Goal: Transaction & Acquisition: Book appointment/travel/reservation

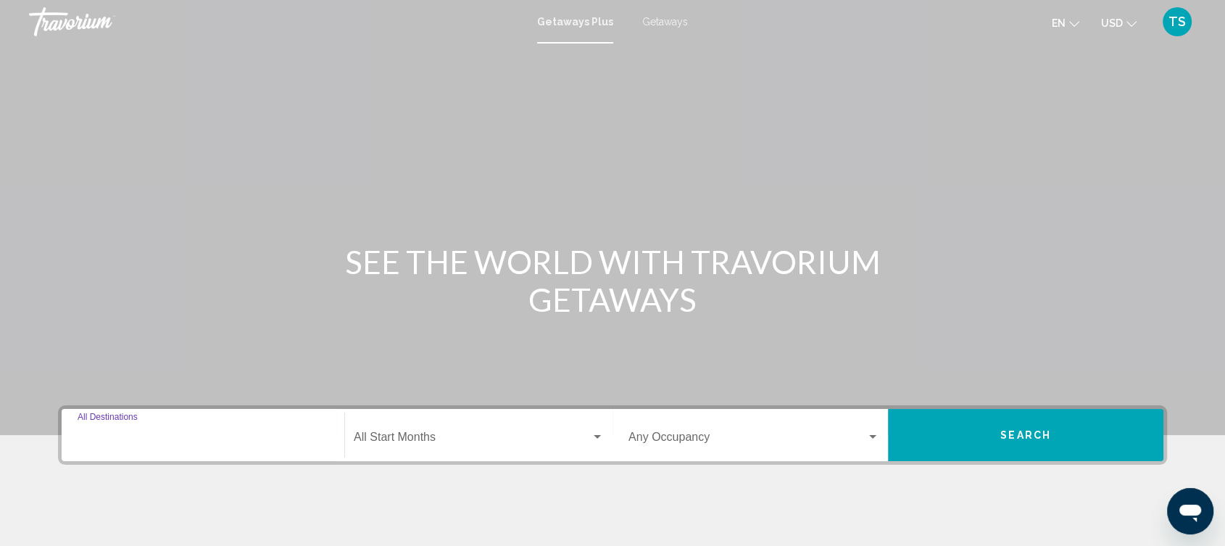
click at [197, 442] on input "Destination All Destinations" at bounding box center [203, 439] width 251 height 13
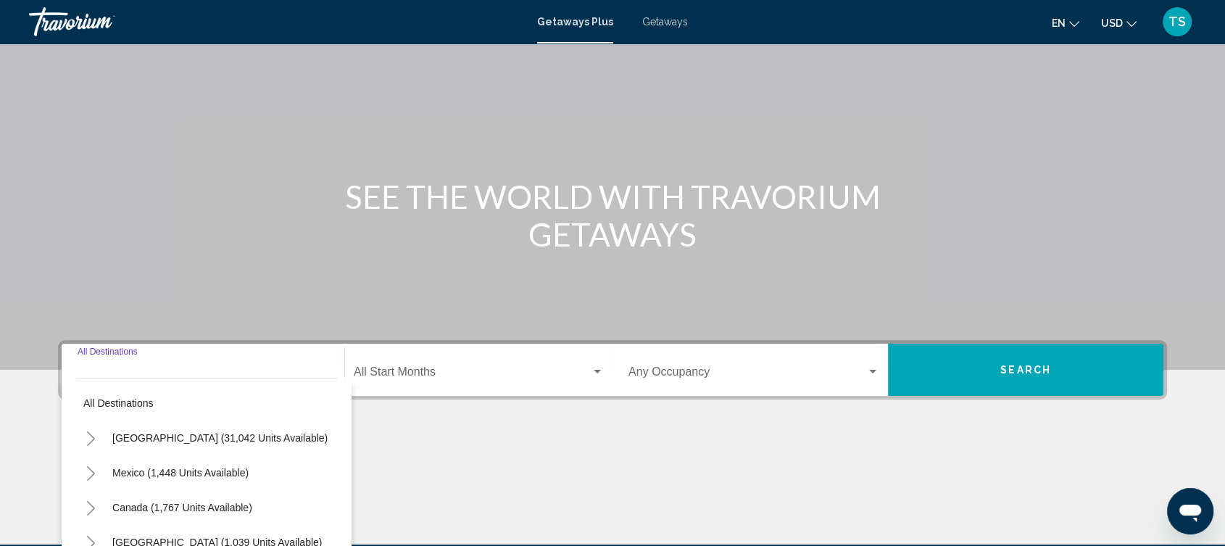
scroll to position [240, 0]
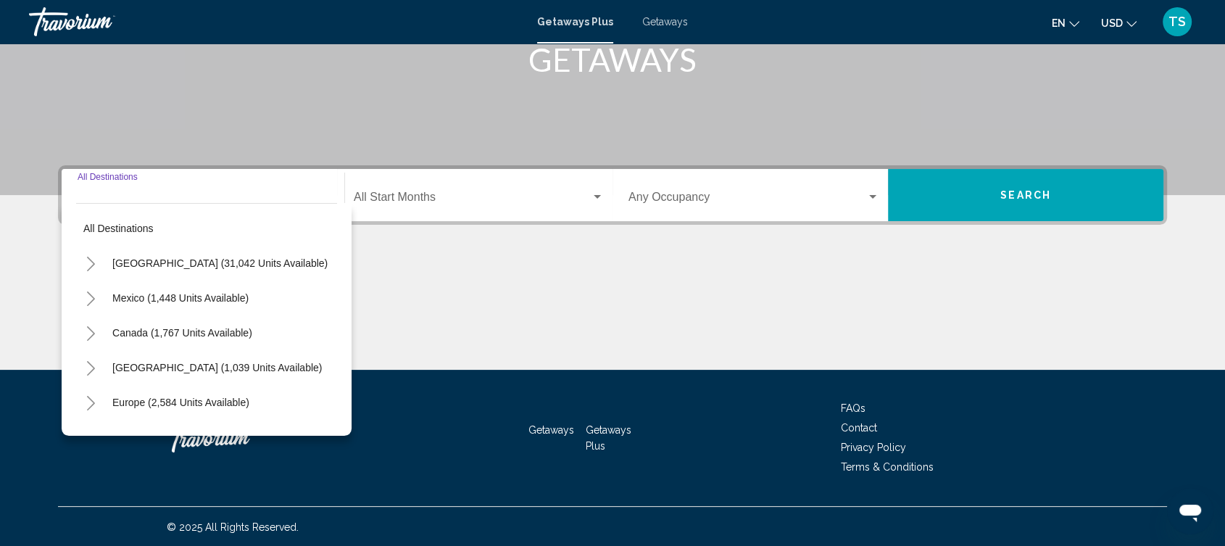
click at [153, 194] on input "Destination All Destinations" at bounding box center [203, 200] width 251 height 13
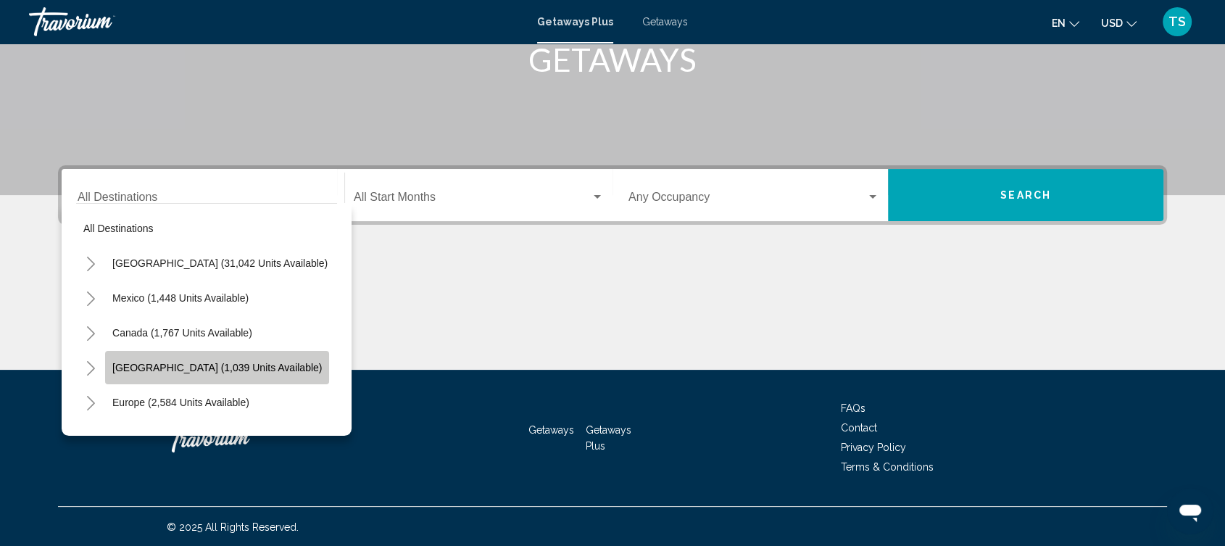
click at [277, 367] on span "[GEOGRAPHIC_DATA] (1,039 units available)" at bounding box center [216, 368] width 209 height 12
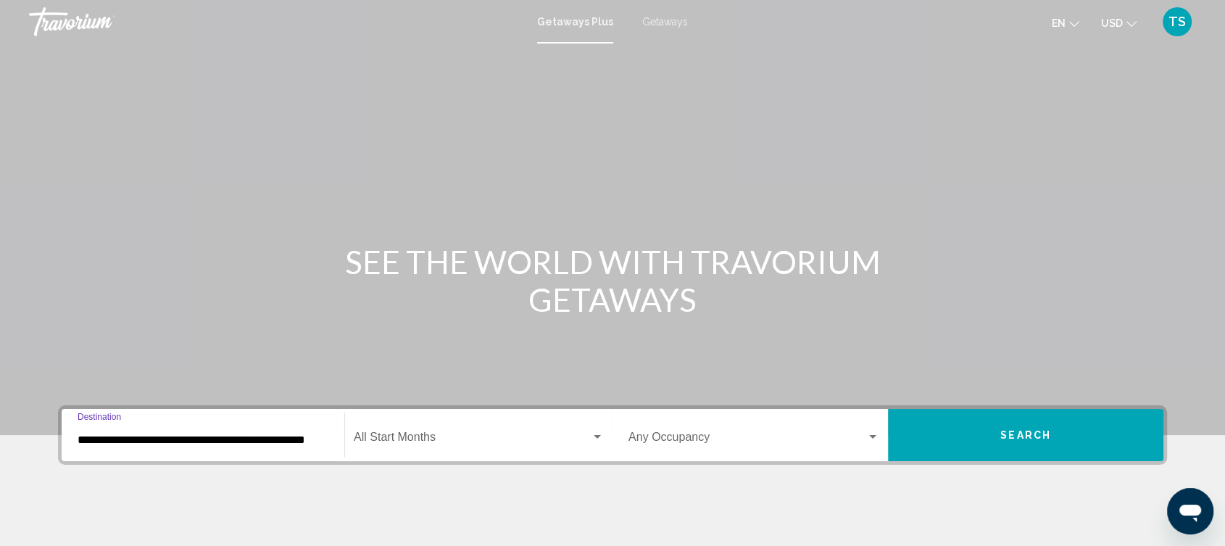
scroll to position [80, 0]
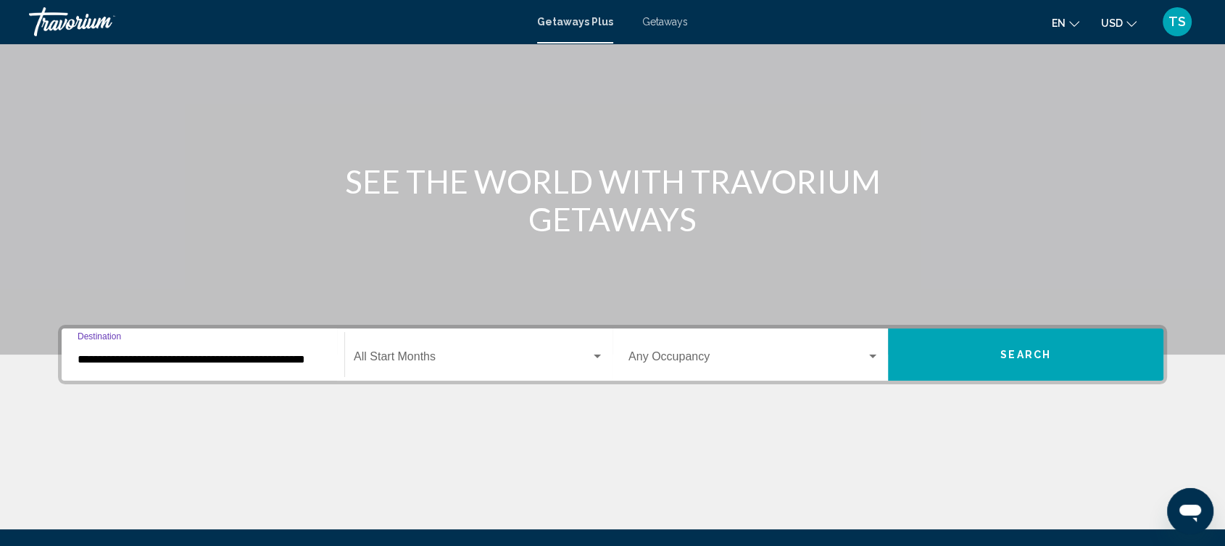
click at [285, 362] on input "**********" at bounding box center [203, 359] width 251 height 13
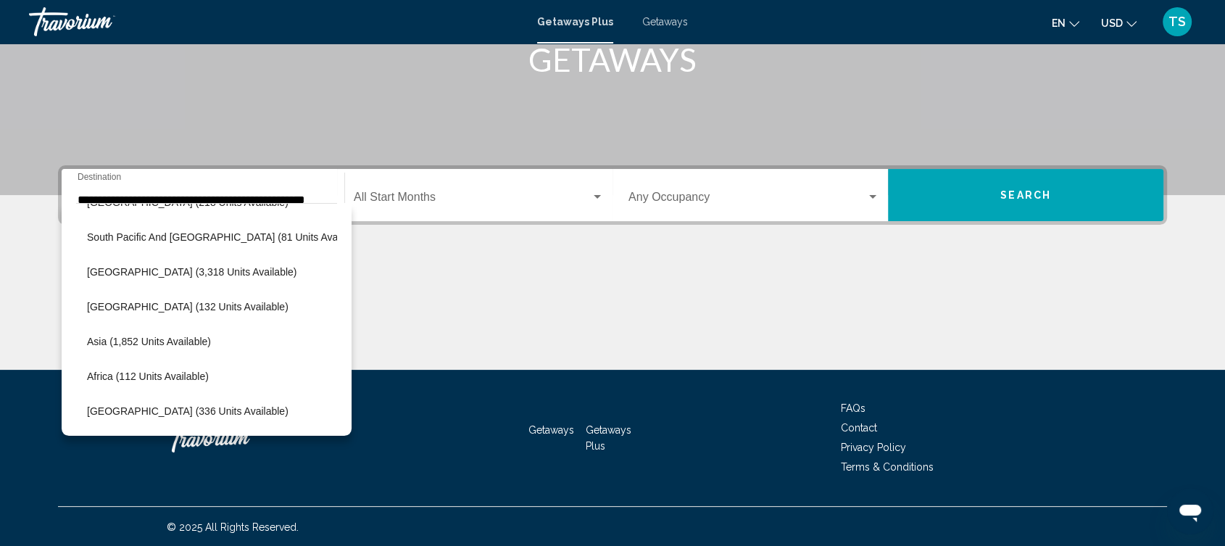
scroll to position [455, 25]
click at [186, 407] on button "Middle East (336 units available)" at bounding box center [188, 410] width 216 height 33
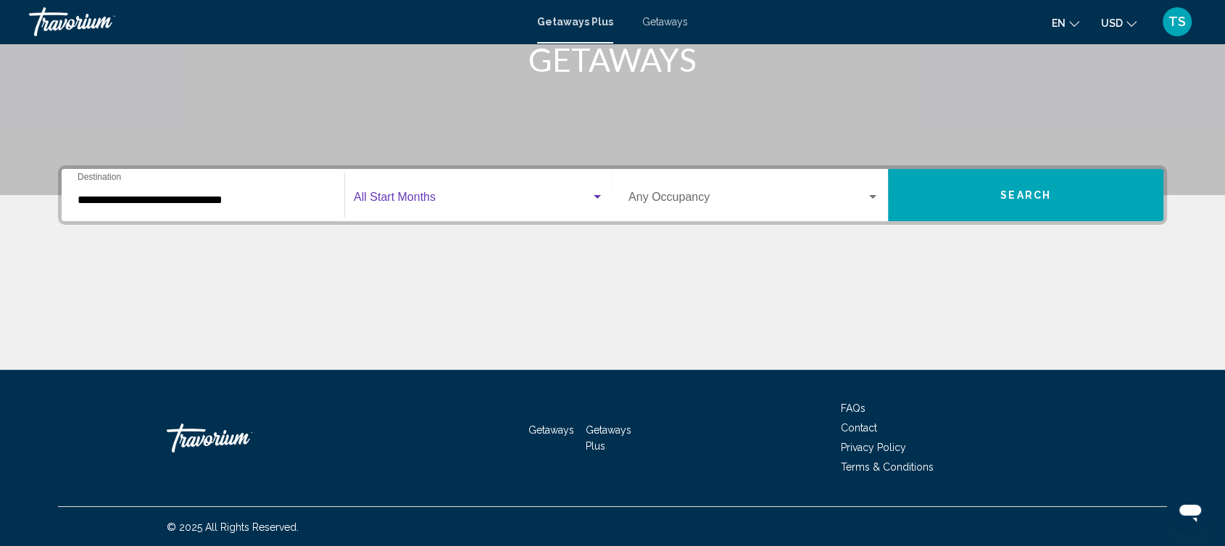
click at [599, 193] on div "Search widget" at bounding box center [597, 197] width 13 height 12
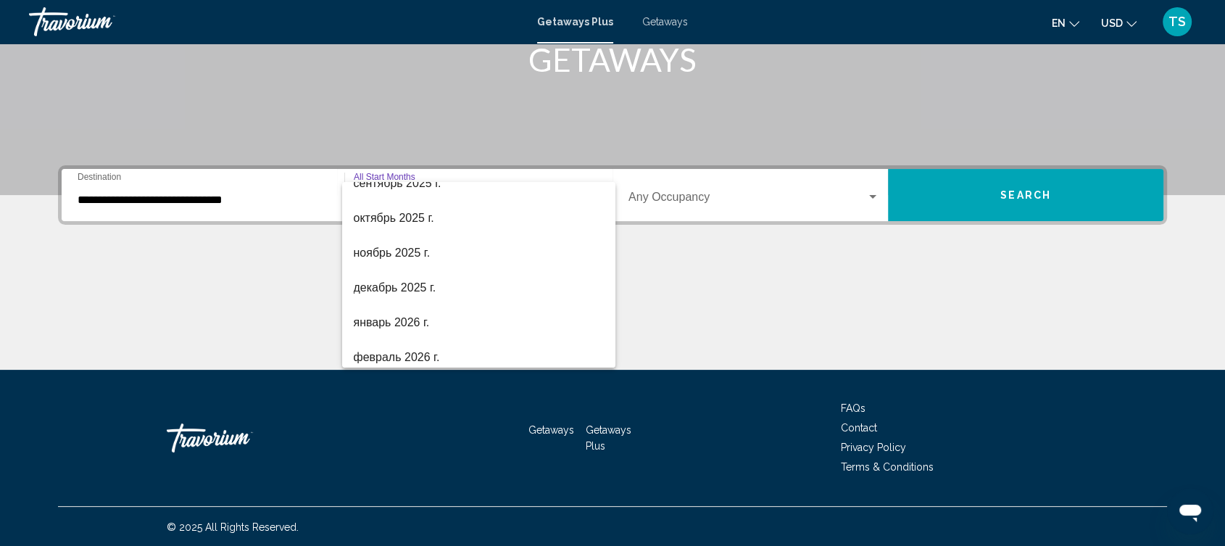
scroll to position [64, 0]
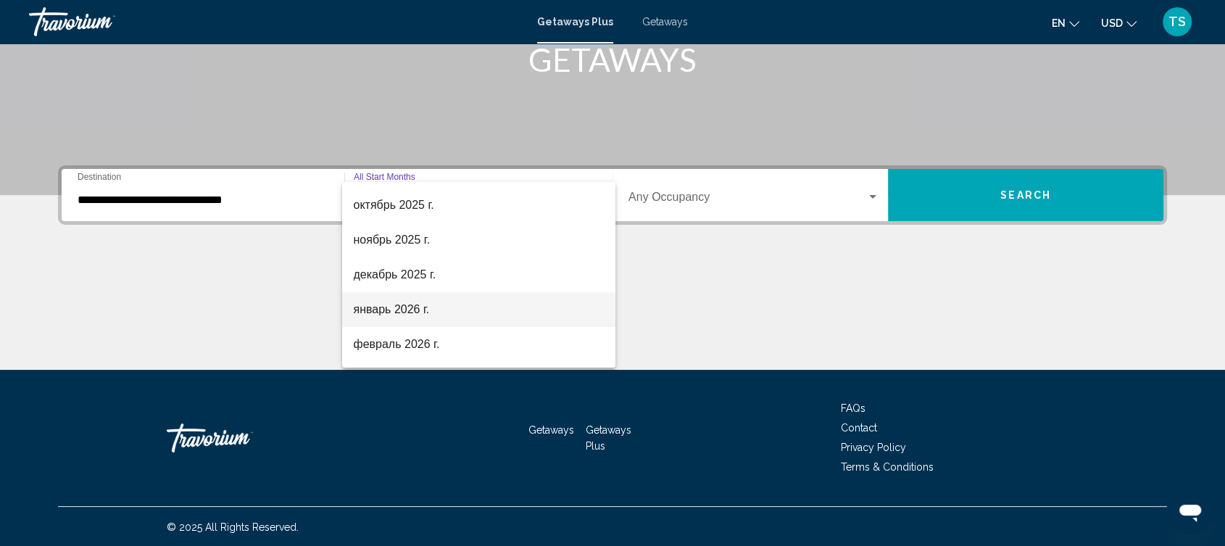
click at [481, 318] on span "январь 2026 г." at bounding box center [479, 309] width 250 height 35
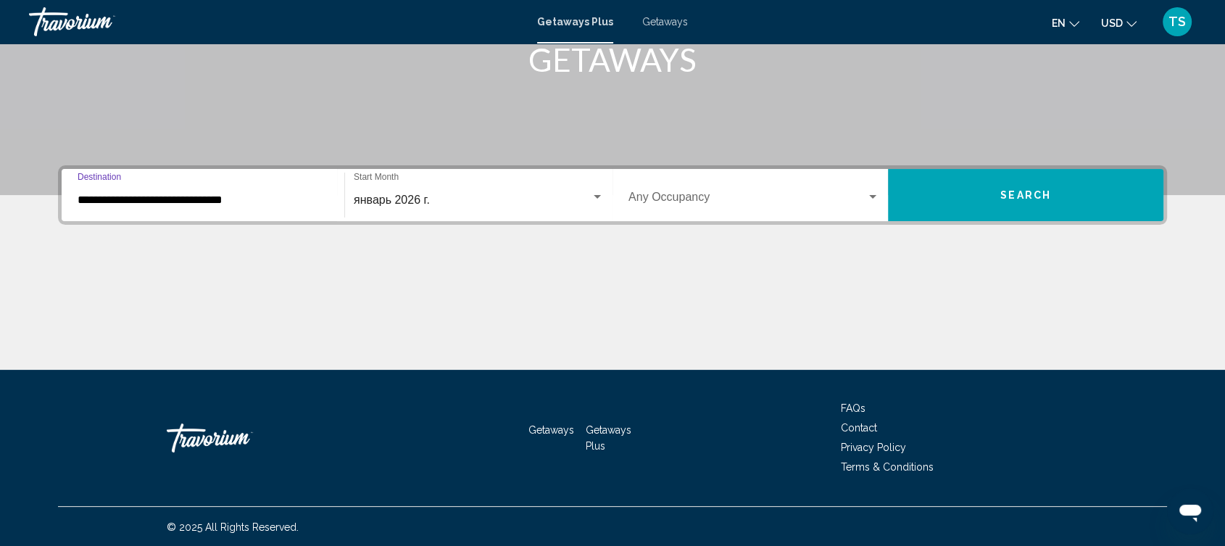
click at [307, 195] on input "**********" at bounding box center [203, 200] width 251 height 13
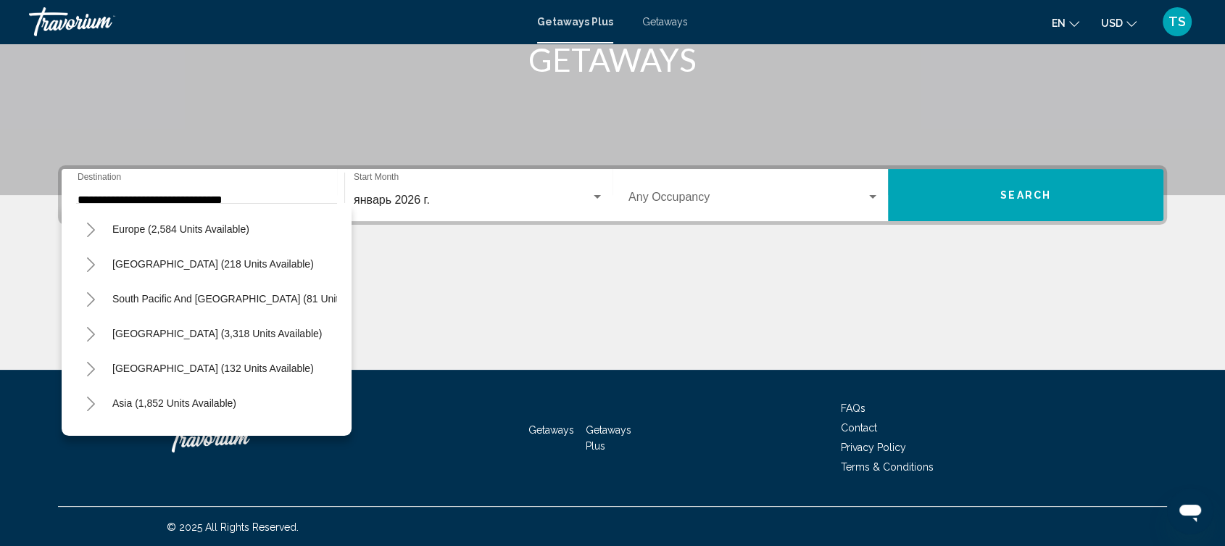
scroll to position [366, 0]
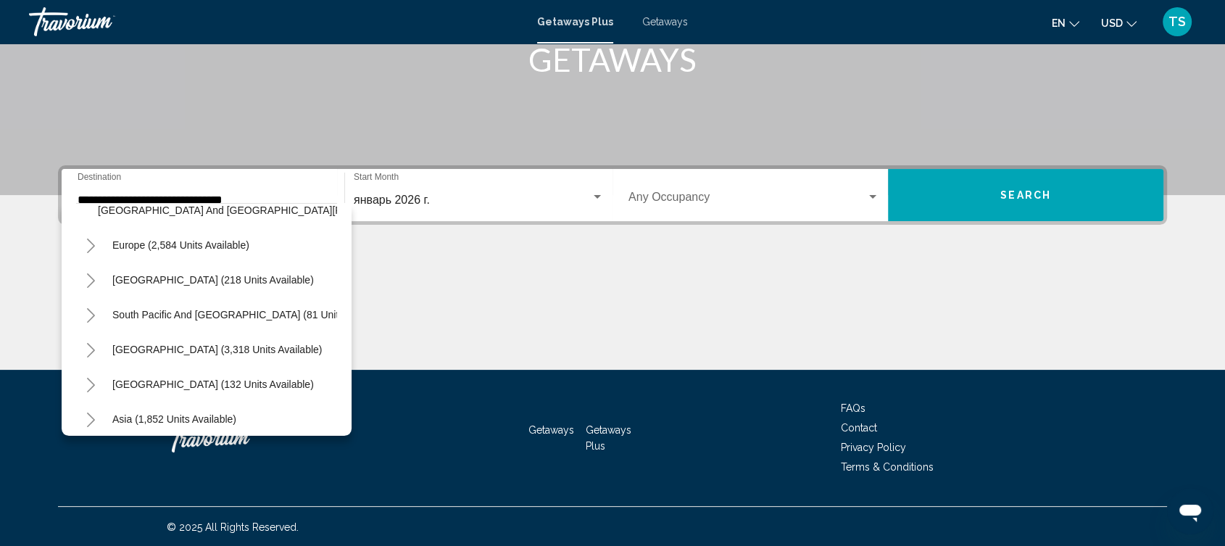
click at [87, 242] on icon "Toggle Europe (2,584 units available)" at bounding box center [91, 245] width 11 height 14
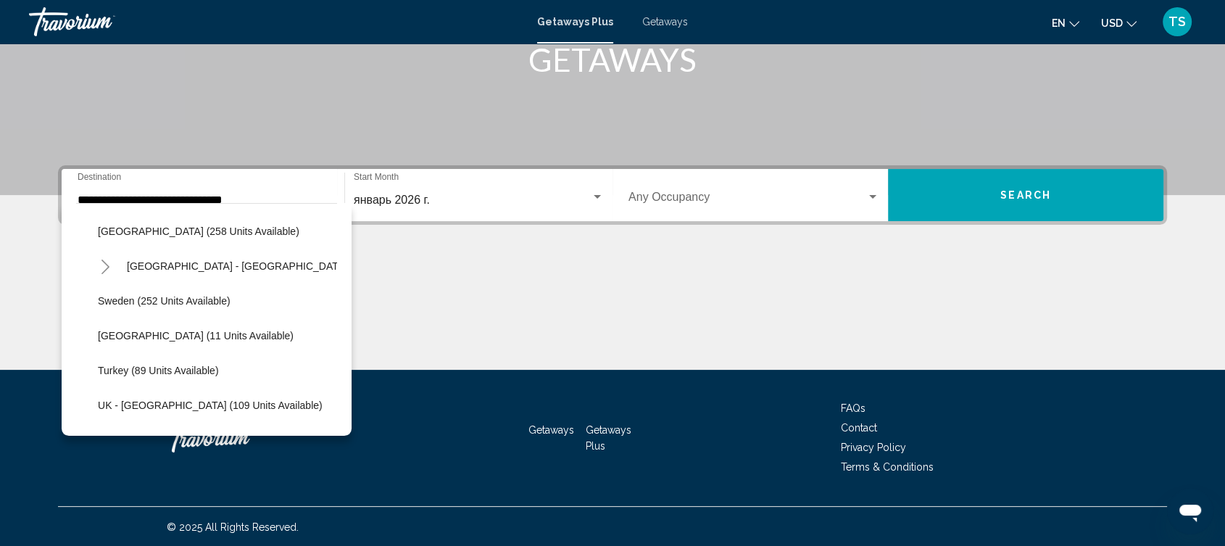
scroll to position [806, 0]
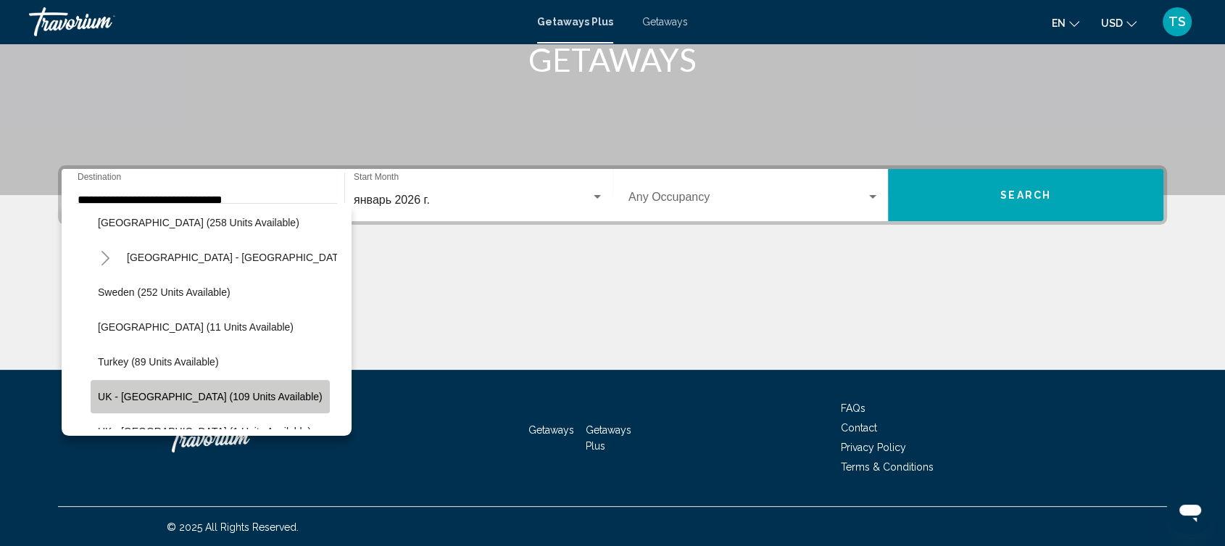
click at [221, 386] on button "UK - England (109 units available)" at bounding box center [210, 396] width 239 height 33
type input "**********"
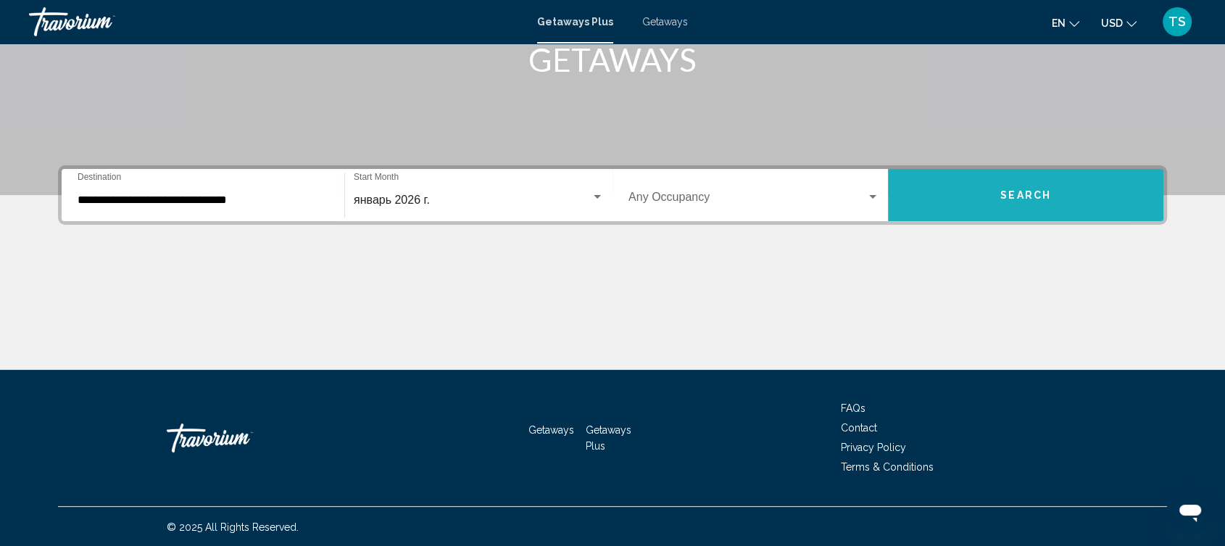
click at [963, 191] on button "Search" at bounding box center [1025, 195] width 275 height 52
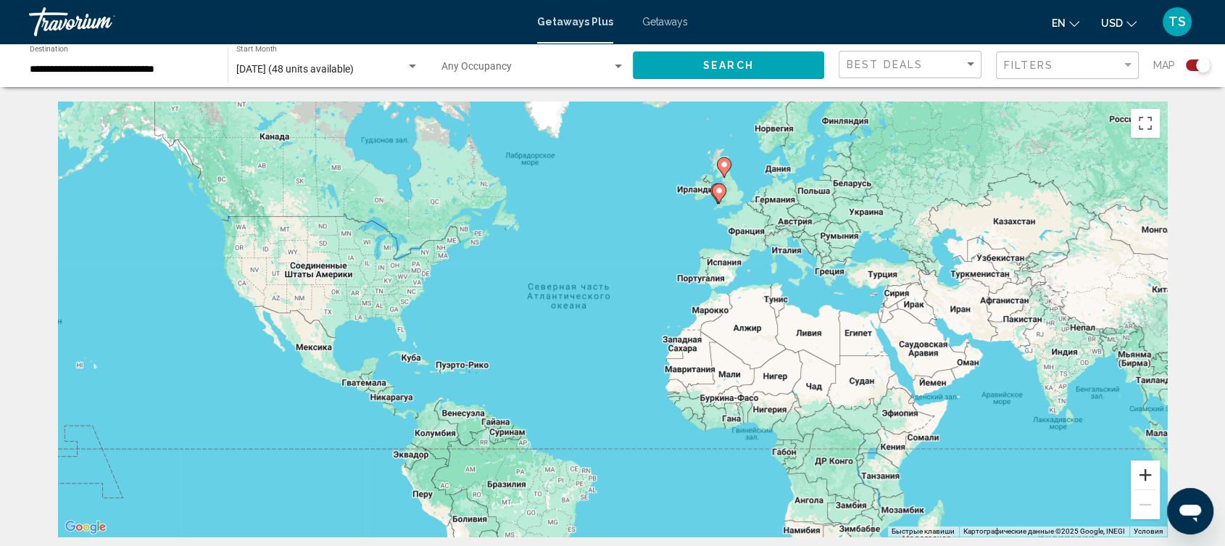
click at [1150, 476] on button "Увеличить" at bounding box center [1145, 474] width 29 height 29
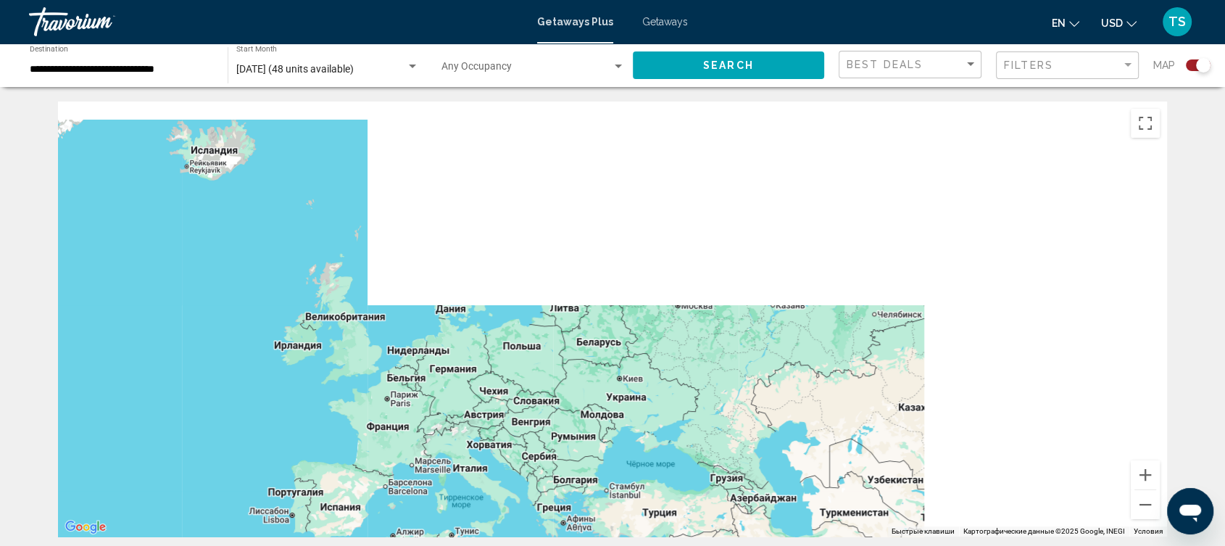
drag, startPoint x: 975, startPoint y: 260, endPoint x: 481, endPoint y: 543, distance: 569.2
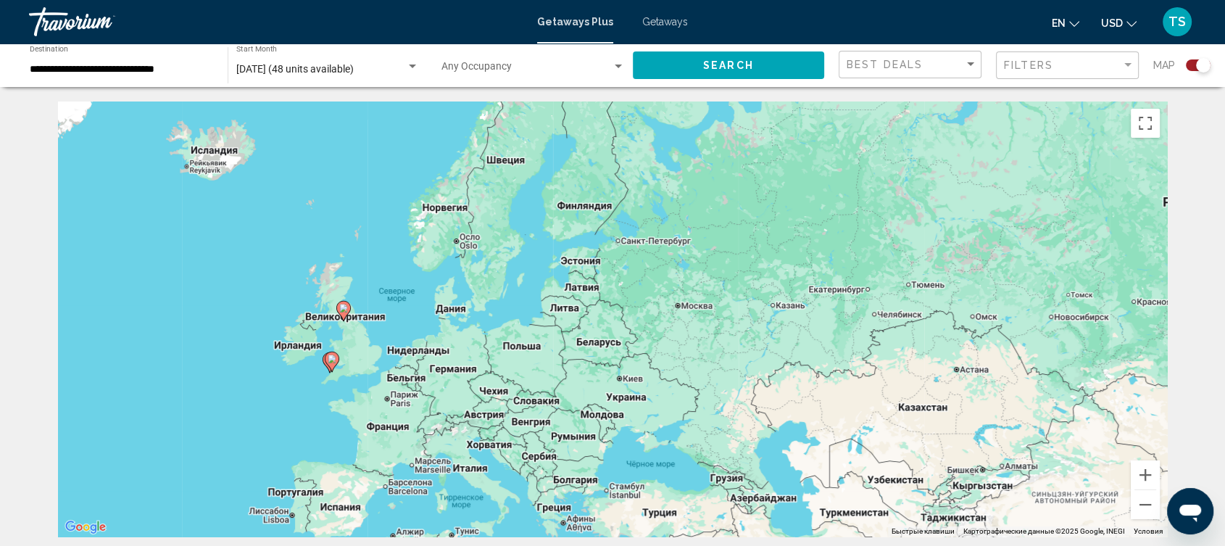
click at [344, 310] on image "Main content" at bounding box center [343, 308] width 9 height 9
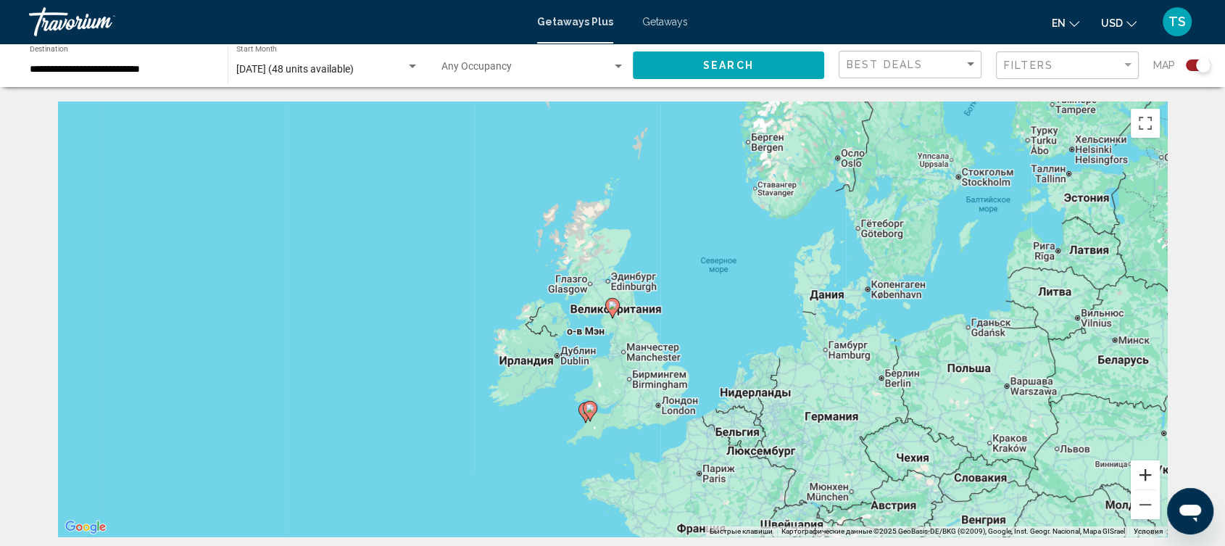
click at [1148, 481] on button "Увеличить" at bounding box center [1145, 474] width 29 height 29
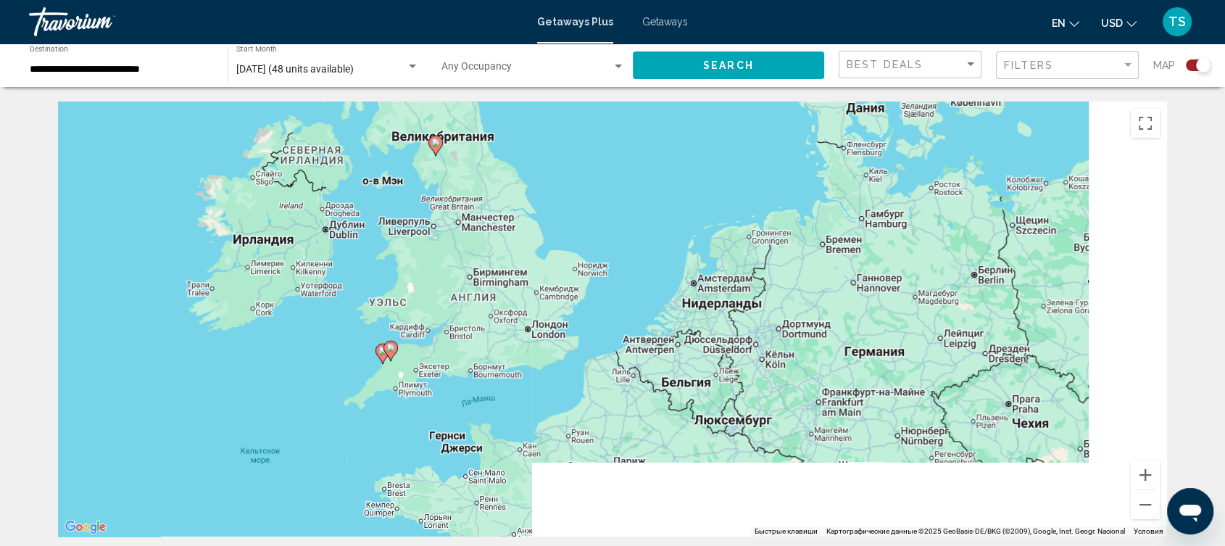
drag, startPoint x: 695, startPoint y: 465, endPoint x: 516, endPoint y: 295, distance: 246.6
click at [516, 295] on div "Чтобы активировать перетаскивание с помощью клавиатуры, нажмите Alt + Ввод. Пос…" at bounding box center [612, 318] width 1109 height 435
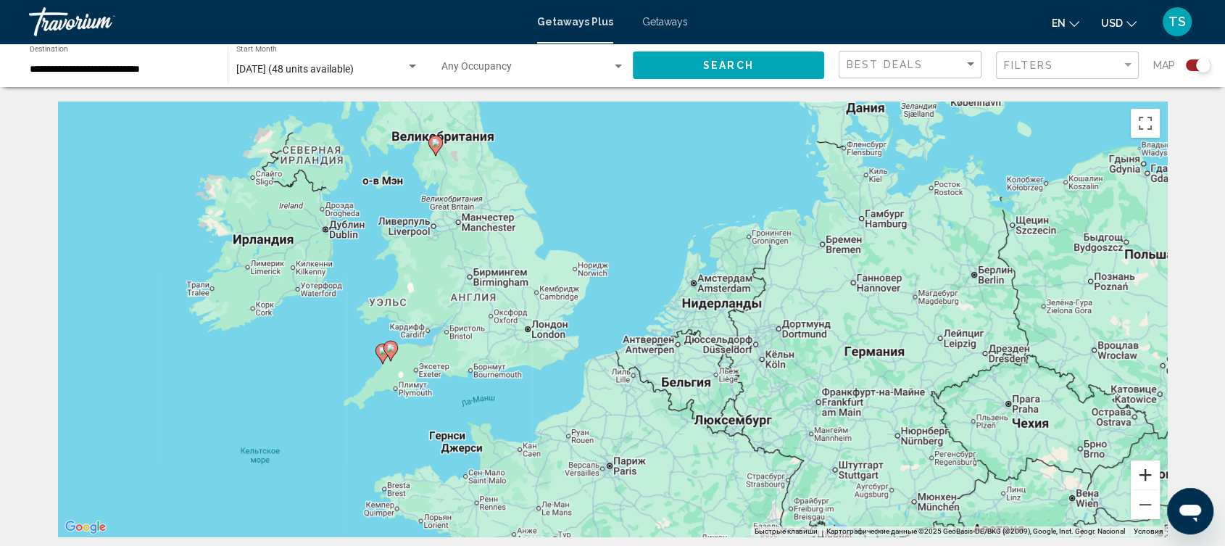
click at [1150, 481] on button "Увеличить" at bounding box center [1145, 474] width 29 height 29
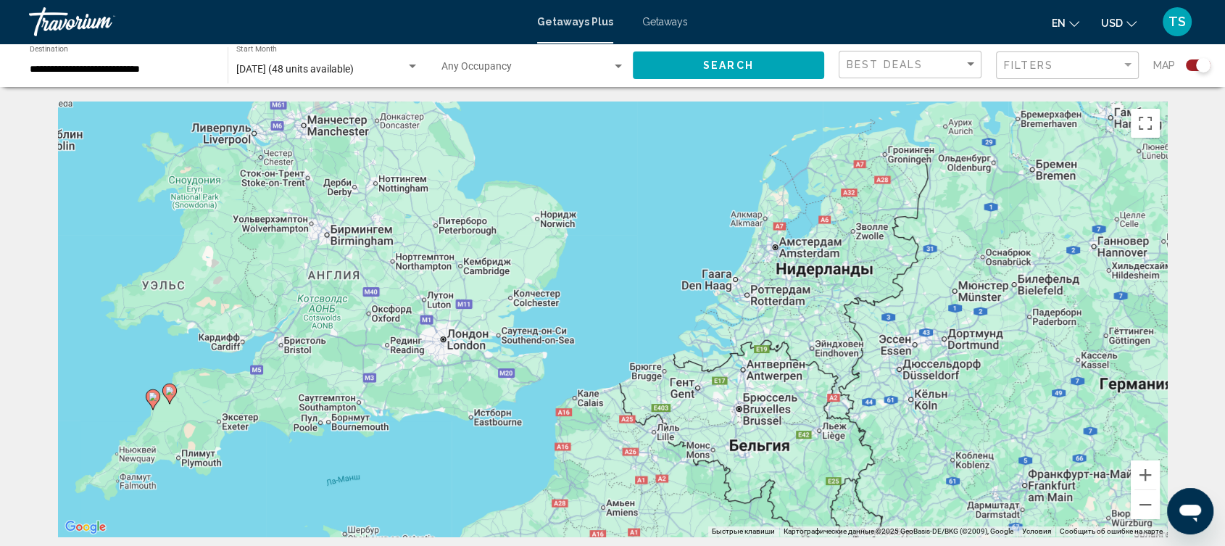
click at [447, 345] on div "Чтобы активировать перетаскивание с помощью клавиатуры, нажмите Alt + Ввод. Пос…" at bounding box center [612, 318] width 1109 height 435
click at [447, 347] on div "Чтобы активировать перетаскивание с помощью клавиатуры, нажмите Alt + Ввод. Пос…" at bounding box center [612, 318] width 1109 height 435
click at [168, 393] on image "Main content" at bounding box center [169, 390] width 9 height 9
type input "**********"
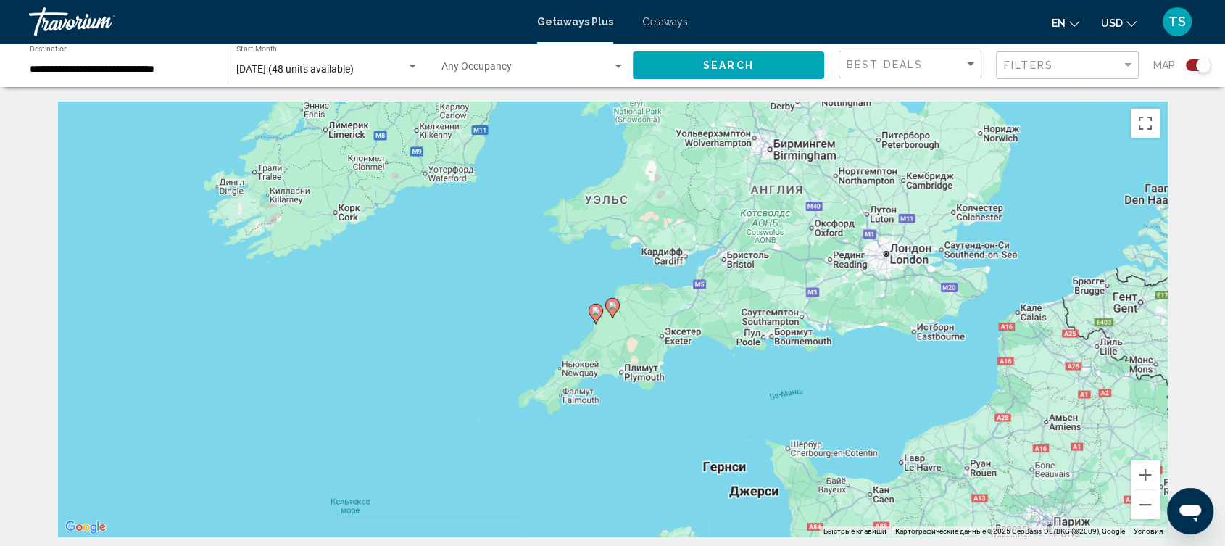
click at [891, 262] on div "Для навигации используйте клавиши со стрелками. Чтобы активировать перетаскиван…" at bounding box center [612, 318] width 1109 height 435
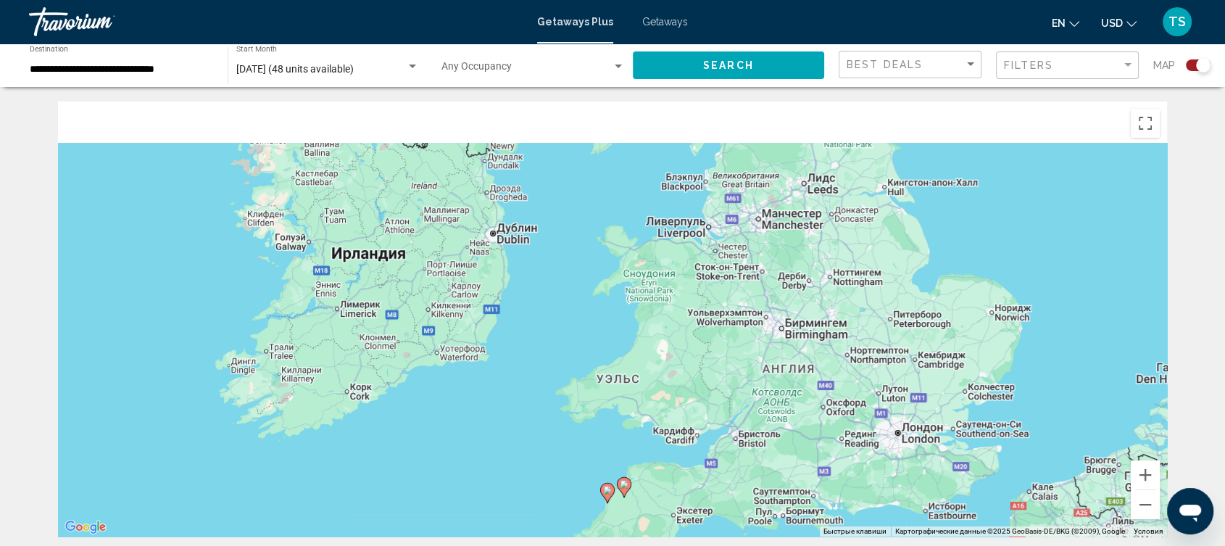
drag, startPoint x: 986, startPoint y: 191, endPoint x: 997, endPoint y: 374, distance: 183.8
click at [997, 374] on div "Чтобы активировать перетаскивание с помощью клавиатуры, нажмите Alt + Ввод. Пос…" at bounding box center [612, 318] width 1109 height 435
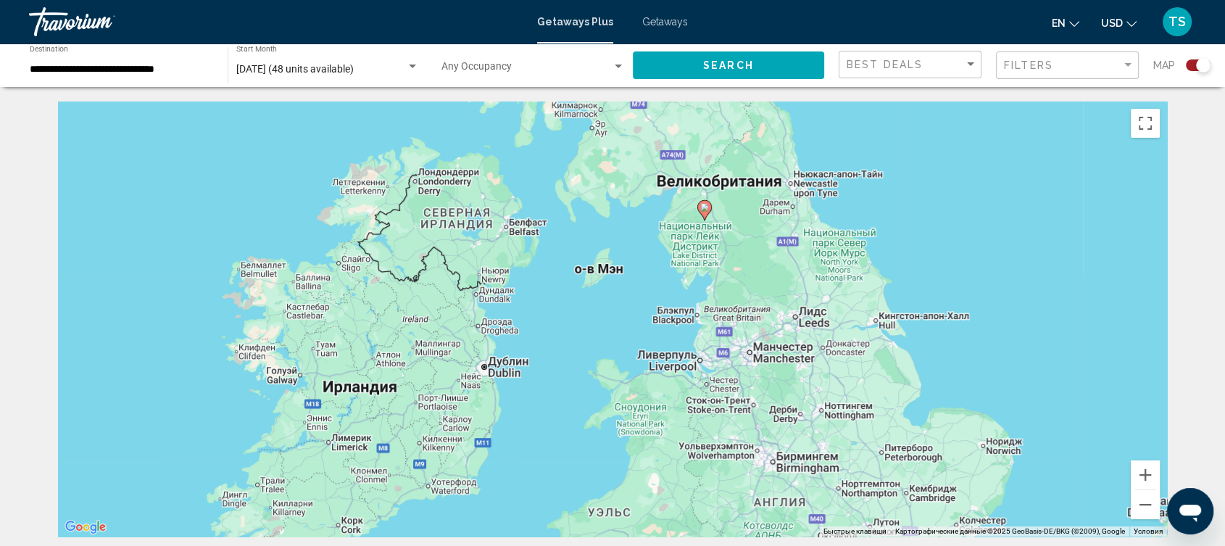
drag, startPoint x: 858, startPoint y: 244, endPoint x: 849, endPoint y: 378, distance: 135.1
click at [849, 378] on div "Чтобы активировать перетаскивание с помощью клавиатуры, нажмите Alt + Ввод. Пос…" at bounding box center [612, 318] width 1109 height 435
click at [703, 204] on image "Main content" at bounding box center [704, 207] width 9 height 9
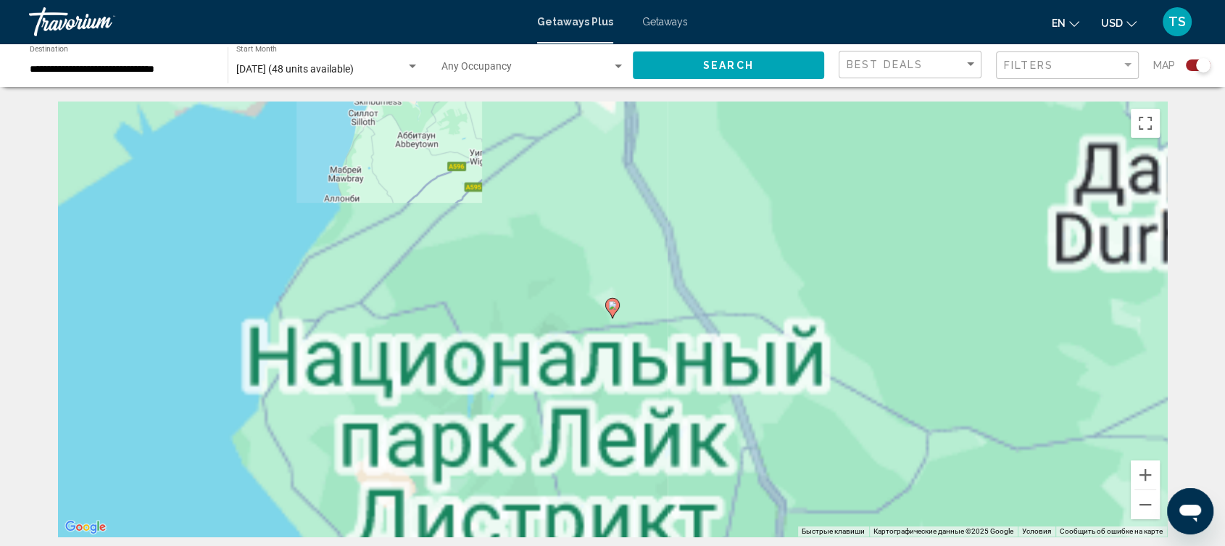
click at [615, 306] on image "Main content" at bounding box center [612, 305] width 9 height 9
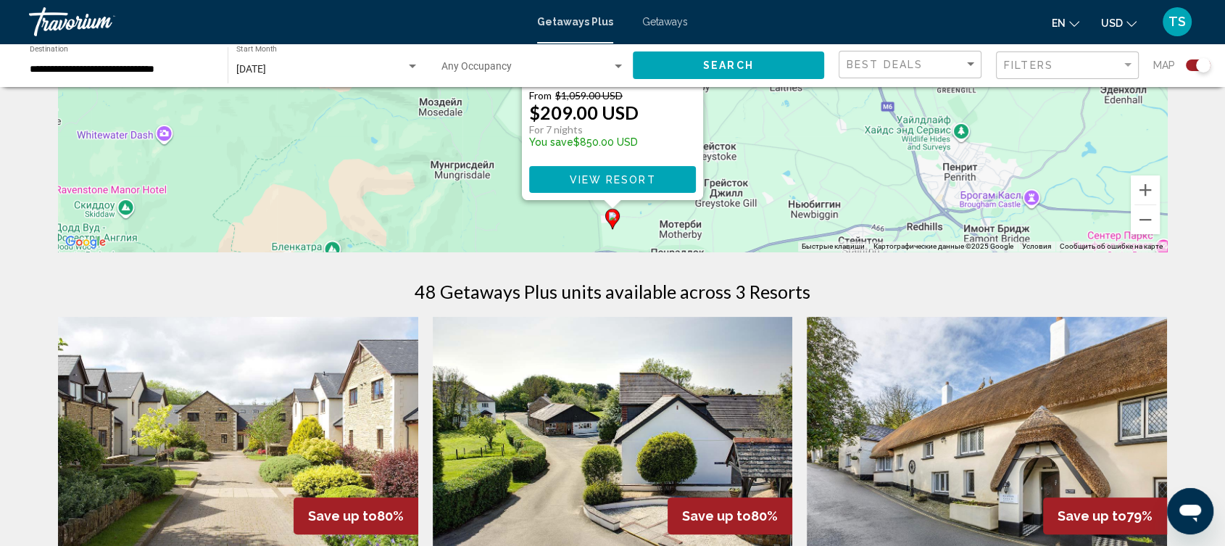
scroll to position [161, 0]
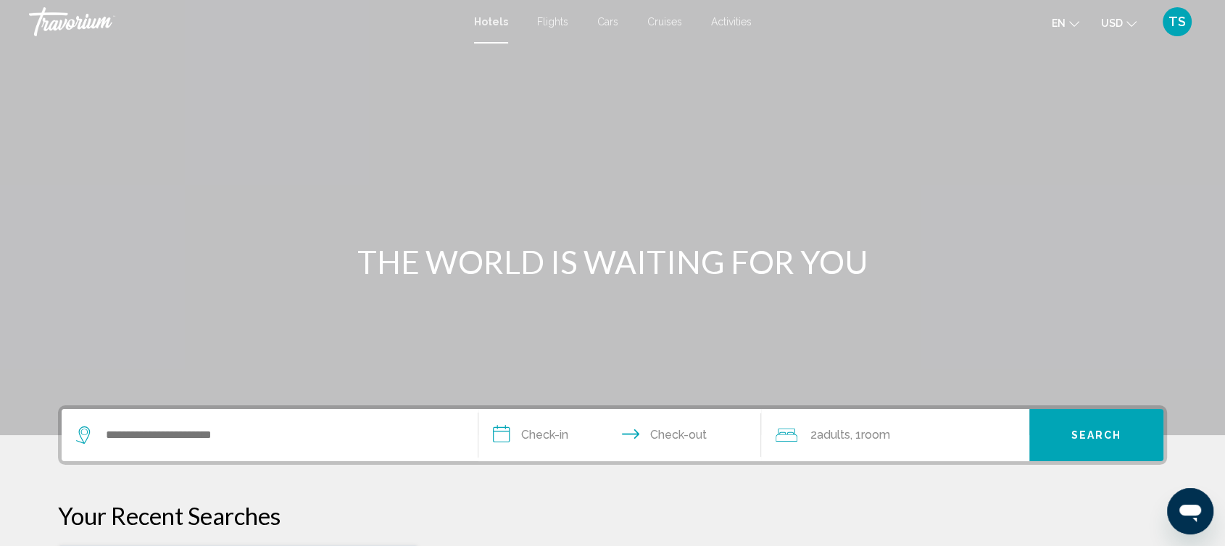
click at [222, 420] on div "Search widget" at bounding box center [269, 435] width 387 height 52
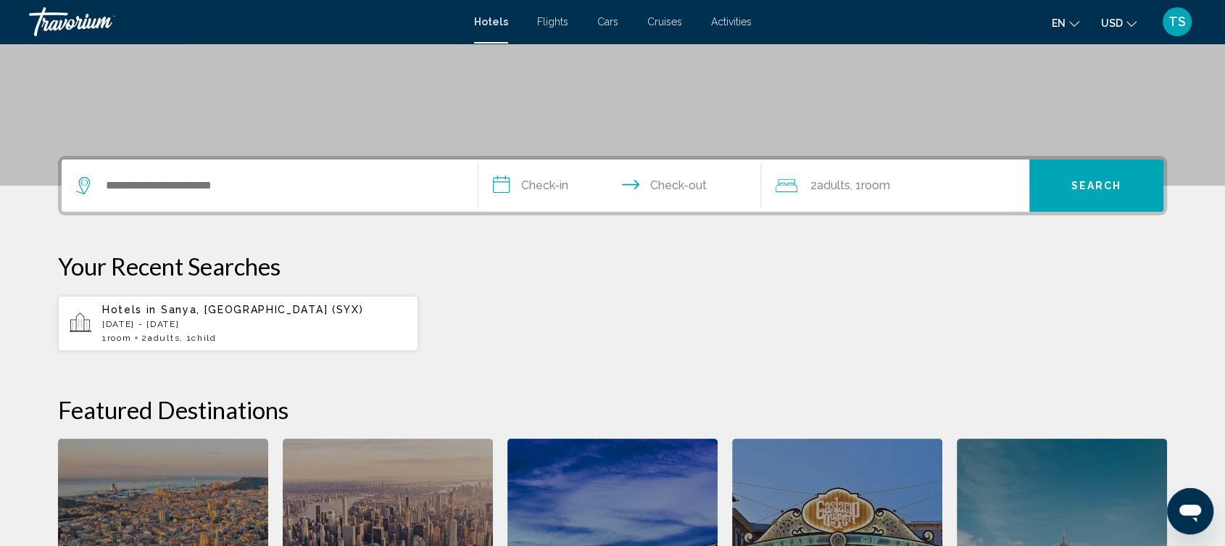
scroll to position [196, 0]
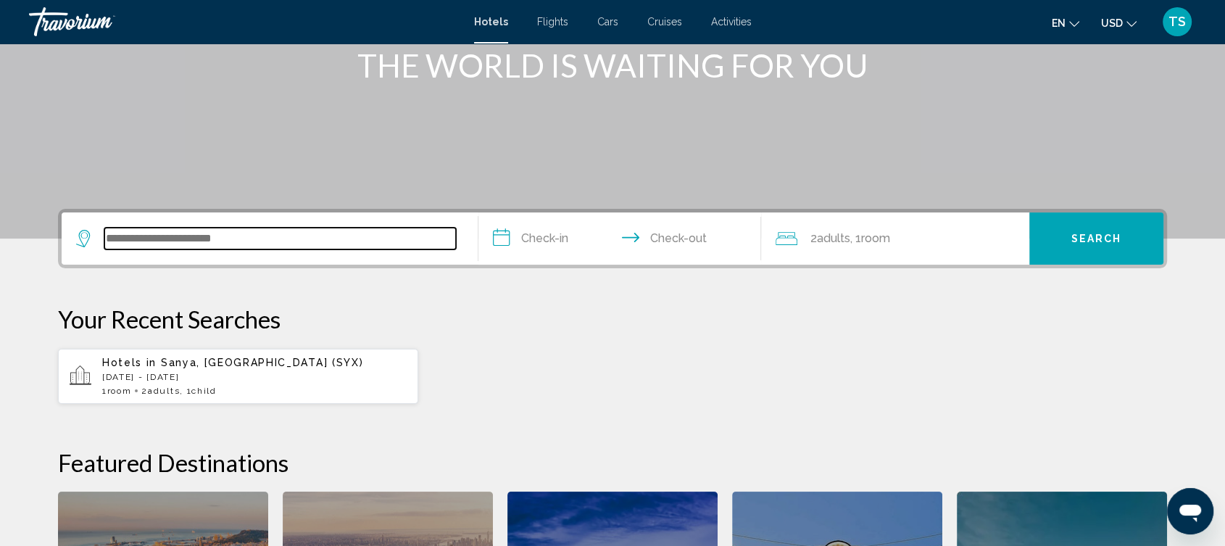
click at [229, 234] on input "Search widget" at bounding box center [280, 239] width 352 height 22
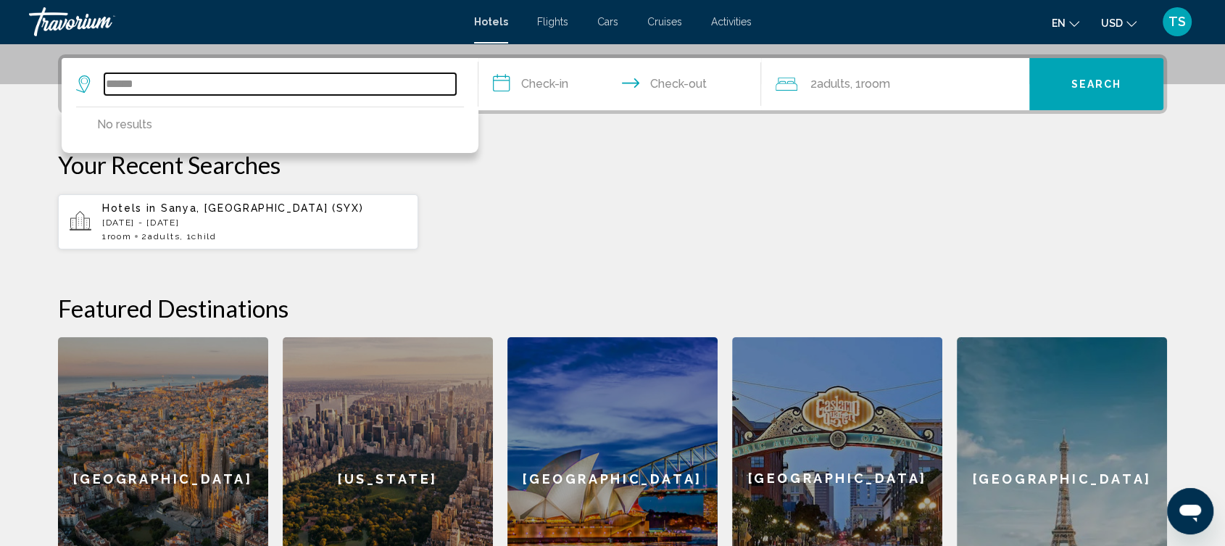
scroll to position [316, 0]
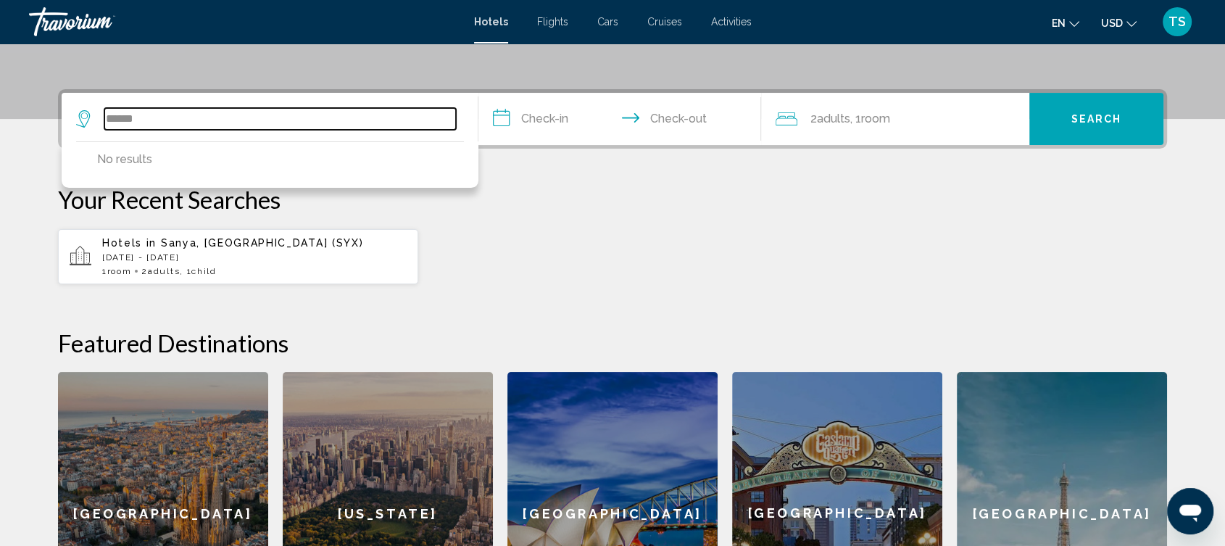
click at [109, 114] on input "******" at bounding box center [280, 119] width 352 height 22
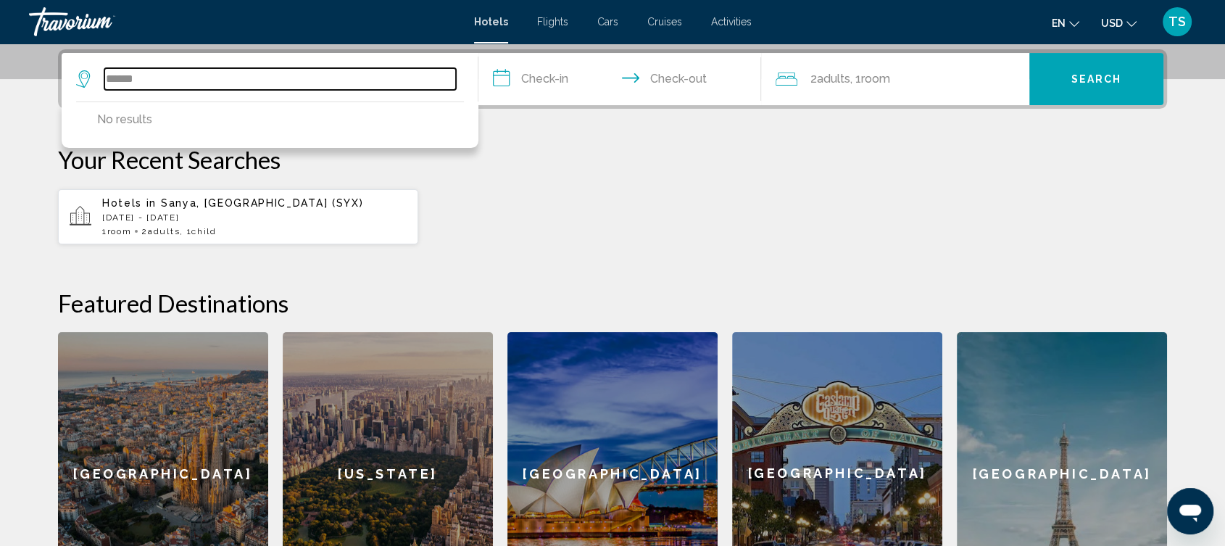
scroll to position [357, 0]
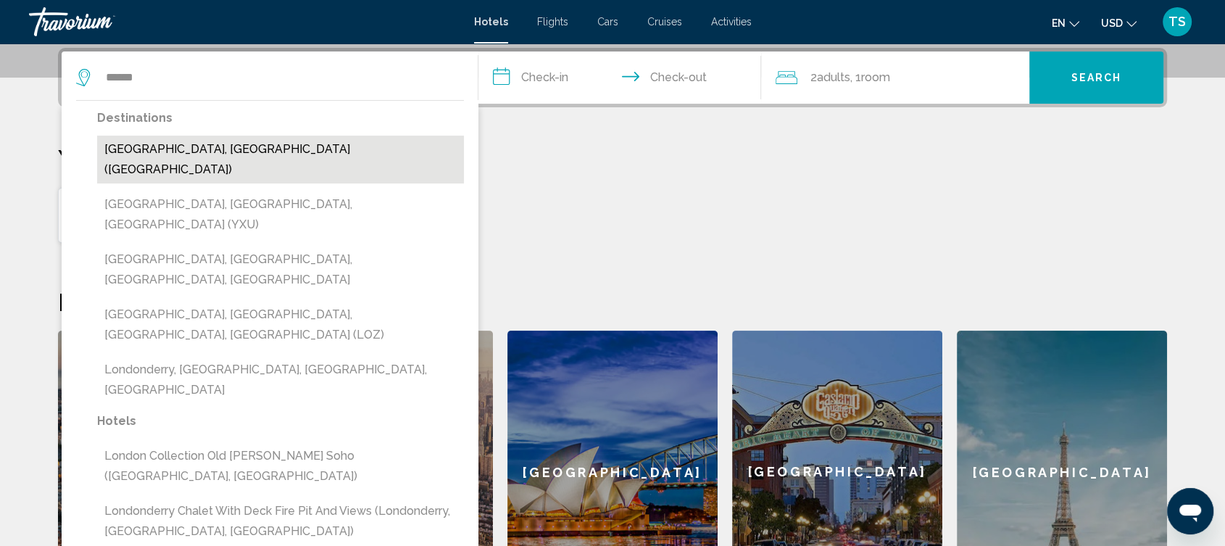
click at [175, 159] on button "[GEOGRAPHIC_DATA], [GEOGRAPHIC_DATA] ([GEOGRAPHIC_DATA])" at bounding box center [280, 160] width 367 height 48
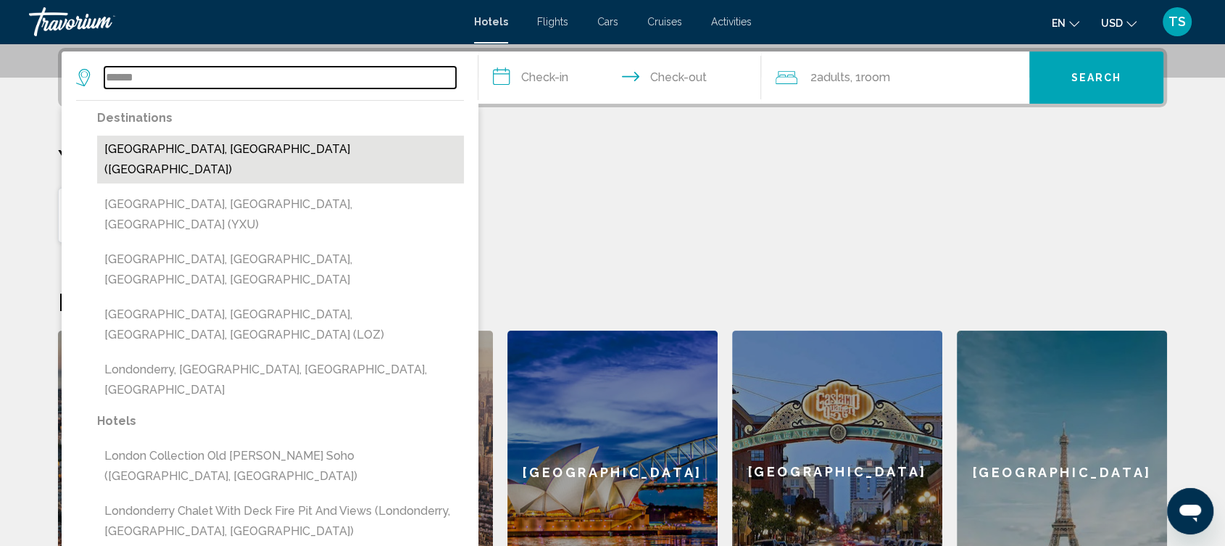
type input "**********"
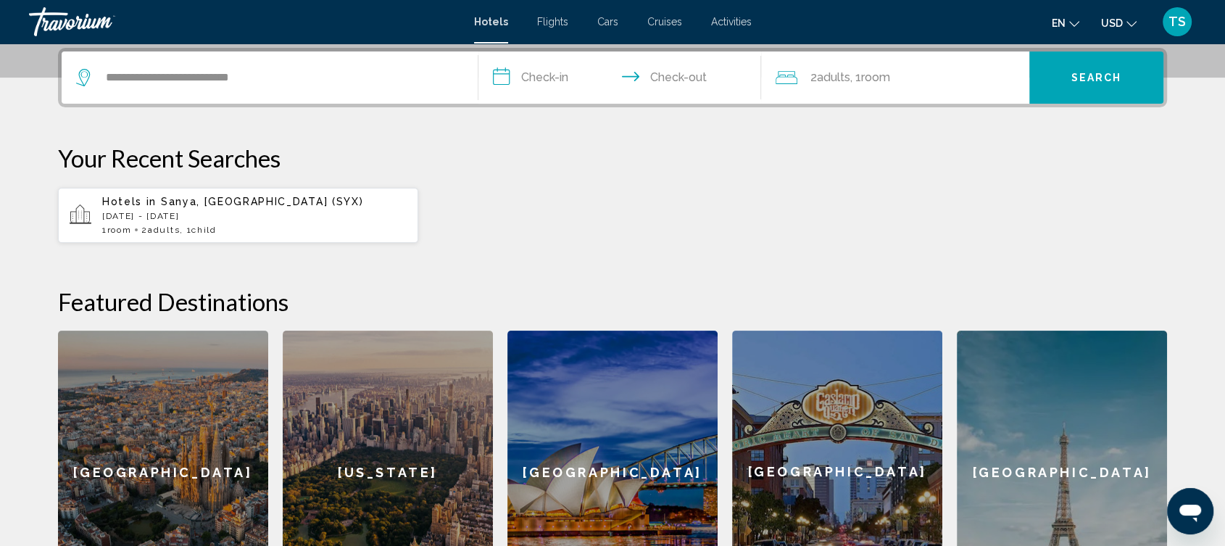
click at [561, 73] on input "**********" at bounding box center [622, 79] width 289 height 57
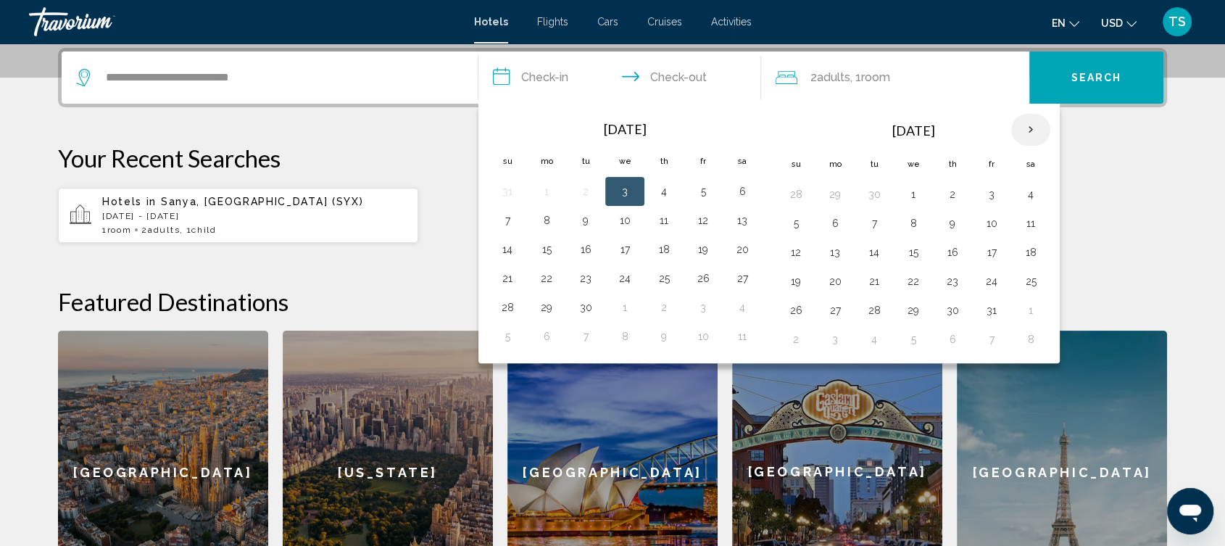
click at [1025, 124] on th "Next month" at bounding box center [1030, 130] width 39 height 32
click at [910, 305] on button "28" at bounding box center [913, 310] width 23 height 20
click at [997, 309] on button "30" at bounding box center [991, 310] width 23 height 20
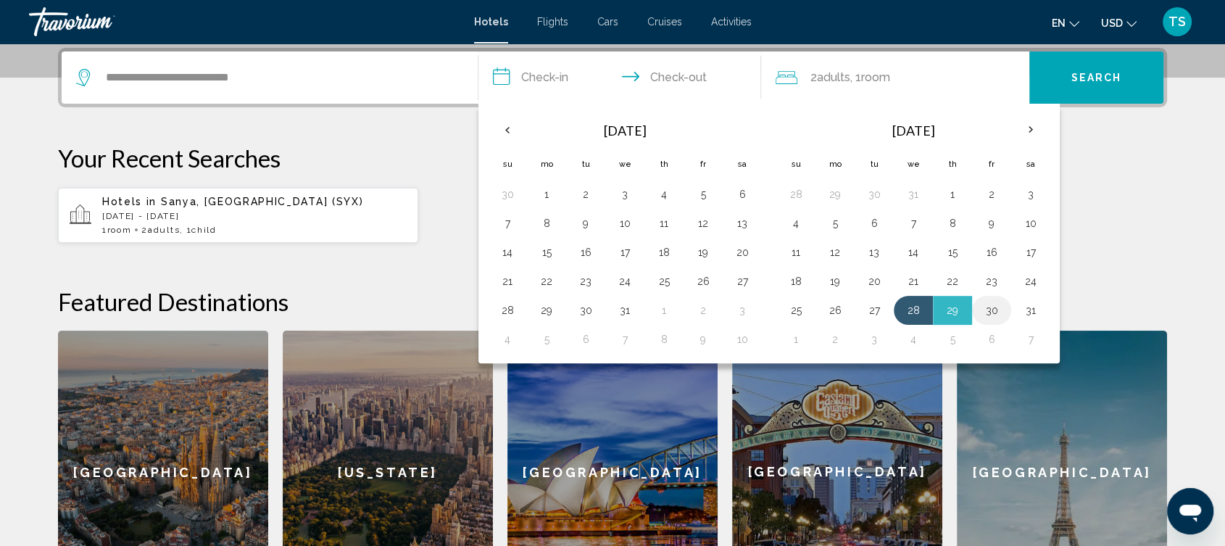
type input "**********"
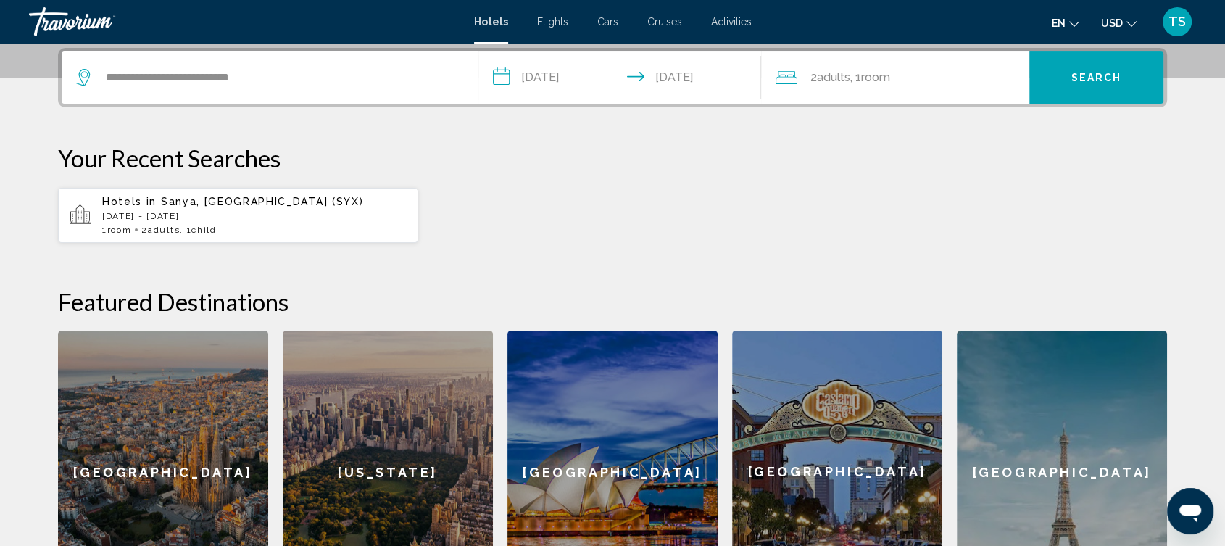
click at [1101, 72] on span "Search" at bounding box center [1096, 78] width 51 height 12
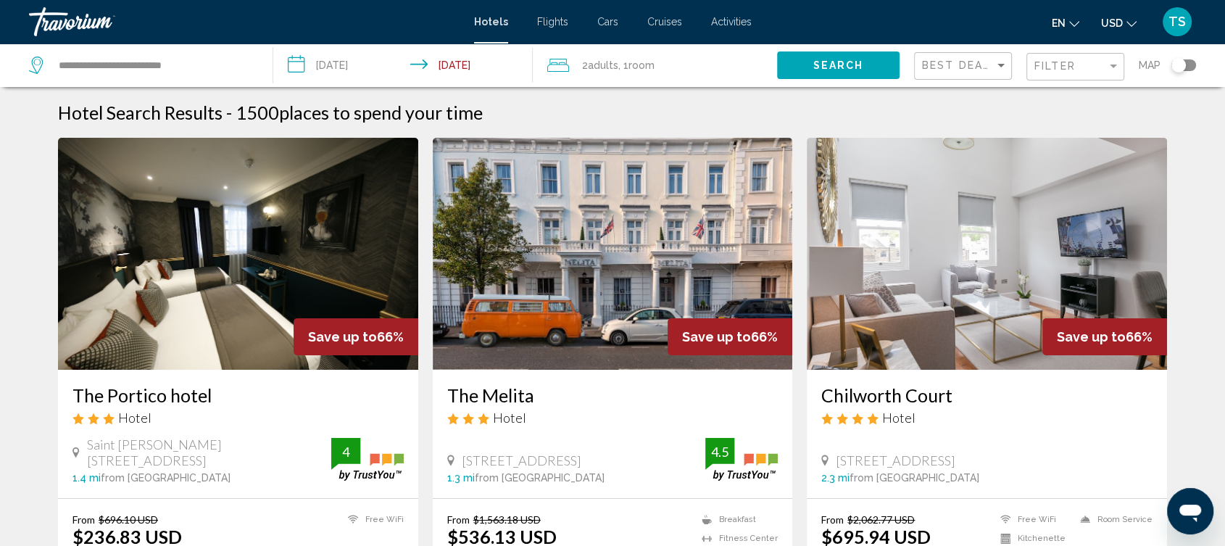
click at [1191, 63] on div "Toggle map" at bounding box center [1183, 65] width 25 height 12
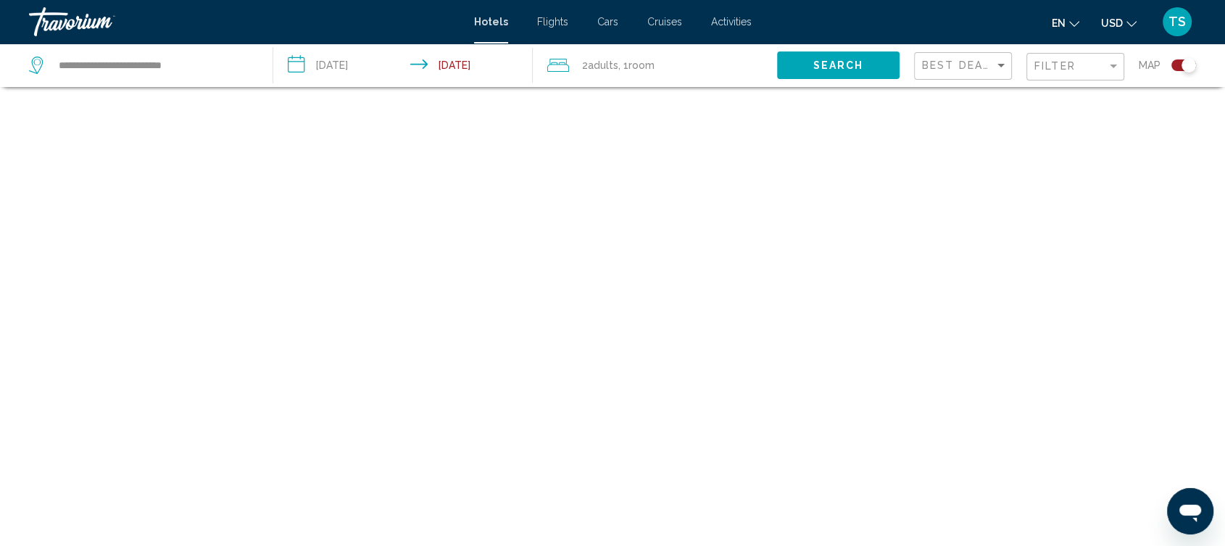
scroll to position [87, 0]
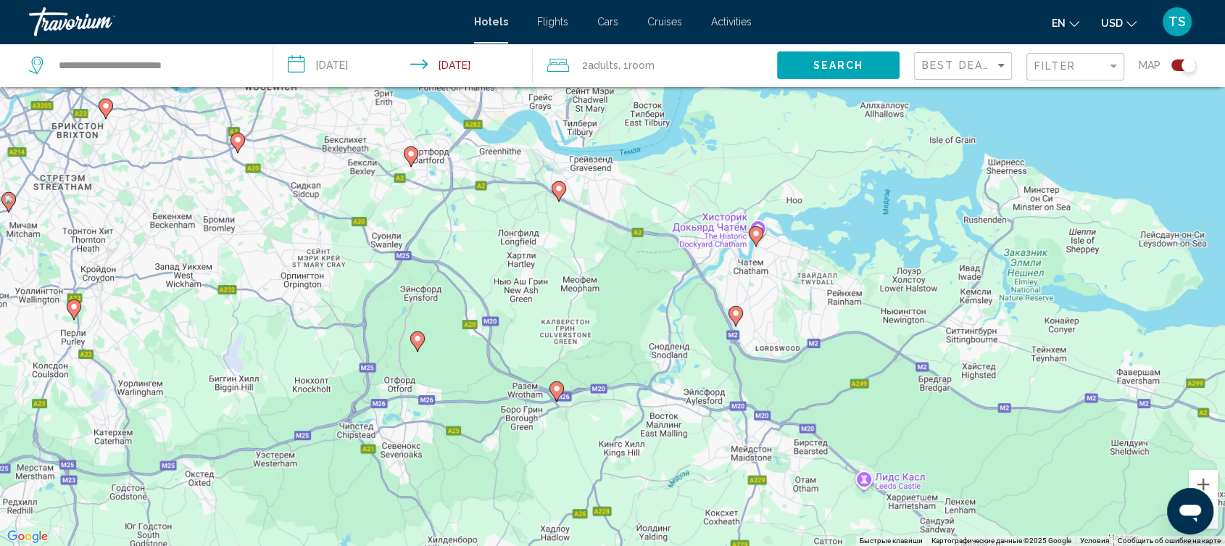
drag, startPoint x: 992, startPoint y: 394, endPoint x: 402, endPoint y: 198, distance: 622.4
click at [402, 198] on div "Чтобы активировать перетаскивание с помощью клавиатуры, нажмите Alt + Ввод. Пос…" at bounding box center [612, 273] width 1225 height 546
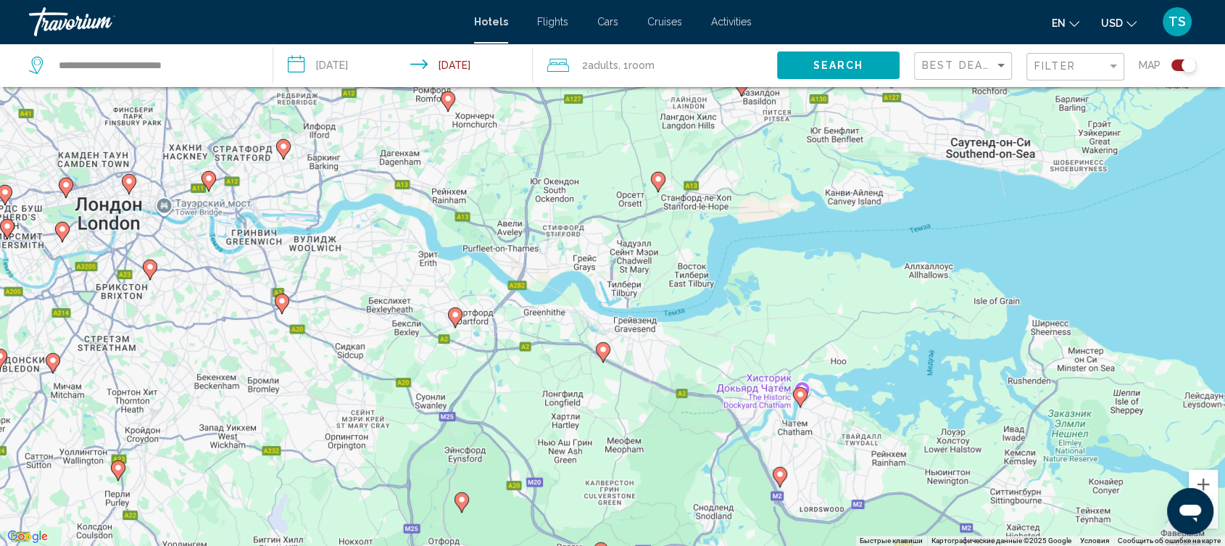
drag, startPoint x: 903, startPoint y: 418, endPoint x: 945, endPoint y: 583, distance: 170.0
click at [945, 459] on html "**********" at bounding box center [612, 186] width 1225 height 546
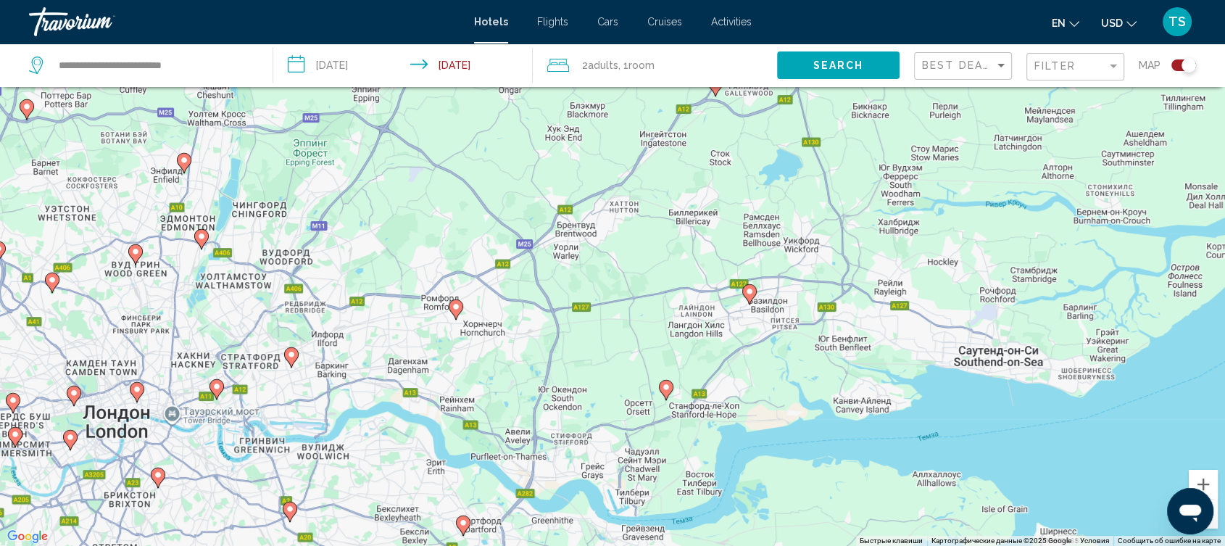
drag, startPoint x: 937, startPoint y: 239, endPoint x: 945, endPoint y: 449, distance: 210.4
click at [945, 449] on div "Чтобы активировать перетаскивание с помощью клавиатуры, нажмите Alt + Ввод. Пос…" at bounding box center [612, 273] width 1225 height 546
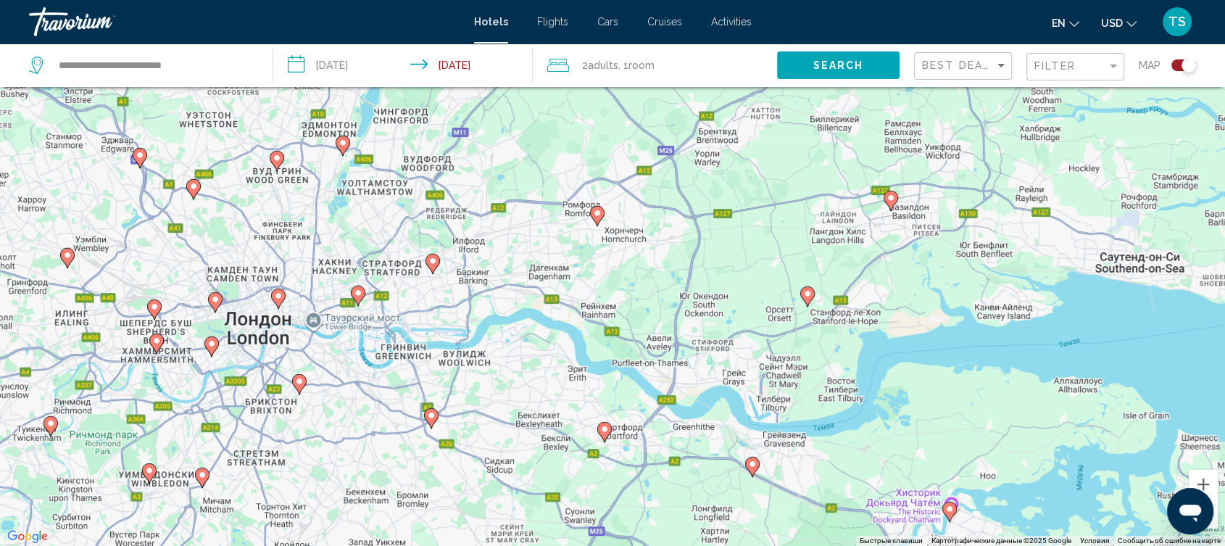
drag, startPoint x: 260, startPoint y: 336, endPoint x: 404, endPoint y: 239, distance: 173.9
click at [404, 239] on div "Чтобы активировать перетаскивание с помощью клавиатуры, нажмите Alt + Ввод. Пос…" at bounding box center [612, 273] width 1225 height 546
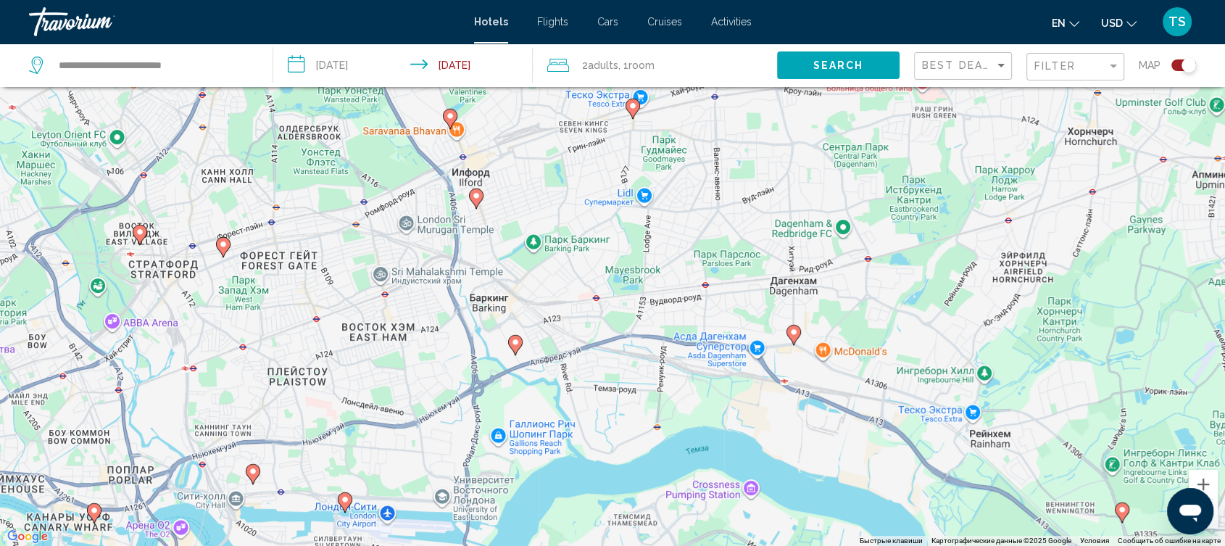
drag, startPoint x: 343, startPoint y: 210, endPoint x: 565, endPoint y: 328, distance: 252.0
click at [565, 328] on div "Чтобы активировать перетаскивание с помощью клавиатуры, нажмите Alt + Ввод. Пос…" at bounding box center [612, 273] width 1225 height 546
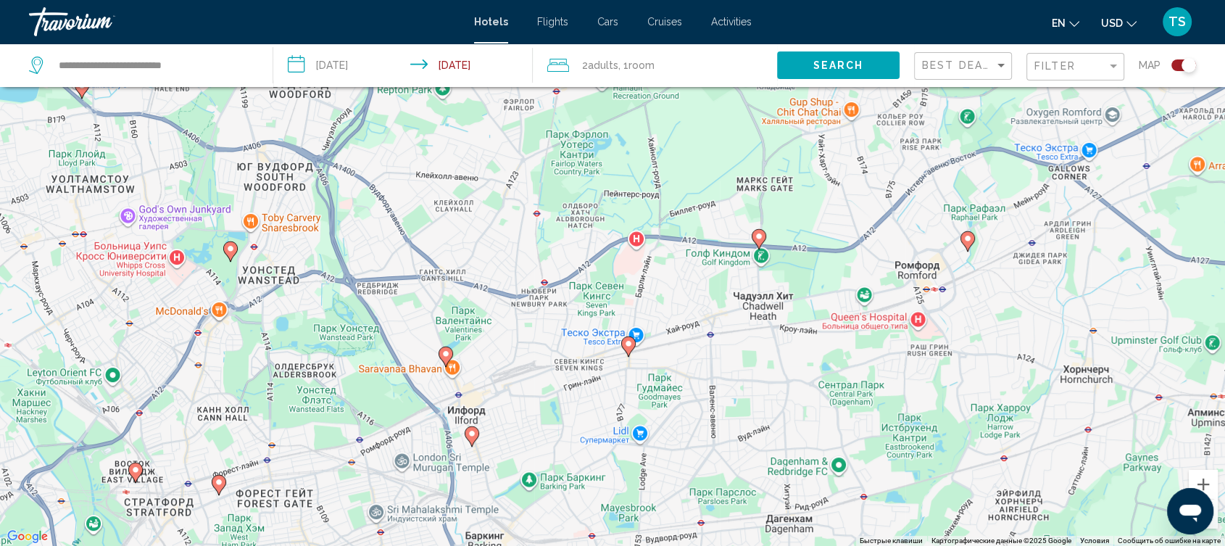
drag, startPoint x: 729, startPoint y: 118, endPoint x: 724, endPoint y: 357, distance: 239.3
click at [724, 357] on div "Чтобы активировать перетаскивание с помощью клавиатуры, нажмите Alt + Ввод. Пос…" at bounding box center [612, 273] width 1225 height 546
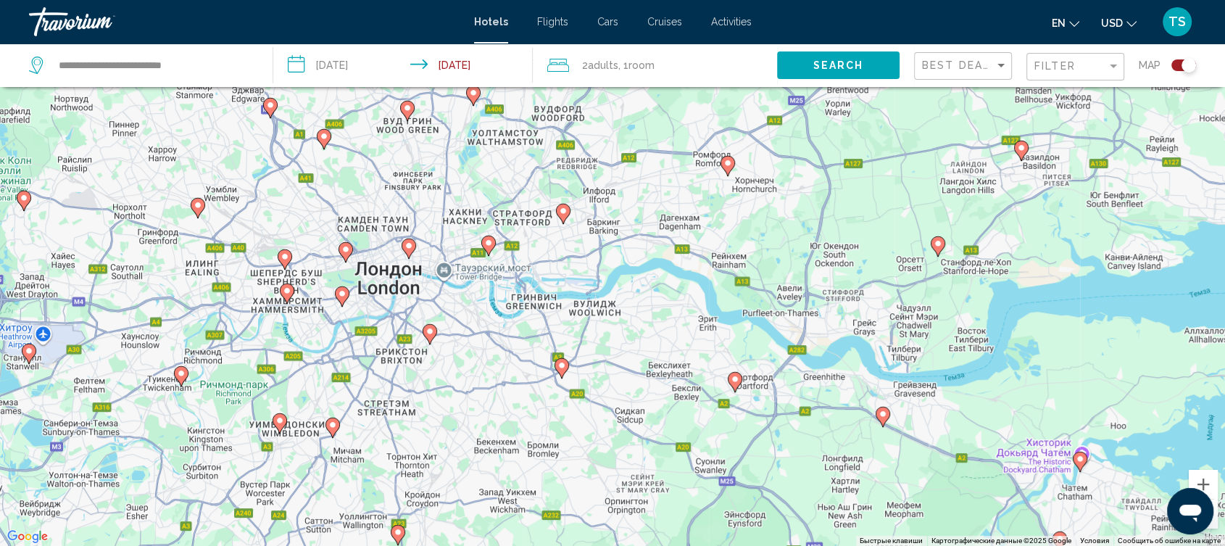
drag, startPoint x: 539, startPoint y: 404, endPoint x: 534, endPoint y: 298, distance: 106.0
click at [534, 298] on div "Чтобы активировать перетаскивание с помощью клавиатуры, нажмите Alt + Ввод. Пос…" at bounding box center [612, 273] width 1225 height 546
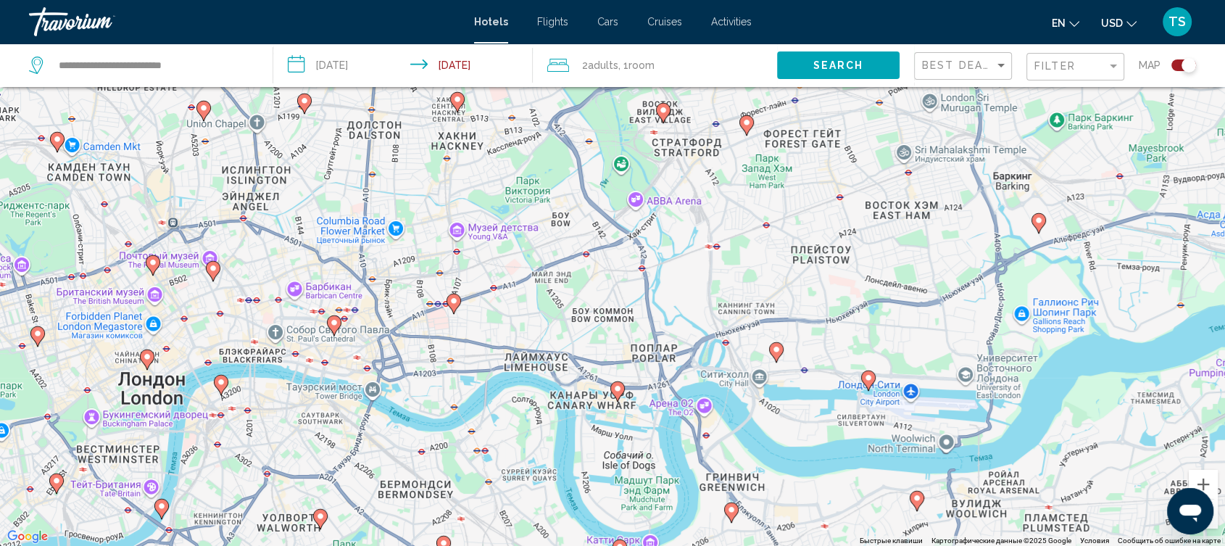
drag, startPoint x: 360, startPoint y: 215, endPoint x: 342, endPoint y: 379, distance: 165.5
click at [342, 379] on div "Чтобы активировать перетаскивание с помощью клавиатуры, нажмите Alt + Ввод. Пос…" at bounding box center [612, 273] width 1225 height 546
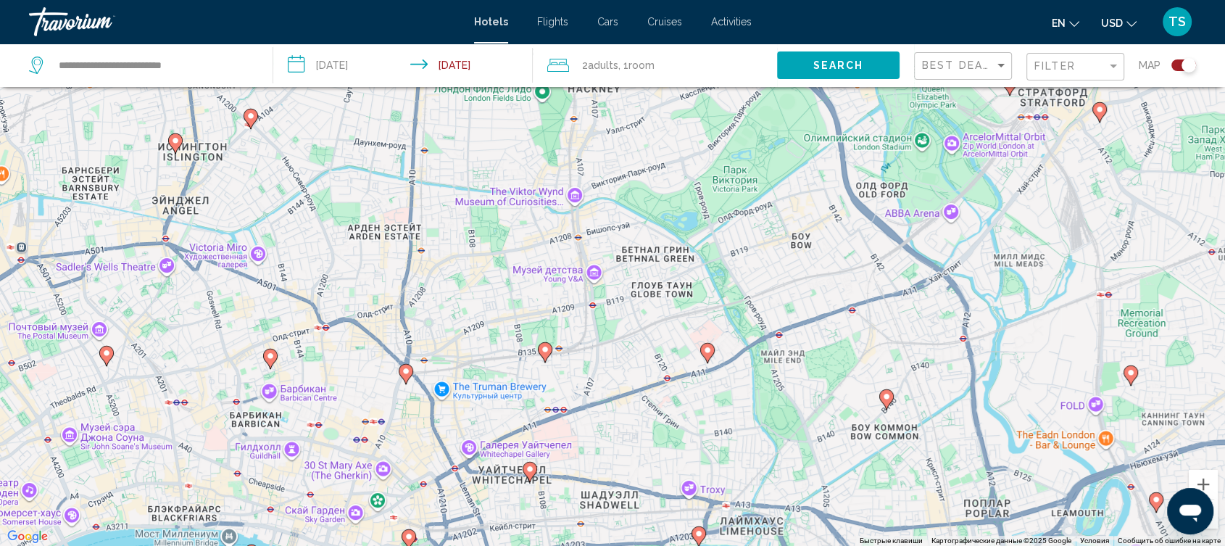
drag, startPoint x: 310, startPoint y: 328, endPoint x: 302, endPoint y: 494, distance: 166.9
click at [302, 494] on div "Чтобы активировать перетаскивание с помощью клавиатуры, нажмите Alt + Ввод. Пос…" at bounding box center [612, 273] width 1225 height 546
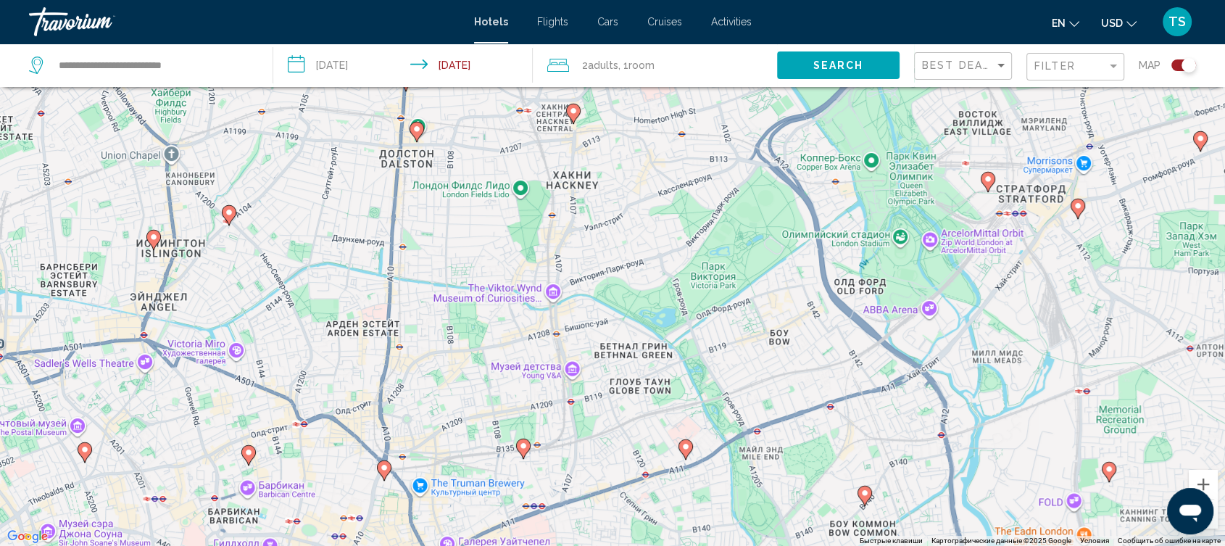
drag, startPoint x: 581, startPoint y: 397, endPoint x: 559, endPoint y: 505, distance: 109.5
click at [559, 505] on div "Чтобы активировать перетаскивание с помощью клавиатуры, нажмите Alt + Ввод. Пос…" at bounding box center [612, 273] width 1225 height 546
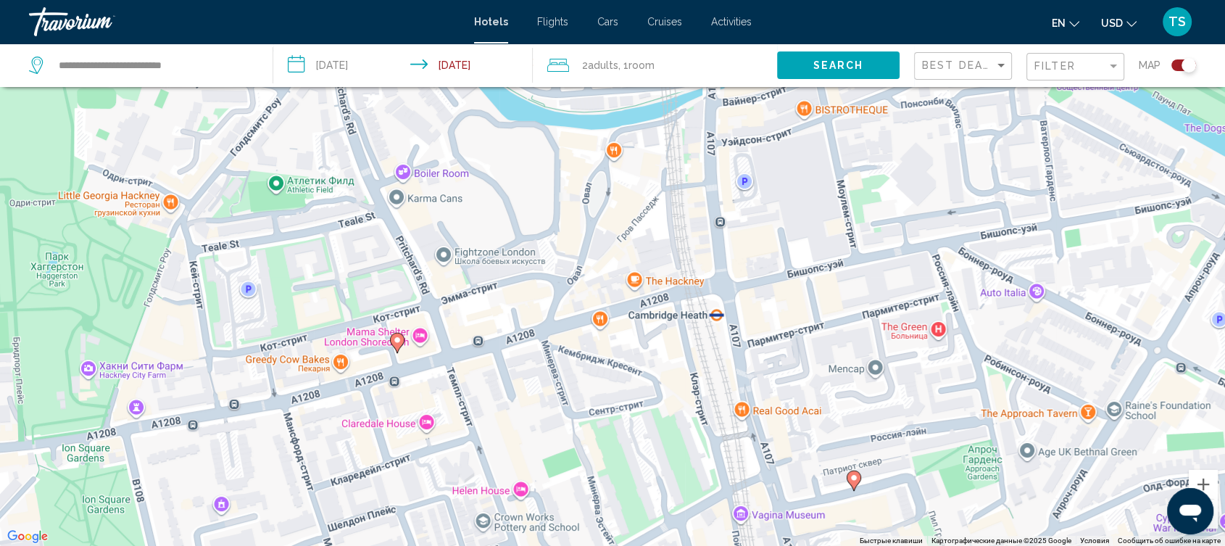
drag, startPoint x: 687, startPoint y: 268, endPoint x: 585, endPoint y: 524, distance: 275.5
click at [585, 524] on div "Чтобы активировать перетаскивание с помощью клавиатуры, нажмите Alt + Ввод. Пос…" at bounding box center [612, 273] width 1225 height 546
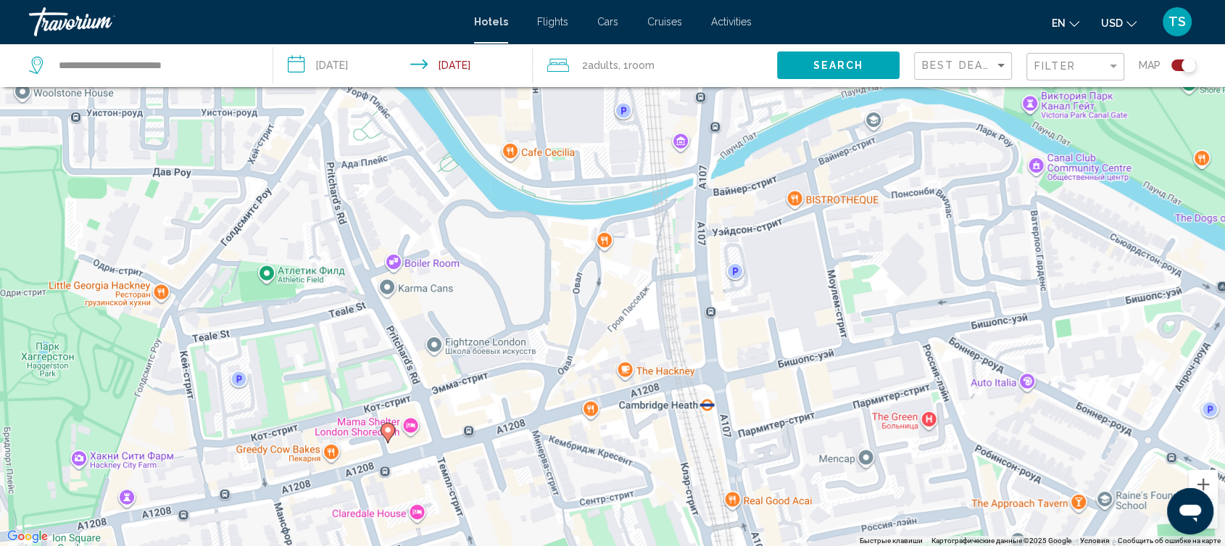
drag, startPoint x: 792, startPoint y: 303, endPoint x: 781, endPoint y: 397, distance: 94.1
click at [781, 397] on div "Чтобы активировать перетаскивание с помощью клавиатуры, нажмите Alt + Ввод. Пос…" at bounding box center [612, 273] width 1225 height 546
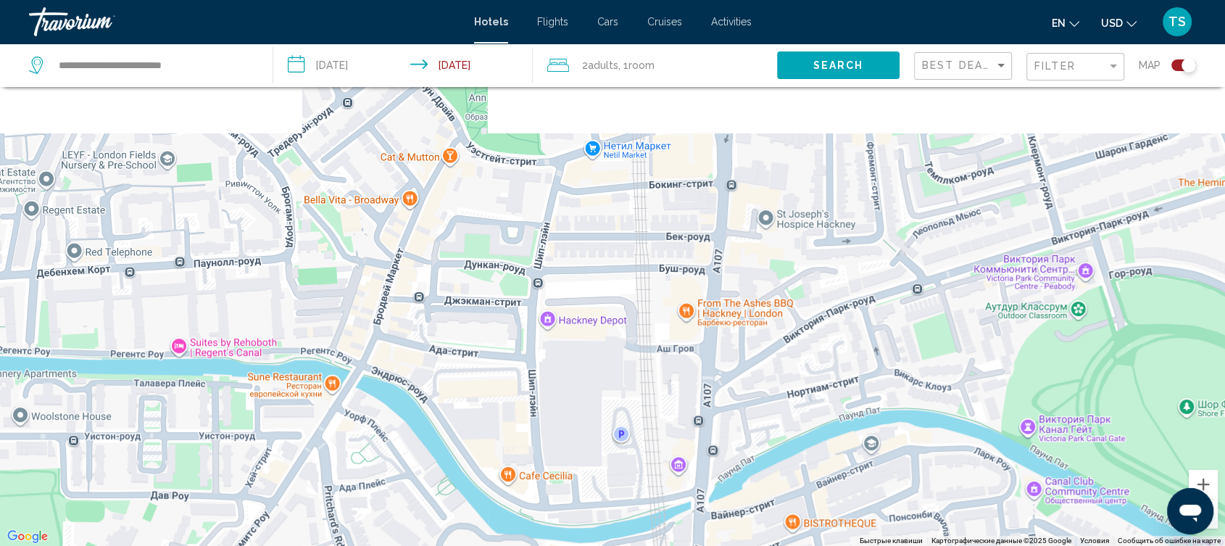
drag, startPoint x: 727, startPoint y: 253, endPoint x: 725, endPoint y: 583, distance: 329.8
click at [725, 459] on html "**********" at bounding box center [612, 186] width 1225 height 546
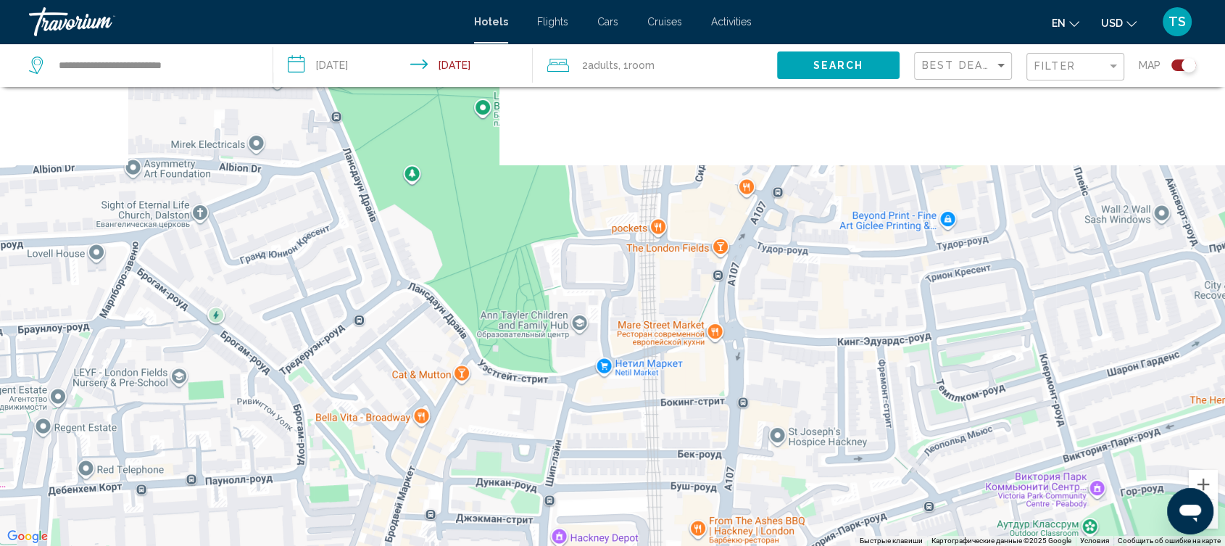
drag, startPoint x: 755, startPoint y: 288, endPoint x: 767, endPoint y: 510, distance: 222.8
click at [767, 510] on div "Main content" at bounding box center [612, 273] width 1225 height 546
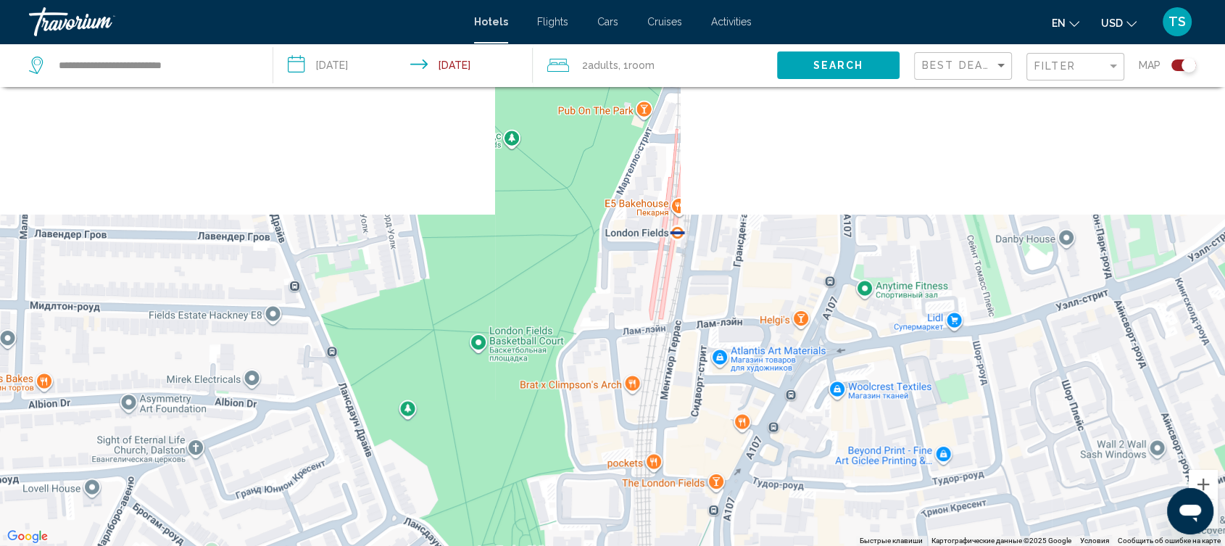
drag, startPoint x: 847, startPoint y: 211, endPoint x: 841, endPoint y: 446, distance: 234.9
click at [841, 446] on div "Main content" at bounding box center [612, 273] width 1225 height 546
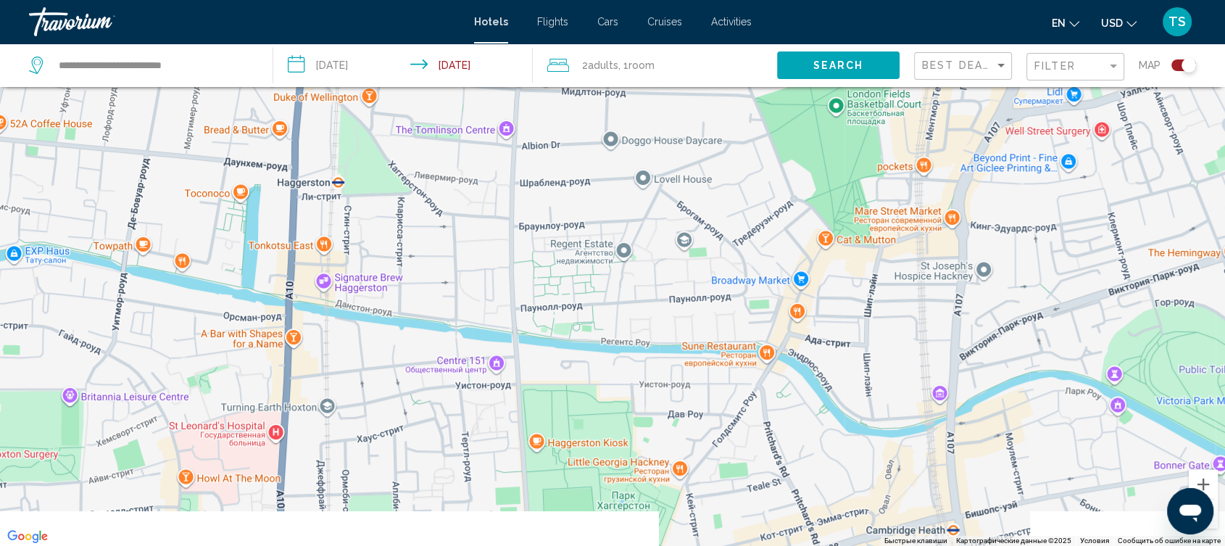
drag, startPoint x: 710, startPoint y: 270, endPoint x: 905, endPoint y: 85, distance: 268.2
click at [905, 85] on div "**********" at bounding box center [612, 316] width 1225 height 633
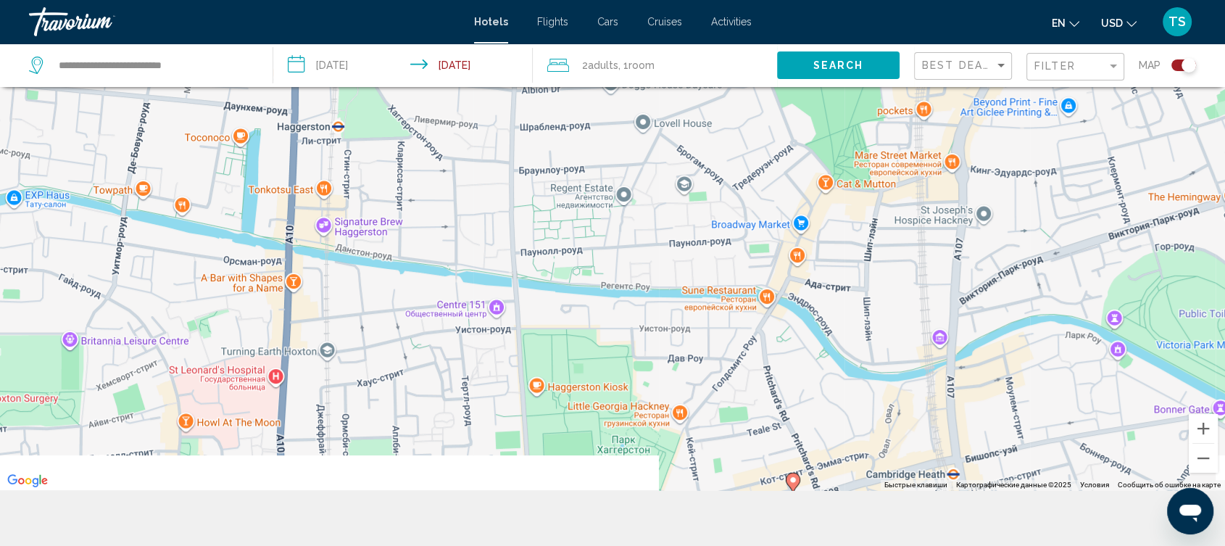
scroll to position [167, 0]
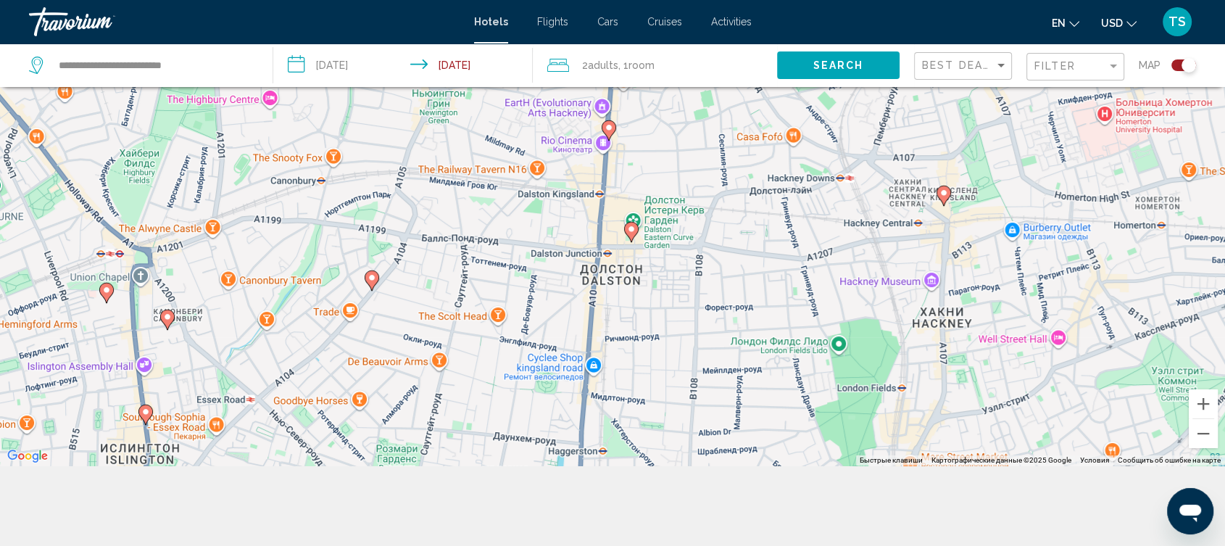
drag, startPoint x: 883, startPoint y: 183, endPoint x: 840, endPoint y: 505, distance: 324.7
click at [840, 505] on div "**********" at bounding box center [612, 236] width 1225 height 633
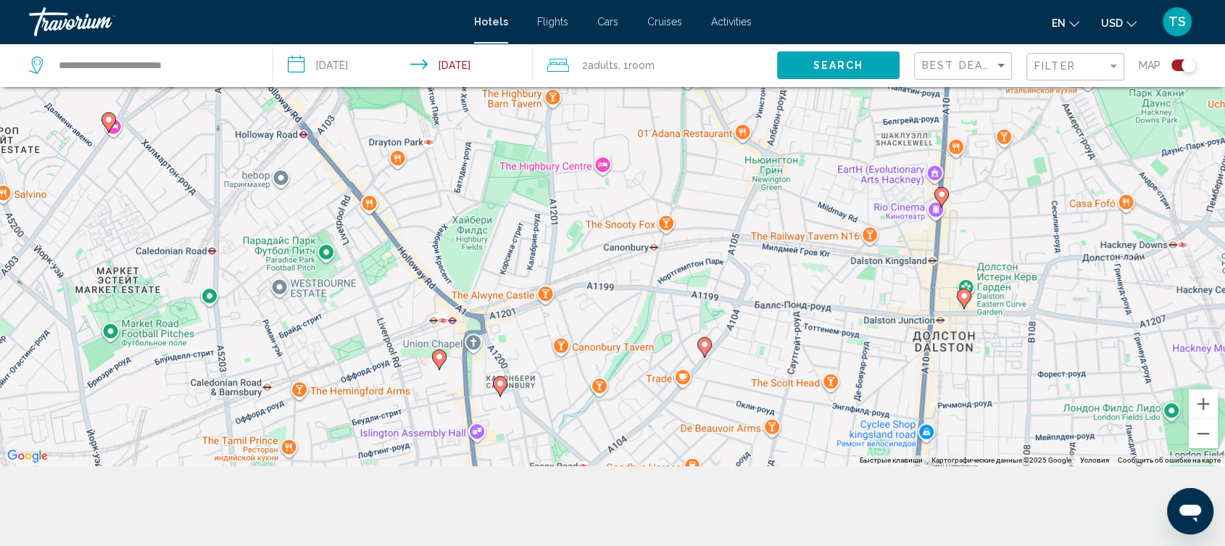
drag, startPoint x: 270, startPoint y: 242, endPoint x: 605, endPoint y: 309, distance: 341.5
click at [605, 309] on div "Чтобы активировать перетаскивание с помощью клавиатуры, нажмите Alt + Ввод. Пос…" at bounding box center [612, 193] width 1225 height 546
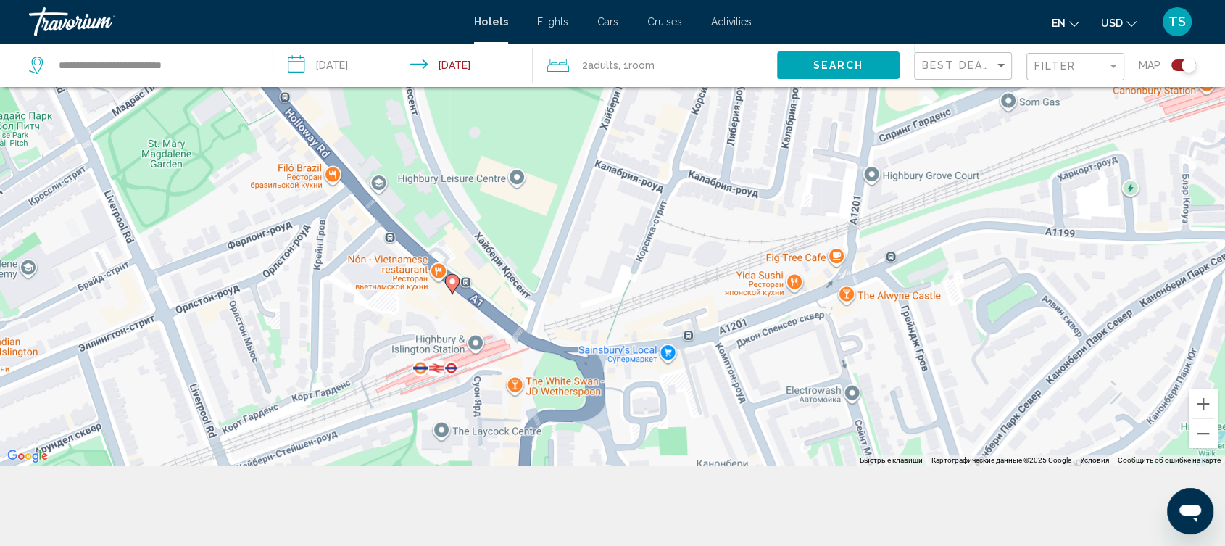
drag, startPoint x: 414, startPoint y: 186, endPoint x: 681, endPoint y: 94, distance: 282.7
click at [681, 94] on div "Чтобы активировать перетаскивание с помощью клавиатуры, нажмите Alt + Ввод. Пос…" at bounding box center [612, 193] width 1225 height 546
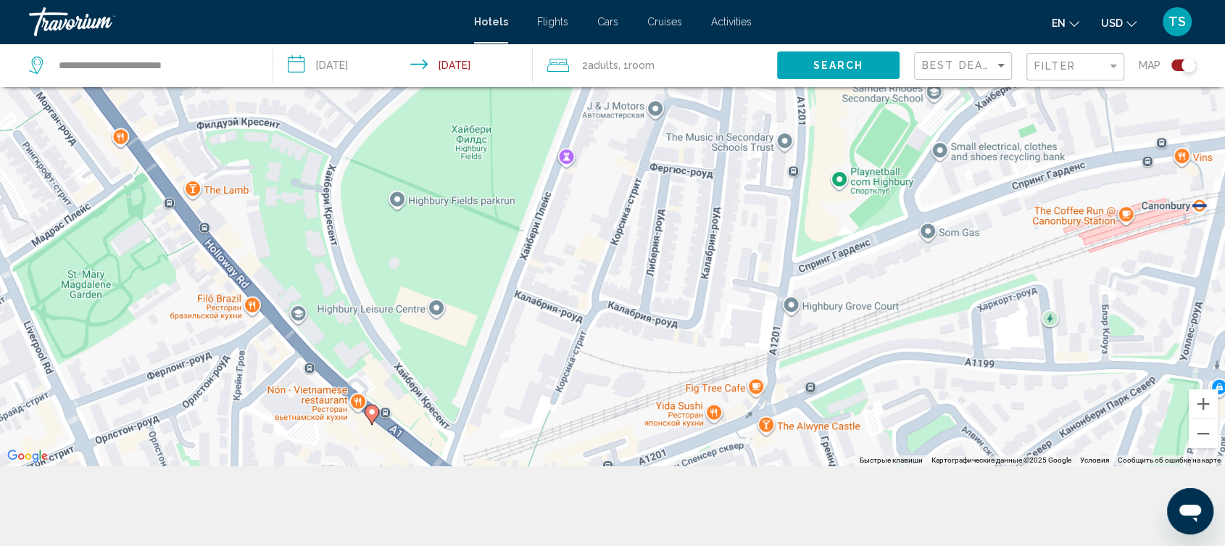
drag, startPoint x: 715, startPoint y: 190, endPoint x: 633, endPoint y: 320, distance: 154.1
click at [633, 320] on div "Чтобы активировать перетаскивание с помощью клавиатуры, нажмите Alt + Ввод. Пос…" at bounding box center [612, 193] width 1225 height 546
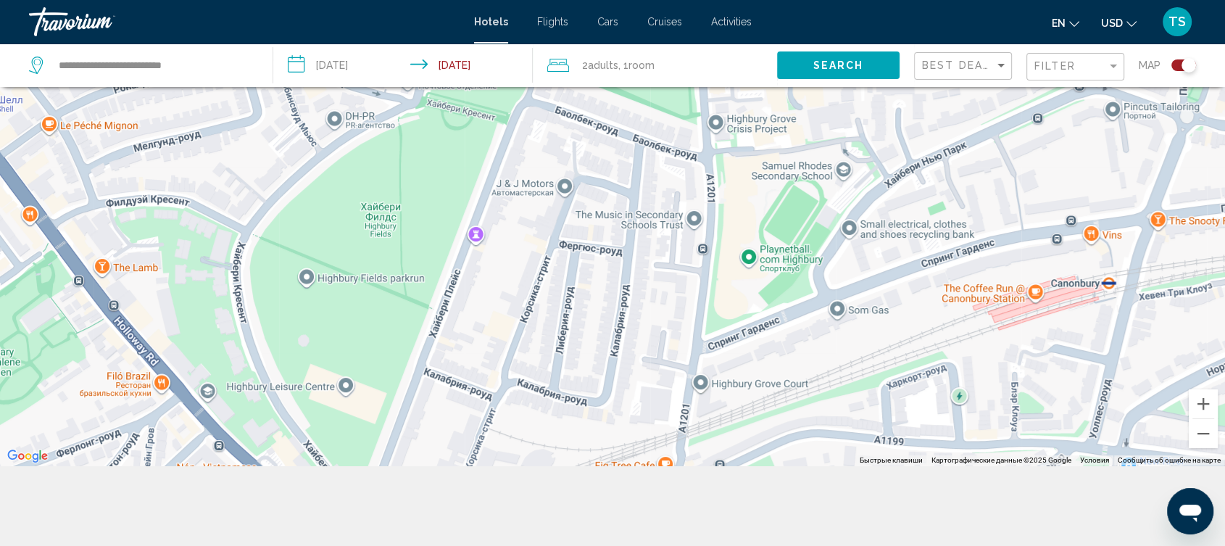
drag, startPoint x: 752, startPoint y: 244, endPoint x: 659, endPoint y: 321, distance: 121.5
click at [659, 321] on div "Чтобы активировать перетаскивание с помощью клавиатуры, нажмите Alt + Ввод. Пос…" at bounding box center [612, 193] width 1225 height 546
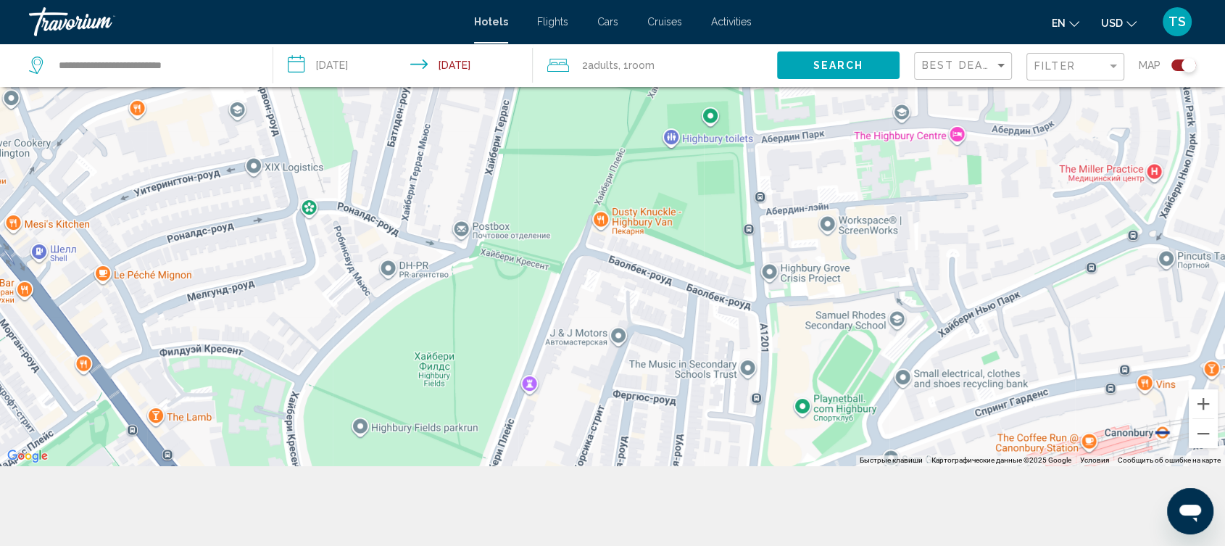
drag, startPoint x: 648, startPoint y: 120, endPoint x: 700, endPoint y: 273, distance: 161.6
click at [700, 273] on div "Чтобы активировать перетаскивание с помощью клавиатуры, нажмите Alt + Ввод. Пос…" at bounding box center [612, 193] width 1225 height 546
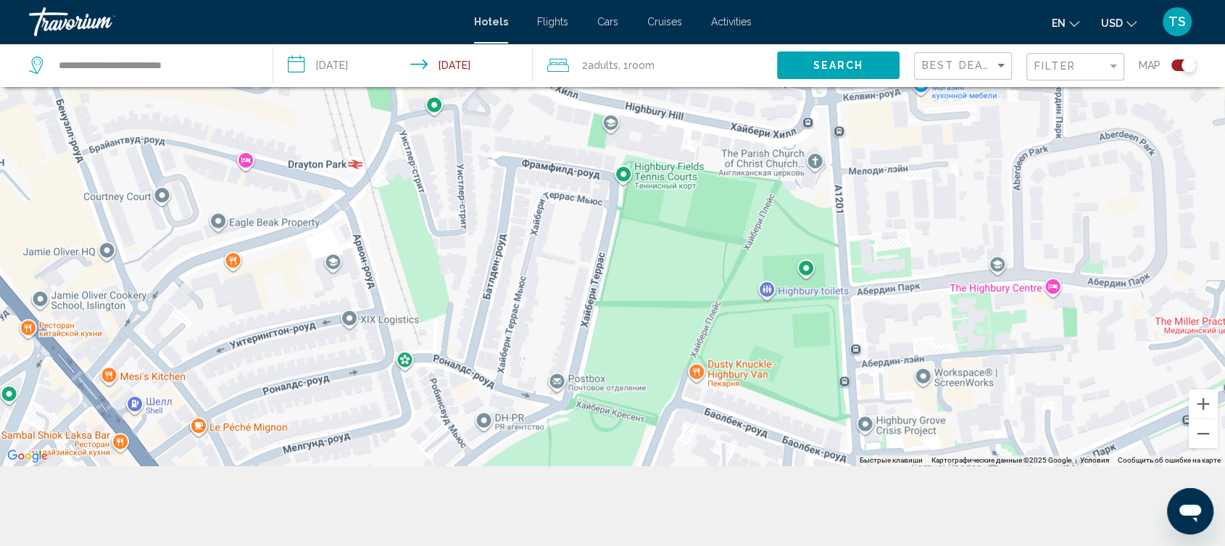
drag, startPoint x: 626, startPoint y: 134, endPoint x: 722, endPoint y: 288, distance: 181.0
click at [722, 288] on div "Чтобы активировать перетаскивание с помощью клавиатуры, нажмите Alt + Ввод. Пос…" at bounding box center [612, 193] width 1225 height 546
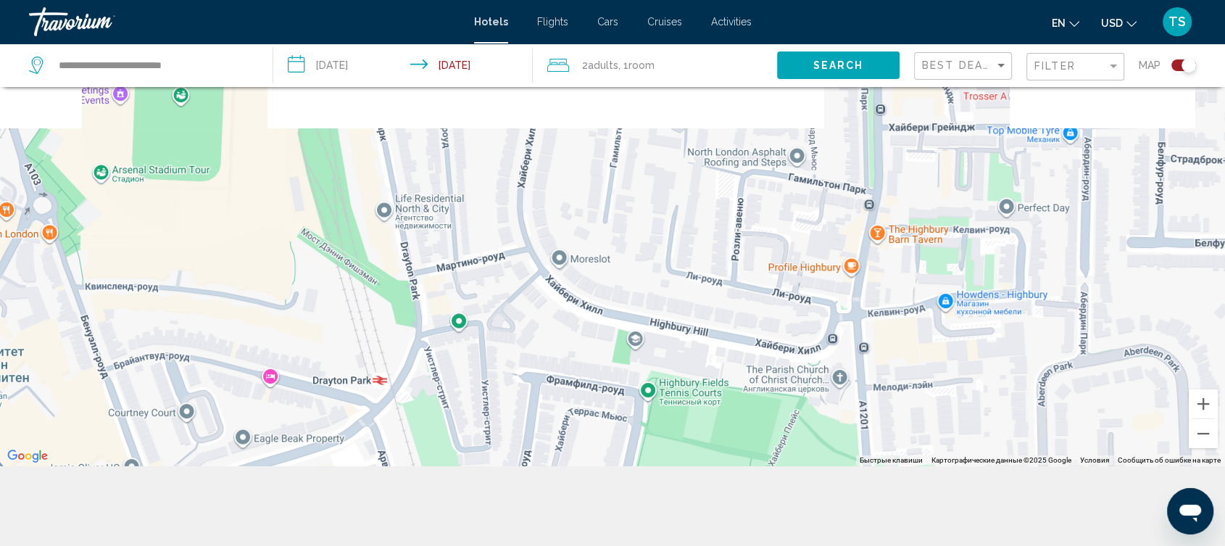
drag, startPoint x: 739, startPoint y: 143, endPoint x: 761, endPoint y: 361, distance: 219.3
click at [761, 361] on div "Main content" at bounding box center [612, 193] width 1225 height 546
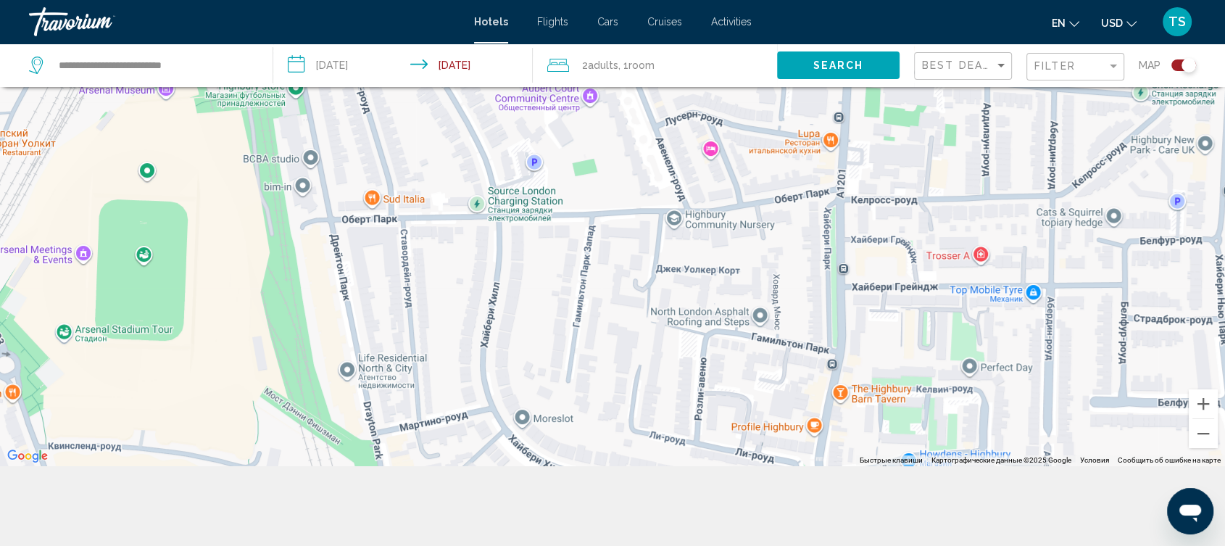
drag, startPoint x: 794, startPoint y: 183, endPoint x: 758, endPoint y: 344, distance: 165.1
click at [758, 344] on div "Main content" at bounding box center [612, 193] width 1225 height 546
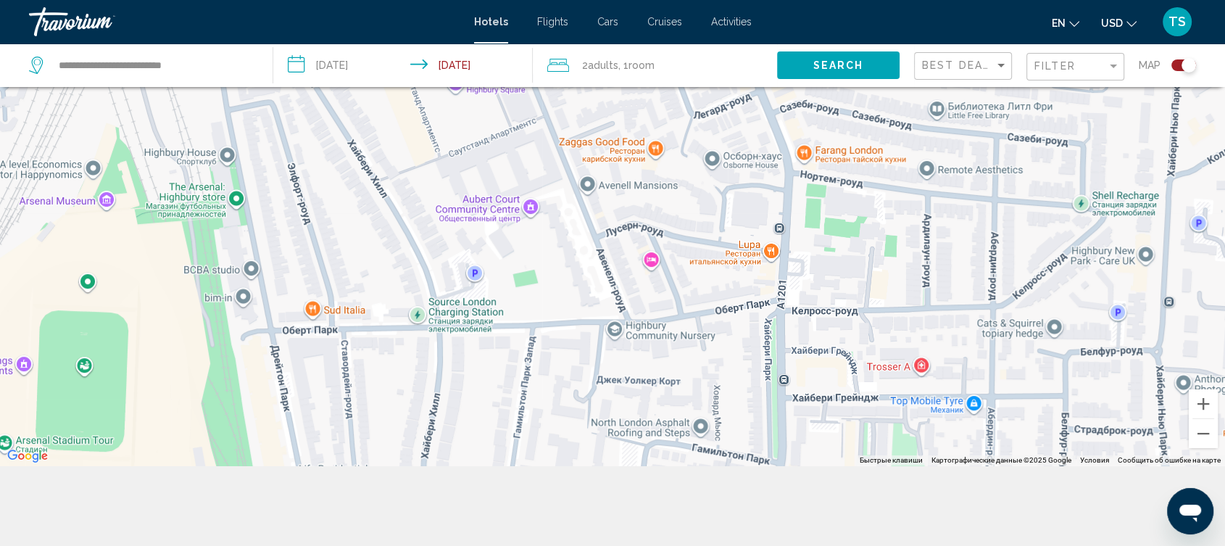
drag, startPoint x: 789, startPoint y: 278, endPoint x: 726, endPoint y: 391, distance: 129.1
click at [726, 391] on div "Main content" at bounding box center [612, 193] width 1225 height 546
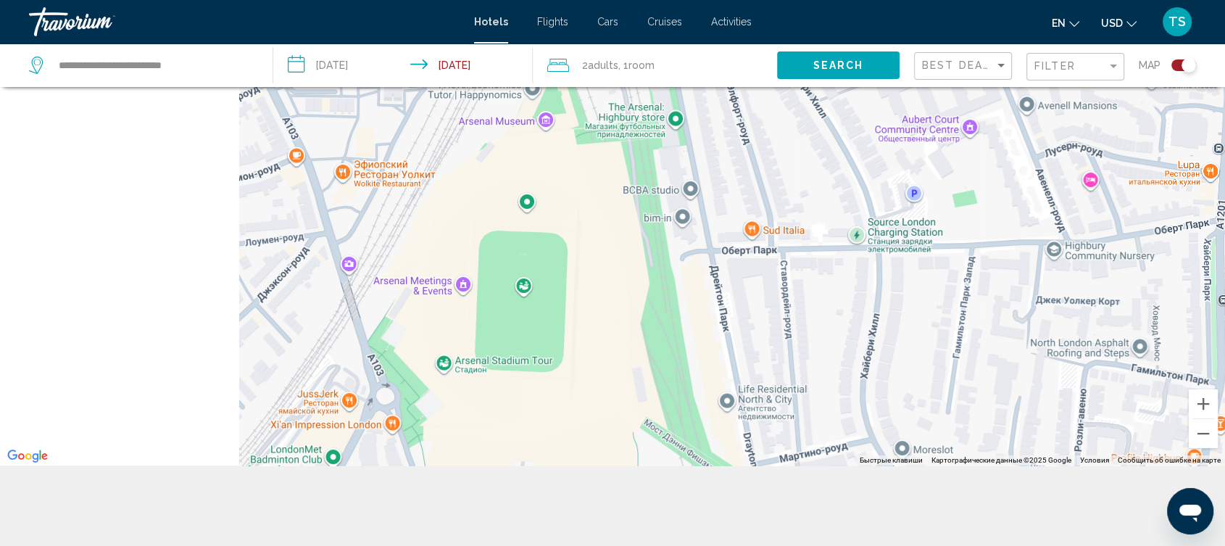
drag, startPoint x: 533, startPoint y: 389, endPoint x: 980, endPoint y: 309, distance: 454.3
click at [980, 309] on div "Чтобы активировать перетаскивание с помощью клавиатуры, нажмите Alt + Ввод. Пос…" at bounding box center [612, 193] width 1225 height 546
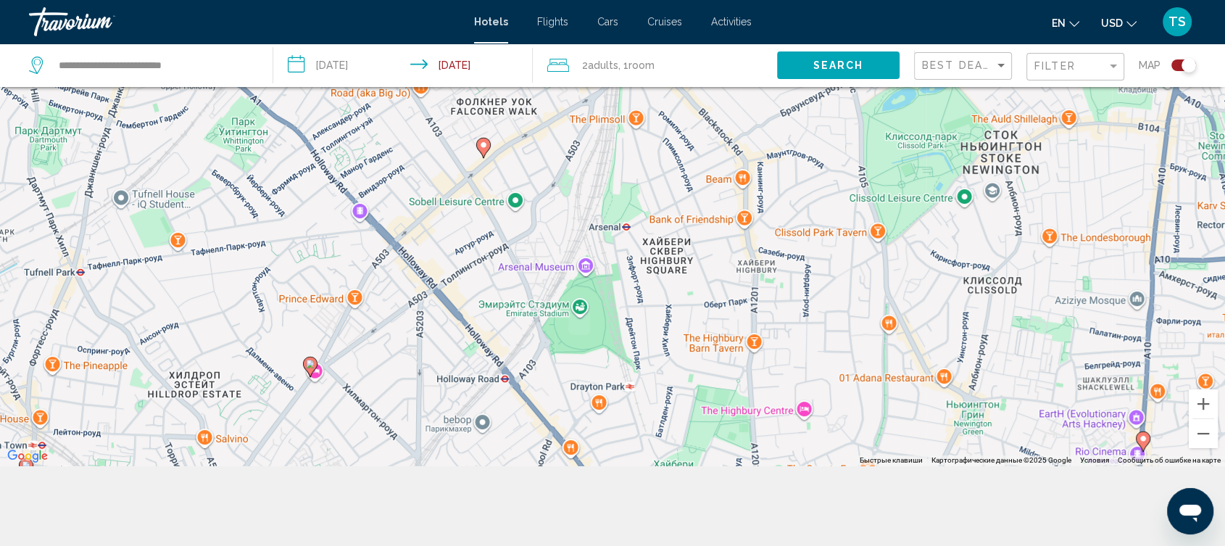
click at [483, 144] on image "Main content" at bounding box center [483, 145] width 9 height 9
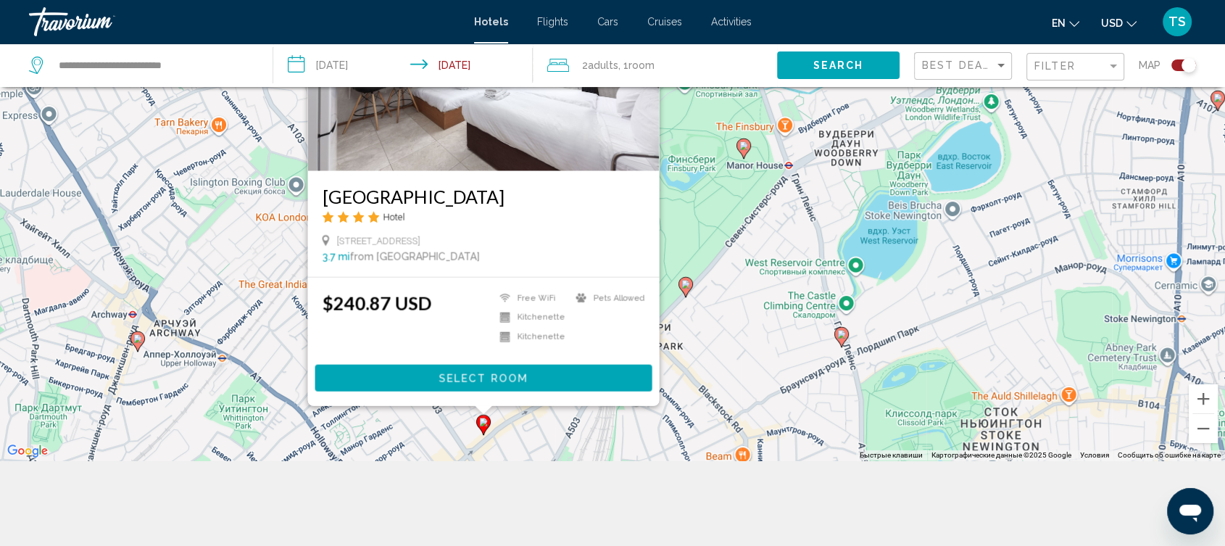
scroll to position [174, 0]
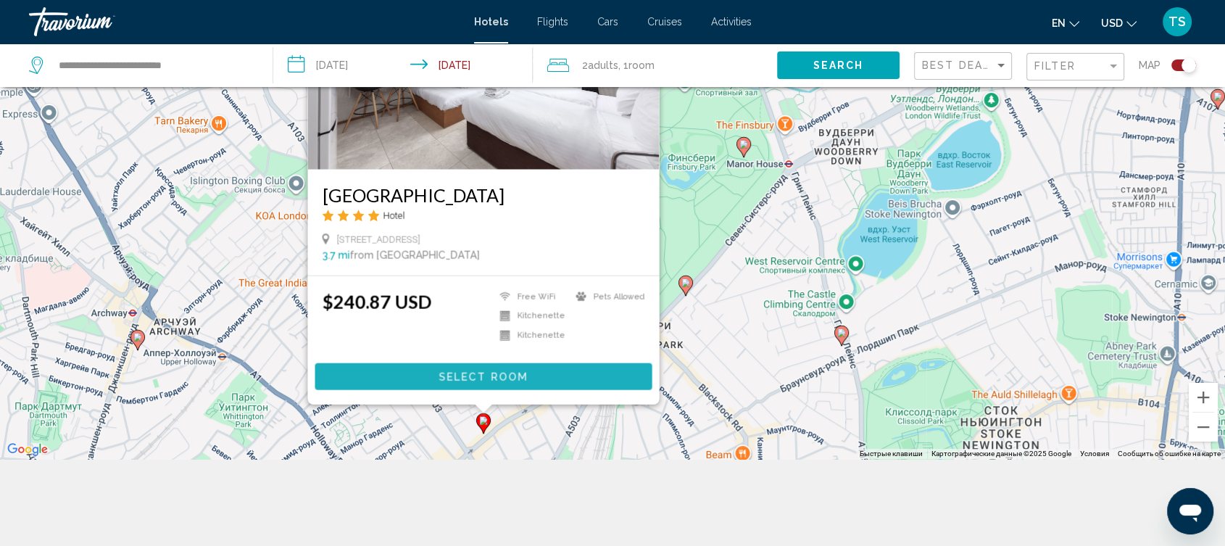
click at [561, 376] on button "Select Room" at bounding box center [483, 375] width 337 height 27
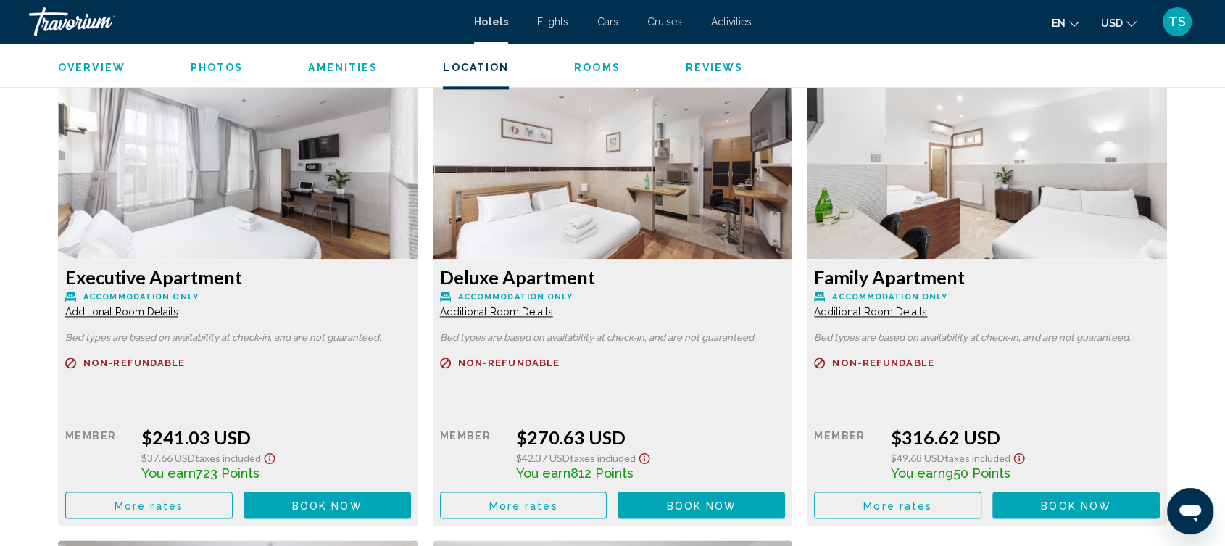
scroll to position [1772, 0]
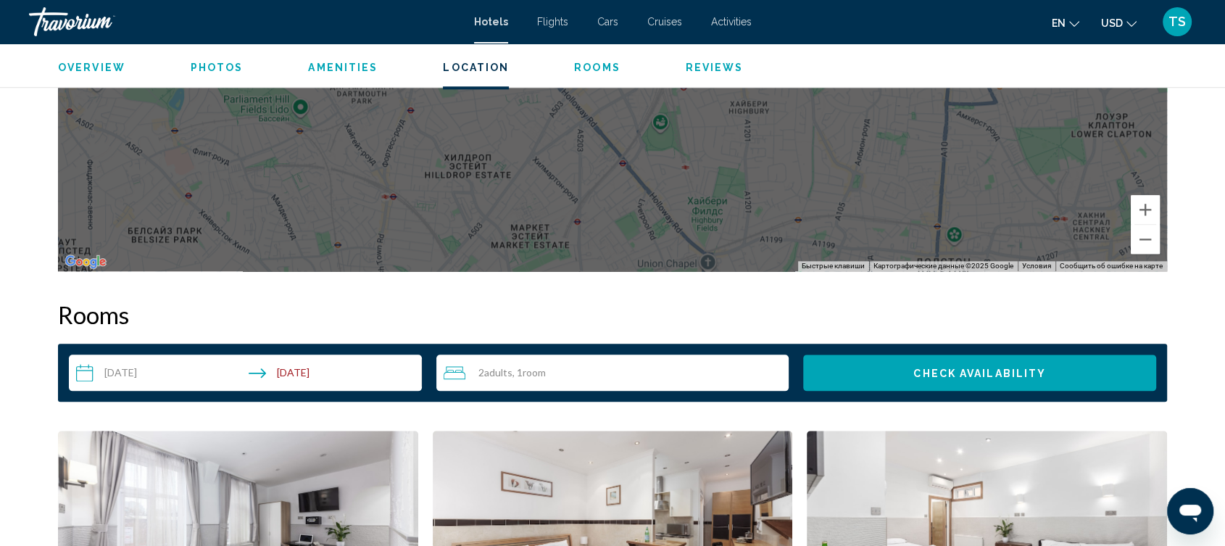
scroll to position [1369, 0]
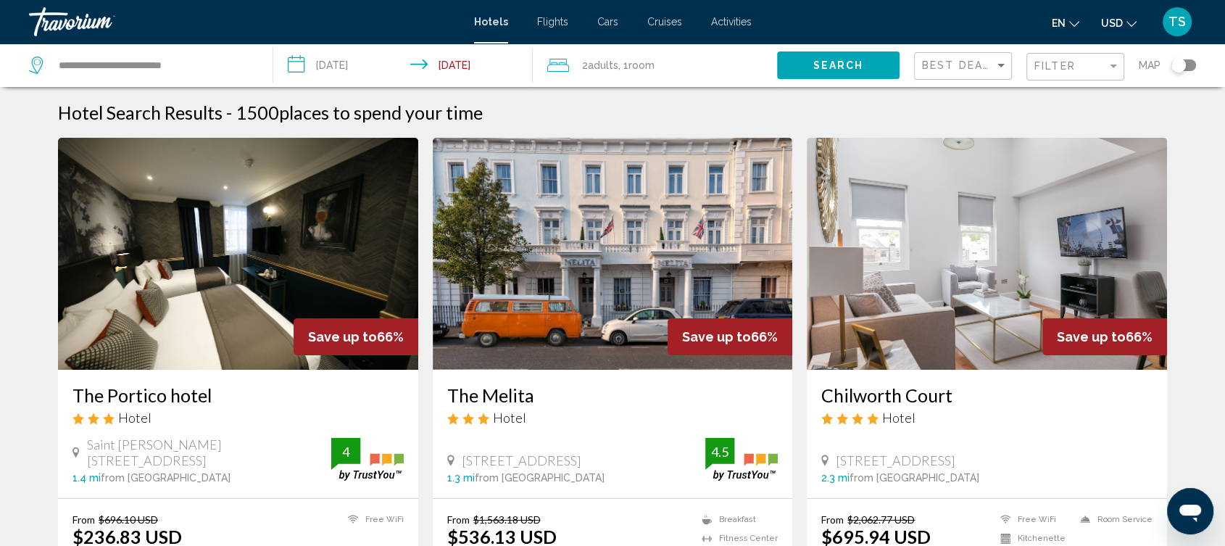
click at [1193, 65] on div "Toggle map" at bounding box center [1183, 65] width 25 height 12
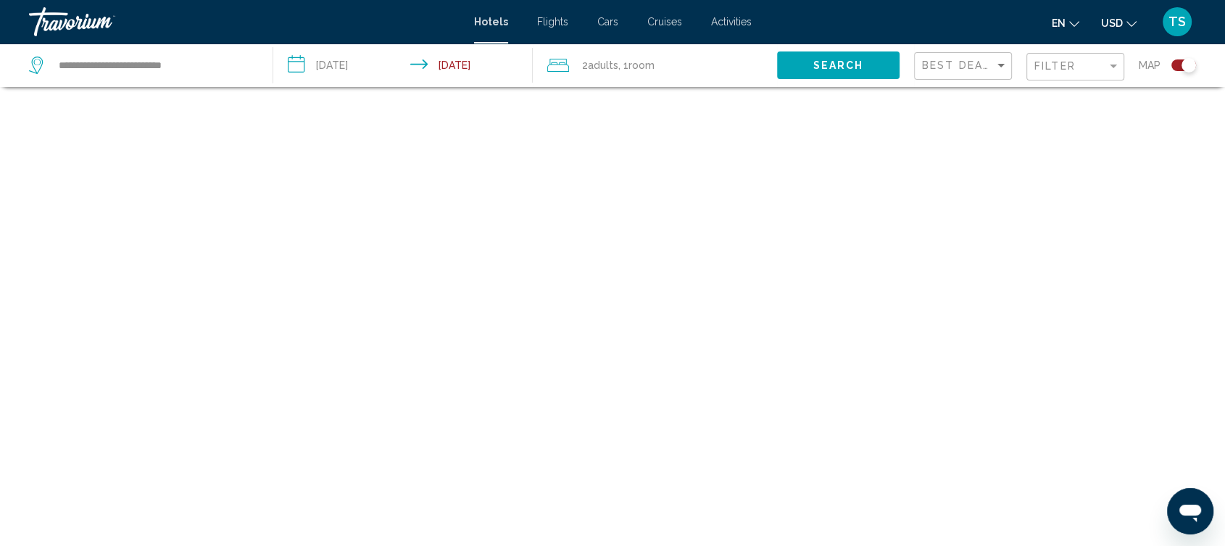
scroll to position [87, 0]
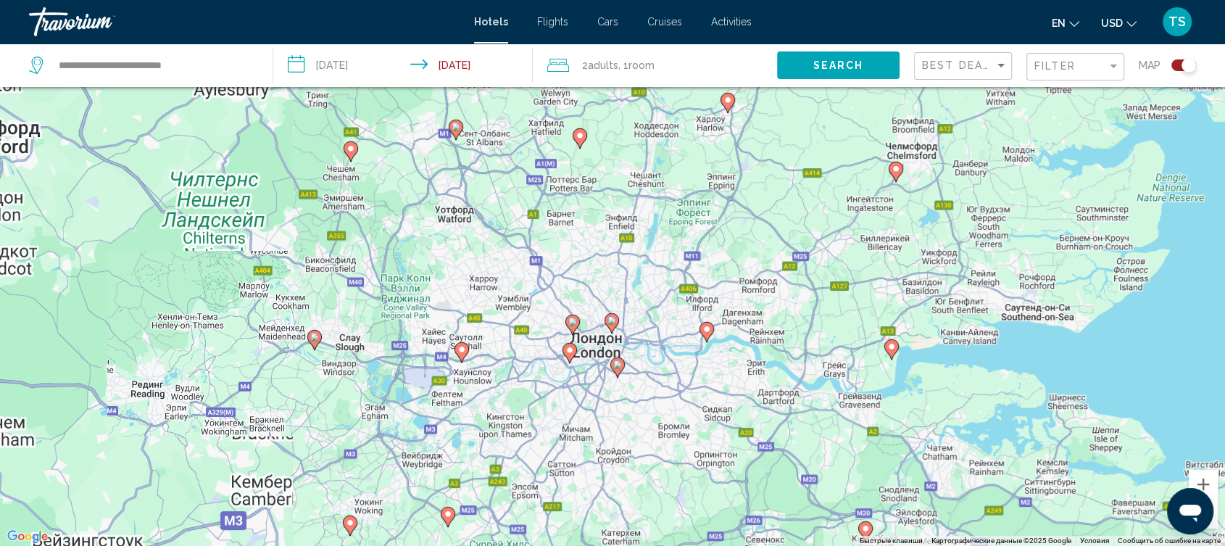
drag, startPoint x: 245, startPoint y: 243, endPoint x: 510, endPoint y: 382, distance: 299.6
click at [510, 382] on div "Чтобы активировать перетаскивание с помощью клавиатуры, нажмите Alt + Ввод. Пос…" at bounding box center [612, 273] width 1225 height 546
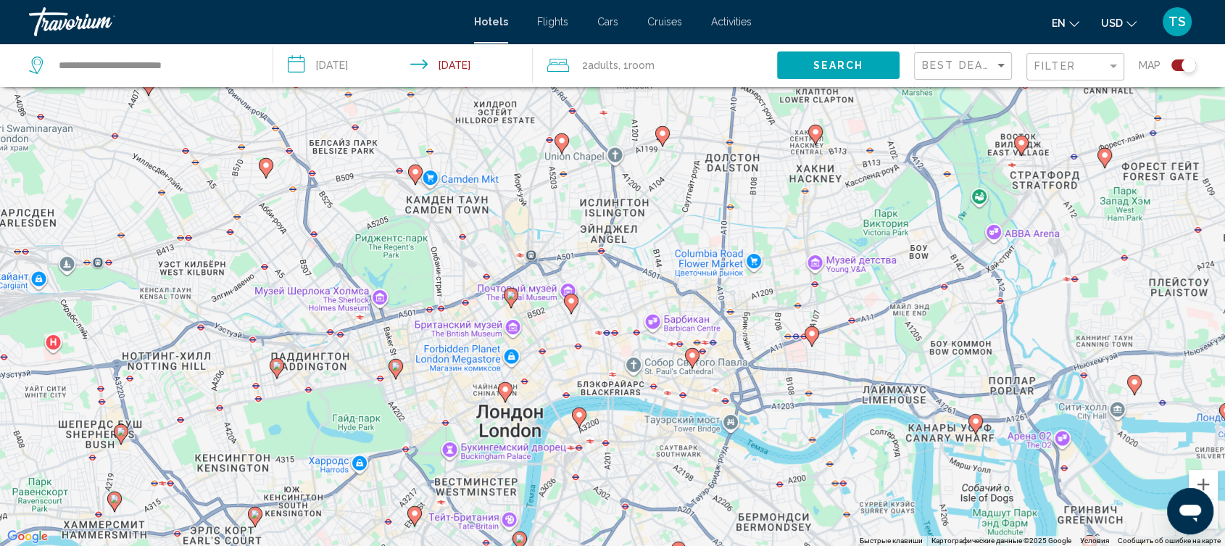
drag, startPoint x: 572, startPoint y: 246, endPoint x: 589, endPoint y: 396, distance: 150.3
click at [589, 396] on div "Чтобы активировать перетаскивание с помощью клавиатуры, нажмите Alt + Ввод. Пос…" at bounding box center [612, 273] width 1225 height 546
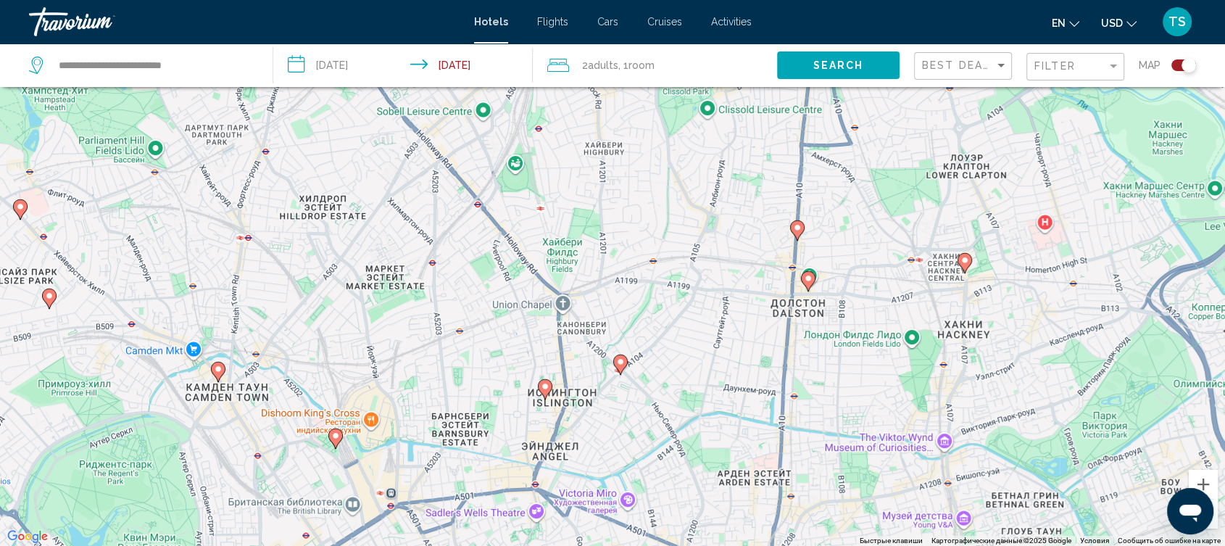
drag, startPoint x: 609, startPoint y: 231, endPoint x: 563, endPoint y: 535, distance: 307.3
click at [563, 535] on div "Чтобы активировать перетаскивание с помощью клавиатуры, нажмите Alt + Ввод. Пос…" at bounding box center [612, 273] width 1225 height 546
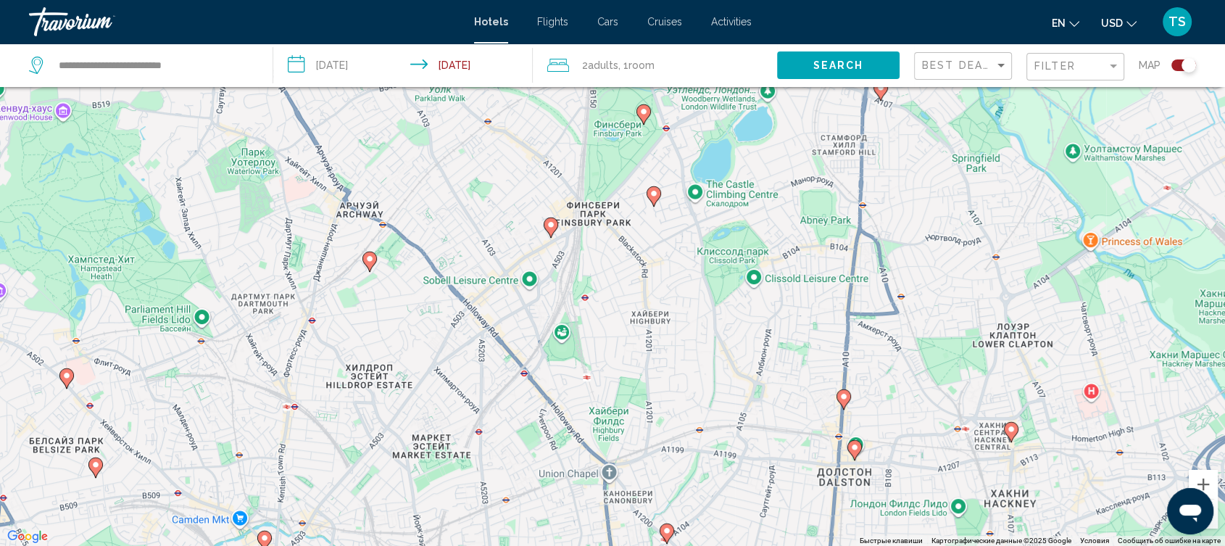
drag, startPoint x: 545, startPoint y: 258, endPoint x: 593, endPoint y: 431, distance: 179.0
click at [593, 431] on div "Чтобы активировать перетаскивание с помощью клавиатуры, нажмите Alt + Ввод. Пос…" at bounding box center [612, 273] width 1225 height 546
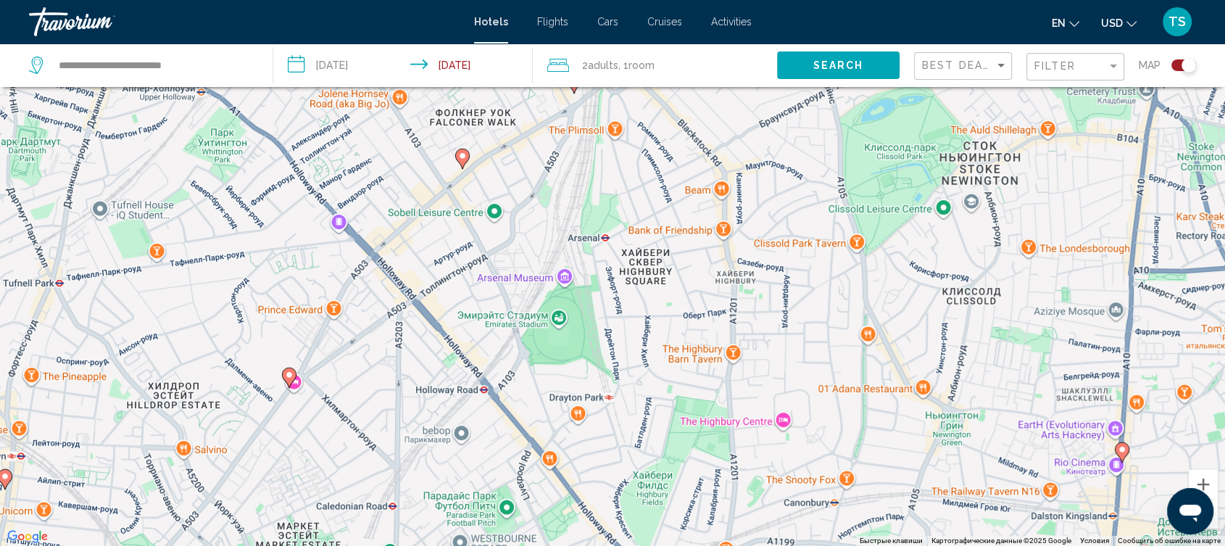
click at [781, 422] on div "Чтобы активировать перетаскивание с помощью клавиатуры, нажмите Alt + Ввод. Пос…" at bounding box center [612, 273] width 1225 height 546
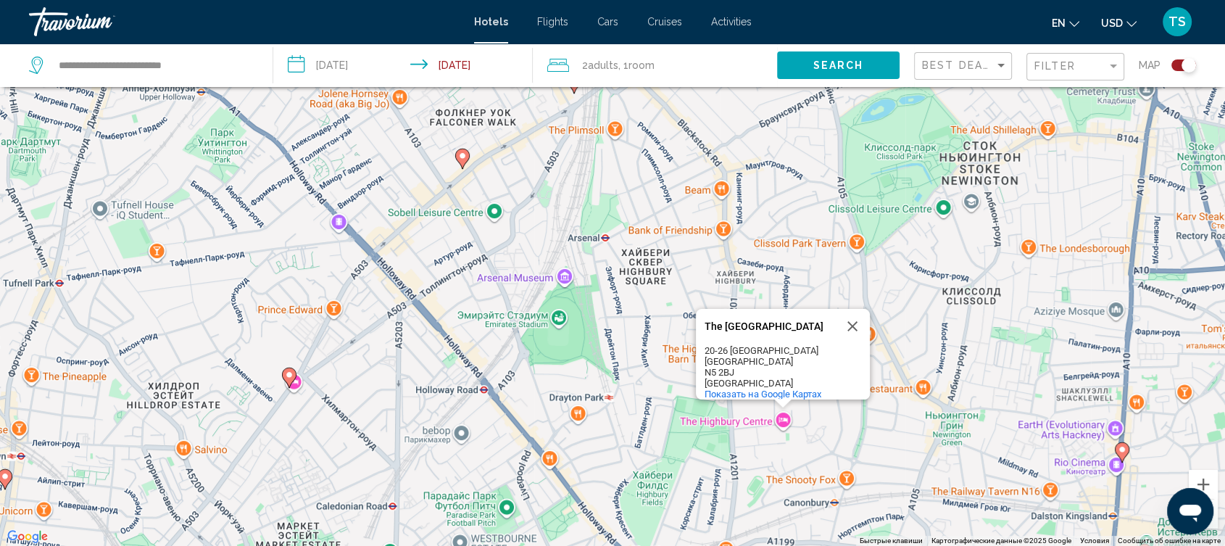
click at [286, 375] on image "Main content" at bounding box center [289, 374] width 9 height 9
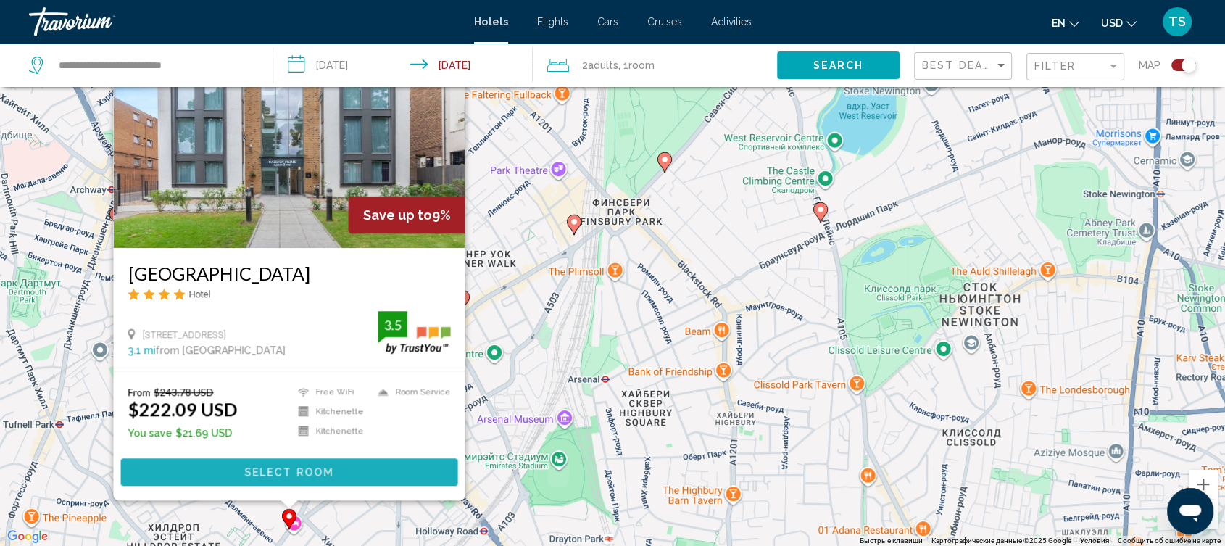
click at [305, 471] on span "Select Room" at bounding box center [288, 473] width 89 height 12
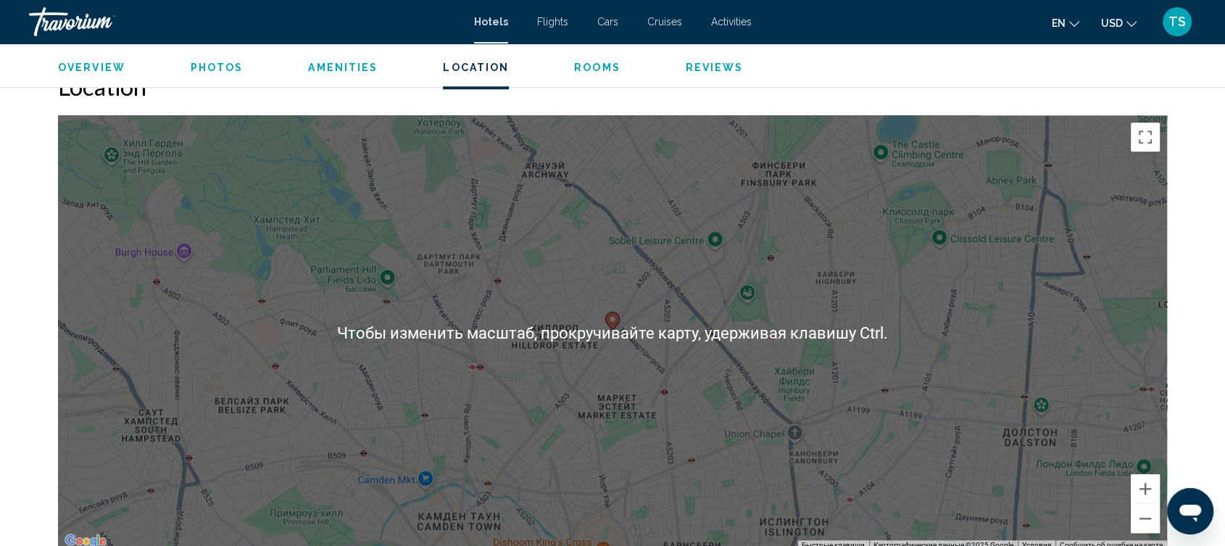
scroll to position [1450, 0]
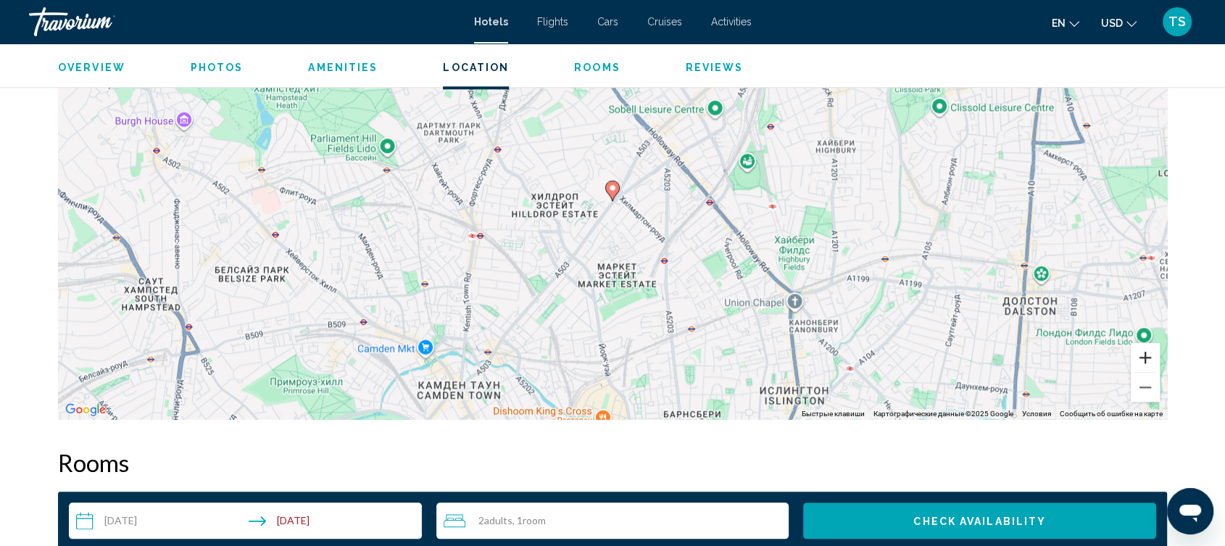
click at [1153, 360] on button "Увеличить" at bounding box center [1145, 357] width 29 height 29
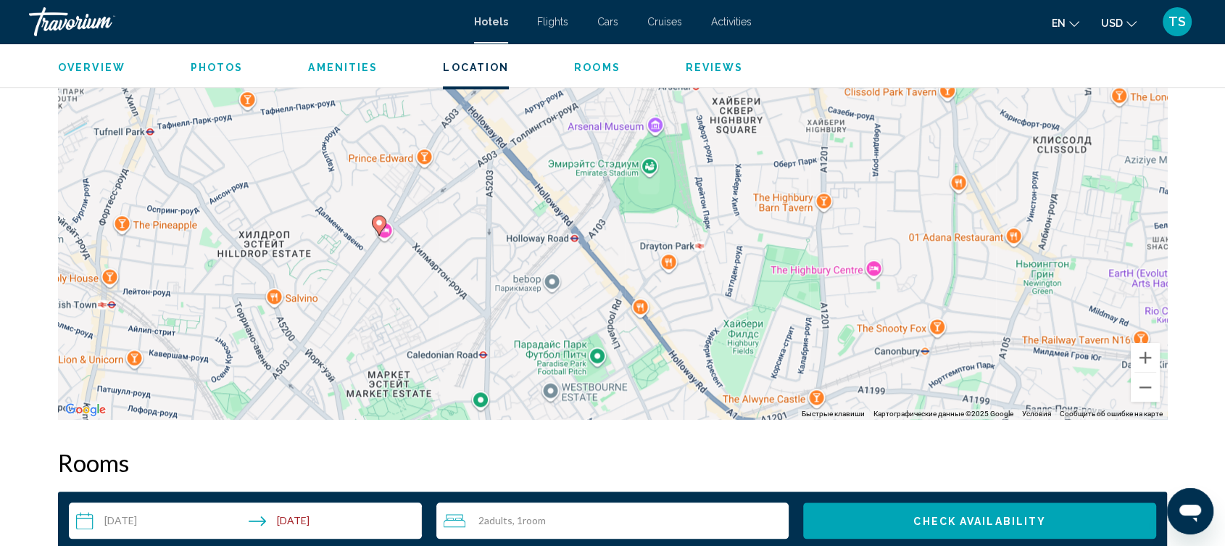
drag, startPoint x: 931, startPoint y: 273, endPoint x: 695, endPoint y: 309, distance: 238.3
click at [695, 309] on div "Чтобы активировать перетаскивание с помощью клавиатуры, нажмите Alt + Ввод. Пос…" at bounding box center [612, 201] width 1109 height 435
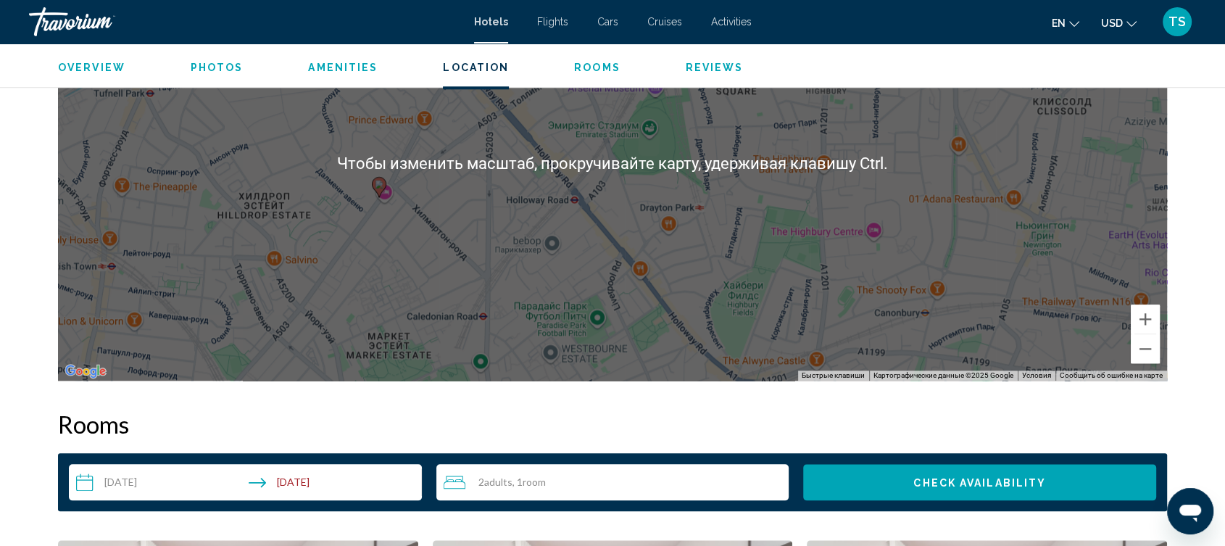
scroll to position [1289, 0]
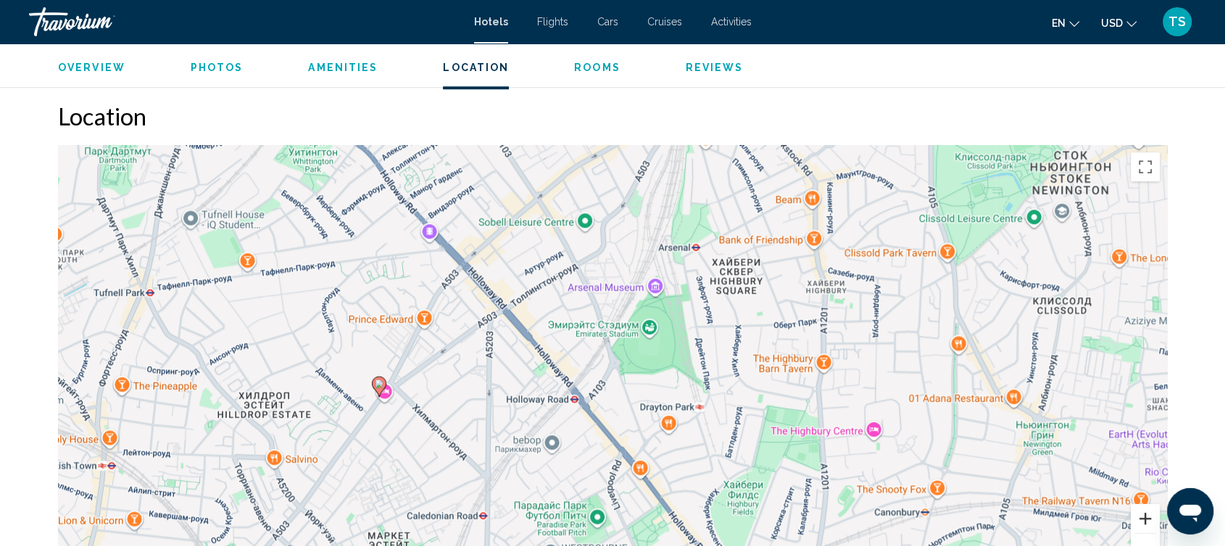
click at [1137, 518] on button "Увеличить" at bounding box center [1145, 518] width 29 height 29
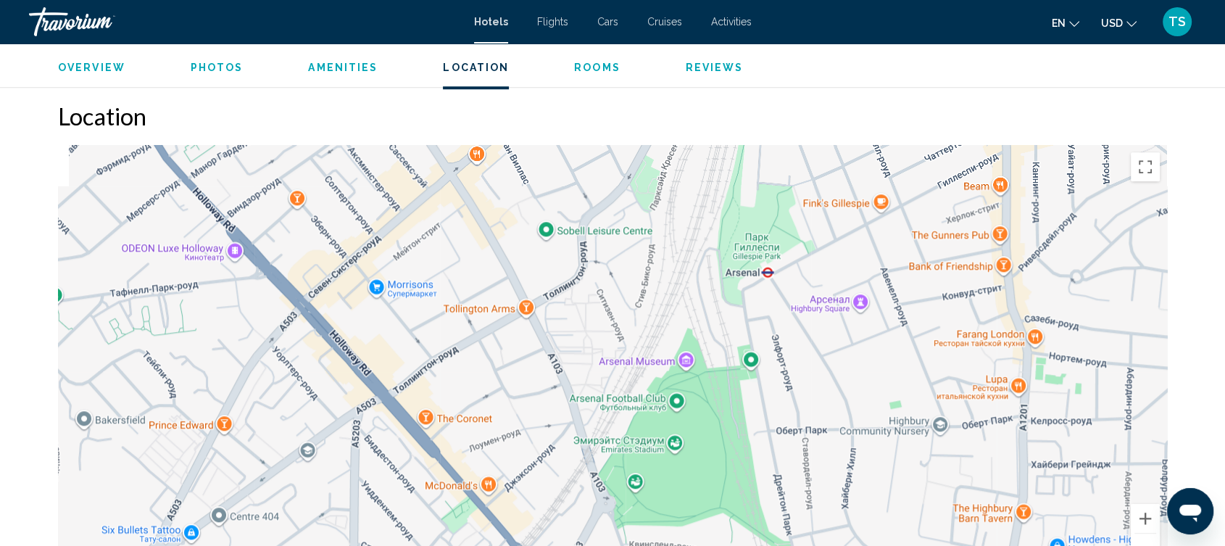
drag, startPoint x: 900, startPoint y: 353, endPoint x: 889, endPoint y: 496, distance: 143.2
click at [889, 496] on div "Чтобы активировать перетаскивание с помощью клавиатуры, нажмите Alt + Ввод. Пос…" at bounding box center [612, 362] width 1109 height 435
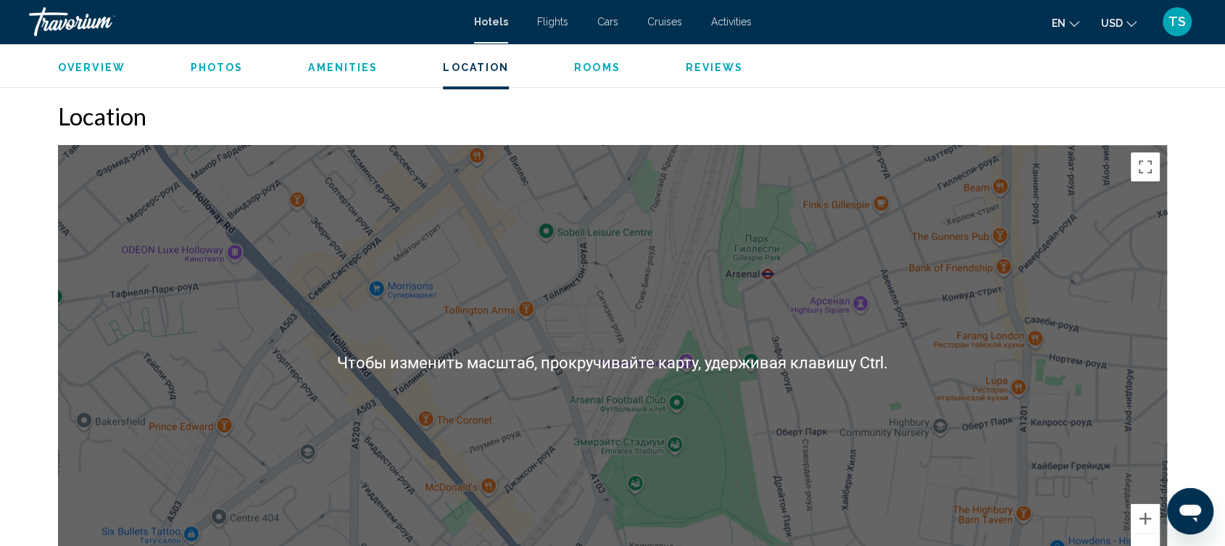
scroll to position [1369, 0]
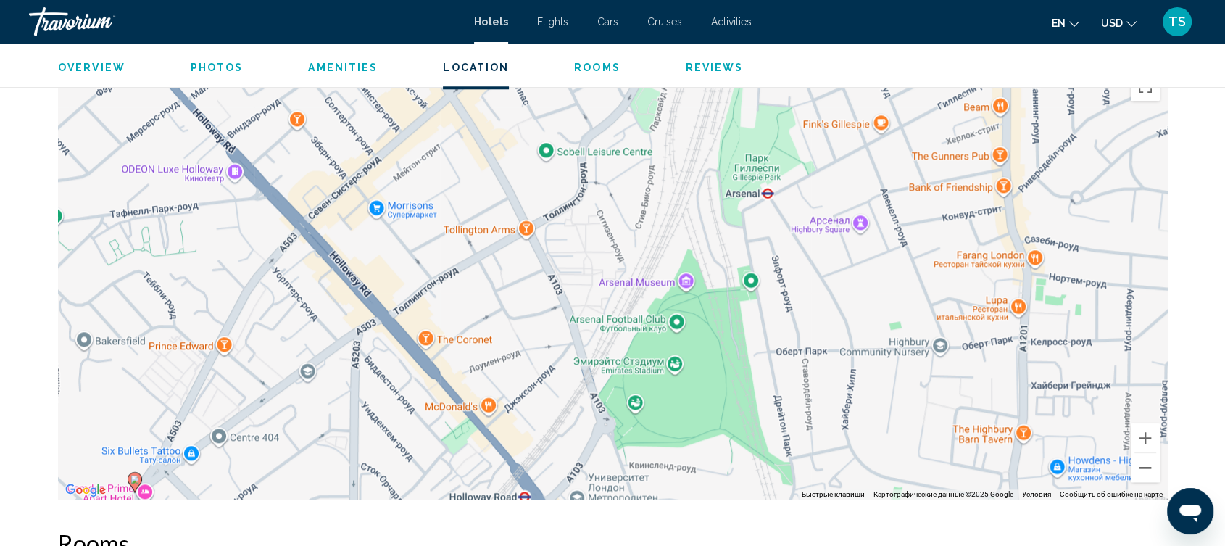
click at [1142, 468] on button "Уменьшить" at bounding box center [1145, 467] width 29 height 29
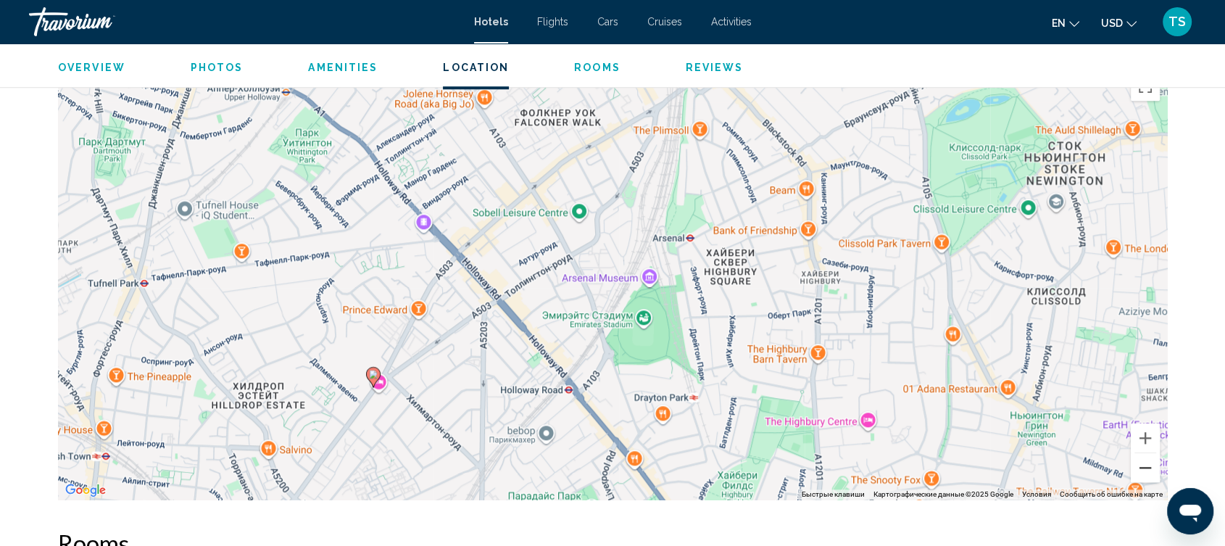
click at [1142, 468] on button "Уменьшить" at bounding box center [1145, 467] width 29 height 29
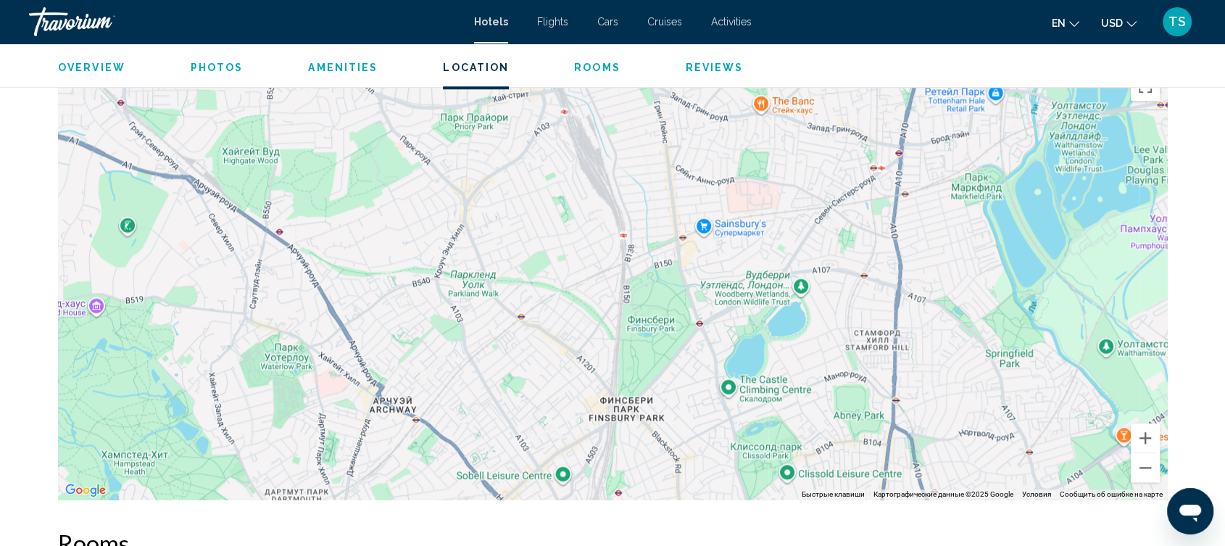
drag, startPoint x: 760, startPoint y: 342, endPoint x: 725, endPoint y: 575, distance: 235.3
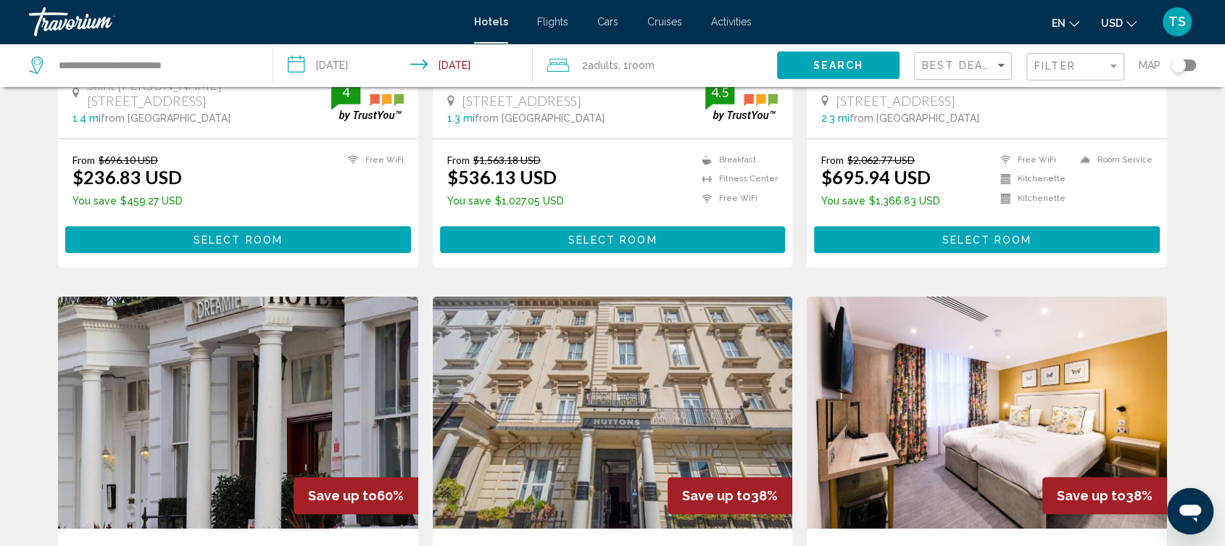
scroll to position [402, 0]
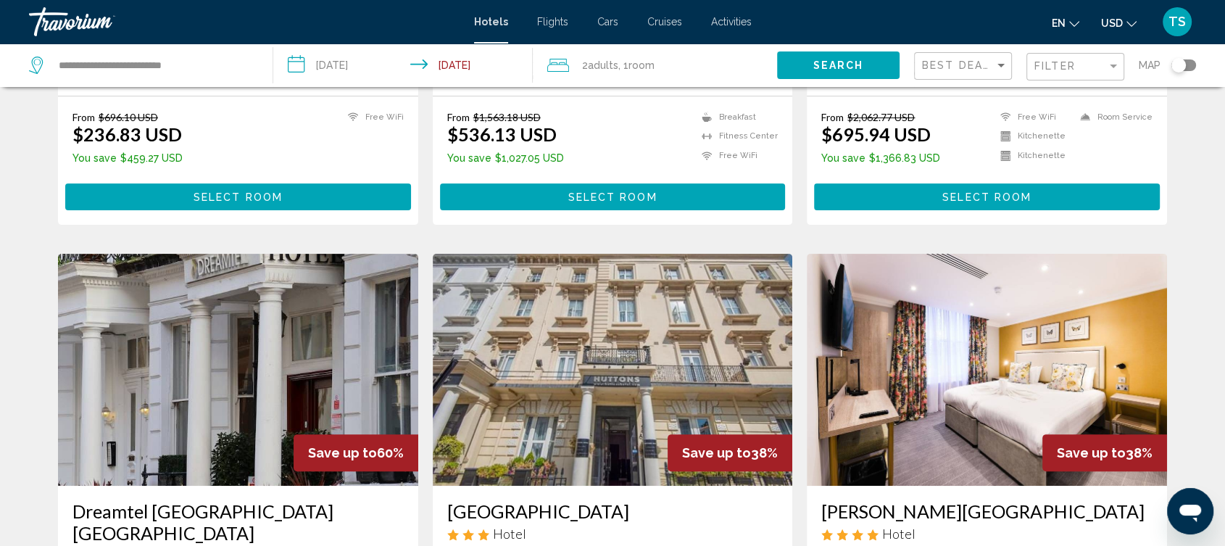
click at [1192, 65] on div "Toggle map" at bounding box center [1183, 65] width 25 height 12
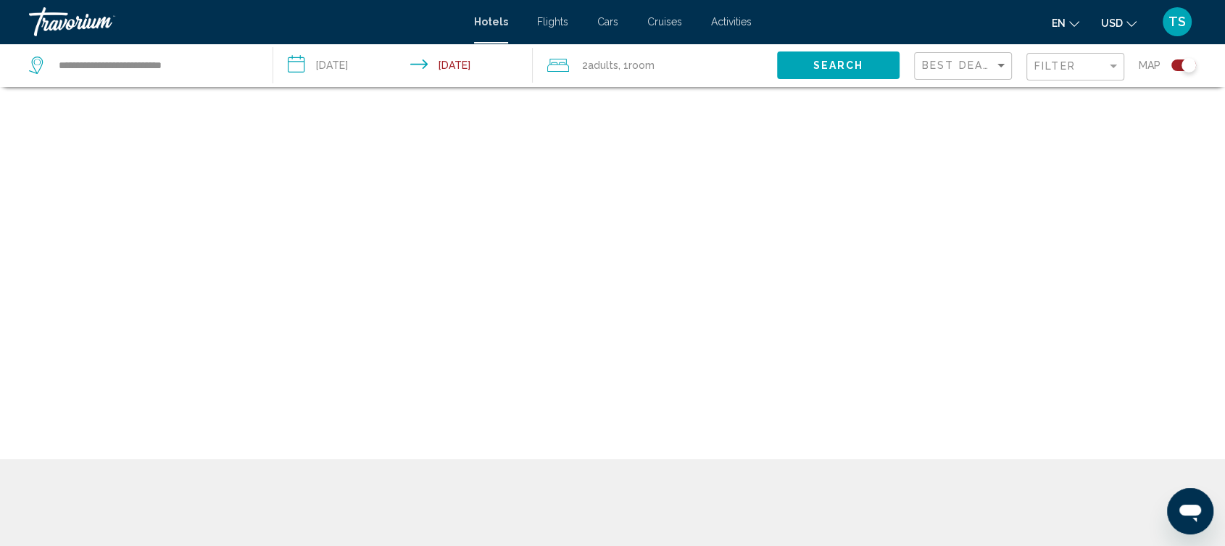
scroll to position [87, 0]
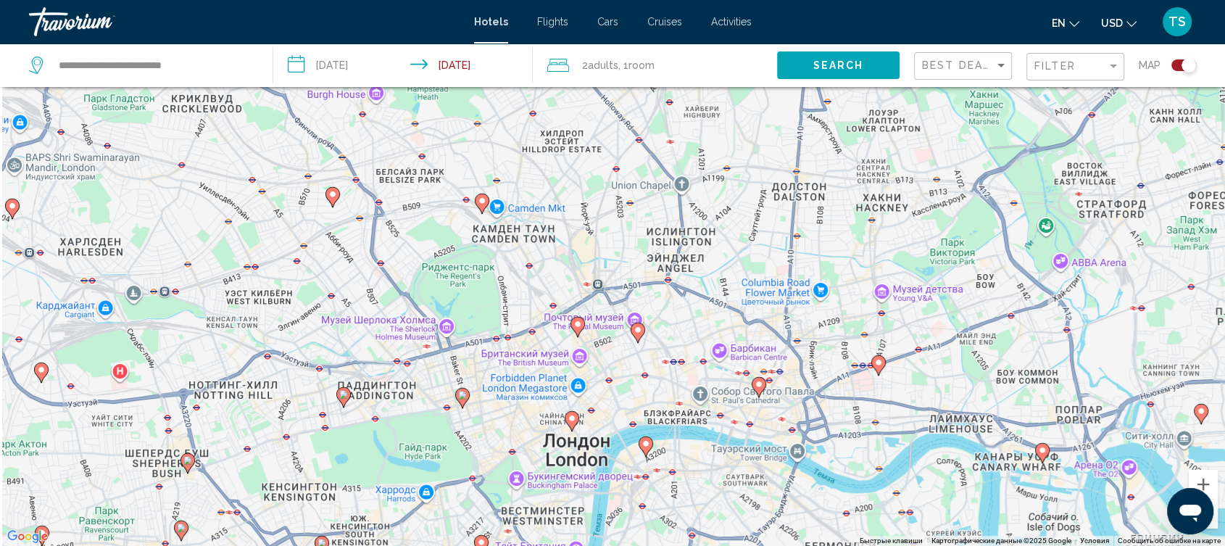
drag, startPoint x: 638, startPoint y: 201, endPoint x: 708, endPoint y: 583, distance: 388.4
click at [708, 459] on html "**********" at bounding box center [612, 186] width 1225 height 546
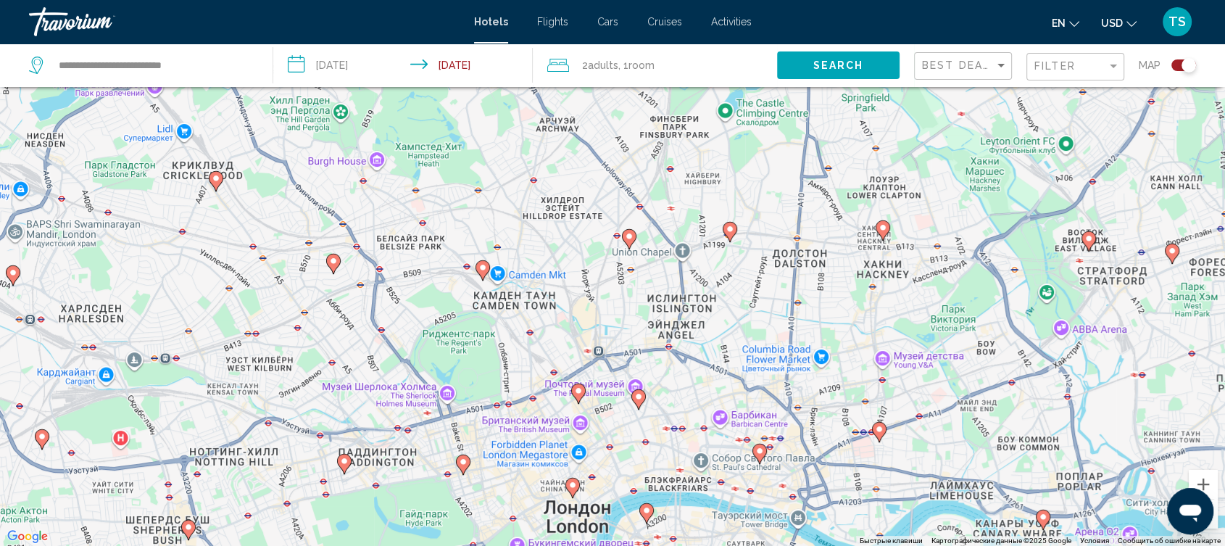
drag, startPoint x: 842, startPoint y: 513, endPoint x: 842, endPoint y: 583, distance: 69.6
click at [842, 459] on html "**********" at bounding box center [612, 186] width 1225 height 546
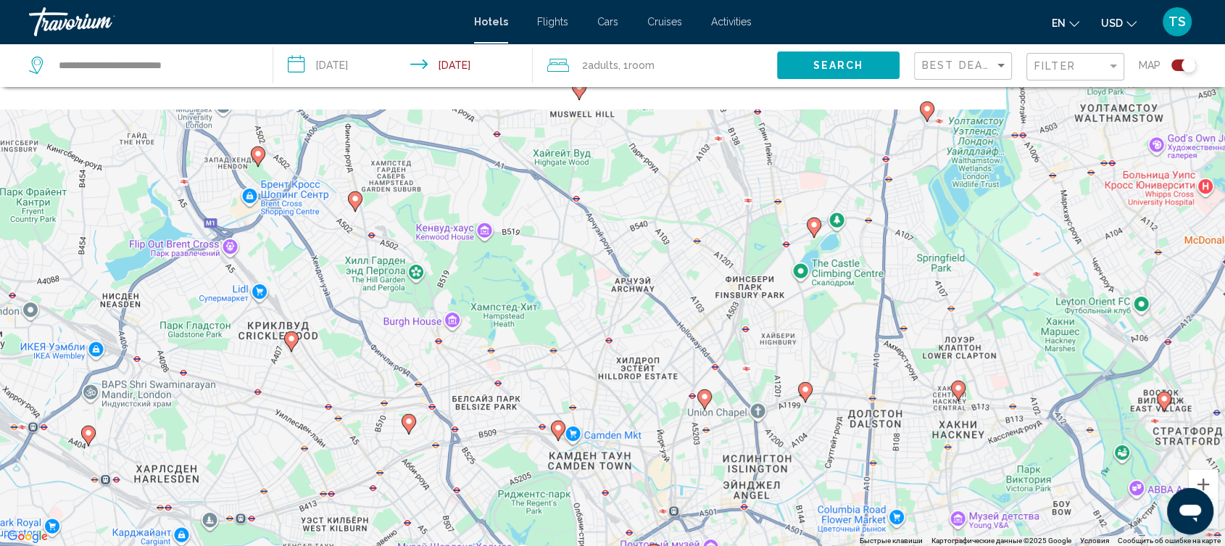
drag, startPoint x: 681, startPoint y: 267, endPoint x: 760, endPoint y: 440, distance: 189.5
click at [760, 440] on div "Чтобы активировать перетаскивание с помощью клавиатуры, нажмите Alt + Ввод. Пос…" at bounding box center [612, 273] width 1225 height 546
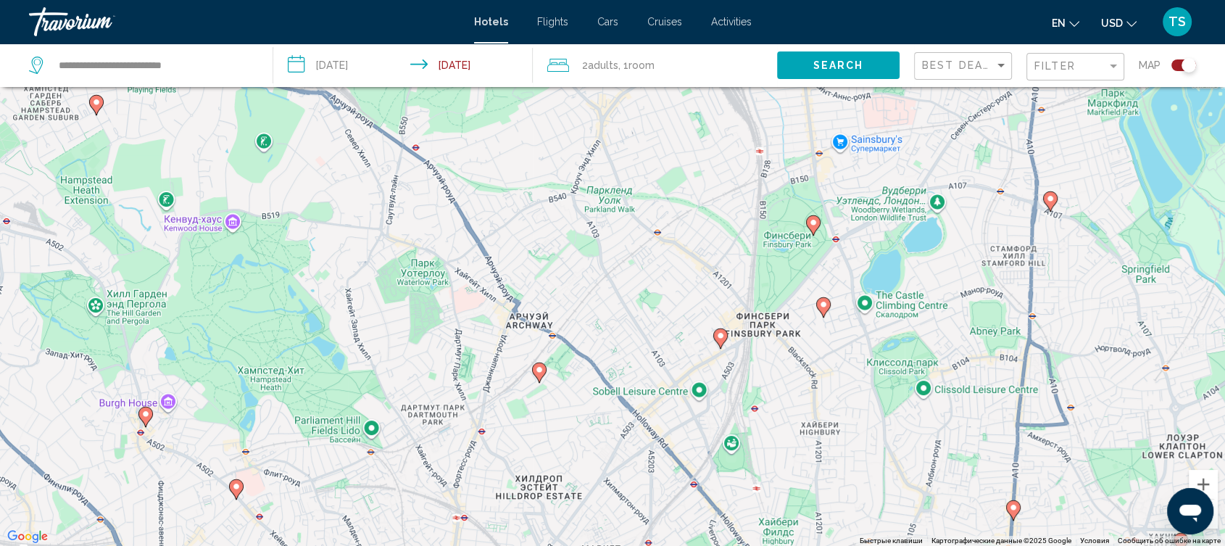
drag, startPoint x: 589, startPoint y: 326, endPoint x: 617, endPoint y: 515, distance: 190.6
click at [617, 515] on div "Чтобы активировать перетаскивание с помощью клавиатуры, нажмите Alt + Ввод. Пос…" at bounding box center [612, 273] width 1225 height 546
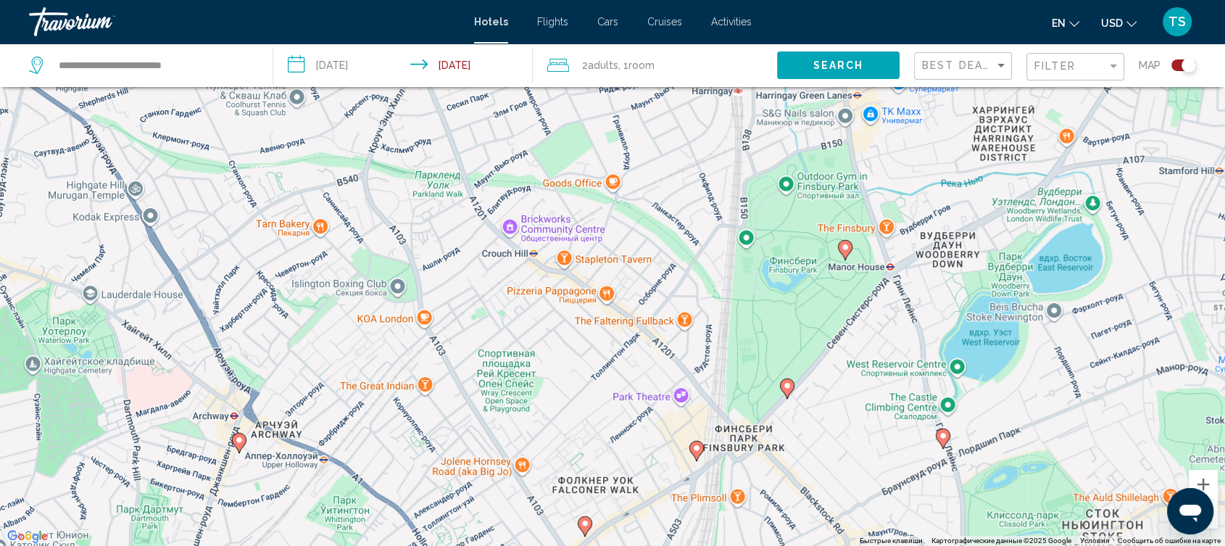
drag, startPoint x: 695, startPoint y: 318, endPoint x: 538, endPoint y: 583, distance: 308.4
click at [538, 459] on html "**********" at bounding box center [612, 186] width 1225 height 546
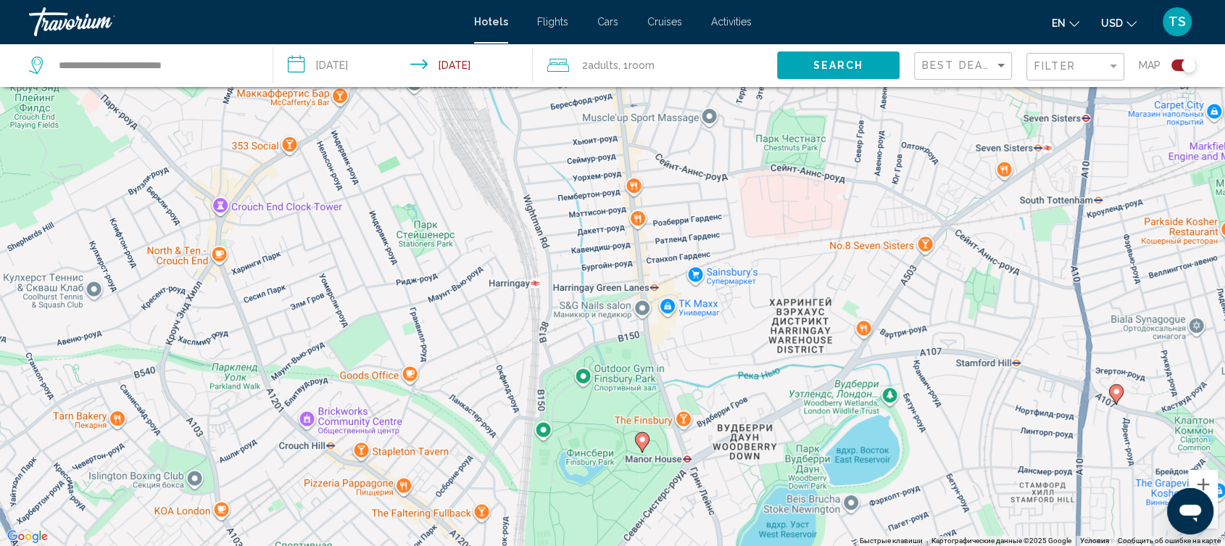
drag, startPoint x: 837, startPoint y: 343, endPoint x: 634, endPoint y: 545, distance: 287.0
click at [634, 545] on div "Чтобы активировать перетаскивание с помощью клавиатуры, нажмите Alt + Ввод. Пос…" at bounding box center [612, 273] width 1225 height 546
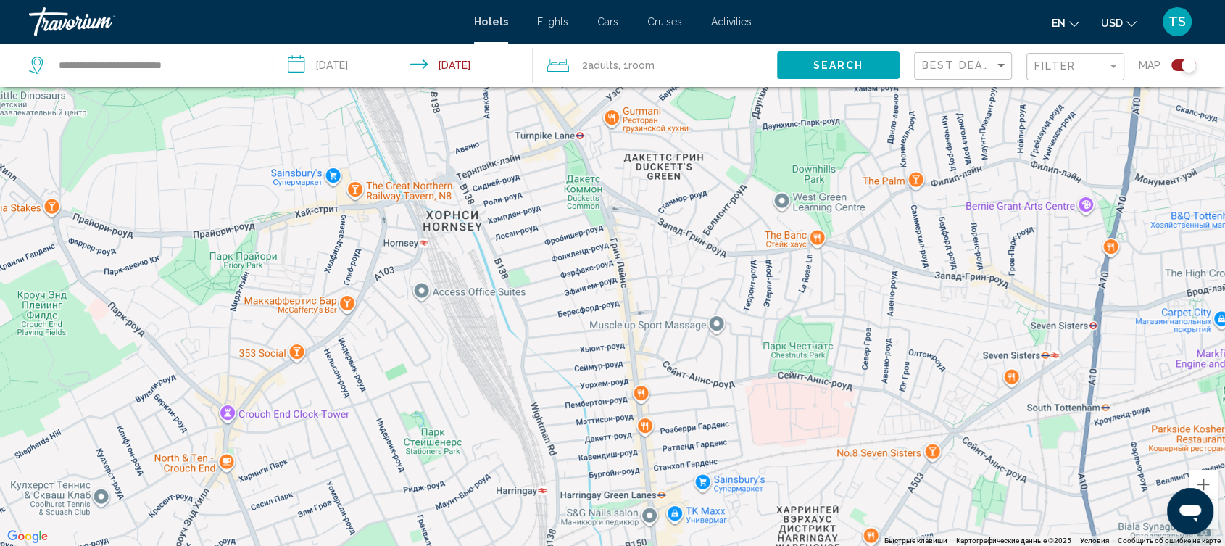
drag, startPoint x: 686, startPoint y: 306, endPoint x: 694, endPoint y: 518, distance: 212.6
click at [694, 518] on div "Чтобы активировать перетаскивание с помощью клавиатуры, нажмите Alt + Ввод. Пос…" at bounding box center [612, 273] width 1225 height 546
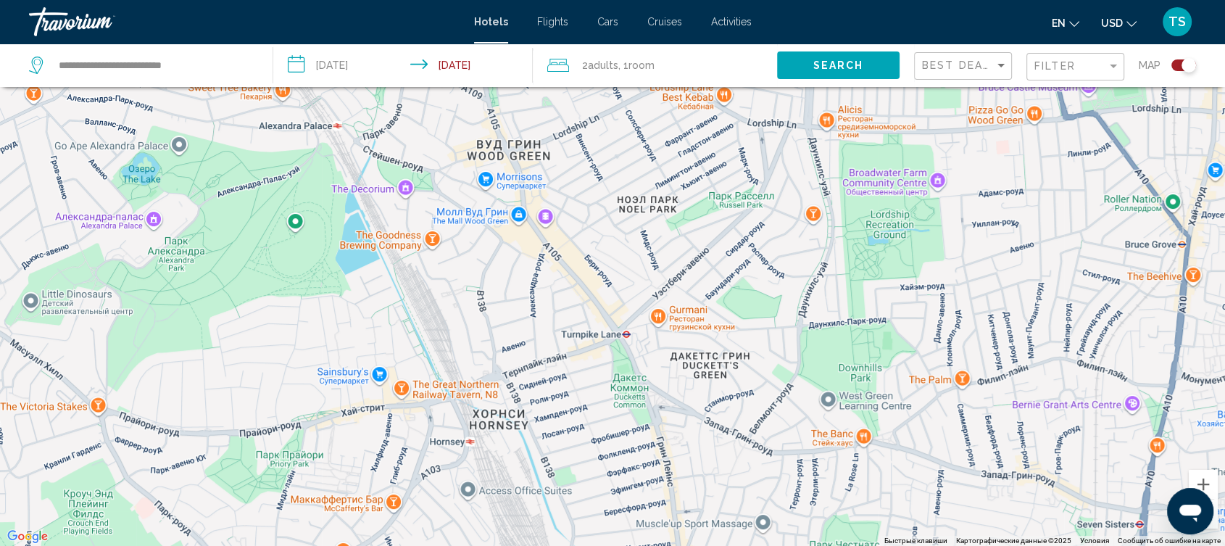
drag, startPoint x: 888, startPoint y: 299, endPoint x: 934, endPoint y: 500, distance: 206.1
click at [934, 500] on div "Чтобы активировать перетаскивание с помощью клавиатуры, нажмите Alt + Ввод. Пос…" at bounding box center [612, 273] width 1225 height 546
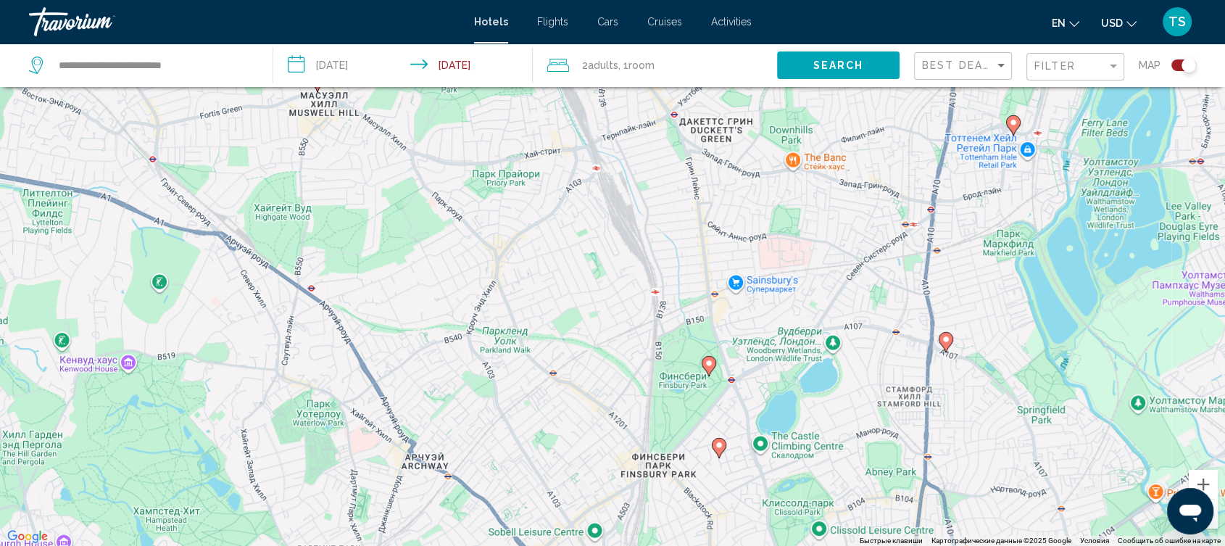
drag, startPoint x: 929, startPoint y: 286, endPoint x: 817, endPoint y: 38, distance: 271.2
click at [817, 38] on div "**********" at bounding box center [612, 186] width 1225 height 546
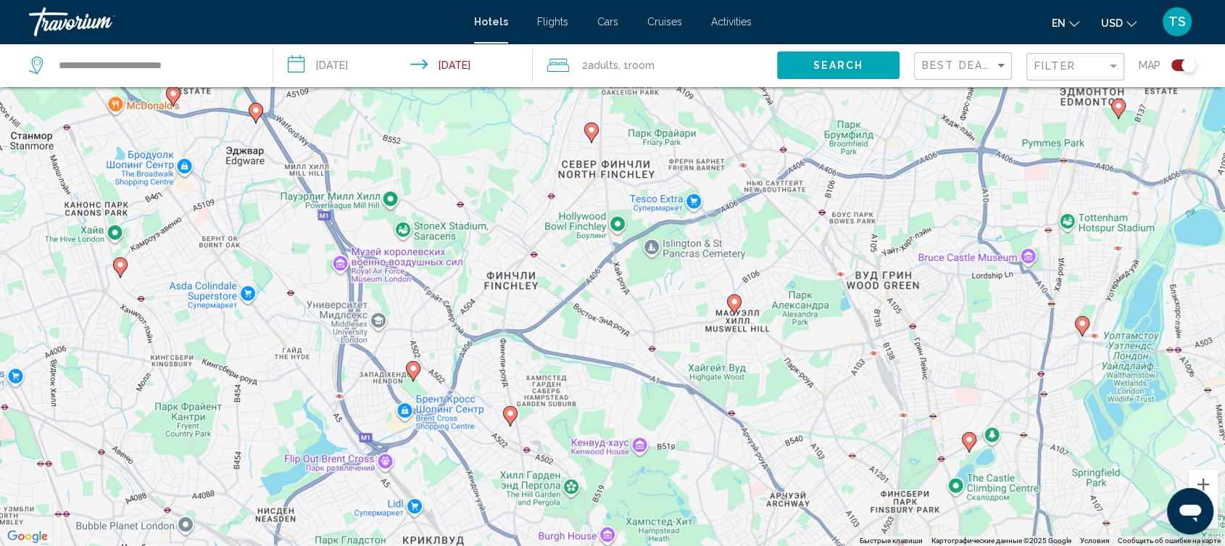
drag, startPoint x: 681, startPoint y: 170, endPoint x: 722, endPoint y: 268, distance: 106.6
click at [722, 268] on div "Чтобы активировать перетаскивание с помощью клавиатуры, нажмите Alt + Ввод. Пос…" at bounding box center [612, 273] width 1225 height 546
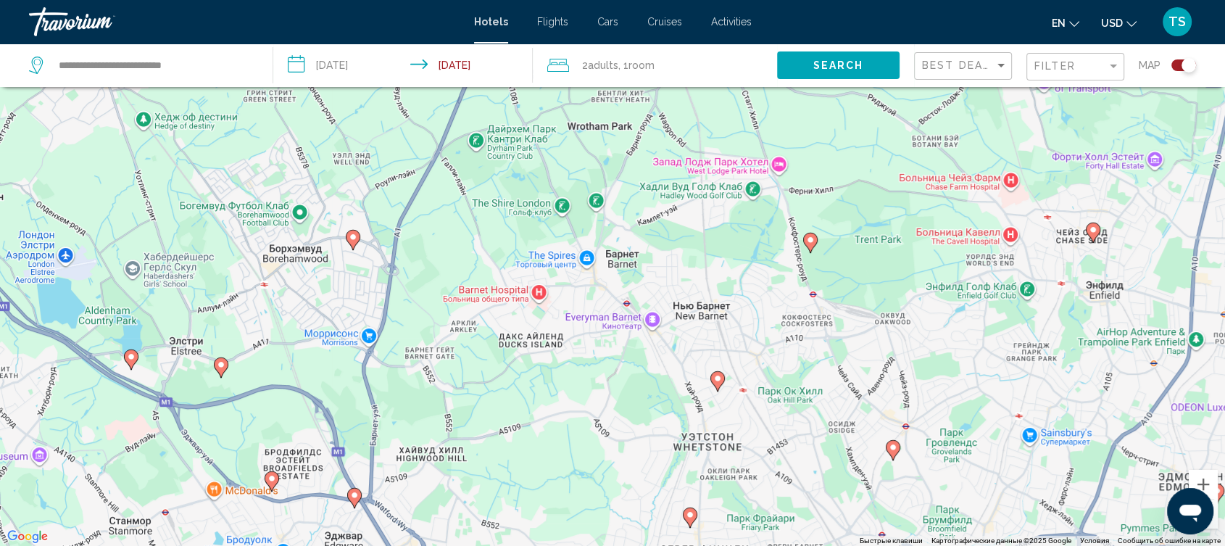
drag, startPoint x: 747, startPoint y: 194, endPoint x: 846, endPoint y: 583, distance: 400.9
click at [846, 459] on html "**********" at bounding box center [612, 186] width 1225 height 546
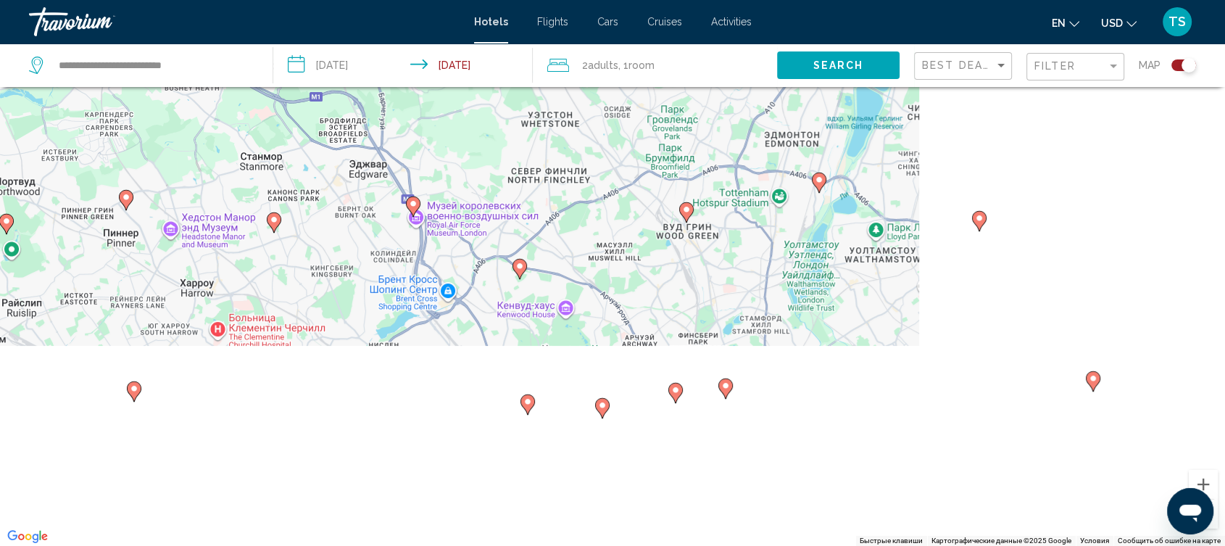
drag, startPoint x: 827, startPoint y: 402, endPoint x: 596, endPoint y: 112, distance: 370.9
click at [596, 112] on div "Чтобы активировать перетаскивание с помощью клавиатуры, нажмите Alt + Ввод. Пос…" at bounding box center [612, 273] width 1225 height 546
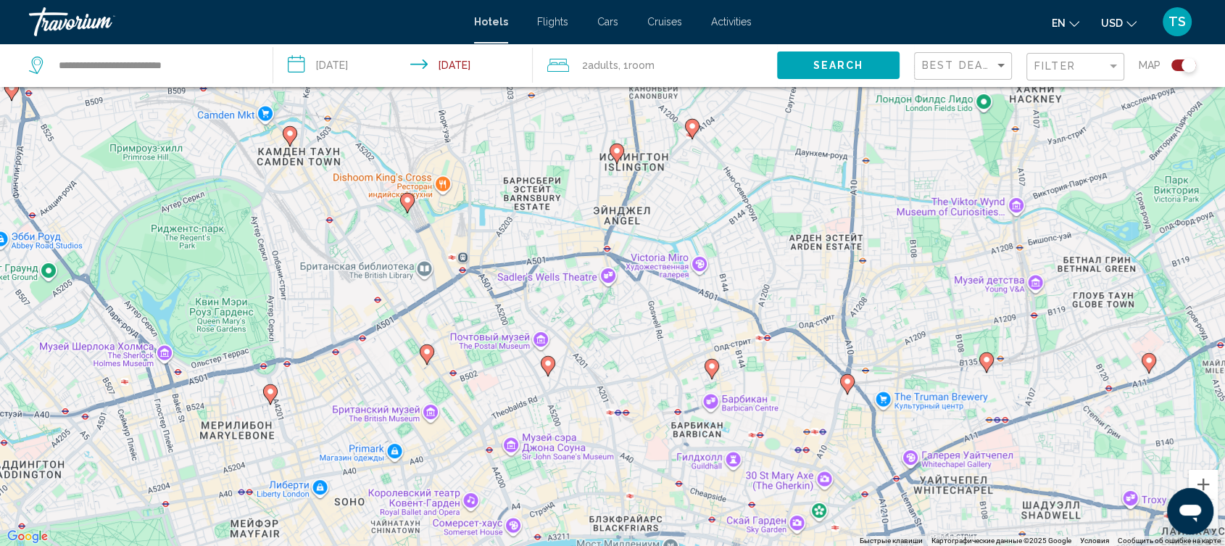
drag, startPoint x: 712, startPoint y: 431, endPoint x: 713, endPoint y: 121, distance: 309.5
click at [713, 121] on div "Чтобы активировать перетаскивание с помощью клавиатуры, нажмите Alt + Ввод. Пос…" at bounding box center [612, 273] width 1225 height 546
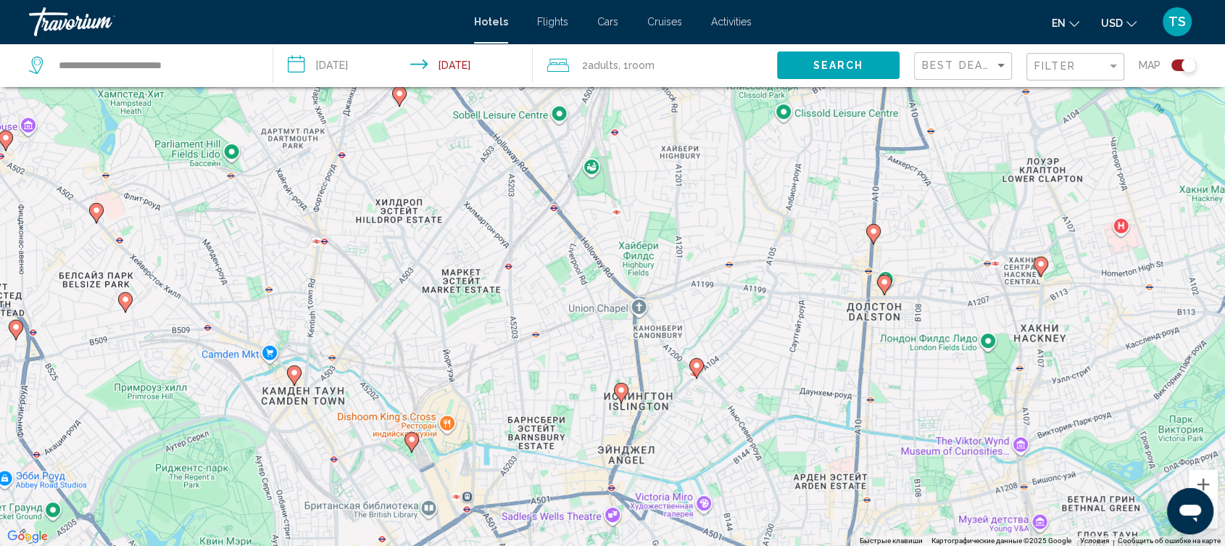
drag, startPoint x: 714, startPoint y: 178, endPoint x: 718, endPoint y: 423, distance: 245.0
click at [718, 423] on div "Чтобы активировать перетаскивание с помощью клавиатуры, нажмите Alt + Ввод. Пос…" at bounding box center [612, 273] width 1225 height 546
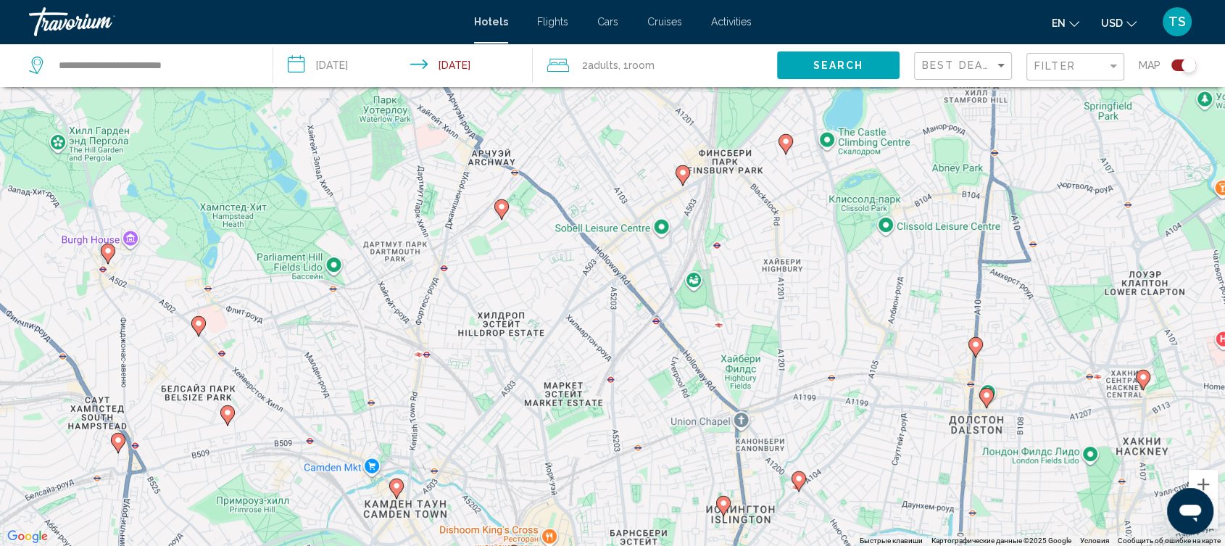
drag, startPoint x: 645, startPoint y: 168, endPoint x: 747, endPoint y: 283, distance: 154.1
click at [747, 283] on div "Чтобы активировать перетаскивание с помощью клавиатуры, нажмите Alt + Ввод. Пос…" at bounding box center [612, 273] width 1225 height 546
click at [788, 140] on image "Main content" at bounding box center [785, 141] width 9 height 9
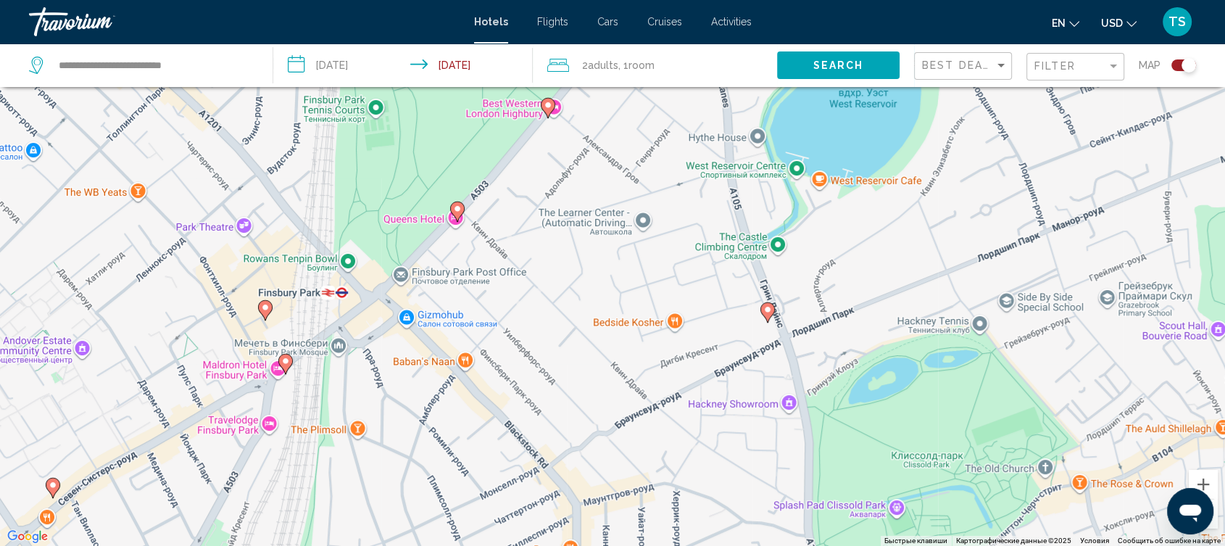
click at [458, 210] on image "Main content" at bounding box center [457, 208] width 9 height 9
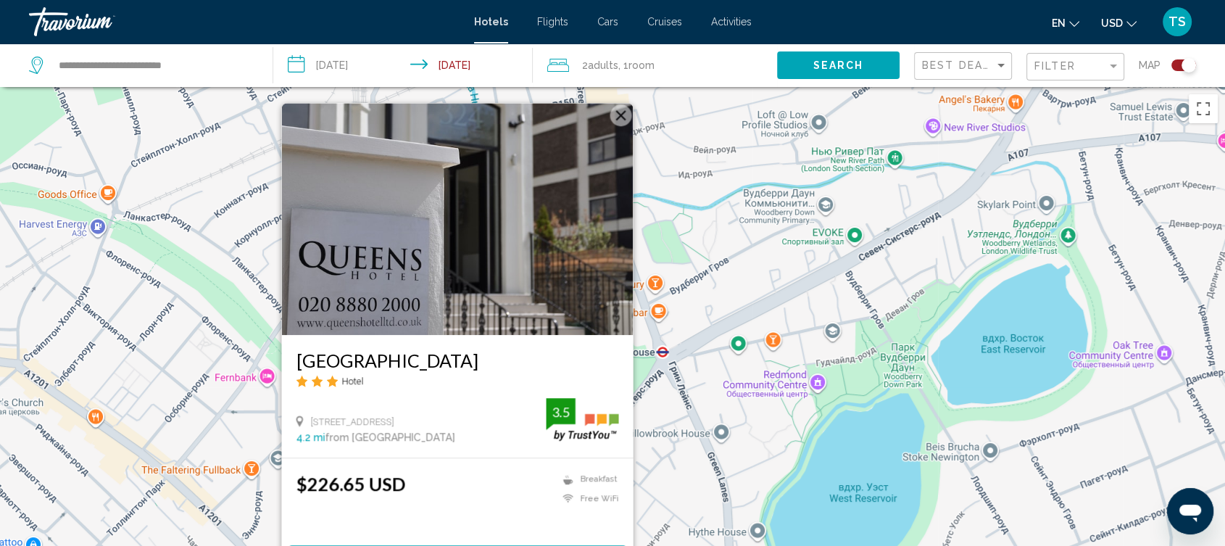
scroll to position [0, 0]
click at [624, 120] on button "Закрыть" at bounding box center [621, 115] width 22 height 22
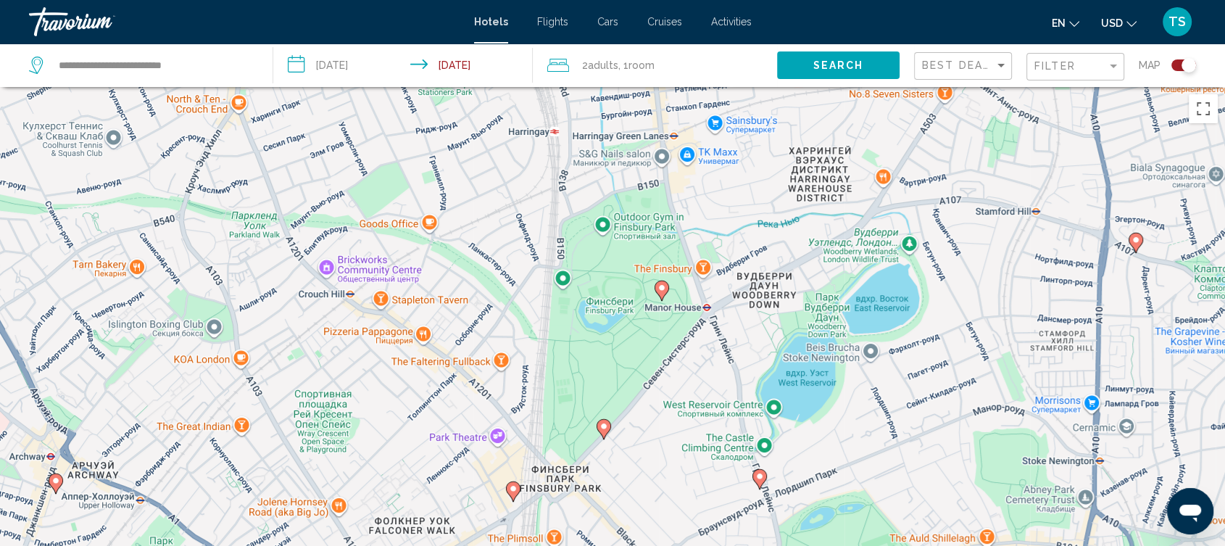
click at [661, 291] on image "Main content" at bounding box center [661, 287] width 9 height 9
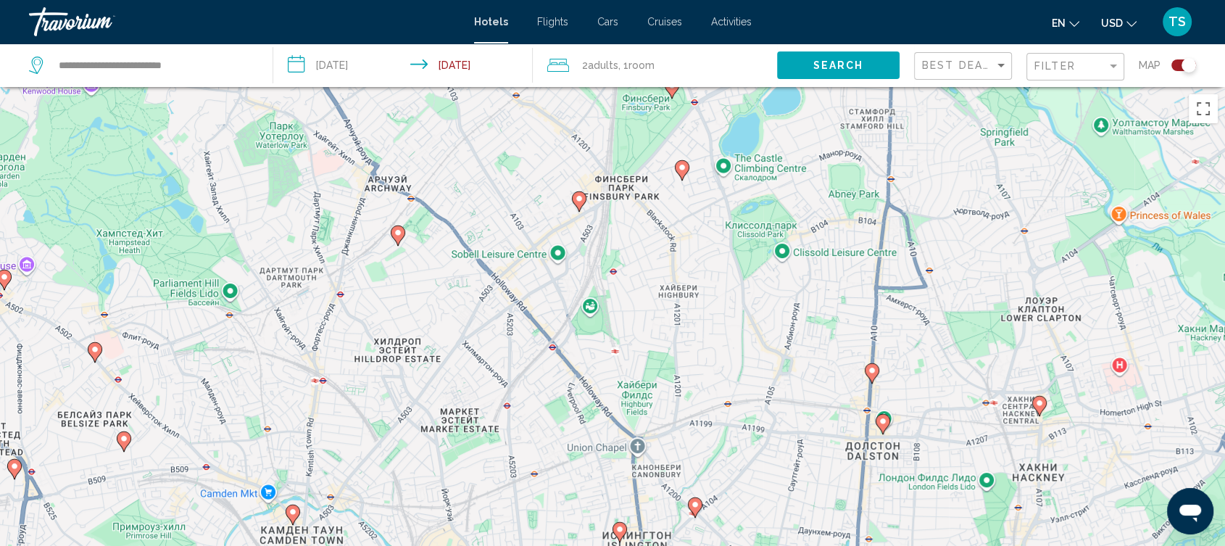
drag, startPoint x: 636, startPoint y: 387, endPoint x: 672, endPoint y: 147, distance: 242.6
click at [672, 147] on div "Для навигации используйте клавиши со стрелками. Чтобы активировать перетаскиван…" at bounding box center [612, 360] width 1225 height 546
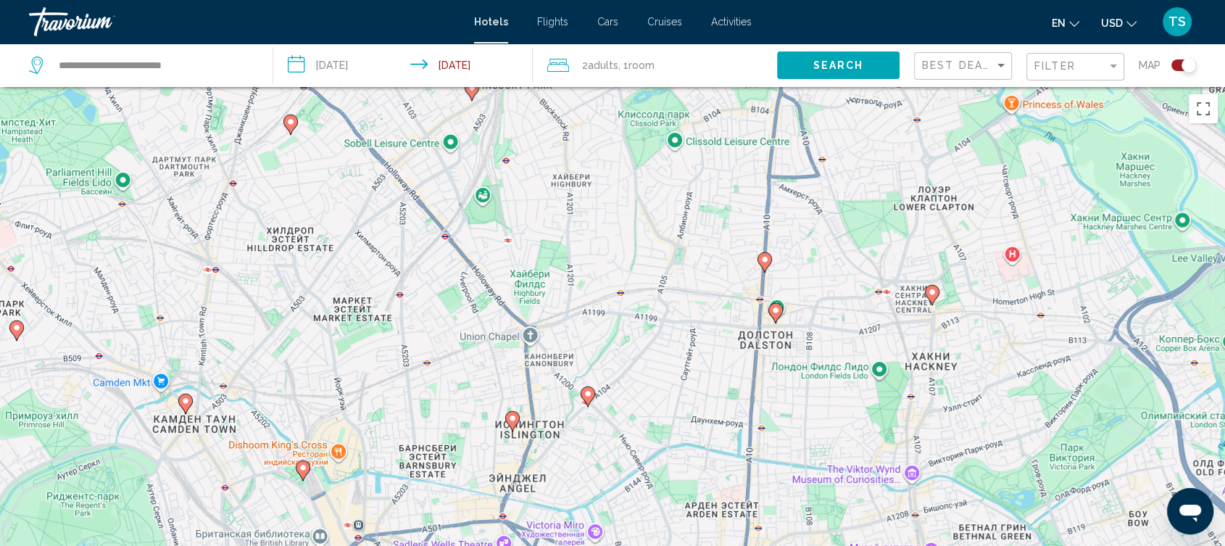
drag, startPoint x: 676, startPoint y: 338, endPoint x: 568, endPoint y: 227, distance: 155.3
click at [568, 227] on div "Для навигации используйте клавиши со стрелками. Чтобы активировать перетаскиван…" at bounding box center [612, 360] width 1225 height 546
click at [587, 397] on image "Main content" at bounding box center [588, 393] width 9 height 9
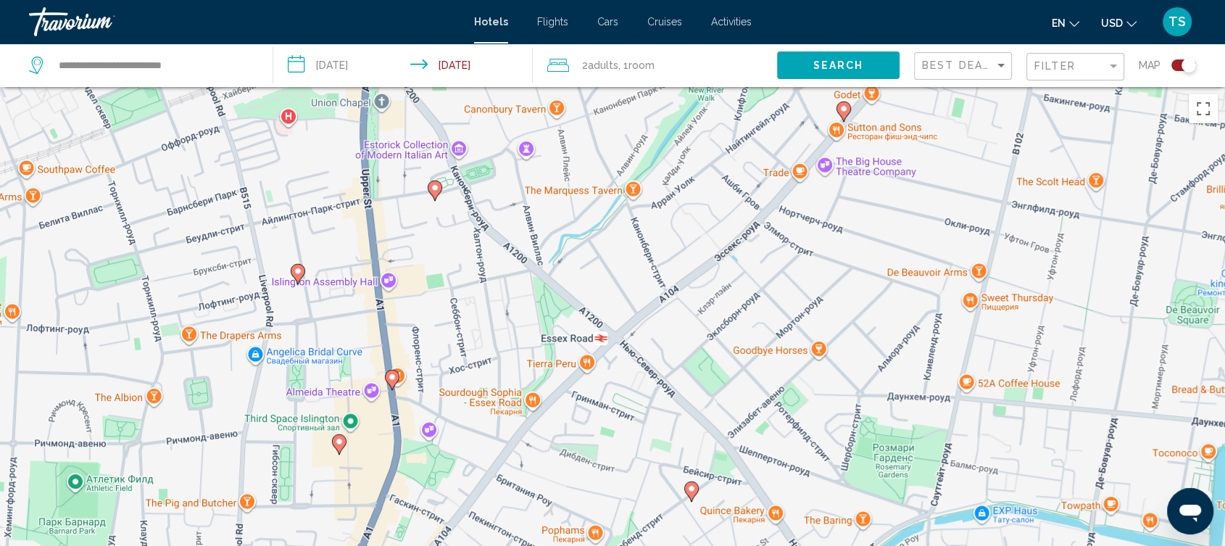
click at [692, 493] on icon "Main content" at bounding box center [691, 490] width 13 height 19
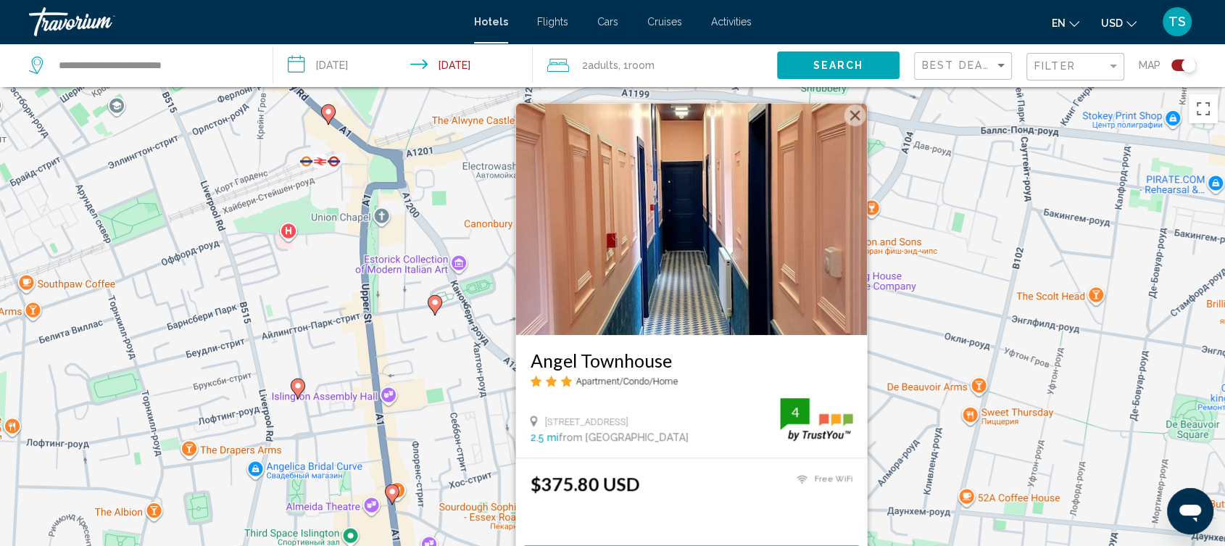
click at [854, 123] on button "Закрыть" at bounding box center [856, 115] width 22 height 22
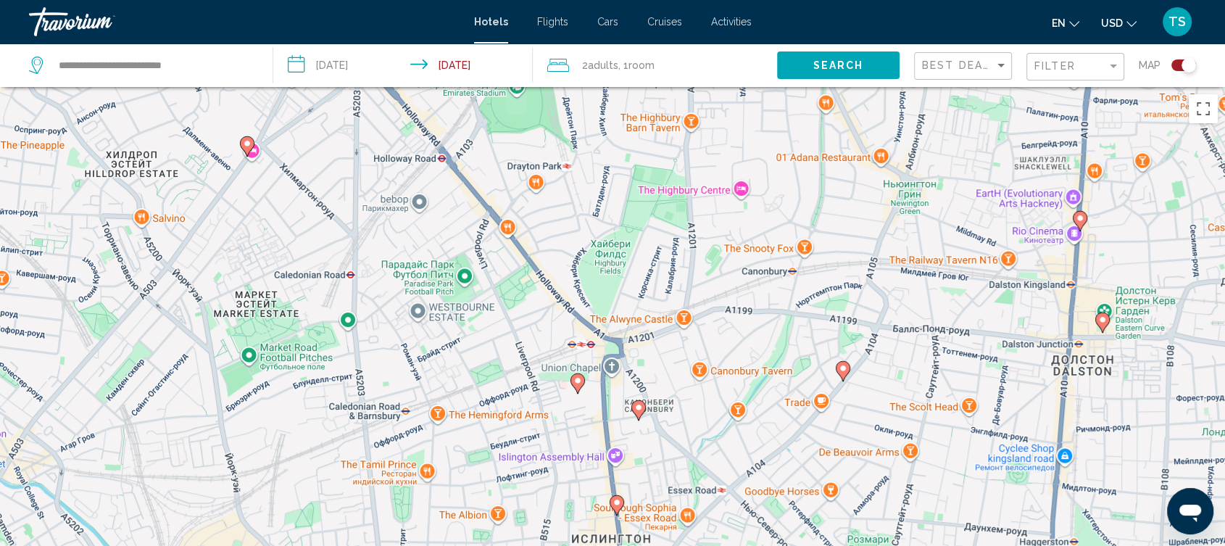
drag, startPoint x: 863, startPoint y: 233, endPoint x: 849, endPoint y: 335, distance: 102.4
click at [849, 335] on div "Чтобы активировать перетаскивание с помощью клавиатуры, нажмите Alt + Ввод. Пос…" at bounding box center [612, 360] width 1225 height 546
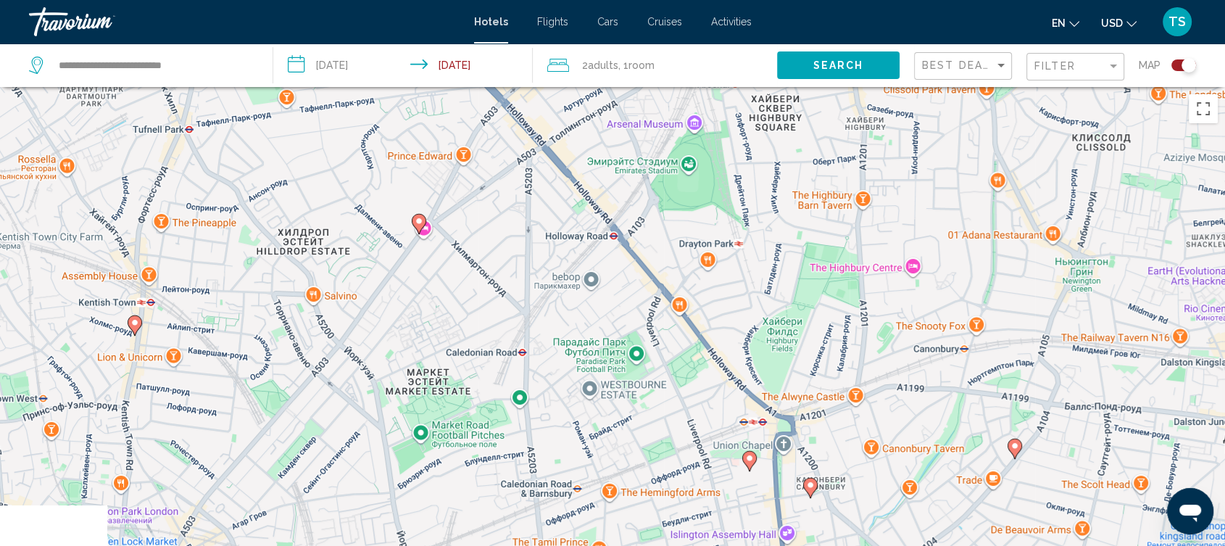
drag, startPoint x: 756, startPoint y: 274, endPoint x: 928, endPoint y: 355, distance: 190.0
click at [928, 355] on div "Чтобы активировать перетаскивание с помощью клавиатуры, нажмите Alt + Ввод. Пос…" at bounding box center [612, 360] width 1225 height 546
click at [417, 218] on image "Main content" at bounding box center [419, 221] width 9 height 9
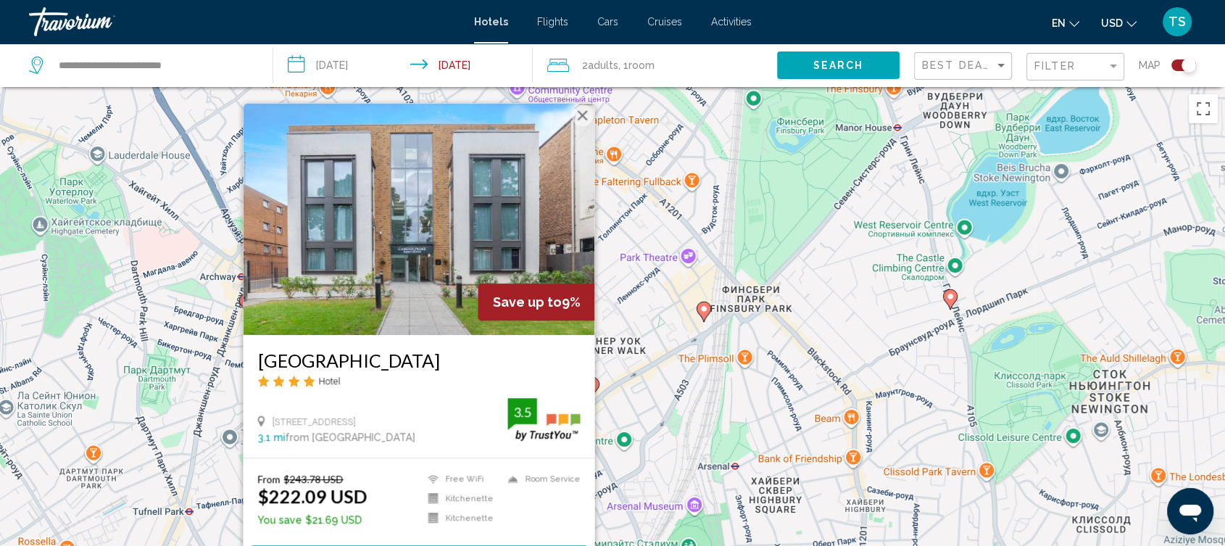
scroll to position [80, 0]
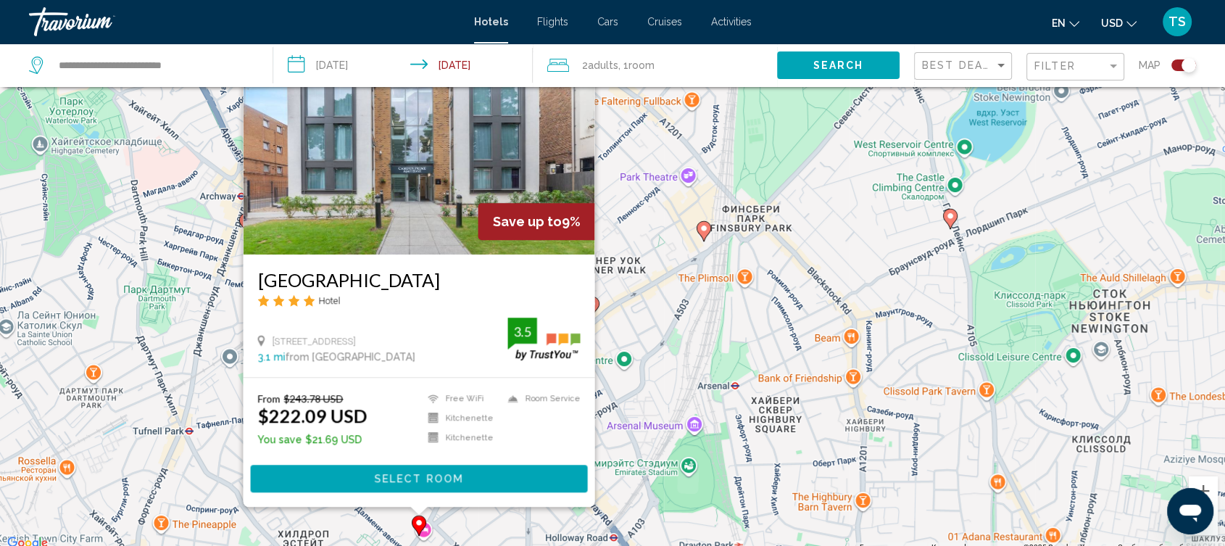
click at [474, 476] on button "Select Room" at bounding box center [419, 478] width 337 height 27
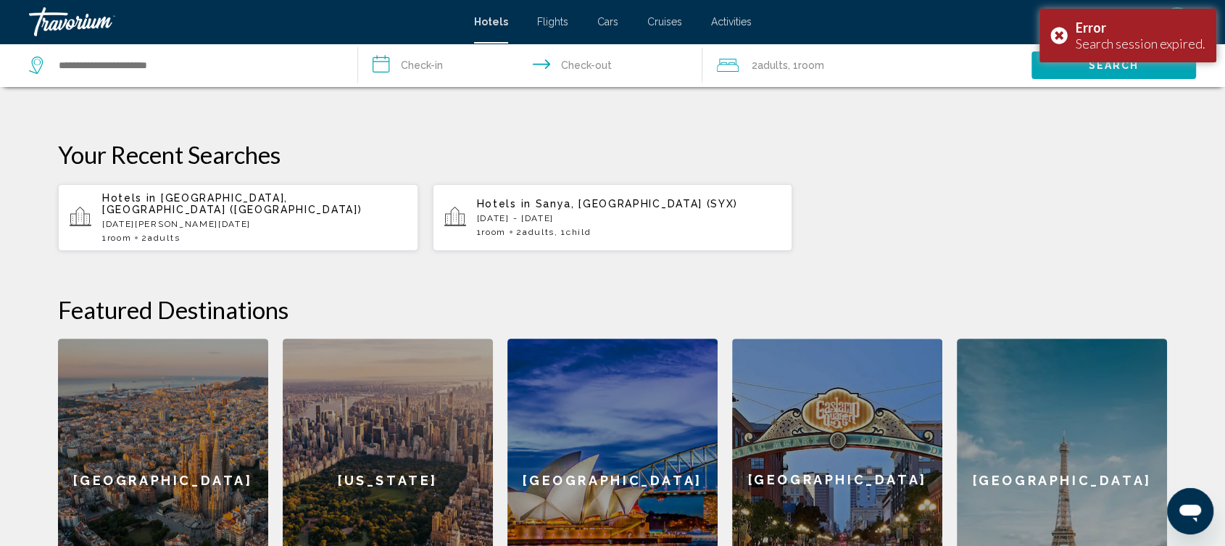
scroll to position [460, 0]
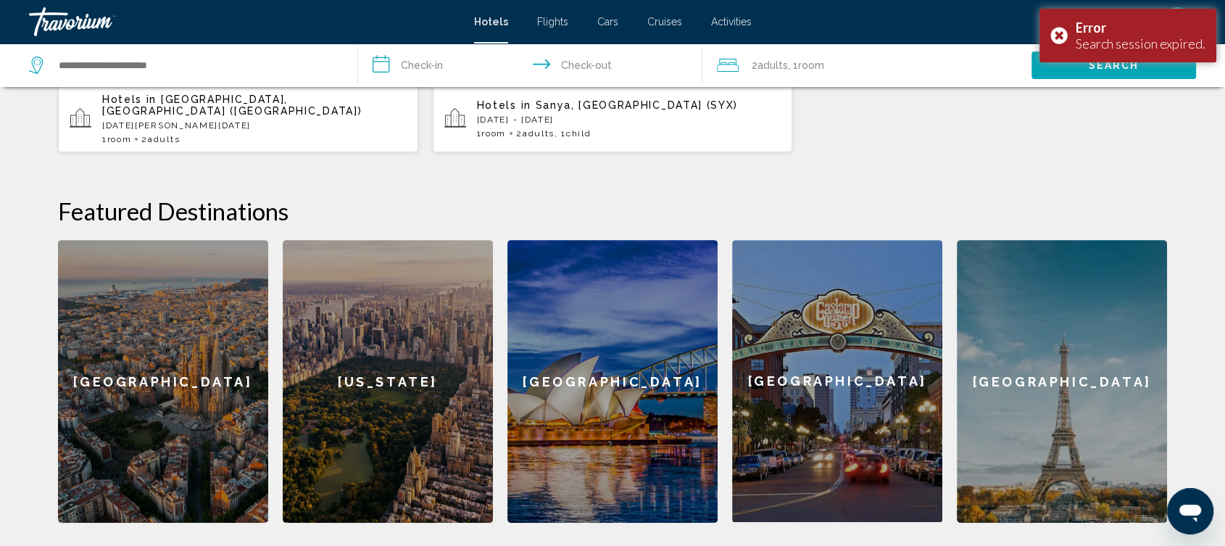
click at [307, 121] on div "Hotels in [GEOGRAPHIC_DATA], [GEOGRAPHIC_DATA] ([GEOGRAPHIC_DATA]) [DATE] - [DA…" at bounding box center [254, 119] width 304 height 51
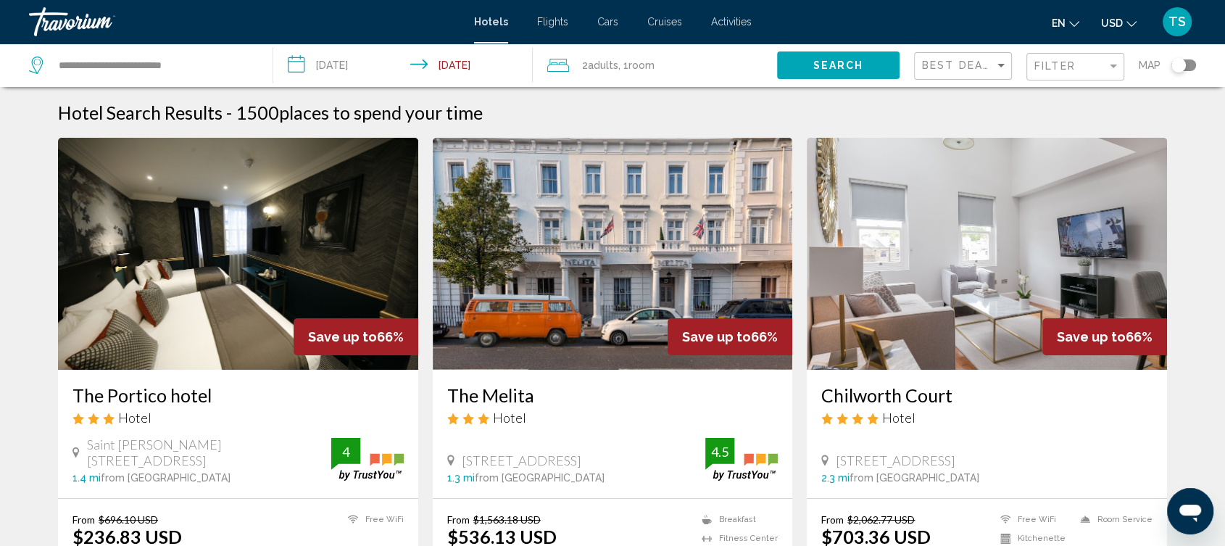
click at [1031, 69] on mat-form-field "Filter" at bounding box center [1075, 67] width 98 height 28
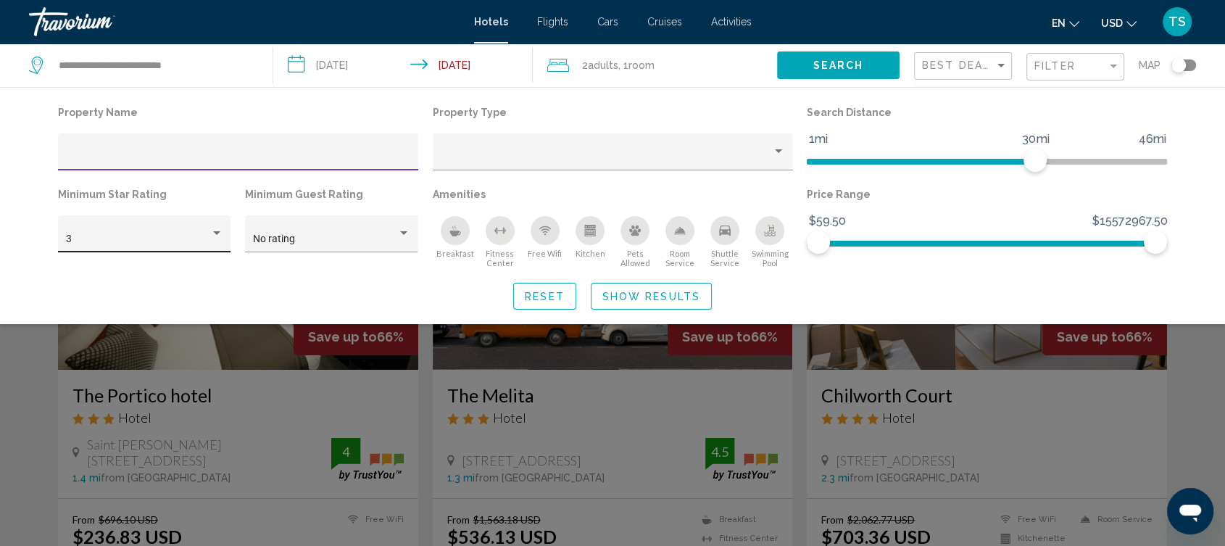
click at [214, 233] on div "Hotel Filters" at bounding box center [216, 233] width 7 height 4
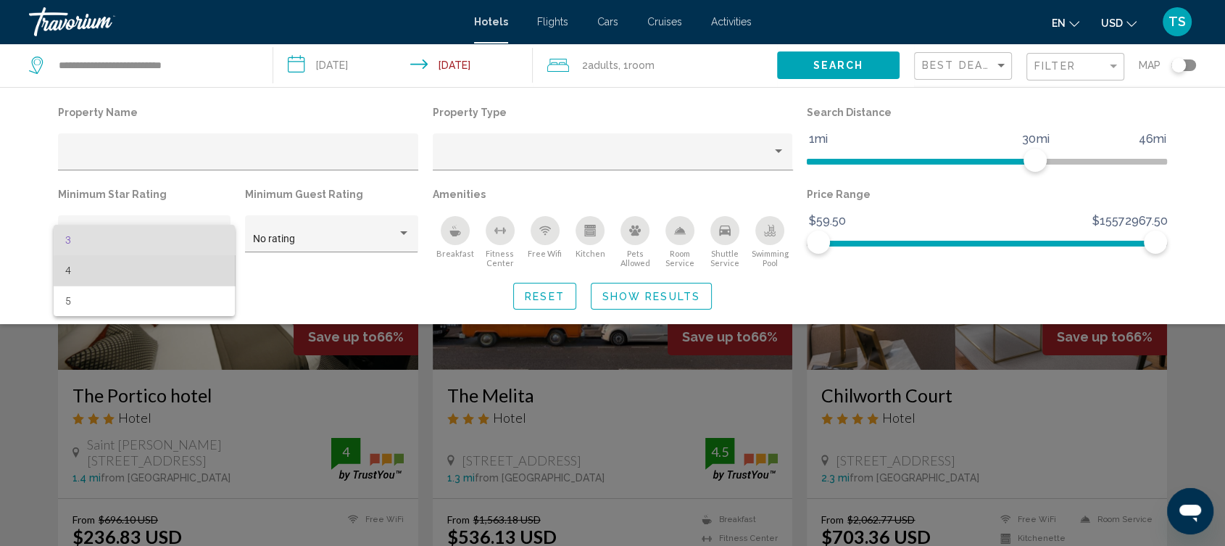
click at [146, 272] on span "4" at bounding box center [143, 270] width 157 height 30
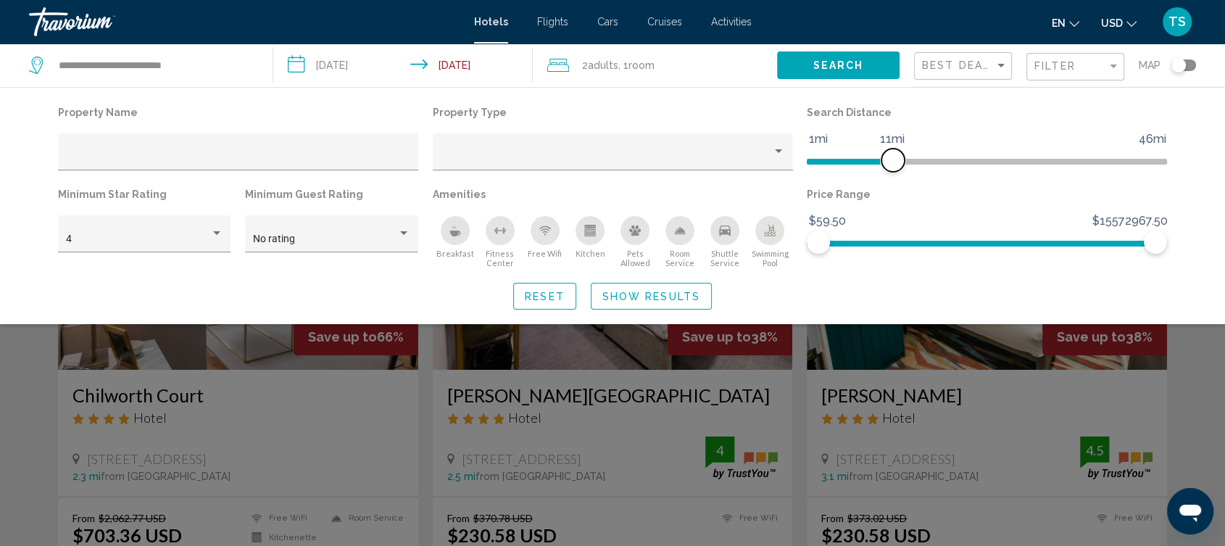
drag, startPoint x: 1041, startPoint y: 162, endPoint x: 890, endPoint y: 166, distance: 150.8
click at [890, 166] on span "Hotel Filters" at bounding box center [892, 160] width 23 height 23
click at [855, 63] on span "Search" at bounding box center [838, 66] width 51 height 12
click at [665, 296] on span "Show Results" at bounding box center [651, 297] width 98 height 12
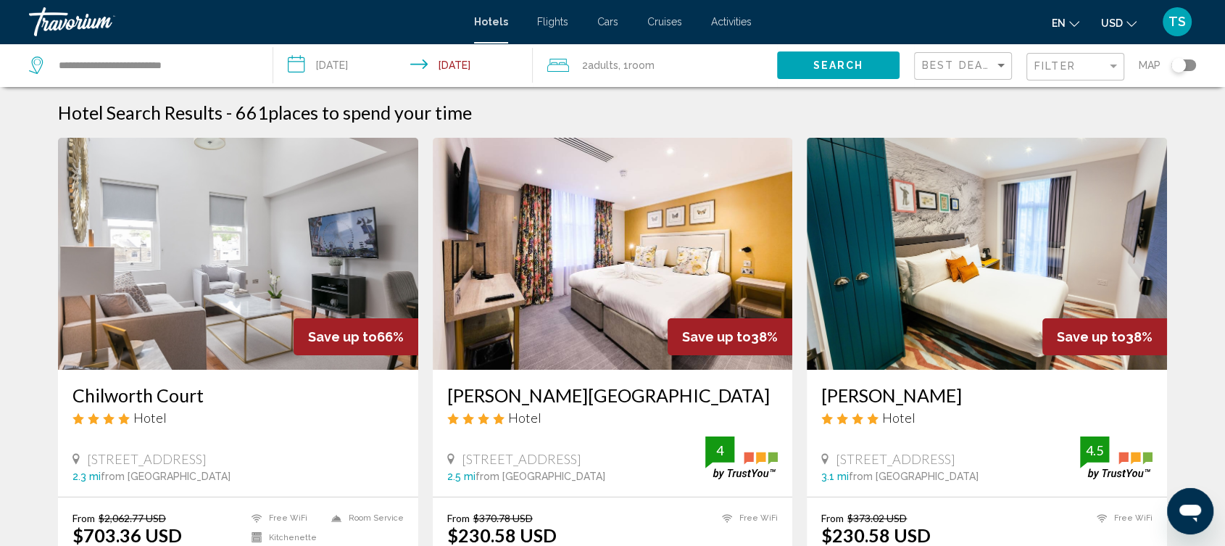
click at [1189, 62] on div "Toggle map" at bounding box center [1183, 65] width 25 height 12
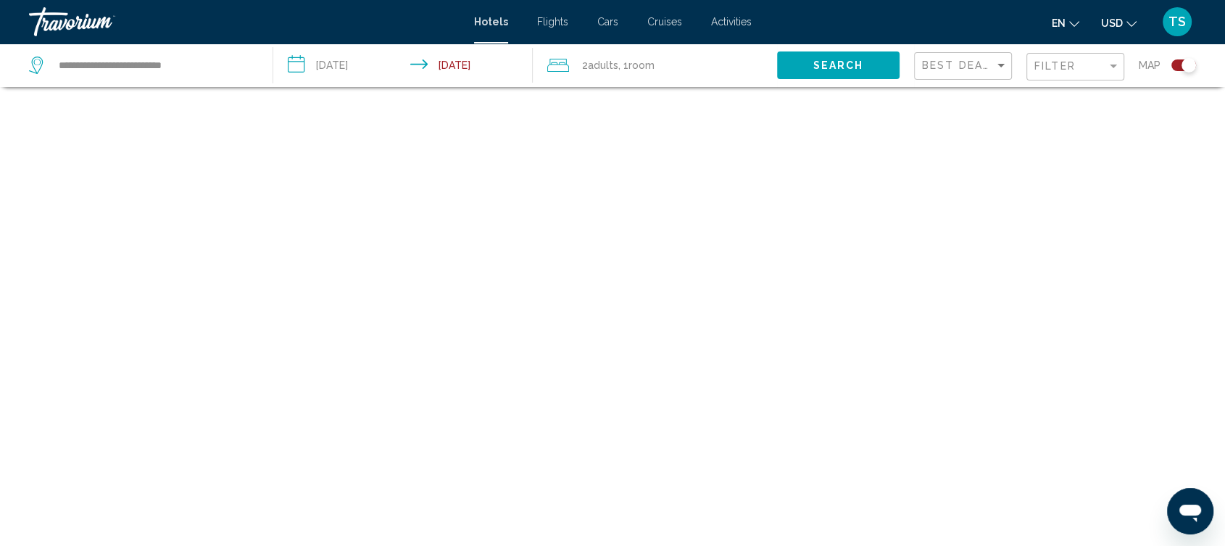
scroll to position [87, 0]
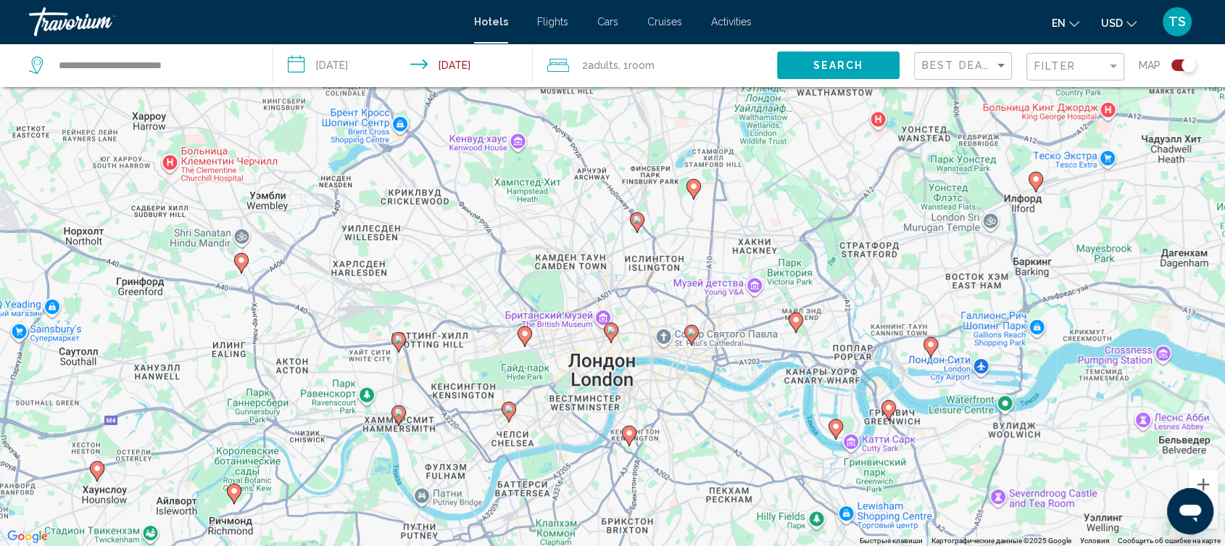
drag, startPoint x: 681, startPoint y: 268, endPoint x: 673, endPoint y: 431, distance: 162.6
click at [673, 431] on div "Чтобы активировать перетаскивание с помощью клавиатуры, нажмите Alt + Ввод. Пос…" at bounding box center [612, 273] width 1225 height 546
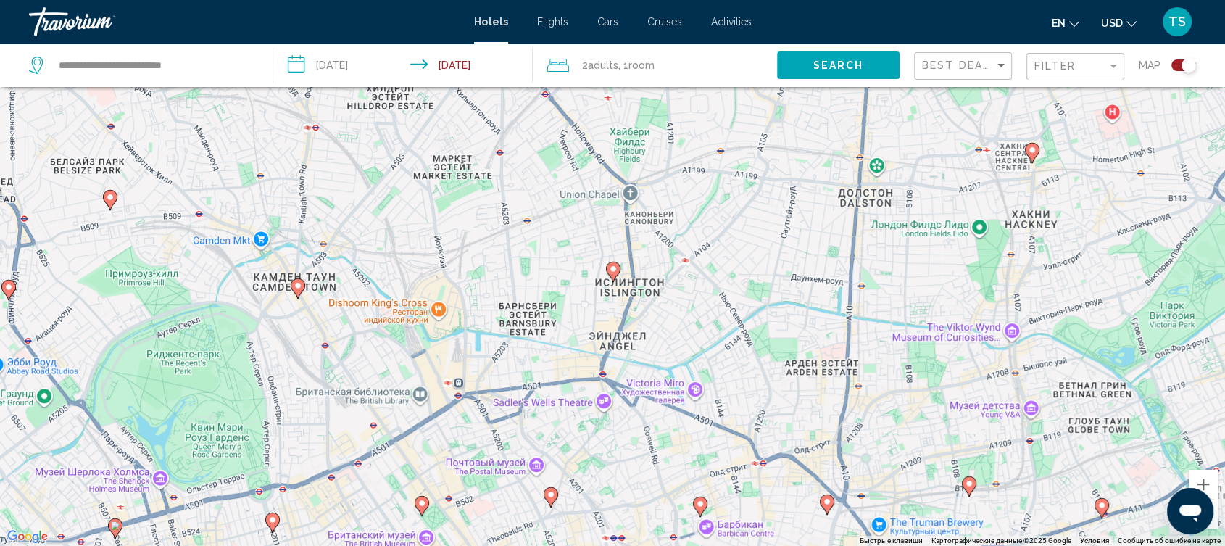
drag, startPoint x: 605, startPoint y: 312, endPoint x: 738, endPoint y: 583, distance: 302.1
click at [738, 459] on html "**********" at bounding box center [612, 186] width 1225 height 546
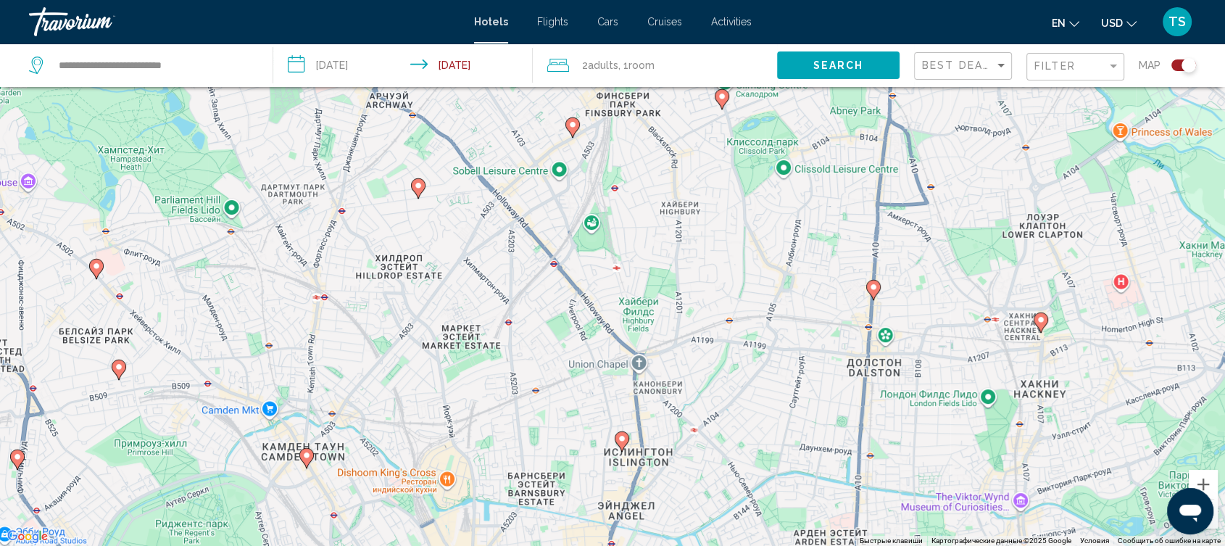
drag, startPoint x: 789, startPoint y: 297, endPoint x: 795, endPoint y: 477, distance: 179.9
click at [795, 477] on div "Чтобы активировать перетаскивание с помощью клавиатуры, нажмите Alt + Ввод. Пос…" at bounding box center [612, 273] width 1225 height 546
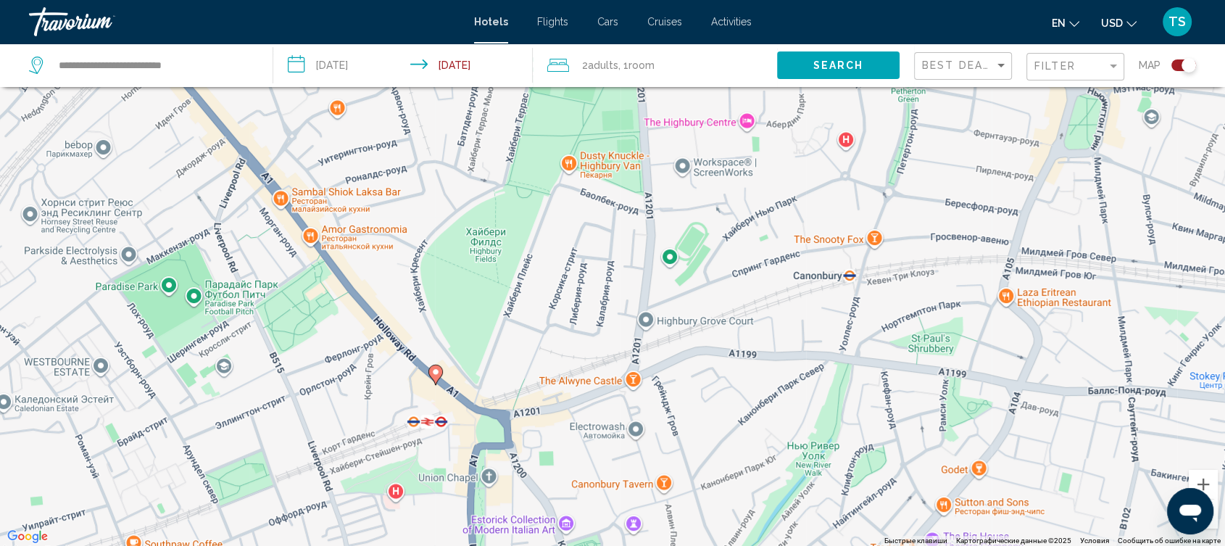
drag, startPoint x: 422, startPoint y: 203, endPoint x: 740, endPoint y: 428, distance: 389.6
click at [740, 428] on div "Чтобы активировать перетаскивание с помощью клавиатуры, нажмите Alt + Ввод. Пос…" at bounding box center [612, 273] width 1225 height 546
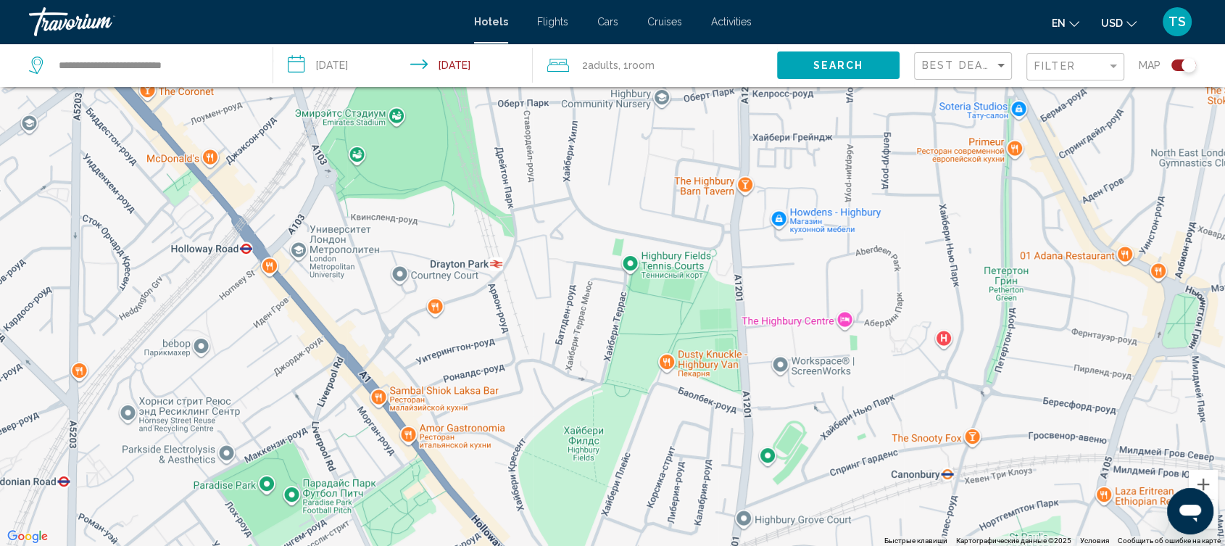
drag, startPoint x: 726, startPoint y: 330, endPoint x: 825, endPoint y: 542, distance: 234.5
click at [825, 542] on div "Чтобы активировать перетаскивание с помощью клавиатуры, нажмите Alt + Ввод. Пос…" at bounding box center [612, 273] width 1225 height 546
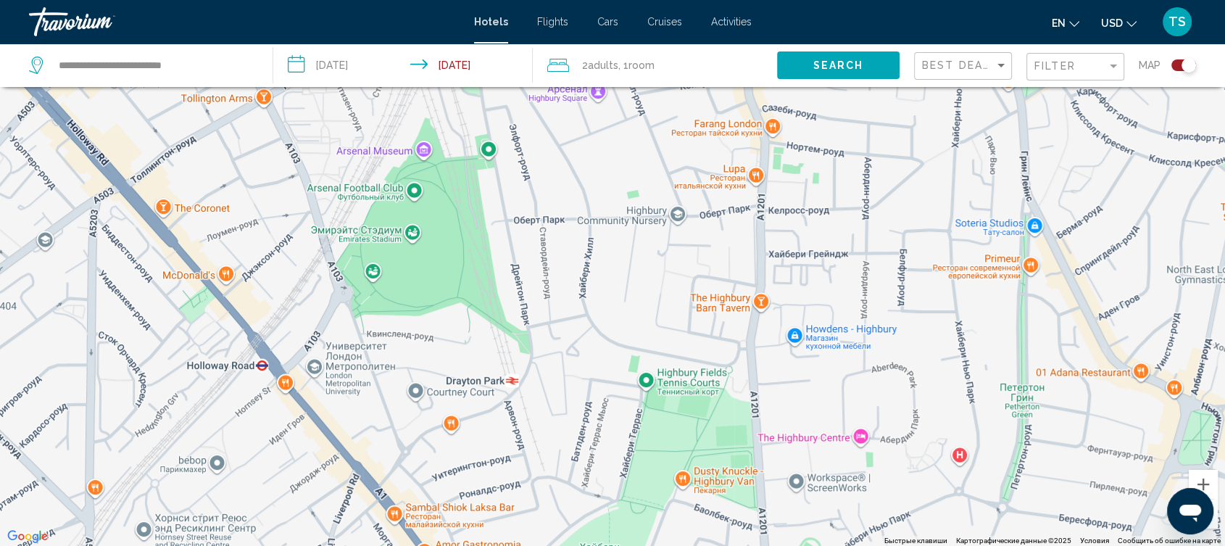
drag, startPoint x: 574, startPoint y: 199, endPoint x: 590, endPoint y: 320, distance: 121.4
click at [590, 320] on div "Чтобы активировать перетаскивание с помощью клавиатуры, нажмите Alt + Ввод. Пос…" at bounding box center [612, 273] width 1225 height 546
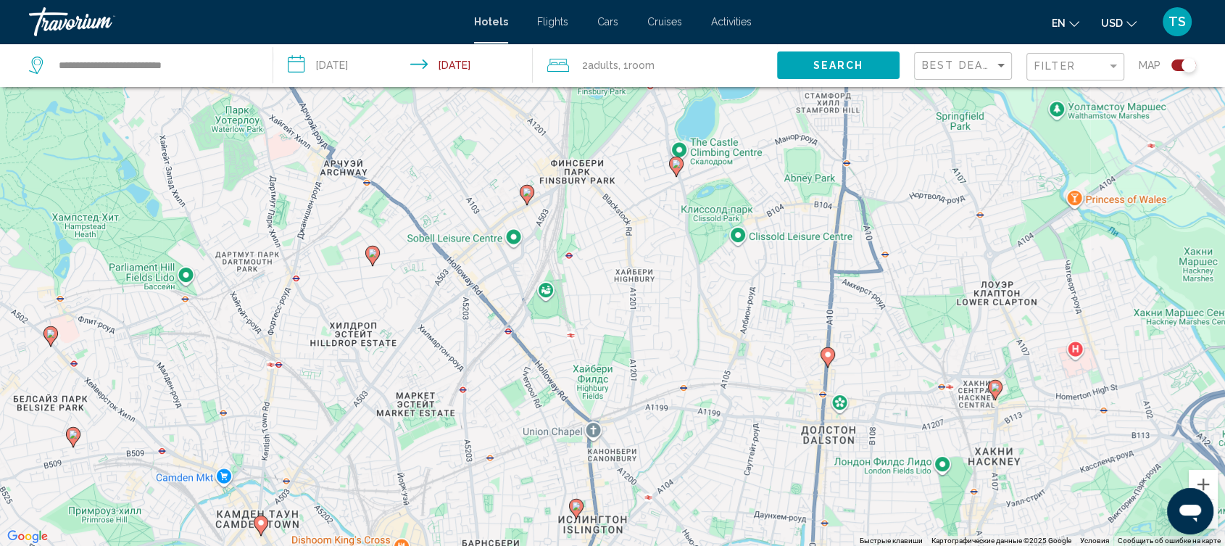
click at [372, 256] on image "Main content" at bounding box center [372, 253] width 9 height 9
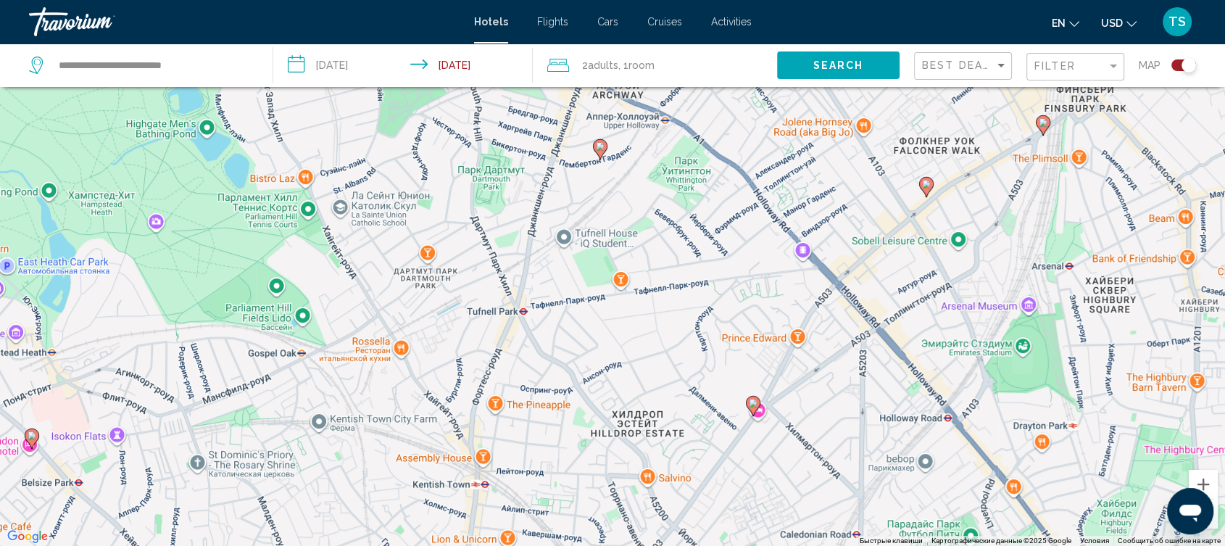
click at [926, 186] on image "Main content" at bounding box center [926, 184] width 9 height 9
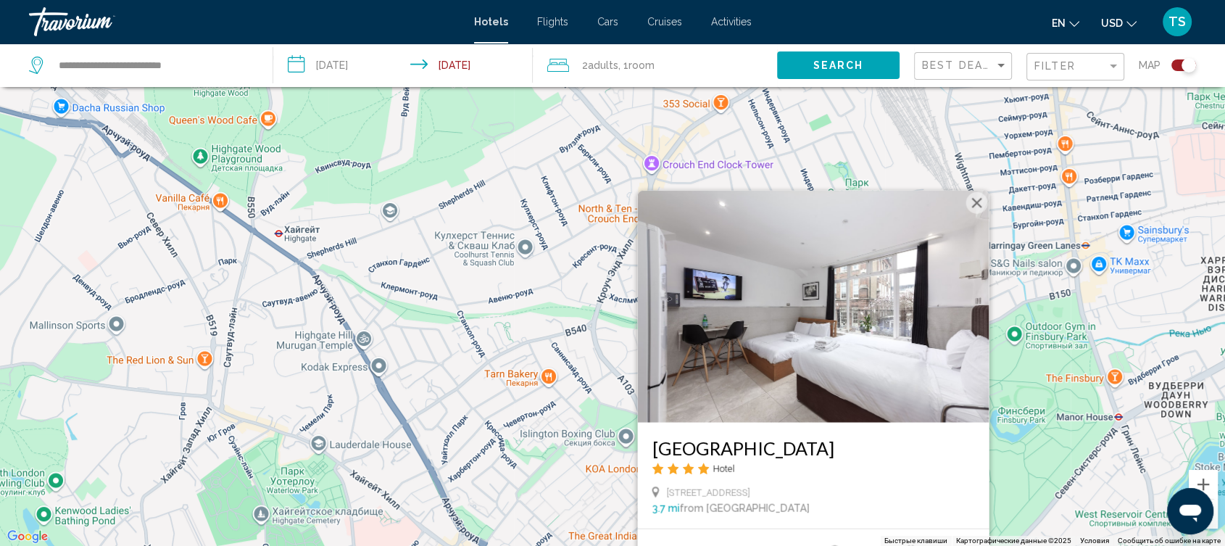
drag, startPoint x: 1050, startPoint y: 144, endPoint x: 1055, endPoint y: 286, distance: 142.2
click at [1055, 286] on div "Чтобы активировать перетаскивание с помощью клавиатуры, нажмите Alt + Ввод. Пос…" at bounding box center [612, 273] width 1225 height 546
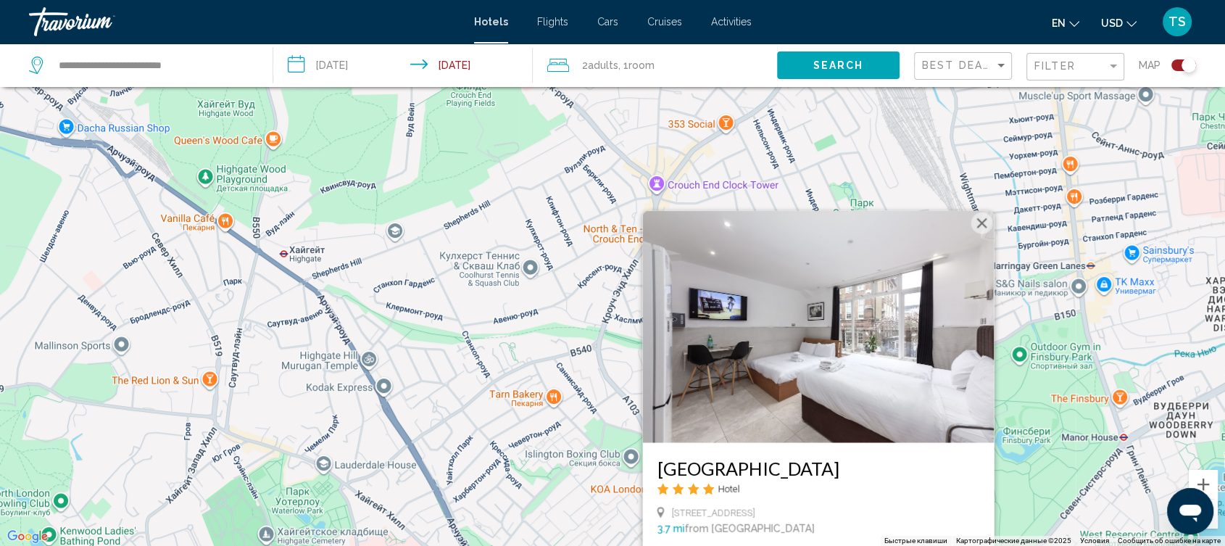
click at [981, 223] on button "Закрыть" at bounding box center [982, 223] width 22 height 22
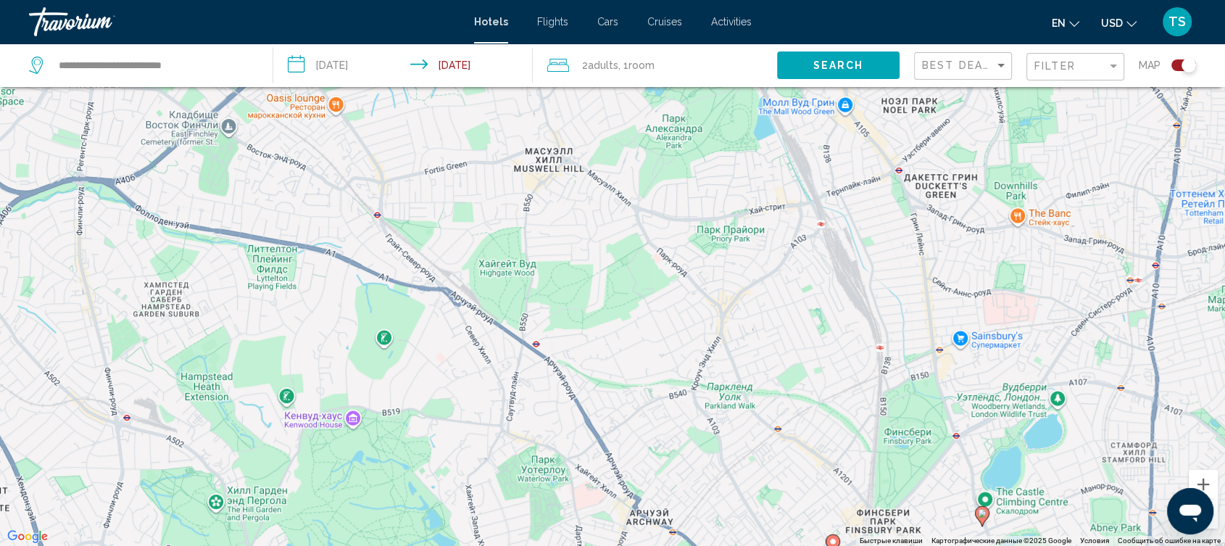
drag, startPoint x: 916, startPoint y: 249, endPoint x: 816, endPoint y: 355, distance: 145.7
click at [816, 355] on div "Чтобы активировать перетаскивание с помощью клавиатуры, нажмите Alt + Ввод. Пос…" at bounding box center [612, 273] width 1225 height 546
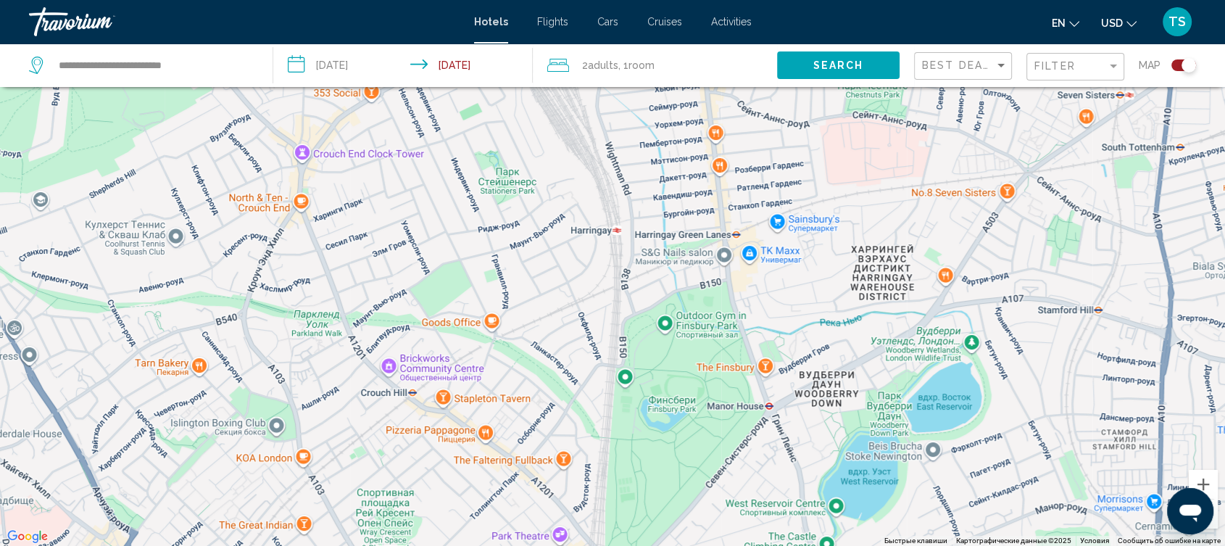
drag, startPoint x: 777, startPoint y: 293, endPoint x: 448, endPoint y: 187, distance: 345.7
click at [448, 187] on div "Чтобы активировать перетаскивание с помощью клавиатуры, нажмите Alt + Ввод. Пос…" at bounding box center [612, 273] width 1225 height 546
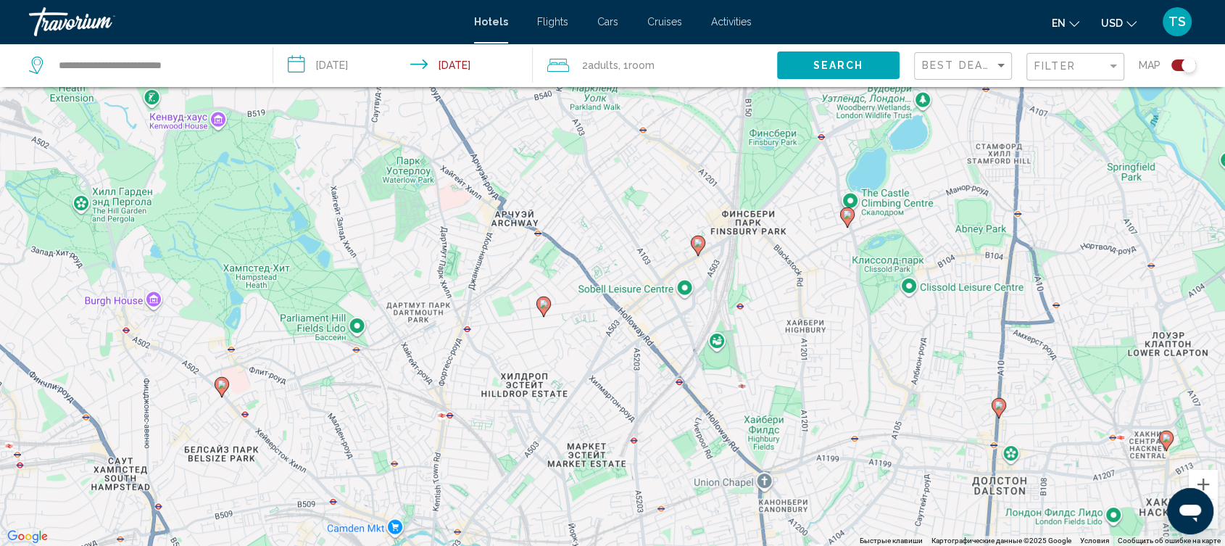
drag, startPoint x: 689, startPoint y: 400, endPoint x: 700, endPoint y: 159, distance: 240.9
click at [700, 159] on div "Чтобы активировать перетаскивание с помощью клавиатуры, нажмите Alt + Ввод. Пос…" at bounding box center [612, 273] width 1225 height 546
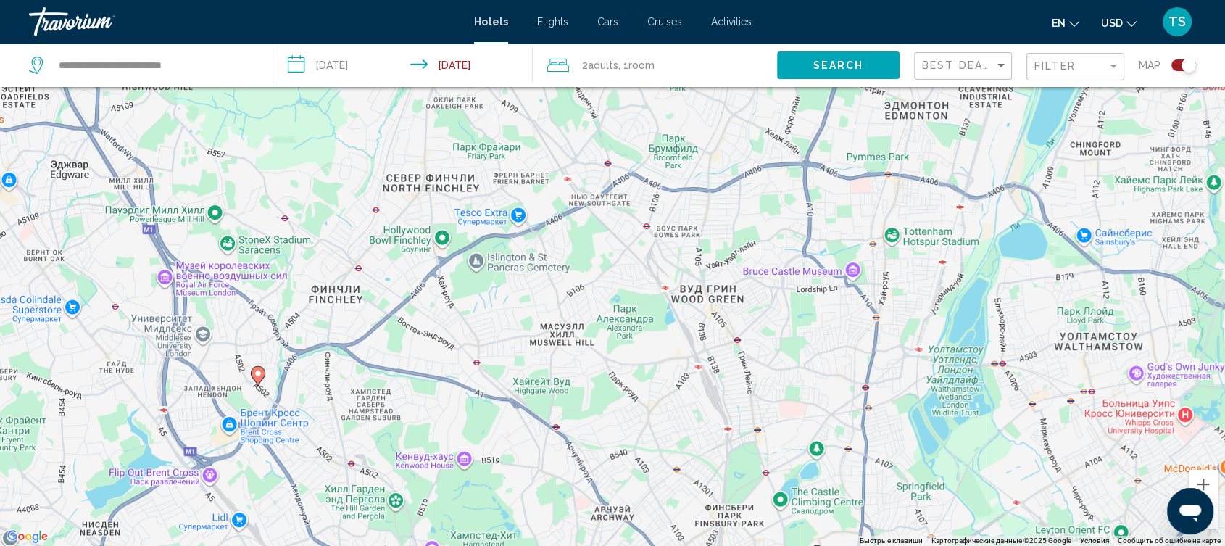
drag, startPoint x: 661, startPoint y: 189, endPoint x: 668, endPoint y: 513, distance: 323.4
click at [668, 513] on div "Чтобы активировать перетаскивание с помощью клавиатуры, нажмите Alt + Ввод. Пос…" at bounding box center [612, 273] width 1225 height 546
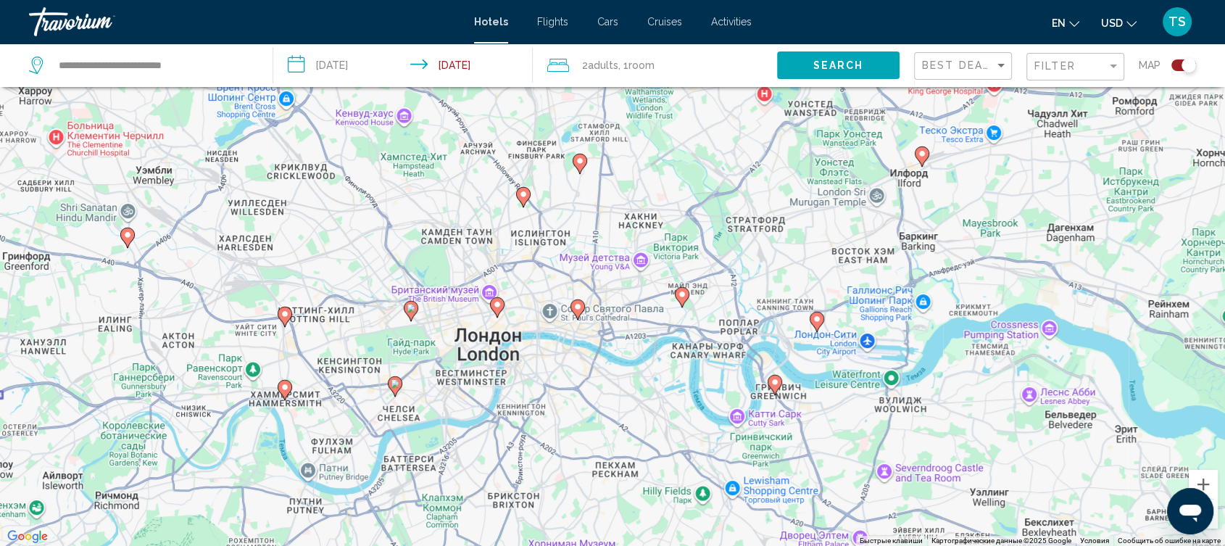
drag, startPoint x: 765, startPoint y: 382, endPoint x: 591, endPoint y: 171, distance: 273.9
click at [591, 171] on div "Чтобы активировать перетаскивание с помощью клавиатуры, нажмите Alt + Ввод. Пос…" at bounding box center [612, 273] width 1225 height 546
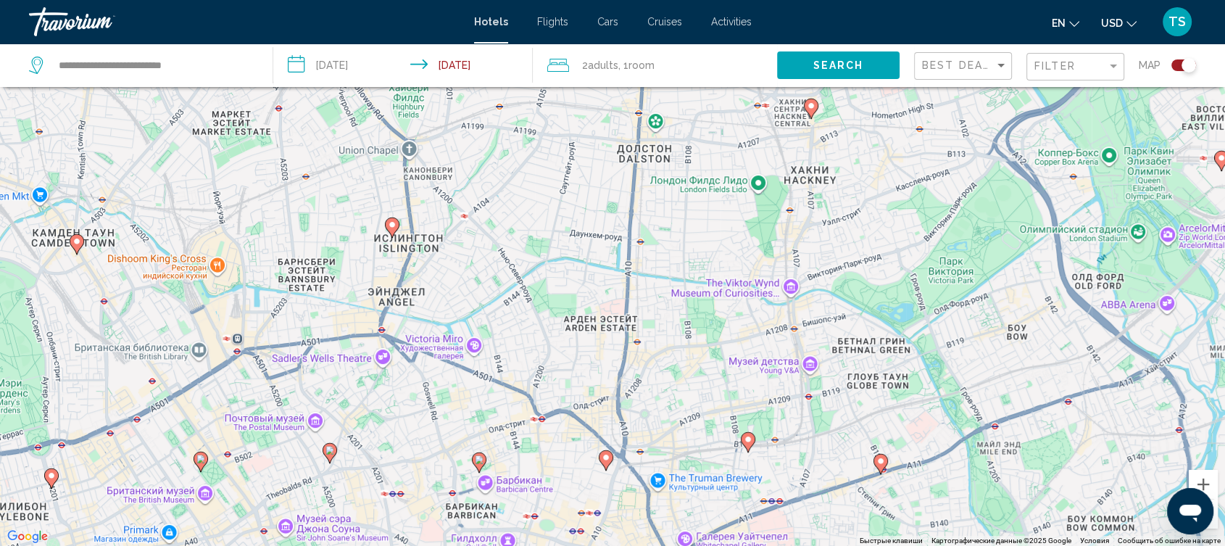
drag, startPoint x: 481, startPoint y: 299, endPoint x: 709, endPoint y: 348, distance: 232.7
click at [709, 348] on div "Чтобы активировать перетаскивание с помощью клавиатуры, нажмите Alt + Ввод. Пос…" at bounding box center [612, 273] width 1225 height 546
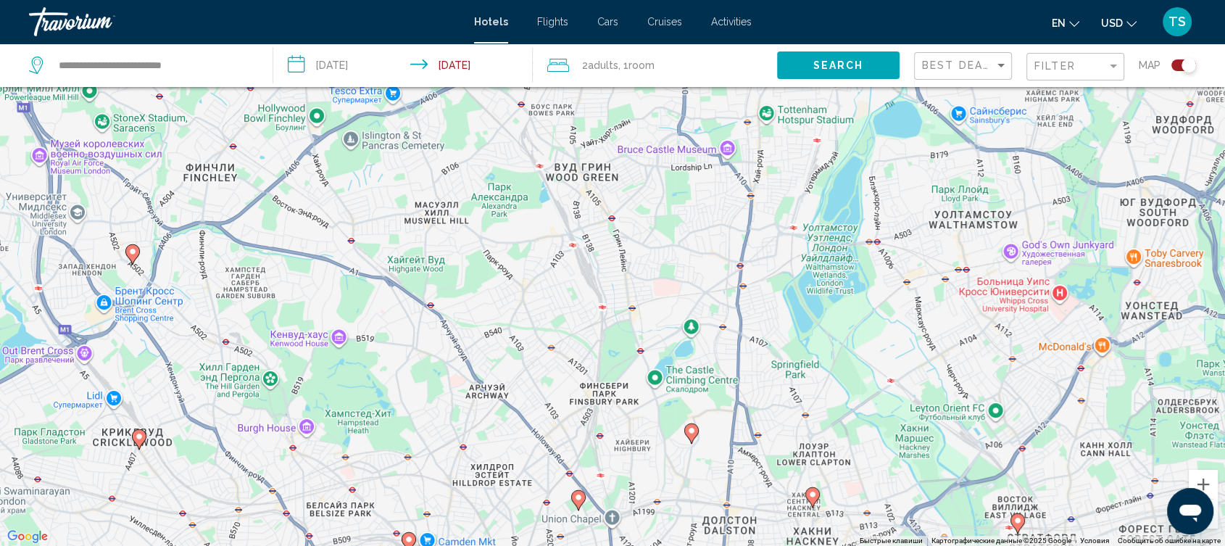
drag, startPoint x: 710, startPoint y: 307, endPoint x: 766, endPoint y: 582, distance: 280.4
click at [766, 459] on html "**********" at bounding box center [612, 186] width 1225 height 546
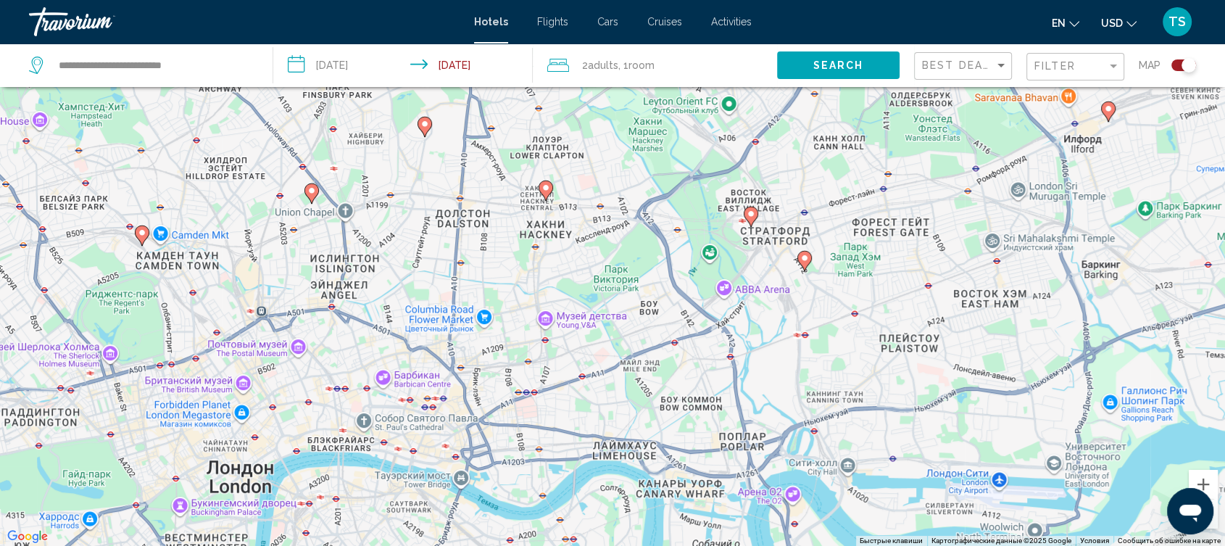
drag, startPoint x: 843, startPoint y: 280, endPoint x: 573, endPoint y: -25, distance: 406.7
click at [573, 0] on html "**********" at bounding box center [612, 186] width 1225 height 546
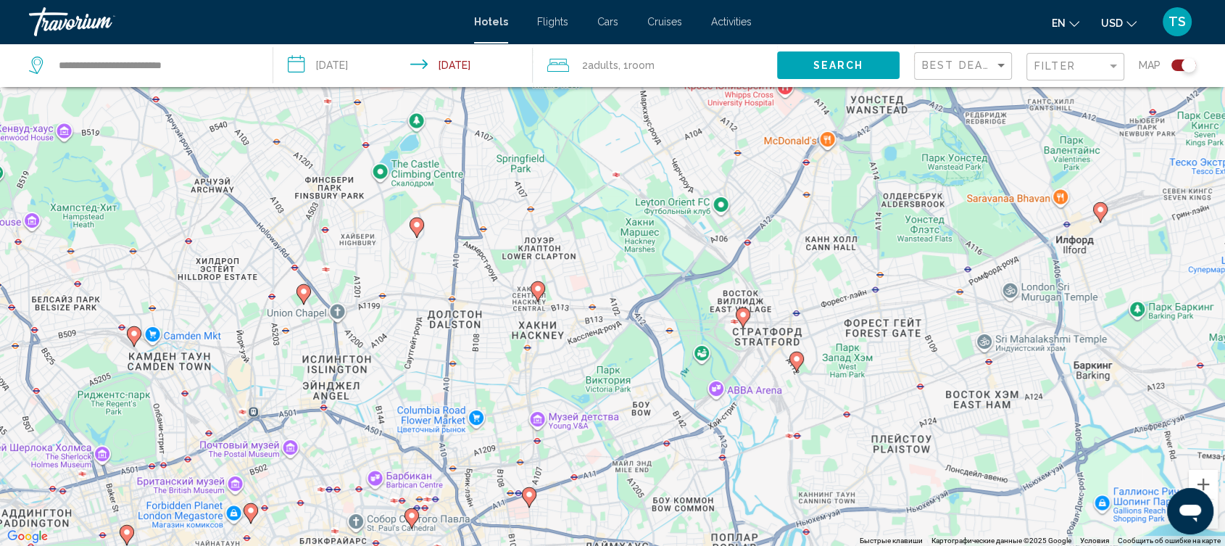
drag, startPoint x: 447, startPoint y: 203, endPoint x: 441, endPoint y: 322, distance: 119.0
click at [441, 322] on div "Чтобы активировать перетаскивание с помощью клавиатуры, нажмите Alt + Ввод. Пос…" at bounding box center [612, 273] width 1225 height 546
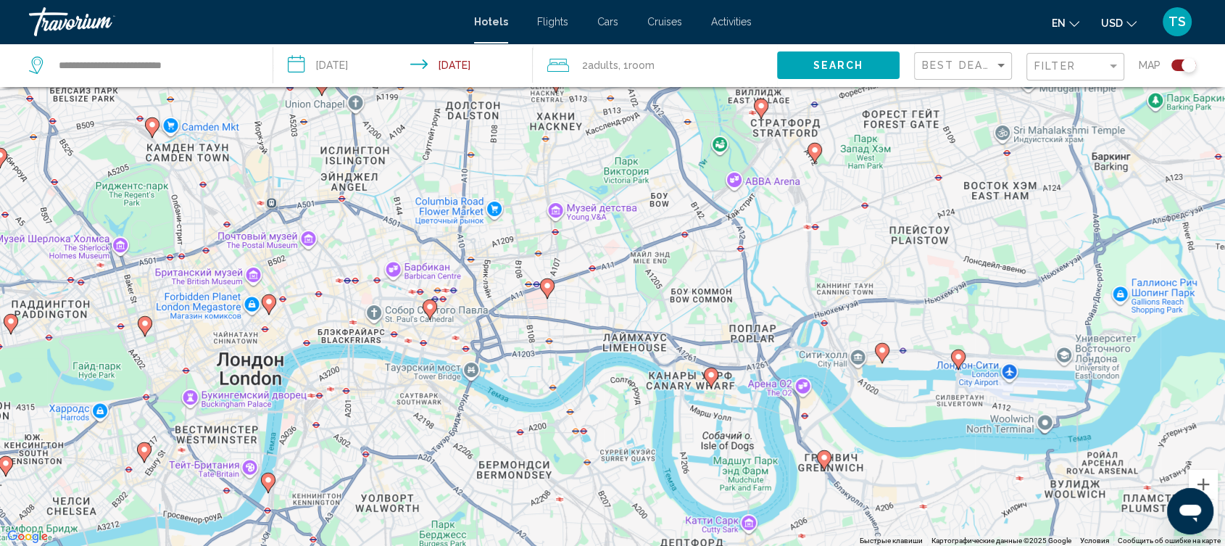
drag, startPoint x: 702, startPoint y: 389, endPoint x: 721, endPoint y: 175, distance: 214.7
click at [721, 175] on div "Чтобы активировать перетаскивание с помощью клавиатуры, нажмите Alt + Ввод. Пос…" at bounding box center [612, 273] width 1225 height 546
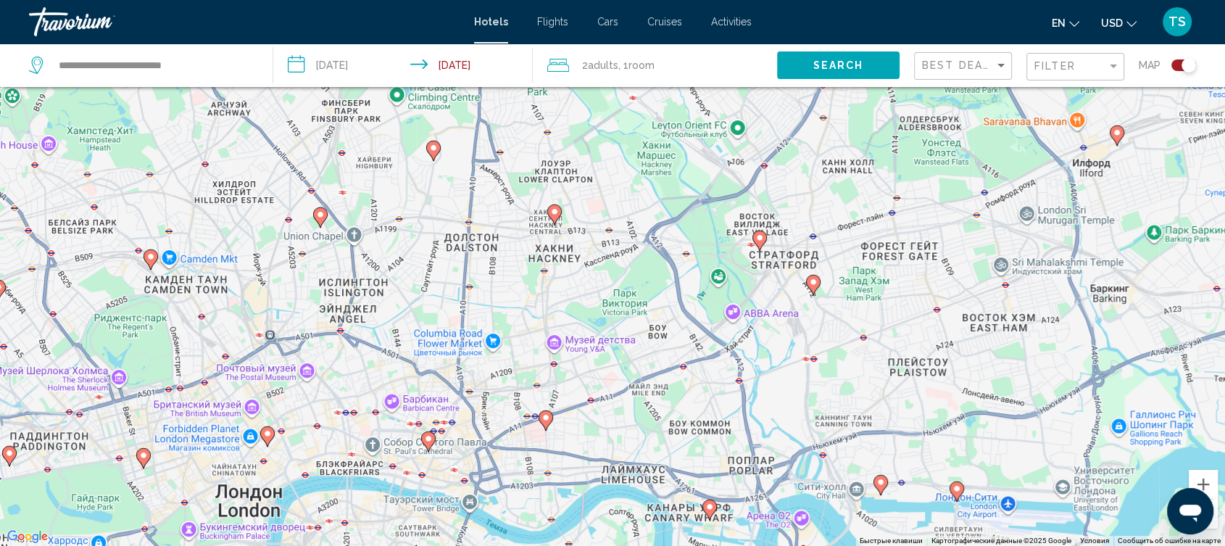
drag, startPoint x: 984, startPoint y: 218, endPoint x: 982, endPoint y: 352, distance: 134.1
click at [982, 352] on div "Чтобы активировать перетаскивание с помощью клавиатуры, нажмите Alt + Ввод. Пос…" at bounding box center [612, 273] width 1225 height 546
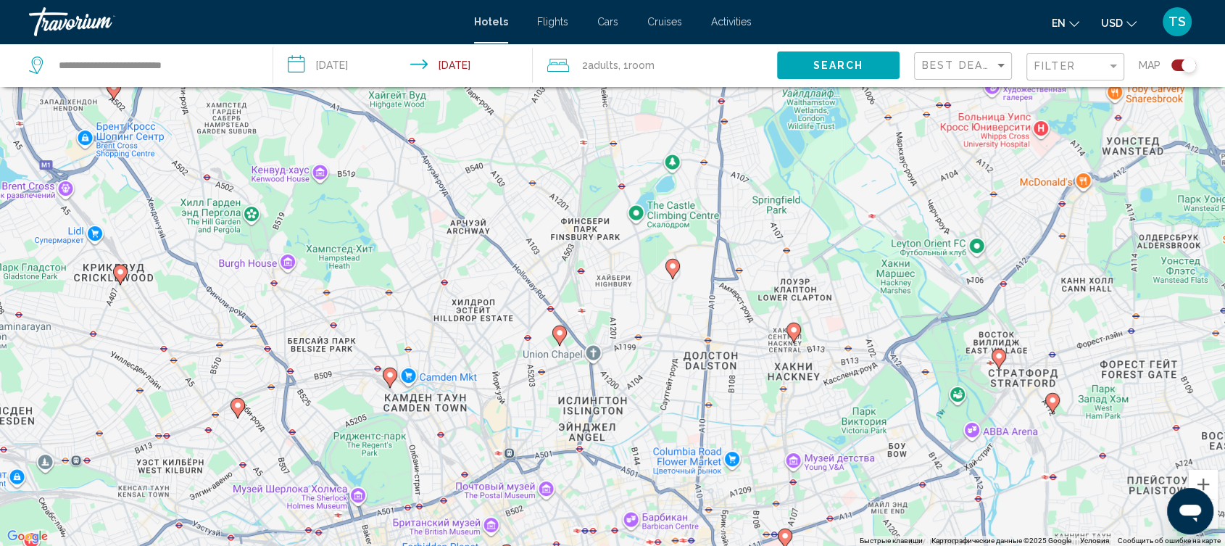
drag, startPoint x: 614, startPoint y: 332, endPoint x: 876, endPoint y: 460, distance: 291.1
click at [876, 460] on div "Чтобы активировать перетаскивание с помощью клавиатуры, нажмите Alt + Ввод. Пос…" at bounding box center [612, 273] width 1225 height 546
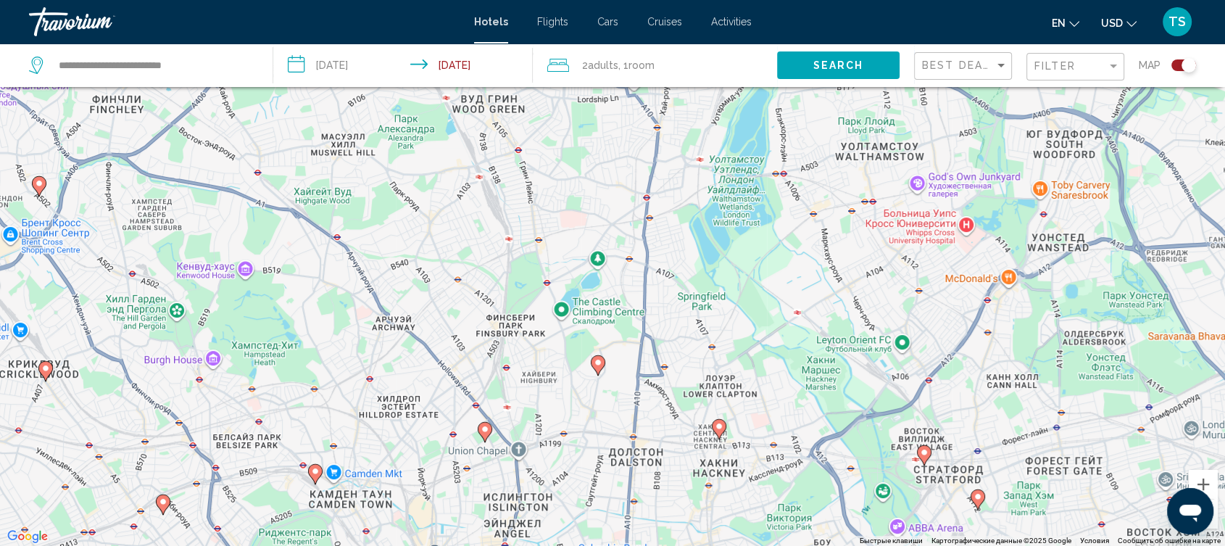
drag, startPoint x: 955, startPoint y: 472, endPoint x: 876, endPoint y: 573, distance: 128.6
click at [876, 459] on html "**********" at bounding box center [612, 186] width 1225 height 546
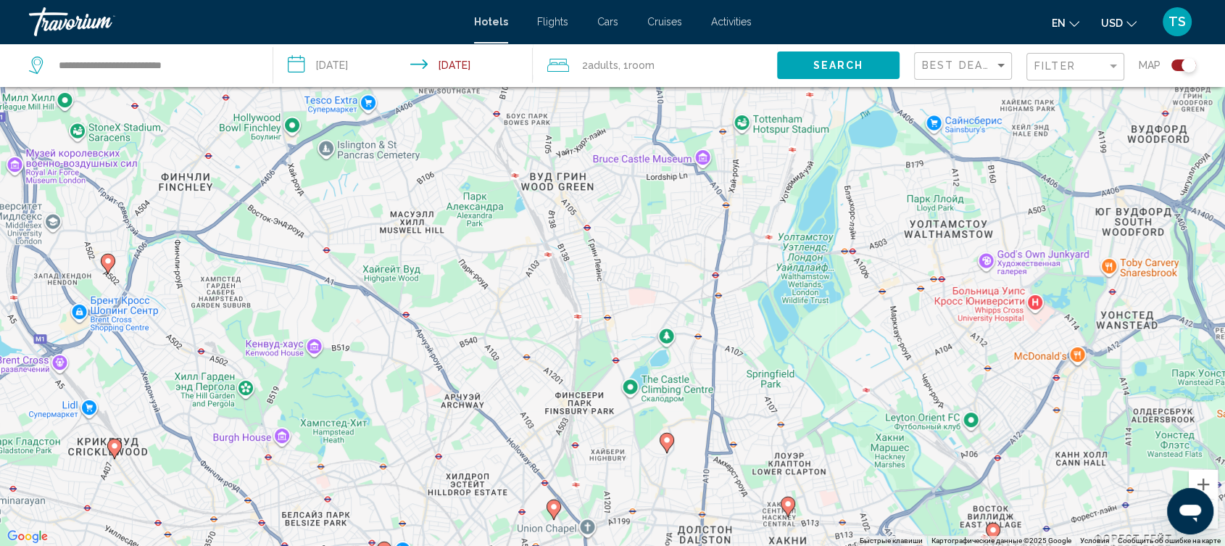
drag, startPoint x: 782, startPoint y: 504, endPoint x: 851, endPoint y: 583, distance: 104.8
click at [851, 459] on html "**********" at bounding box center [612, 186] width 1225 height 546
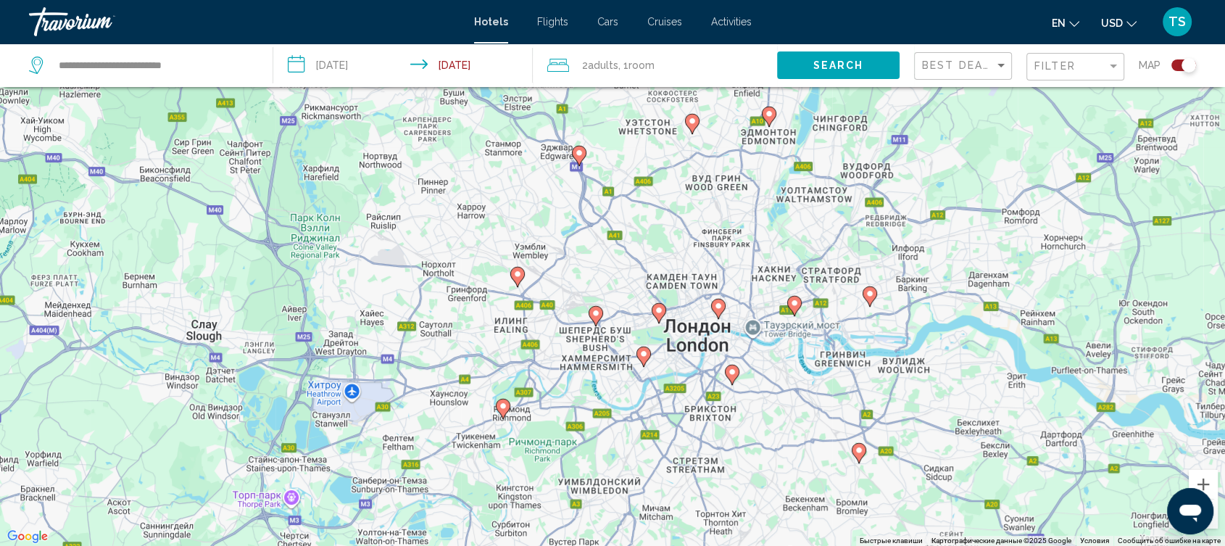
drag, startPoint x: 878, startPoint y: 460, endPoint x: 758, endPoint y: 248, distance: 243.5
click at [758, 248] on div "Чтобы активировать перетаскивание с помощью клавиатуры, нажмите Alt + Ввод. Пос…" at bounding box center [612, 273] width 1225 height 546
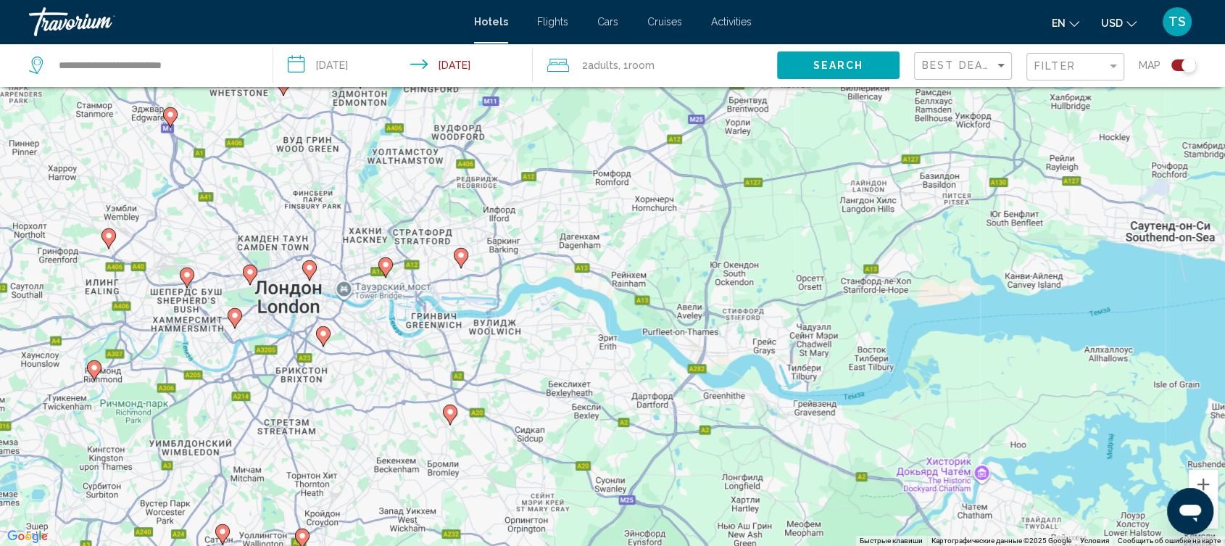
drag, startPoint x: 746, startPoint y: 361, endPoint x: 331, endPoint y: 324, distance: 417.0
click at [331, 324] on div "Чтобы активировать перетаскивание с помощью клавиатуры, нажмите Alt + Ввод. Пос…" at bounding box center [612, 273] width 1225 height 546
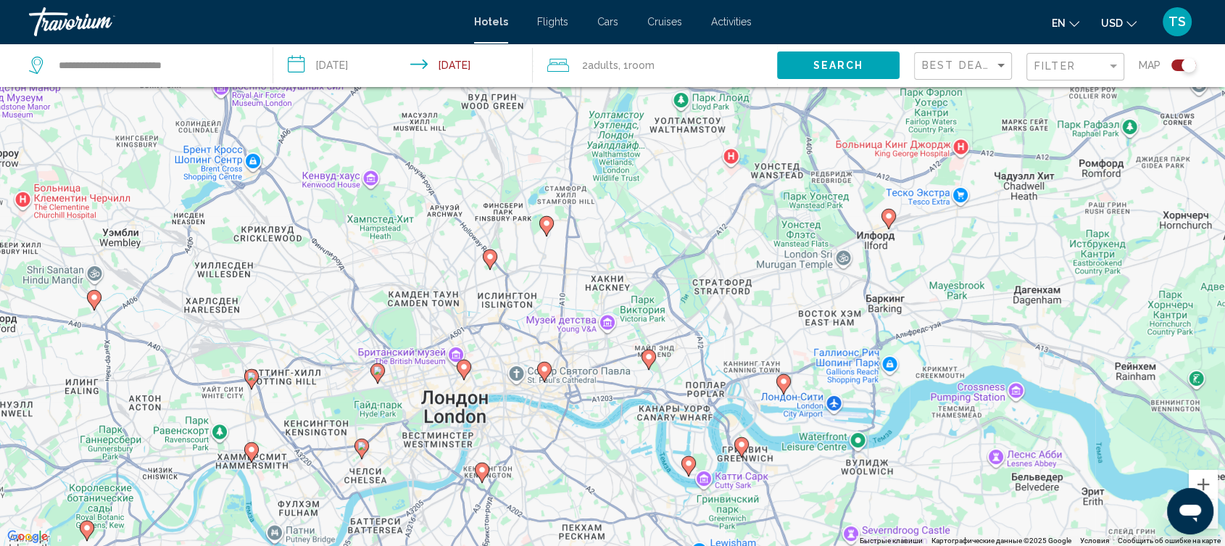
drag, startPoint x: 589, startPoint y: 247, endPoint x: 963, endPoint y: 344, distance: 387.0
click at [963, 344] on div "Чтобы активировать перетаскивание с помощью клавиатуры, нажмите Alt + Ввод. Пос…" at bounding box center [612, 273] width 1225 height 546
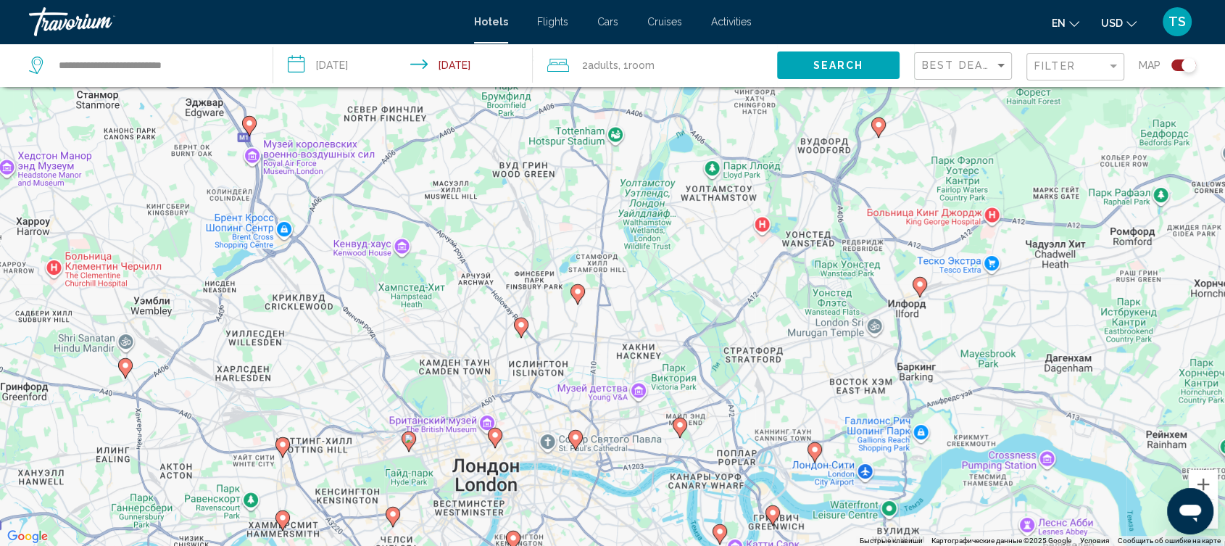
drag, startPoint x: 589, startPoint y: 282, endPoint x: 620, endPoint y: 357, distance: 81.6
click at [620, 357] on div "Чтобы активировать перетаскивание с помощью клавиатуры, нажмите Alt + Ввод. Пос…" at bounding box center [612, 273] width 1225 height 546
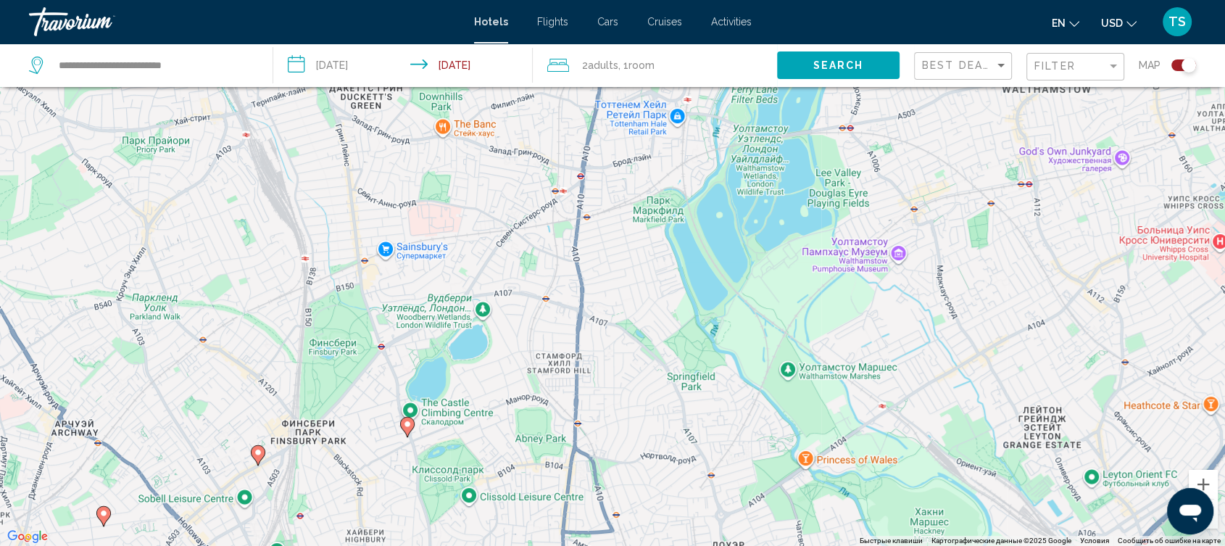
drag, startPoint x: 434, startPoint y: 227, endPoint x: 607, endPoint y: 491, distance: 315.7
click at [607, 491] on div "Чтобы активировать перетаскивание с помощью клавиатуры, нажмите Alt + Ввод. Пос…" at bounding box center [612, 273] width 1225 height 546
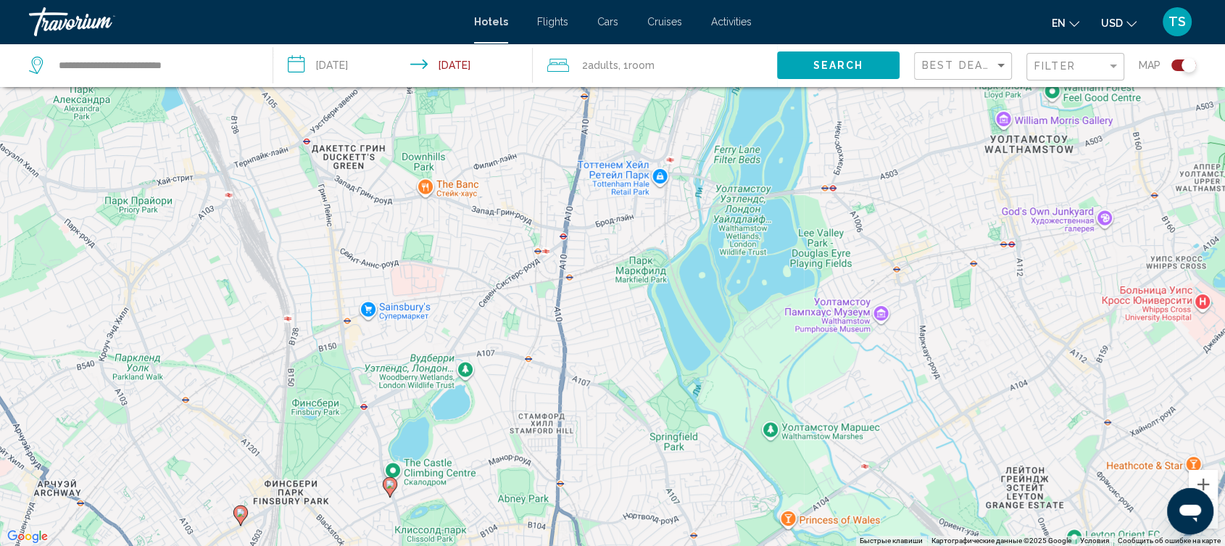
drag, startPoint x: 668, startPoint y: 304, endPoint x: 649, endPoint y: 375, distance: 73.5
click at [649, 375] on div "Чтобы активировать перетаскивание с помощью клавиатуры, нажмите Alt + Ввод. Пос…" at bounding box center [612, 273] width 1225 height 546
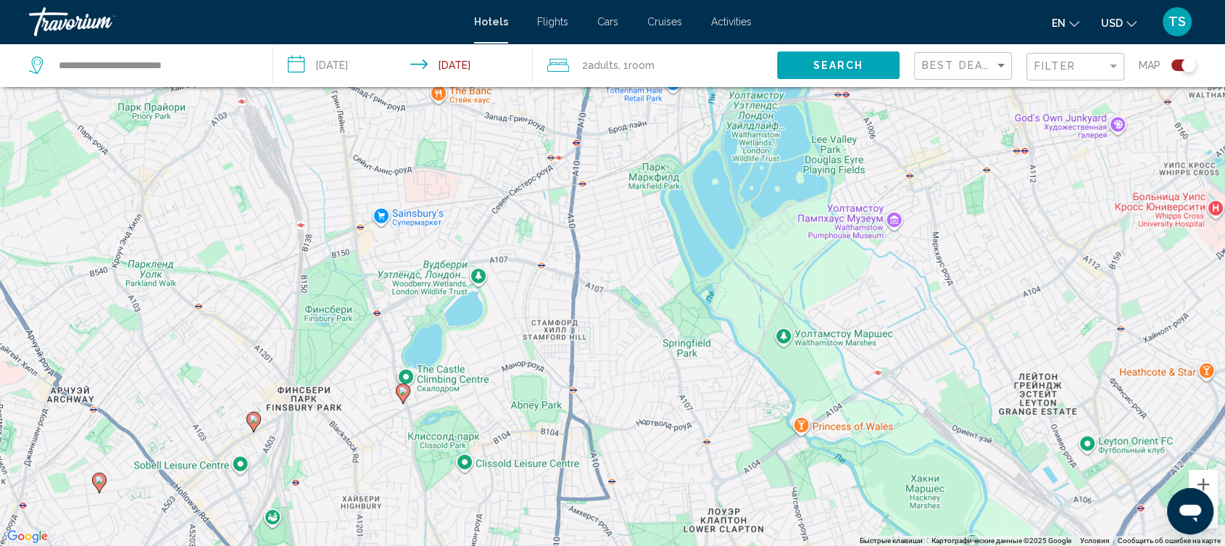
drag, startPoint x: 586, startPoint y: 468, endPoint x: 599, endPoint y: 373, distance: 95.9
click at [599, 373] on div "Чтобы активировать перетаскивание с помощью клавиатуры, нажмите Alt + Ввод. Пос…" at bounding box center [612, 273] width 1225 height 546
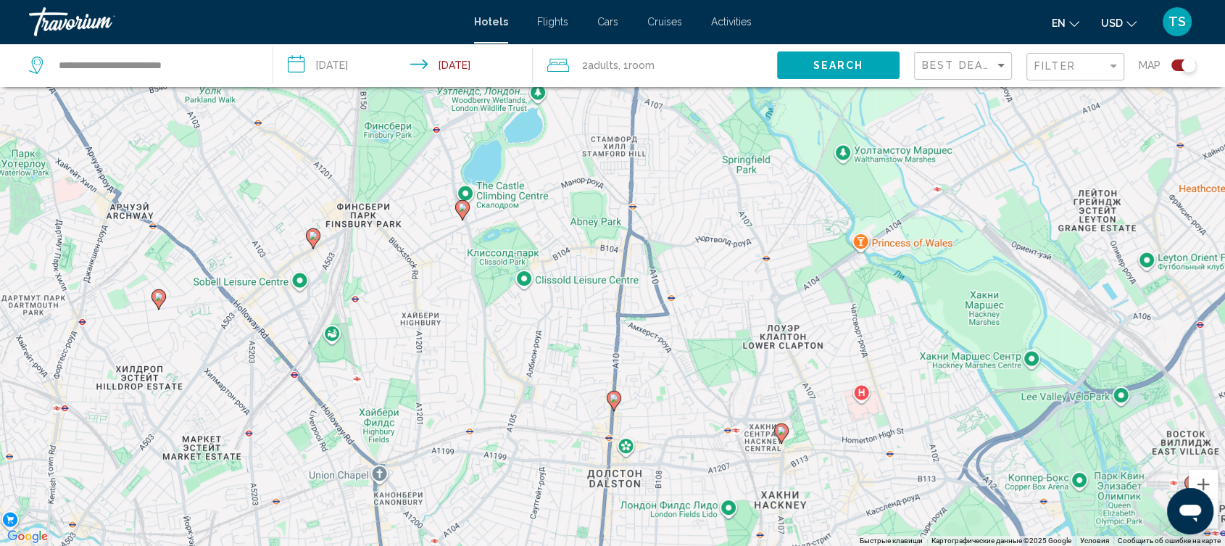
drag, startPoint x: 448, startPoint y: 378, endPoint x: 512, endPoint y: 193, distance: 196.2
click at [512, 193] on div "Чтобы активировать перетаскивание с помощью клавиатуры, нажмите Alt + Ввод. Пос…" at bounding box center [612, 273] width 1225 height 546
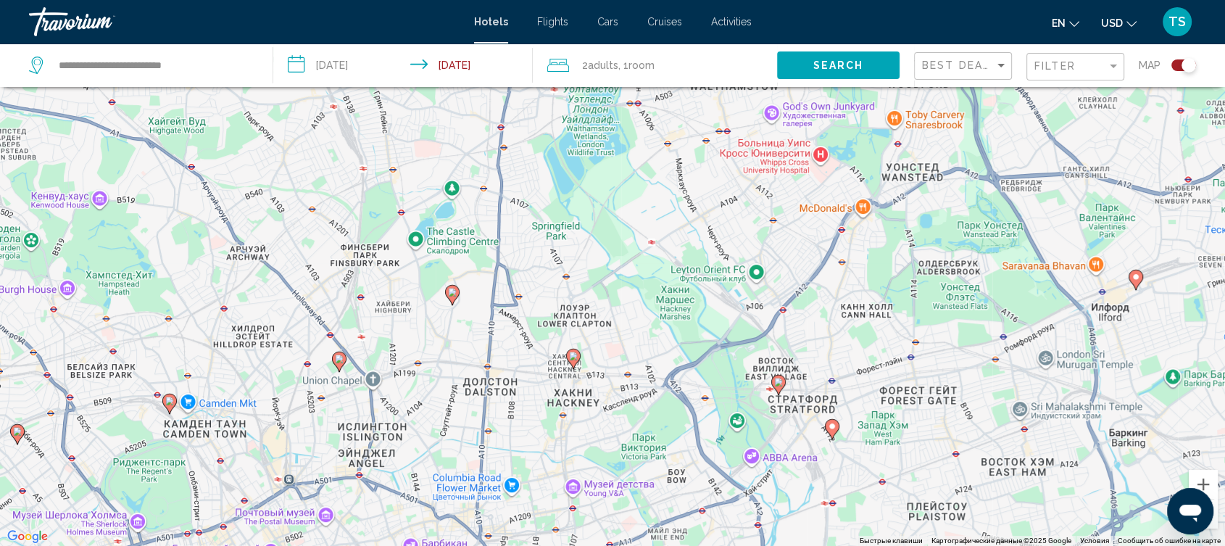
click at [337, 356] on image "Main content" at bounding box center [339, 358] width 9 height 9
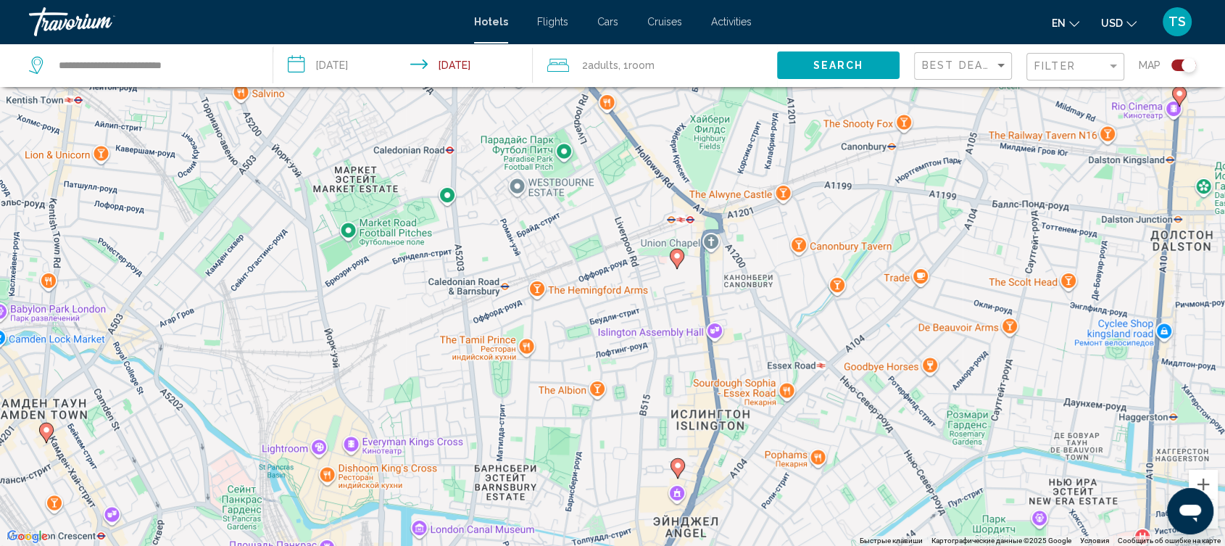
drag, startPoint x: 734, startPoint y: 281, endPoint x: 696, endPoint y: 191, distance: 97.5
click at [696, 191] on div "Для навигации используйте клавиши со стрелками. Чтобы активировать перетаскиван…" at bounding box center [612, 273] width 1225 height 546
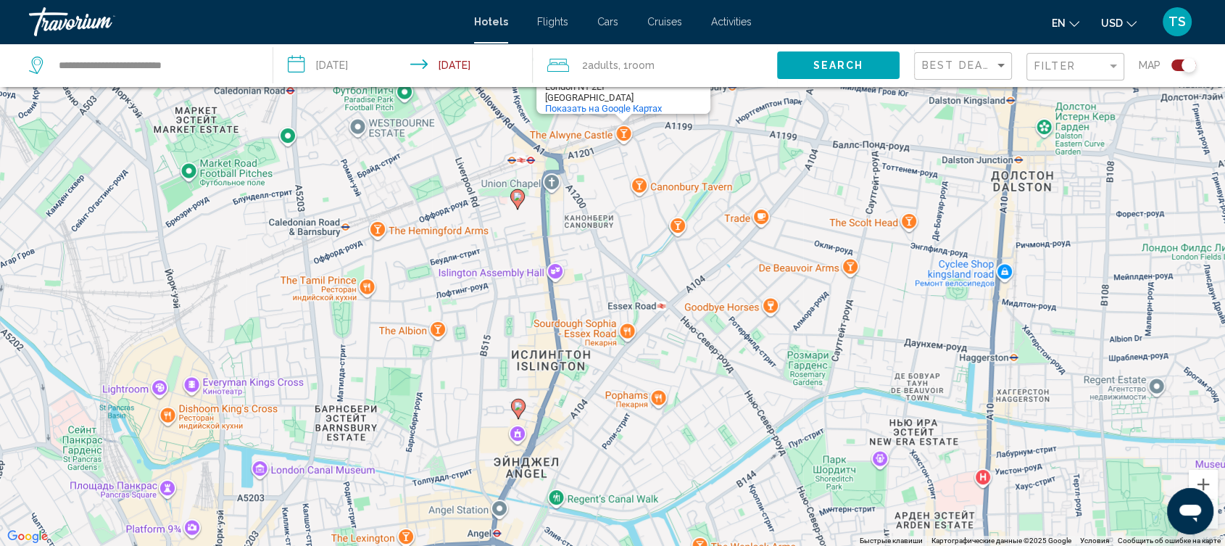
drag, startPoint x: 820, startPoint y: 479, endPoint x: 573, endPoint y: 262, distance: 328.7
click at [573, 262] on div "Для навигации используйте клавиши со стрелками. Чтобы активировать перетаскиван…" at bounding box center [612, 273] width 1225 height 546
click at [518, 194] on image "Main content" at bounding box center [517, 196] width 9 height 9
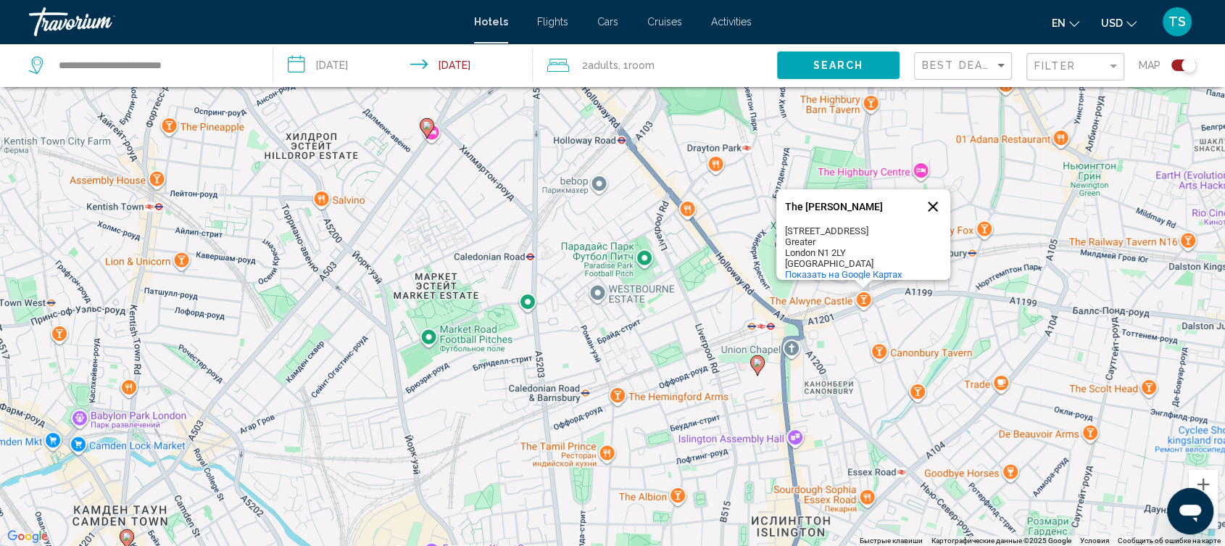
click at [929, 196] on button "Закрыть" at bounding box center [933, 206] width 35 height 35
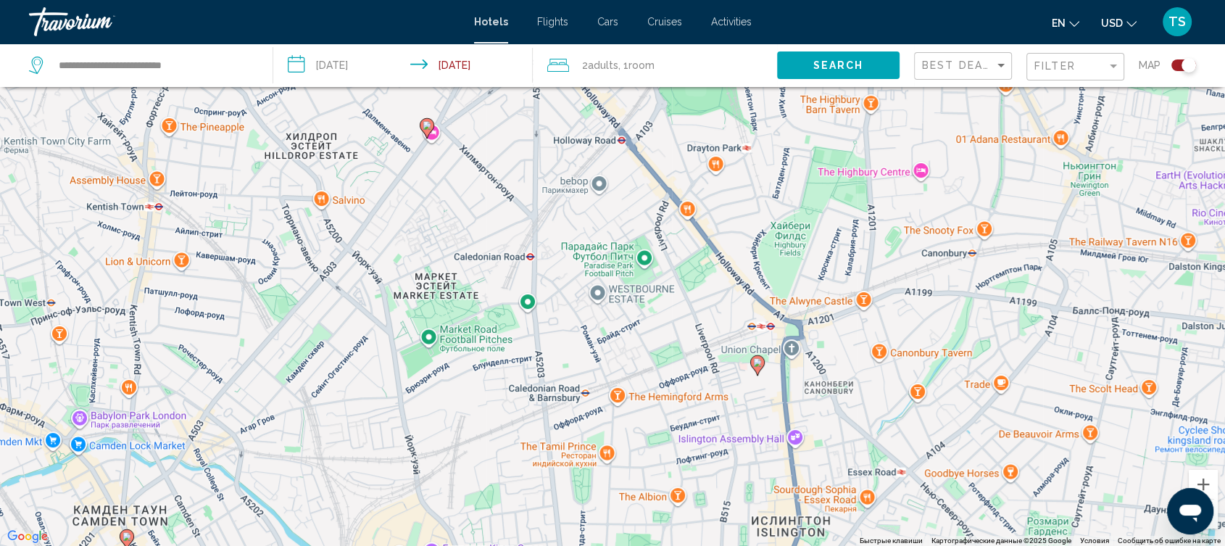
click at [921, 179] on div "Для навигации используйте клавиши со стрелками. Чтобы активировать перетаскиван…" at bounding box center [612, 273] width 1225 height 546
click at [919, 167] on div "Для навигации используйте клавиши со стрелками. Чтобы активировать перетаскиван…" at bounding box center [612, 273] width 1225 height 546
click at [430, 123] on image "Main content" at bounding box center [427, 125] width 9 height 9
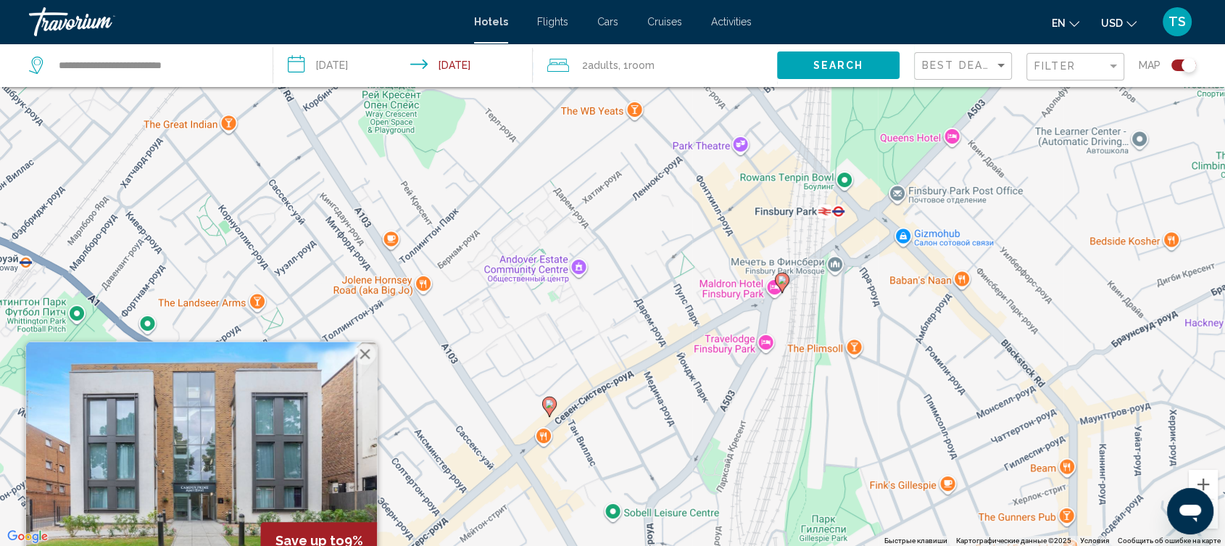
click at [361, 354] on button "Закрыть" at bounding box center [365, 354] width 22 height 22
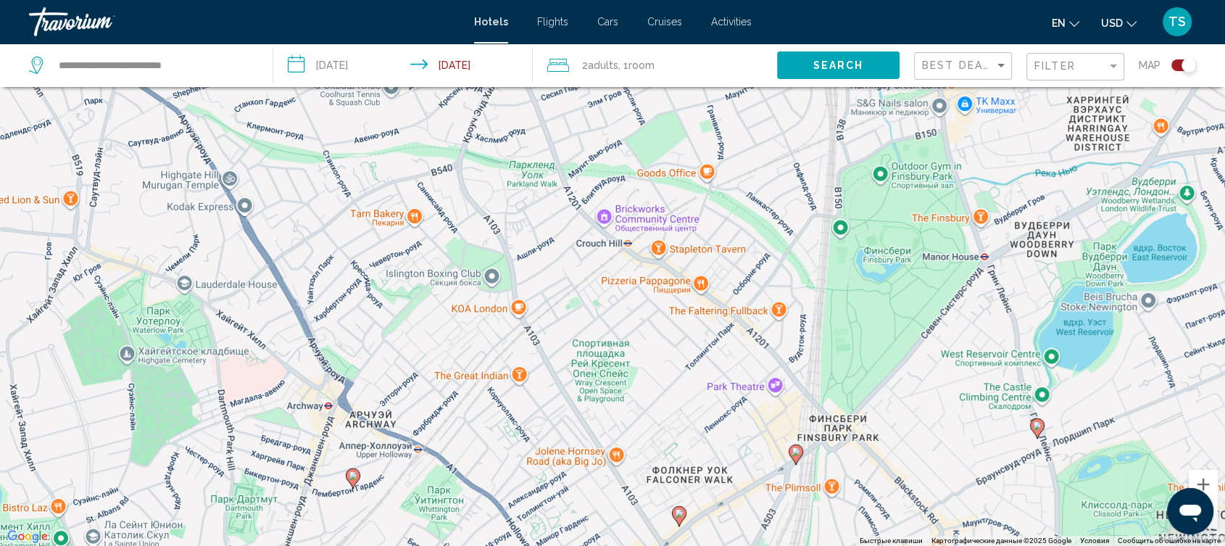
drag, startPoint x: 925, startPoint y: 332, endPoint x: 866, endPoint y: 486, distance: 164.5
click at [866, 486] on div "Чтобы активировать перетаскивание с помощью клавиатуры, нажмите Alt + Ввод. Пос…" at bounding box center [612, 273] width 1225 height 546
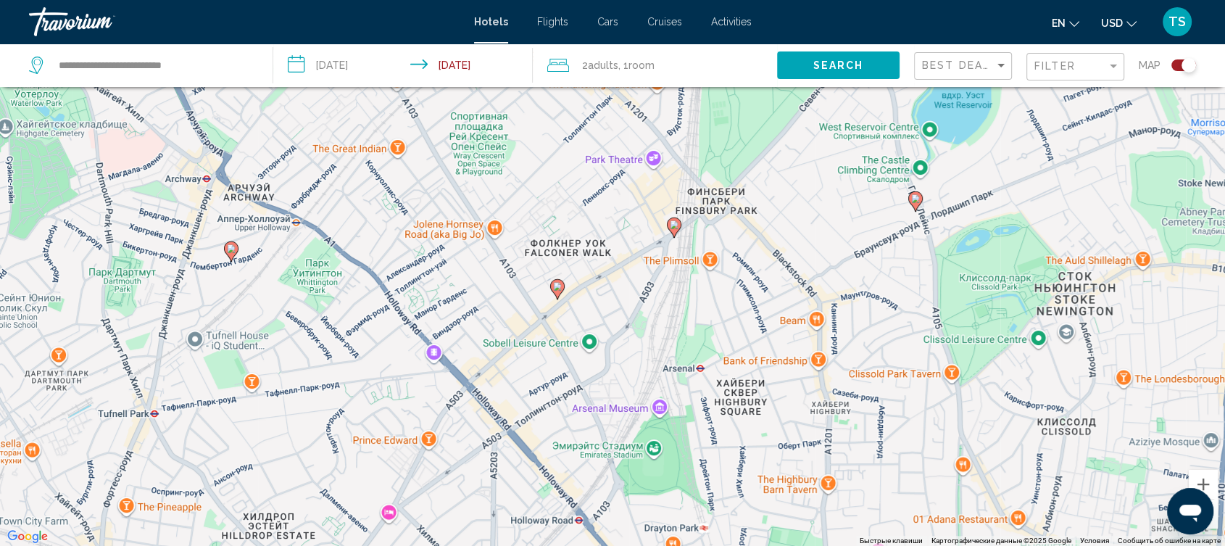
drag, startPoint x: 875, startPoint y: 470, endPoint x: 752, endPoint y: 240, distance: 261.1
click at [752, 240] on div "Чтобы активировать перетаскивание с помощью клавиатуры, нажмите Alt + Ввод. Пос…" at bounding box center [612, 273] width 1225 height 546
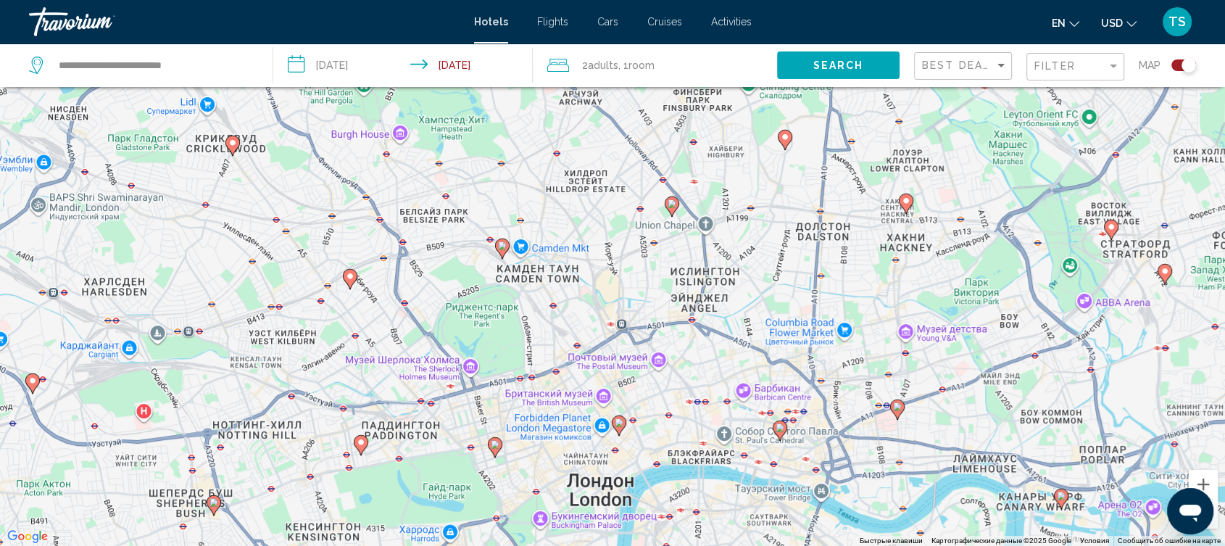
drag, startPoint x: 882, startPoint y: 296, endPoint x: 837, endPoint y: 174, distance: 130.5
click at [837, 174] on div "Чтобы активировать перетаскивание с помощью клавиатуры, нажмите Alt + Ввод. Пос…" at bounding box center [612, 273] width 1225 height 546
click at [499, 244] on image "Main content" at bounding box center [502, 245] width 9 height 9
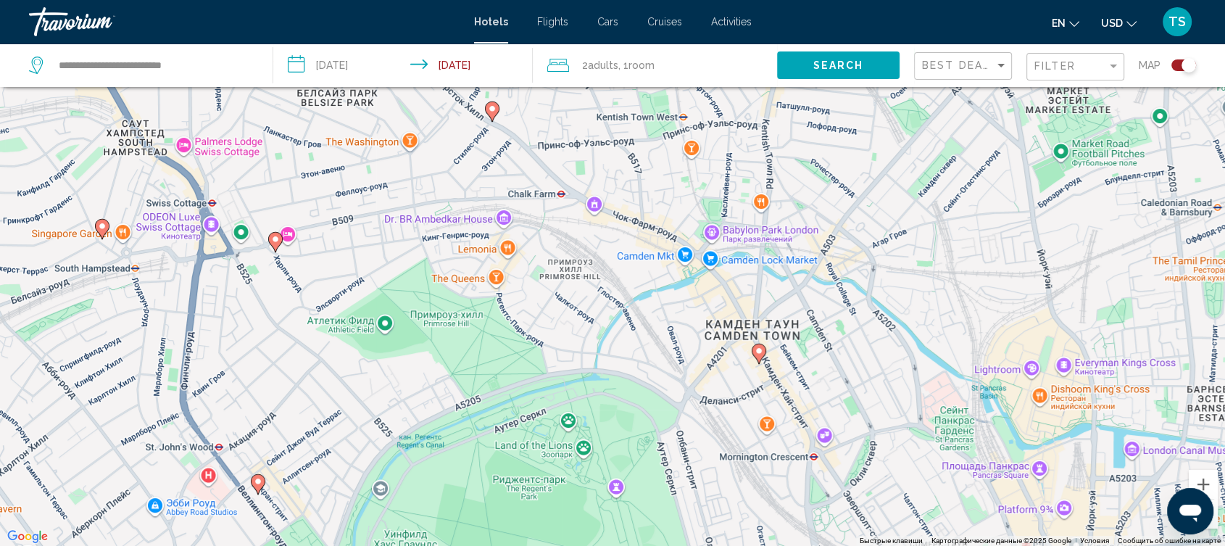
click at [581, 277] on div "Для навигации используйте клавиши со стрелками. Чтобы активировать перетаскиван…" at bounding box center [612, 273] width 1225 height 546
click at [762, 354] on image "Main content" at bounding box center [759, 351] width 9 height 9
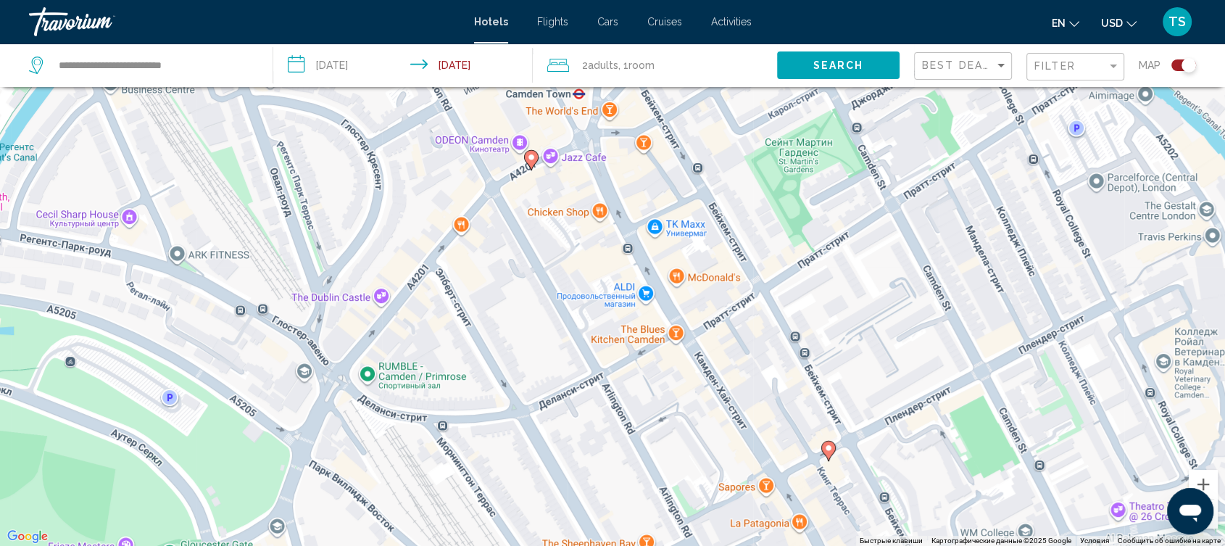
click at [826, 454] on icon "Main content" at bounding box center [828, 450] width 13 height 19
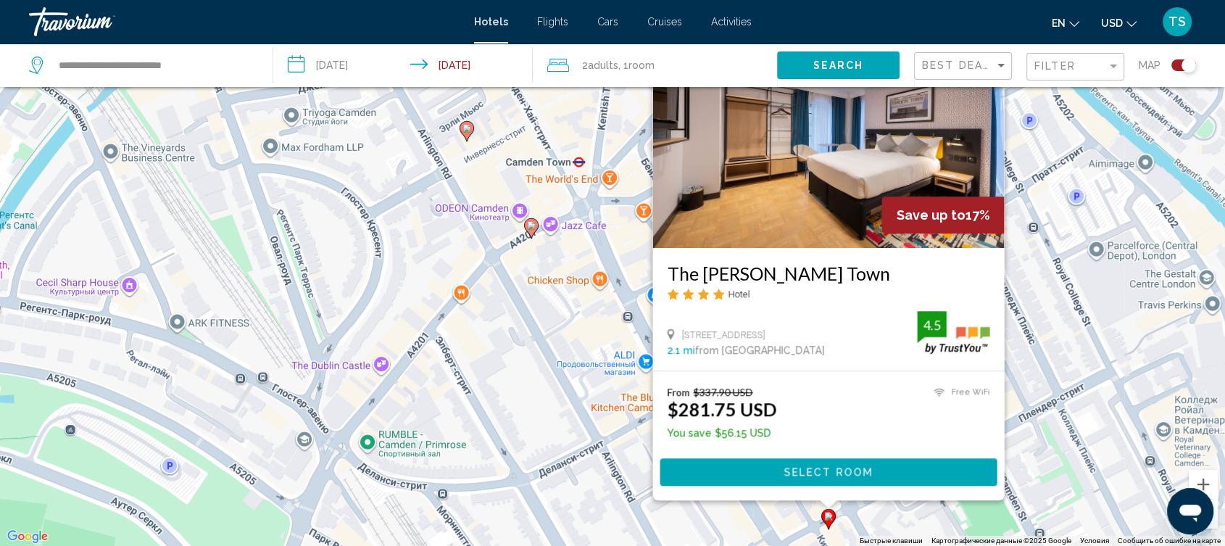
click at [835, 473] on span "Select Room" at bounding box center [828, 473] width 89 height 12
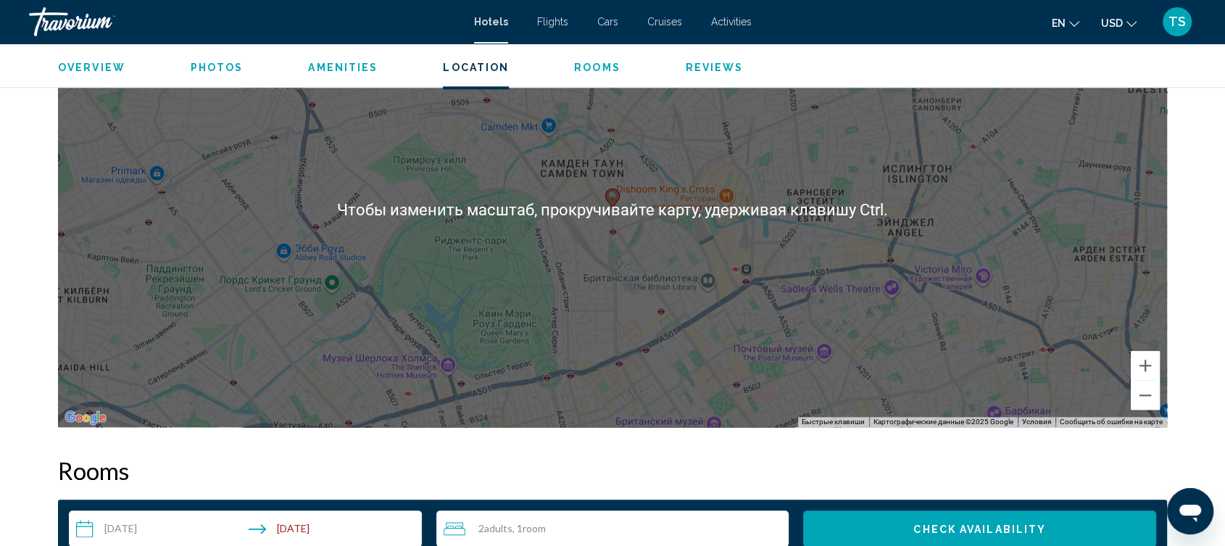
scroll to position [1450, 0]
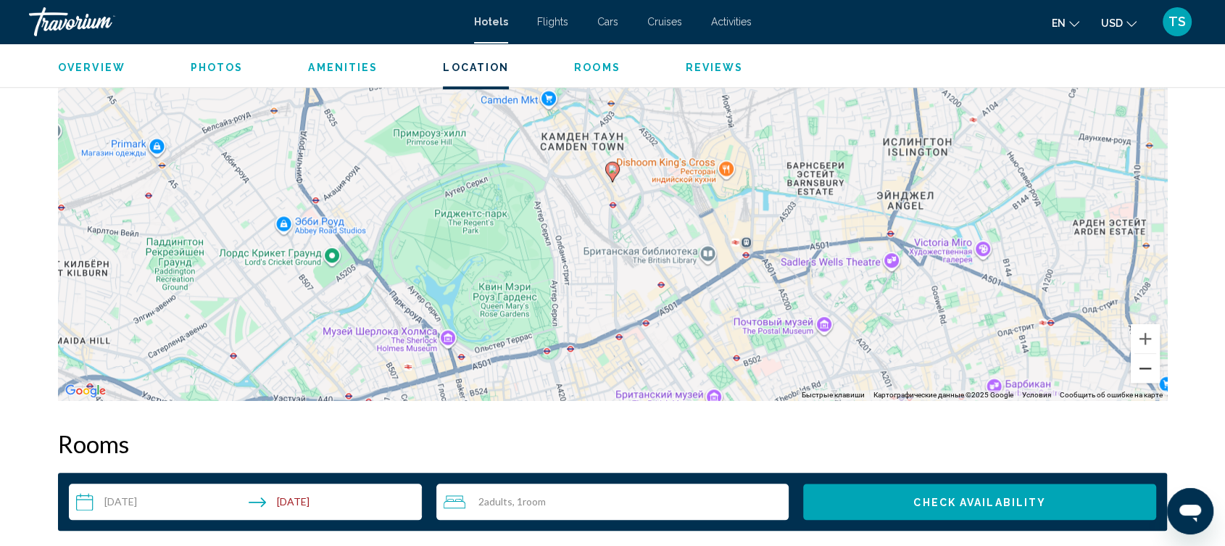
click at [1149, 361] on button "Уменьшить" at bounding box center [1145, 368] width 29 height 29
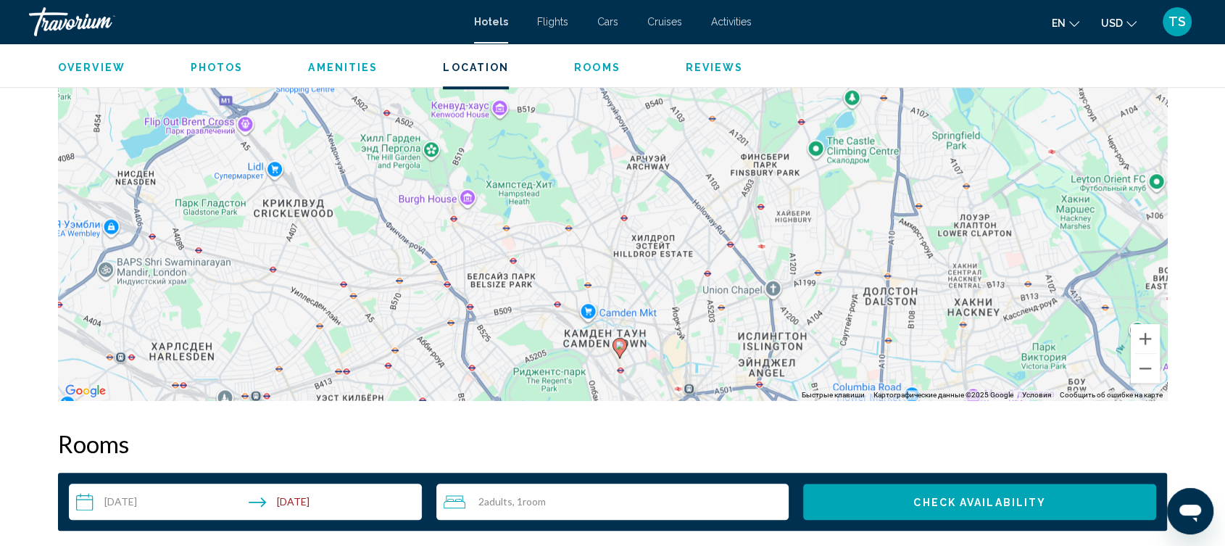
drag, startPoint x: 1024, startPoint y: 151, endPoint x: 1031, endPoint y: 328, distance: 177.7
click at [1031, 328] on div "Чтобы активировать перетаскивание с помощью клавиатуры, нажмите Alt + Ввод. Пос…" at bounding box center [612, 182] width 1109 height 435
click at [1150, 367] on button "Уменьшить" at bounding box center [1145, 368] width 29 height 29
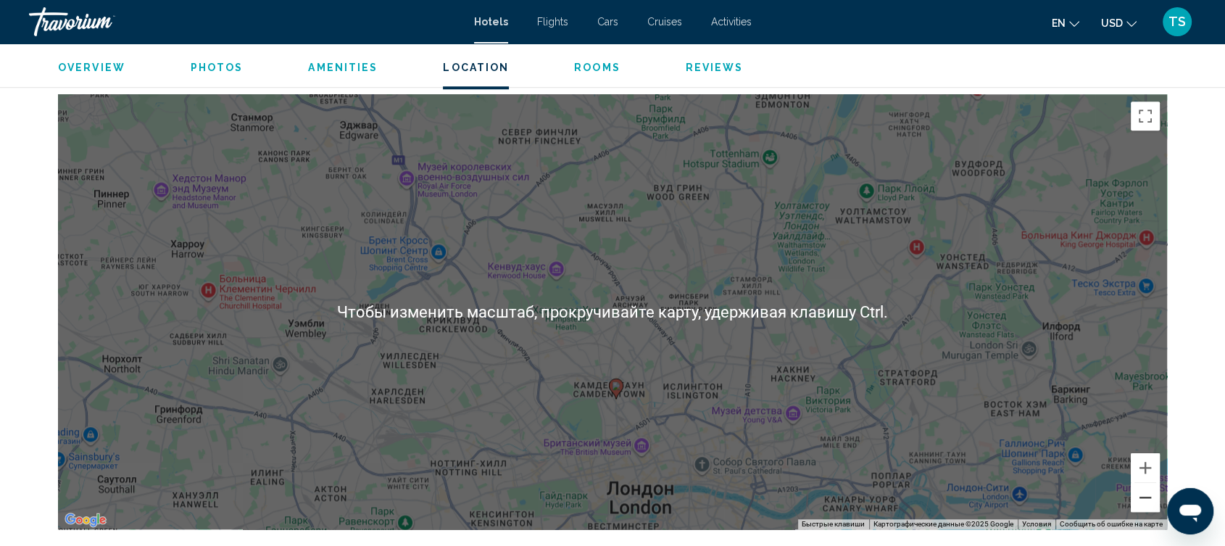
scroll to position [1288, 0]
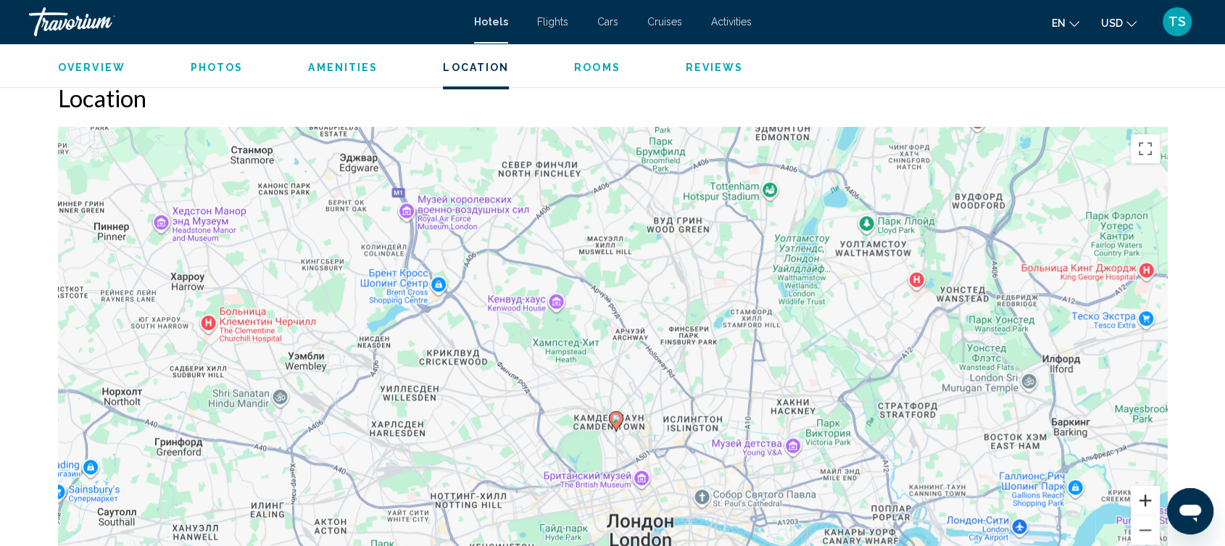
click at [1144, 489] on button "Увеличить" at bounding box center [1145, 500] width 29 height 29
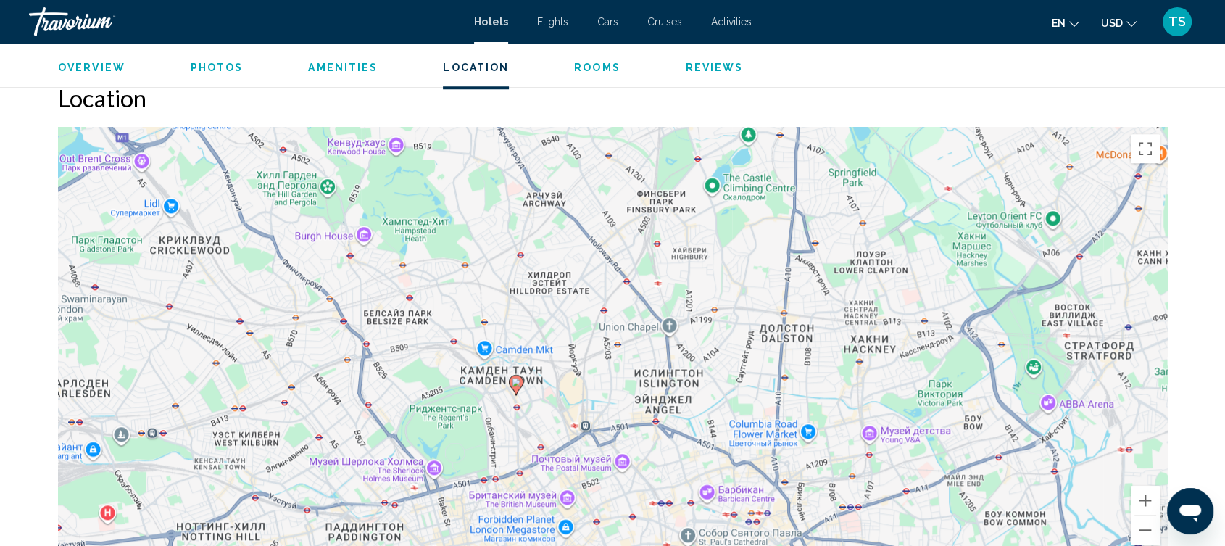
drag, startPoint x: 730, startPoint y: 426, endPoint x: 626, endPoint y: 299, distance: 163.3
click at [626, 299] on div "Чтобы активировать перетаскивание с помощью клавиатуры, нажмите Alt + Ввод. Пос…" at bounding box center [612, 344] width 1109 height 435
click at [1145, 491] on button "Увеличить" at bounding box center [1145, 500] width 29 height 29
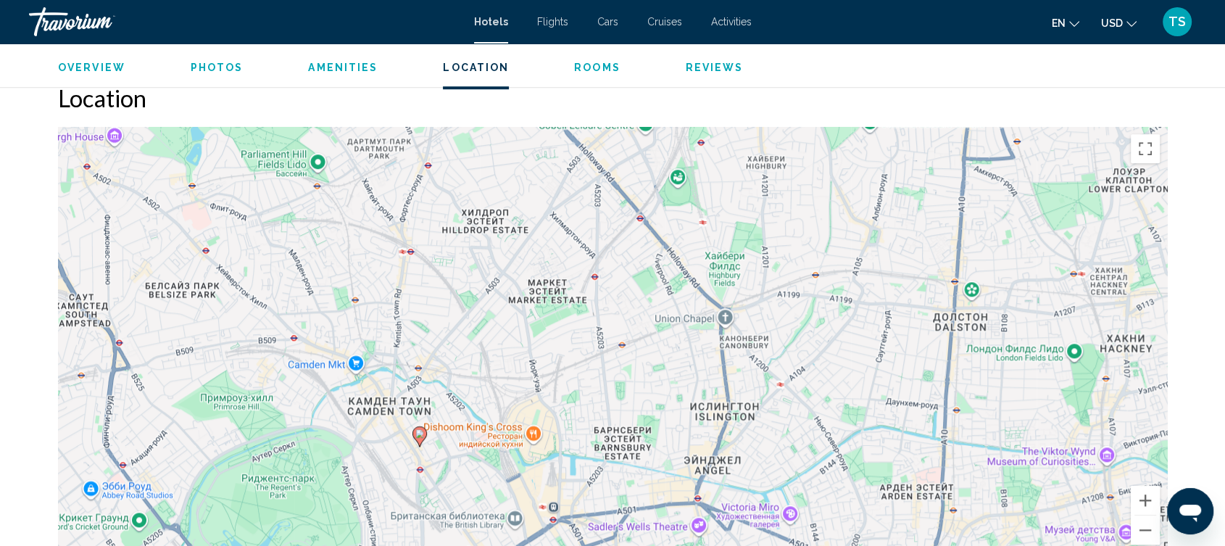
click at [677, 162] on div "Чтобы активировать перетаскивание с помощью клавиатуры, нажмите Alt + Ввод. Пос…" at bounding box center [612, 344] width 1109 height 435
click at [419, 427] on icon "Main content" at bounding box center [419, 436] width 13 height 19
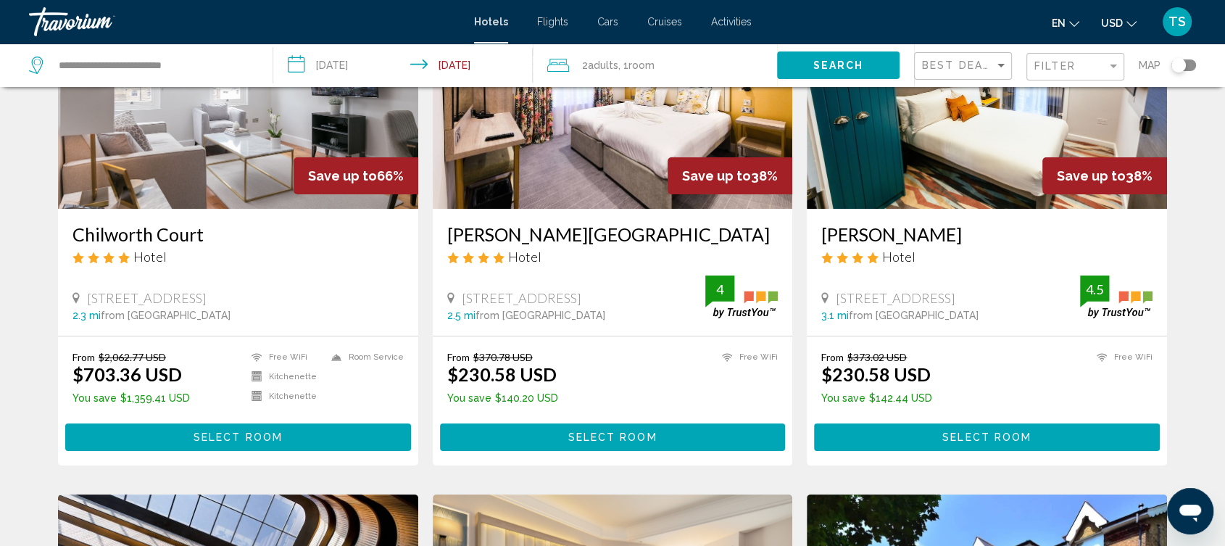
scroll to position [80, 0]
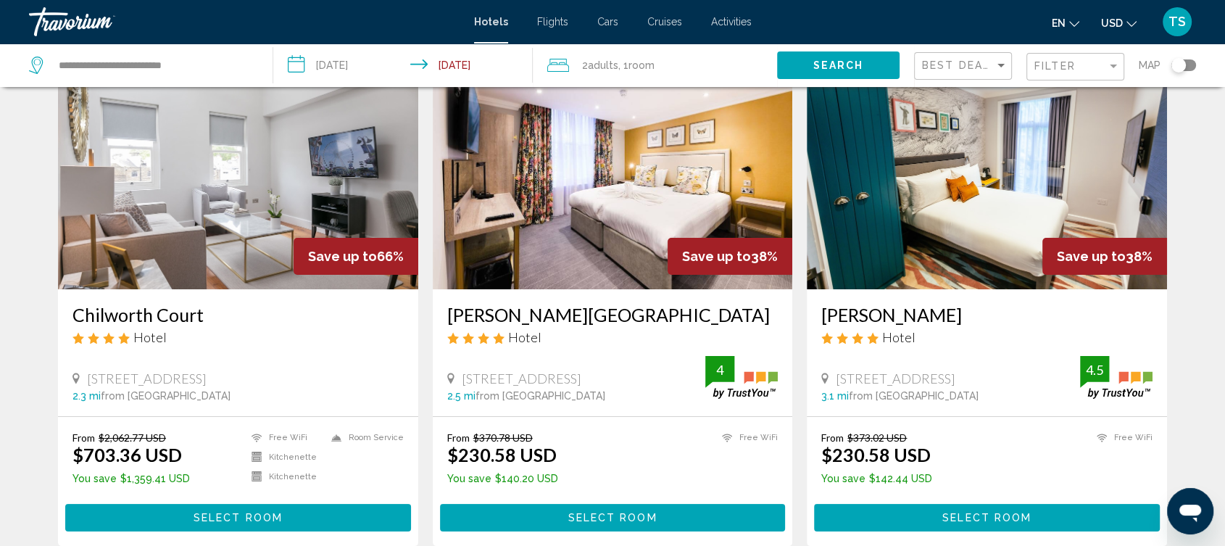
click at [168, 309] on h3 "Chilworth Court" at bounding box center [237, 315] width 331 height 22
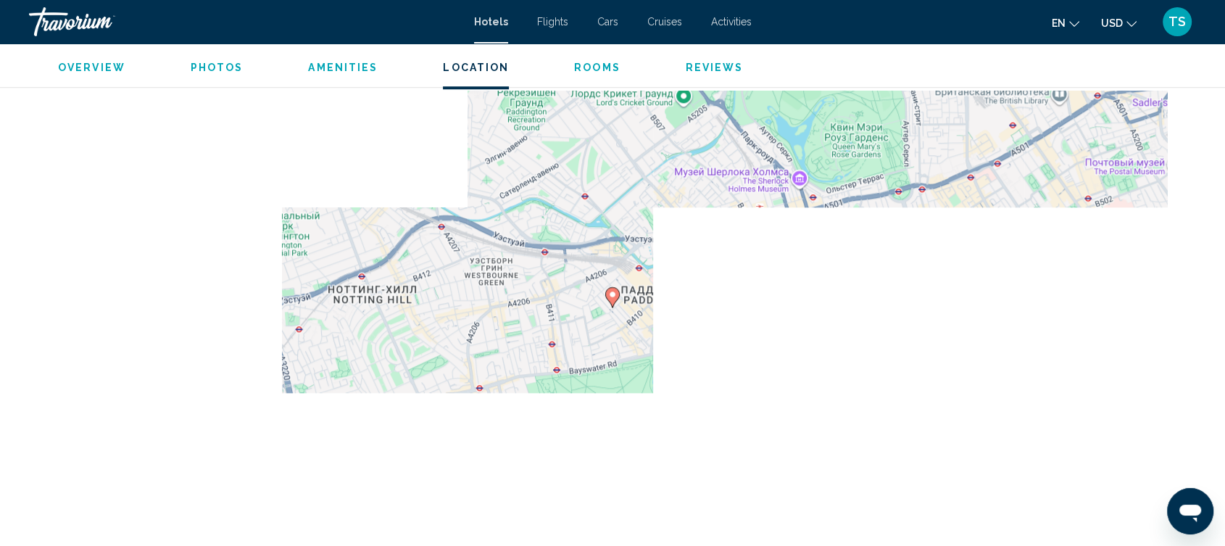
scroll to position [1369, 0]
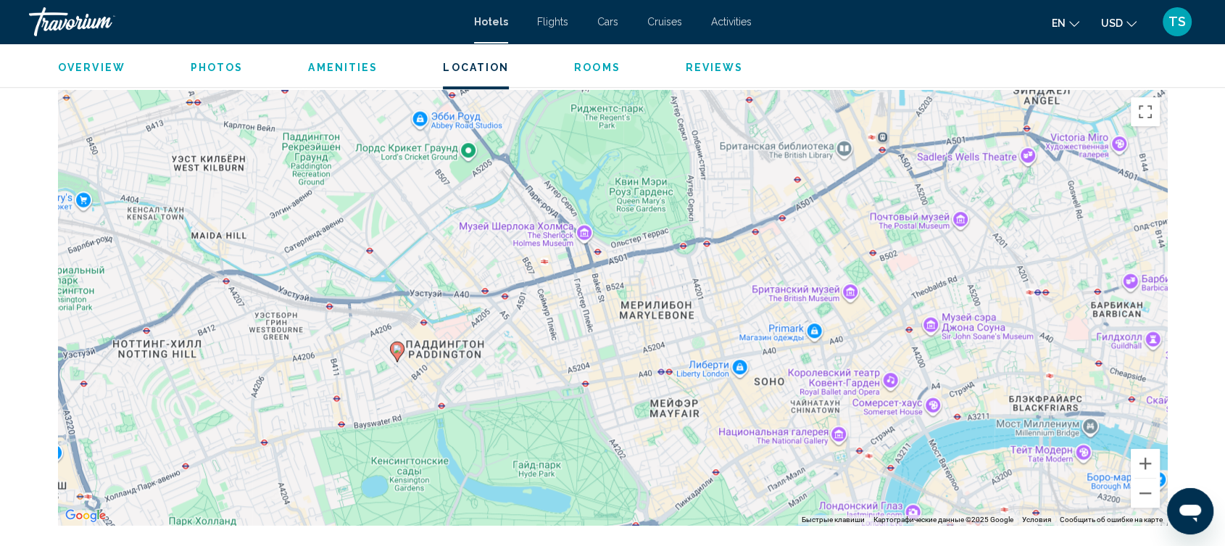
drag, startPoint x: 1058, startPoint y: 325, endPoint x: 840, endPoint y: 384, distance: 225.3
click at [840, 384] on div "Чтобы активировать перетаскивание с помощью клавиатуры, нажмите Alt + Ввод. Пос…" at bounding box center [612, 307] width 1109 height 435
click at [1147, 496] on button "Уменьшить" at bounding box center [1145, 492] width 29 height 29
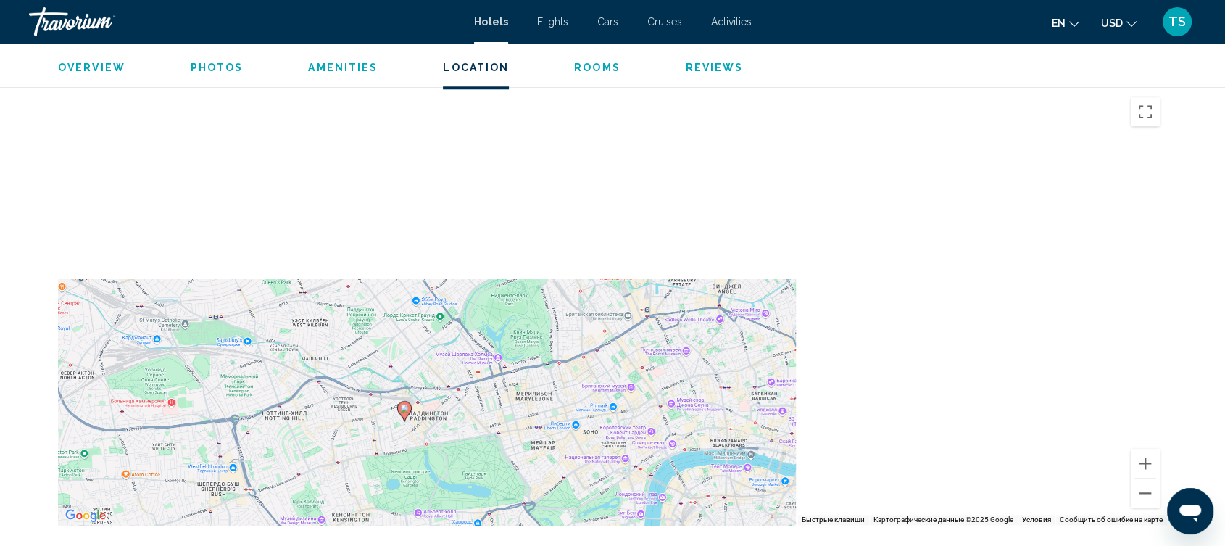
drag, startPoint x: 810, startPoint y: 376, endPoint x: 709, endPoint y: 464, distance: 134.6
click at [709, 464] on div "Чтобы активировать перетаскивание с помощью клавиатуры, нажмите Alt + Ввод. Пос…" at bounding box center [612, 307] width 1109 height 435
click at [1148, 465] on button "Увеличить" at bounding box center [1145, 463] width 29 height 29
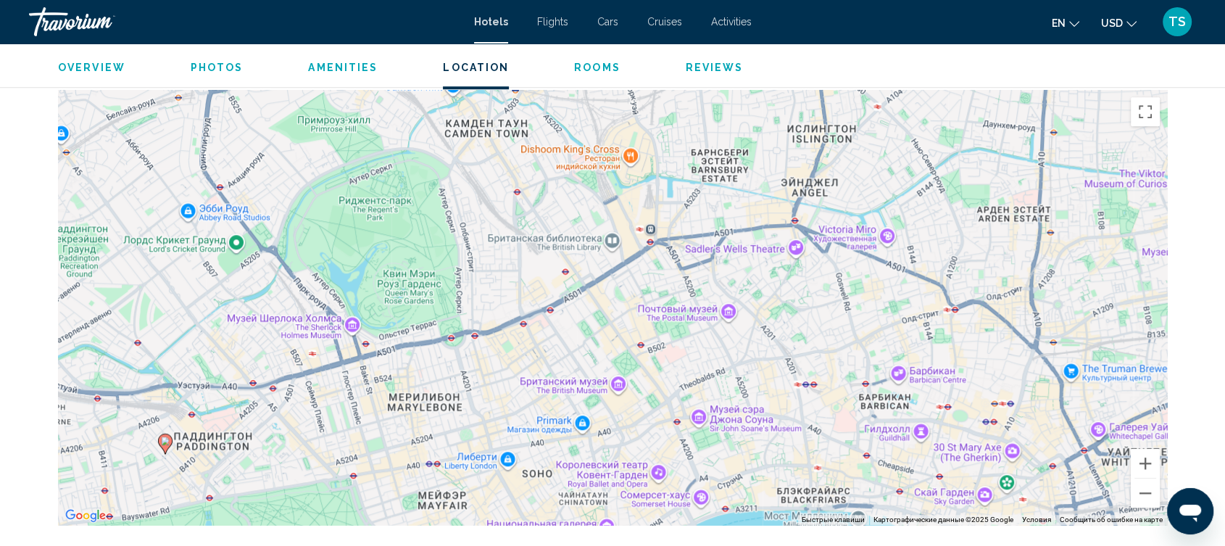
drag, startPoint x: 831, startPoint y: 460, endPoint x: 800, endPoint y: 376, distance: 88.7
click at [800, 376] on div "Чтобы активировать перетаскивание с помощью клавиатуры, нажмите Alt + Ввод. Пос…" at bounding box center [612, 307] width 1109 height 435
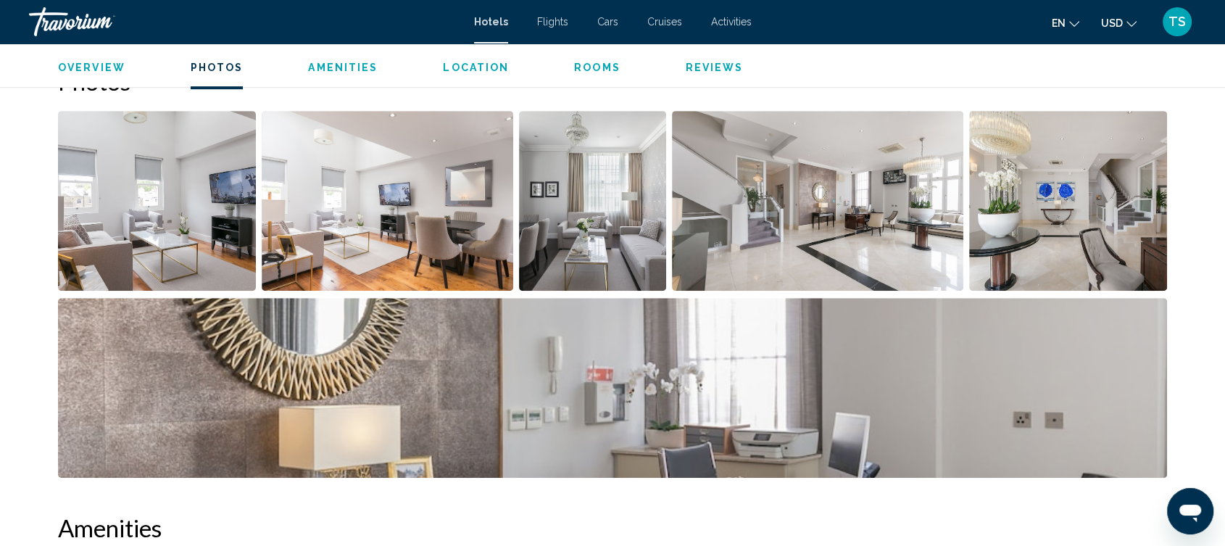
scroll to position [725, 0]
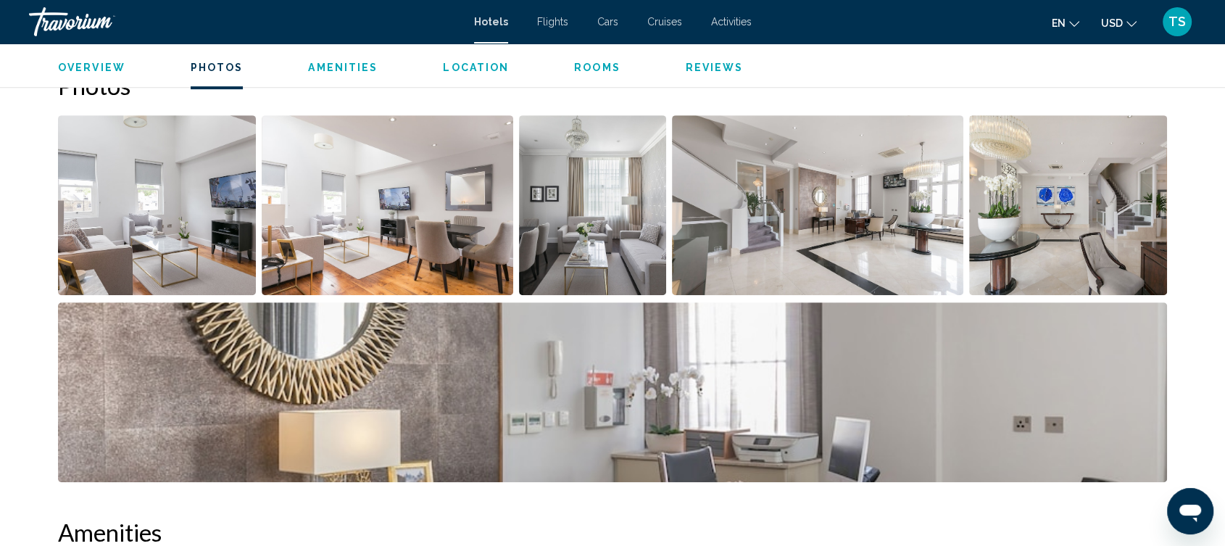
click at [461, 67] on span "Location" at bounding box center [476, 68] width 66 height 12
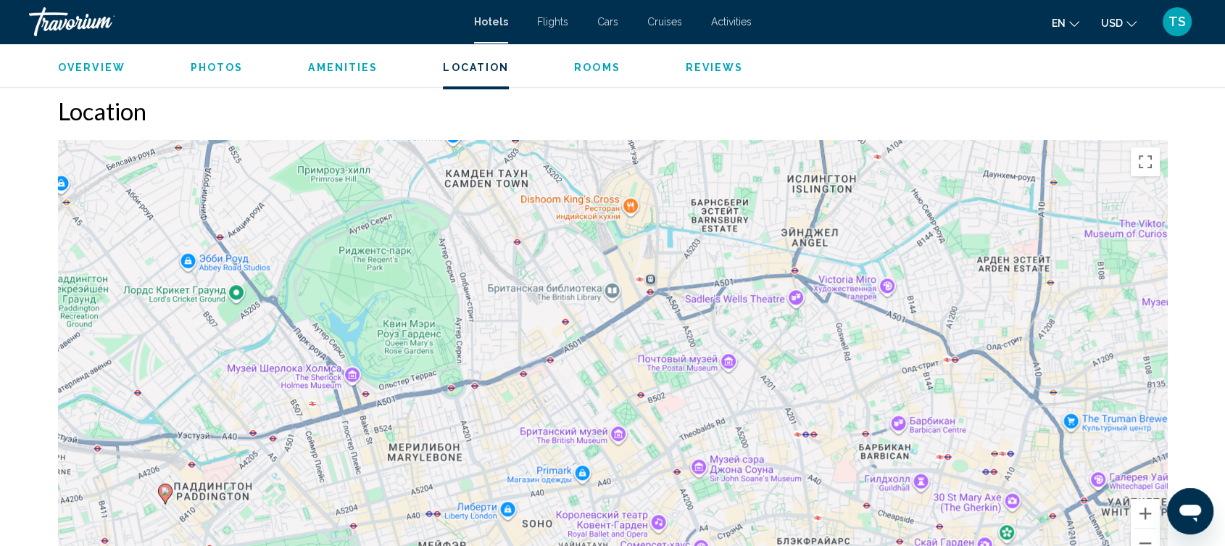
scroll to position [1328, 0]
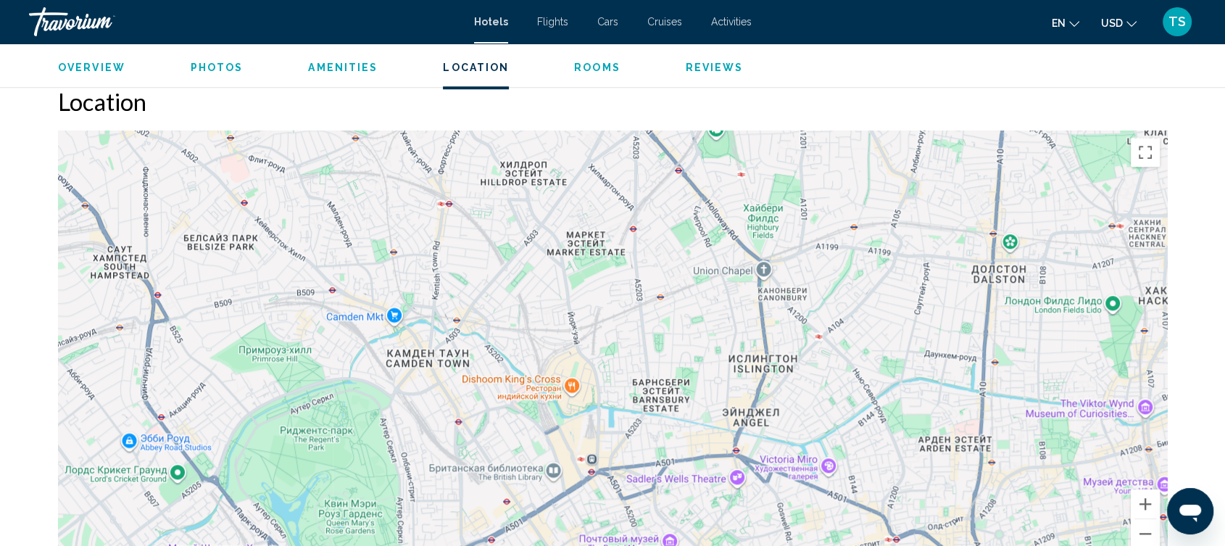
drag, startPoint x: 921, startPoint y: 277, endPoint x: 863, endPoint y: 468, distance: 199.5
click at [863, 468] on div "Чтобы активировать перетаскивание с помощью клавиатуры, нажмите Alt + Ввод. Пос…" at bounding box center [612, 347] width 1109 height 435
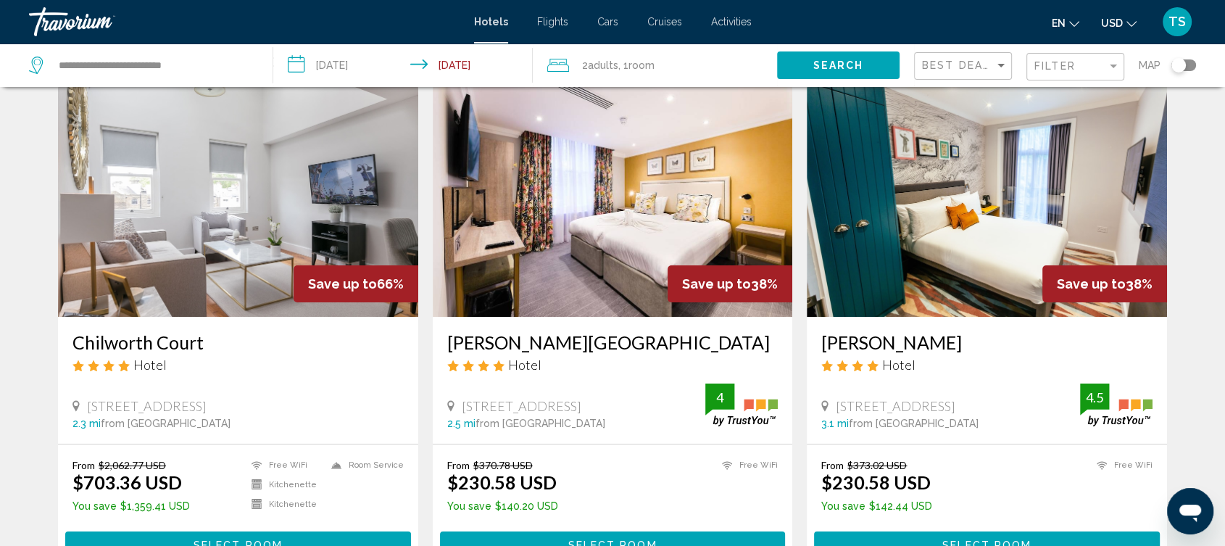
scroll to position [80, 0]
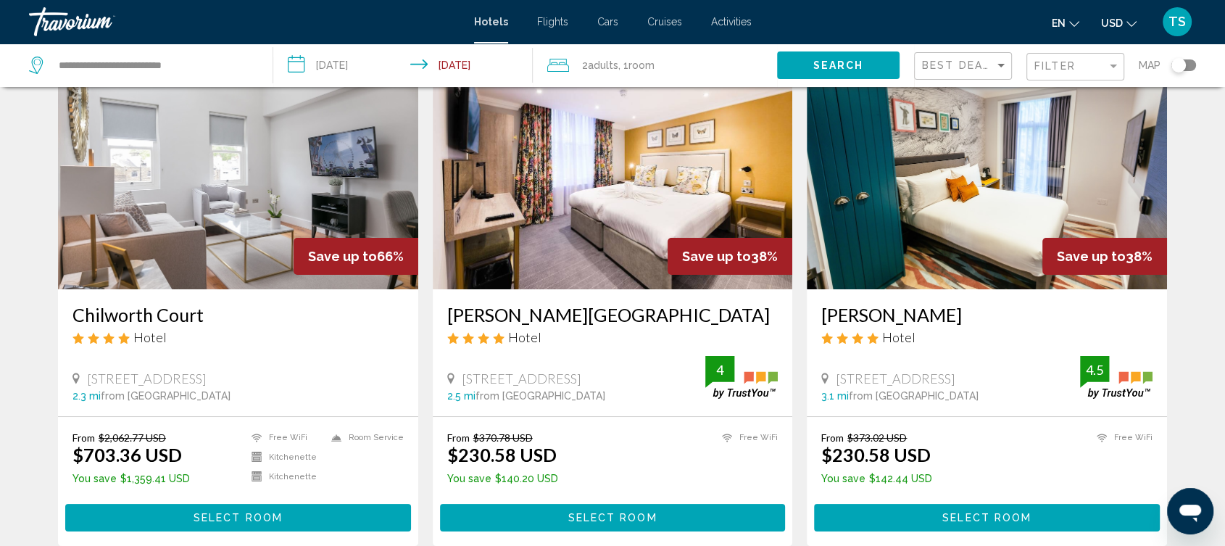
click at [974, 214] on img "Main content" at bounding box center [987, 173] width 360 height 232
